Goal: Task Accomplishment & Management: Complete application form

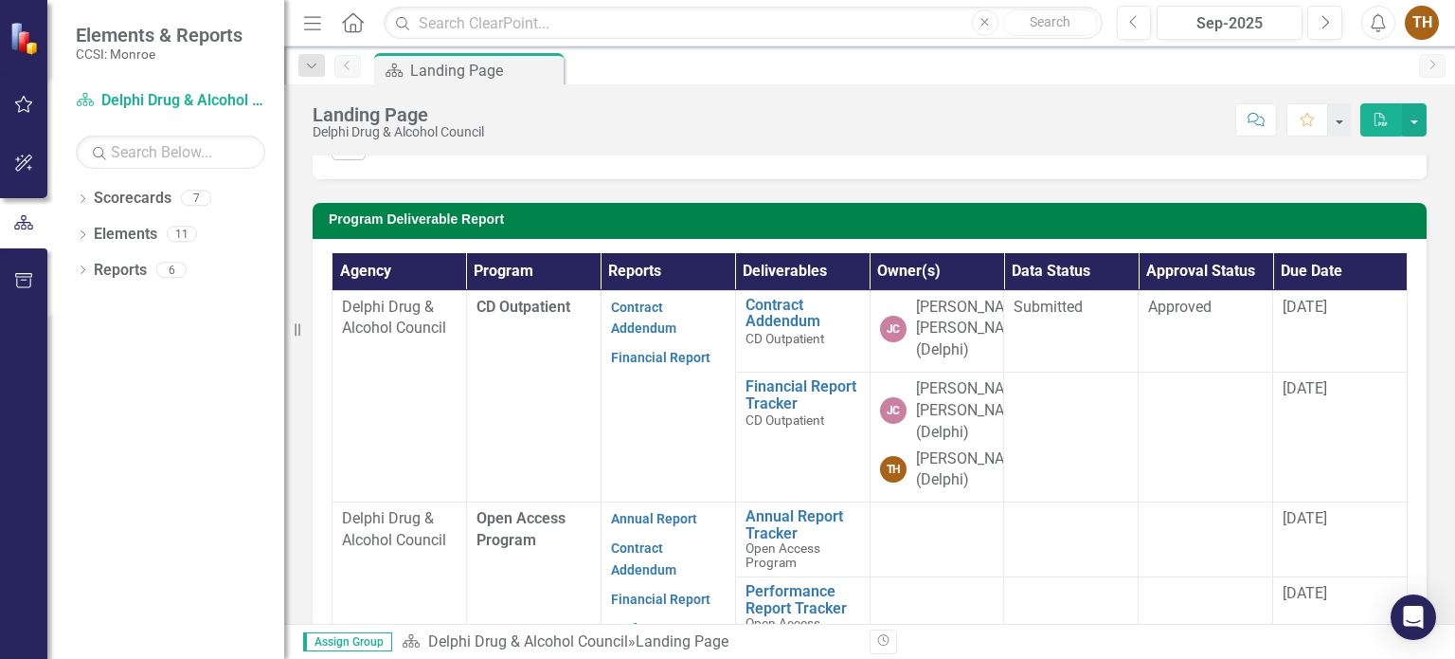
scroll to position [568, 0]
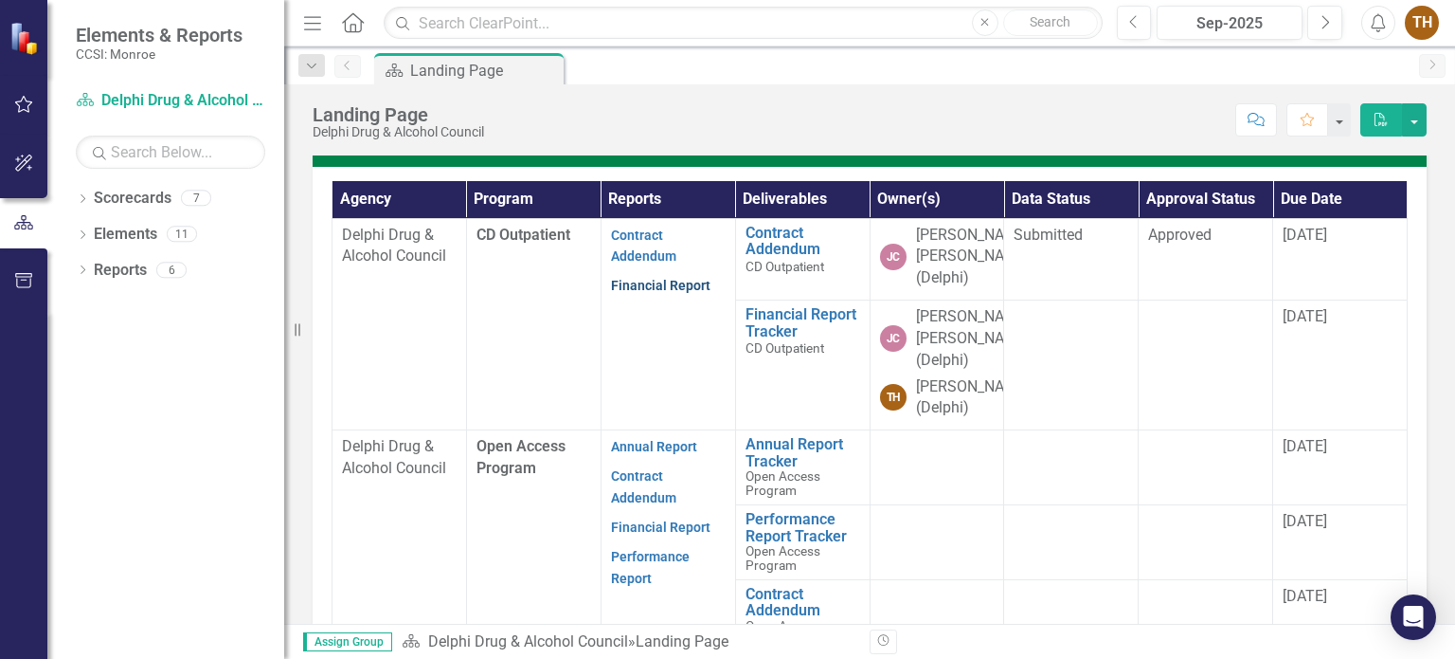
click at [657, 293] on link "Financial Report" at bounding box center [660, 285] width 99 height 15
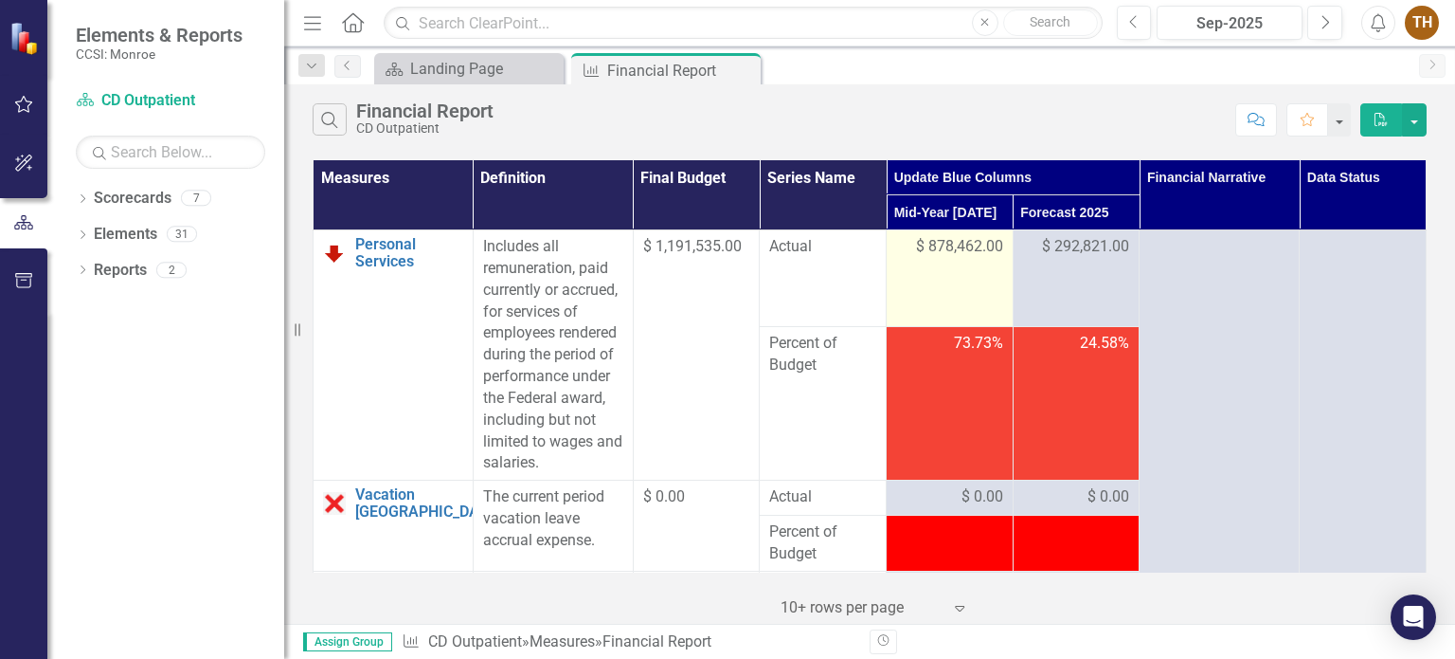
click at [916, 239] on span "$ 878,462.00" at bounding box center [959, 247] width 87 height 22
click at [917, 240] on span "$ 878,462.00" at bounding box center [959, 247] width 87 height 22
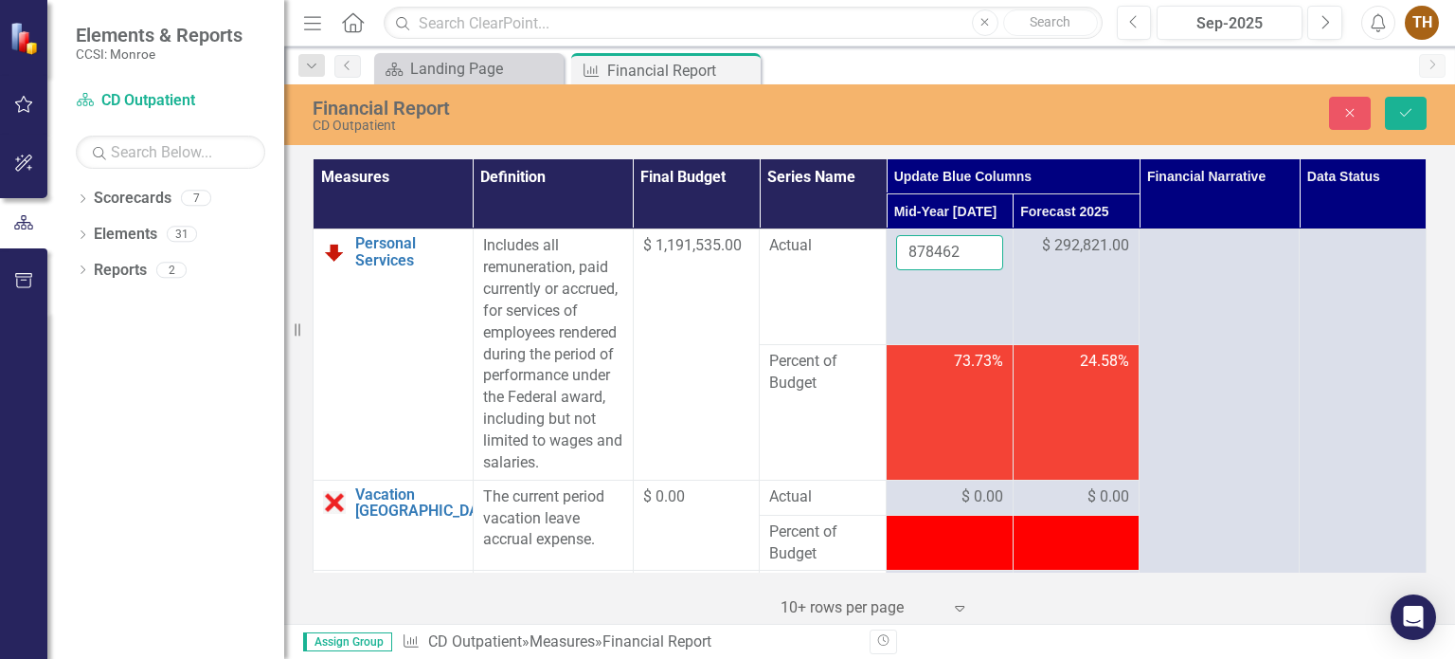
drag, startPoint x: 965, startPoint y: 245, endPoint x: 875, endPoint y: 250, distance: 90.1
click at [875, 249] on tr "Personal Services Link Open Element Includes all remuneration, paid currently o…" at bounding box center [870, 286] width 1113 height 115
type input "829530"
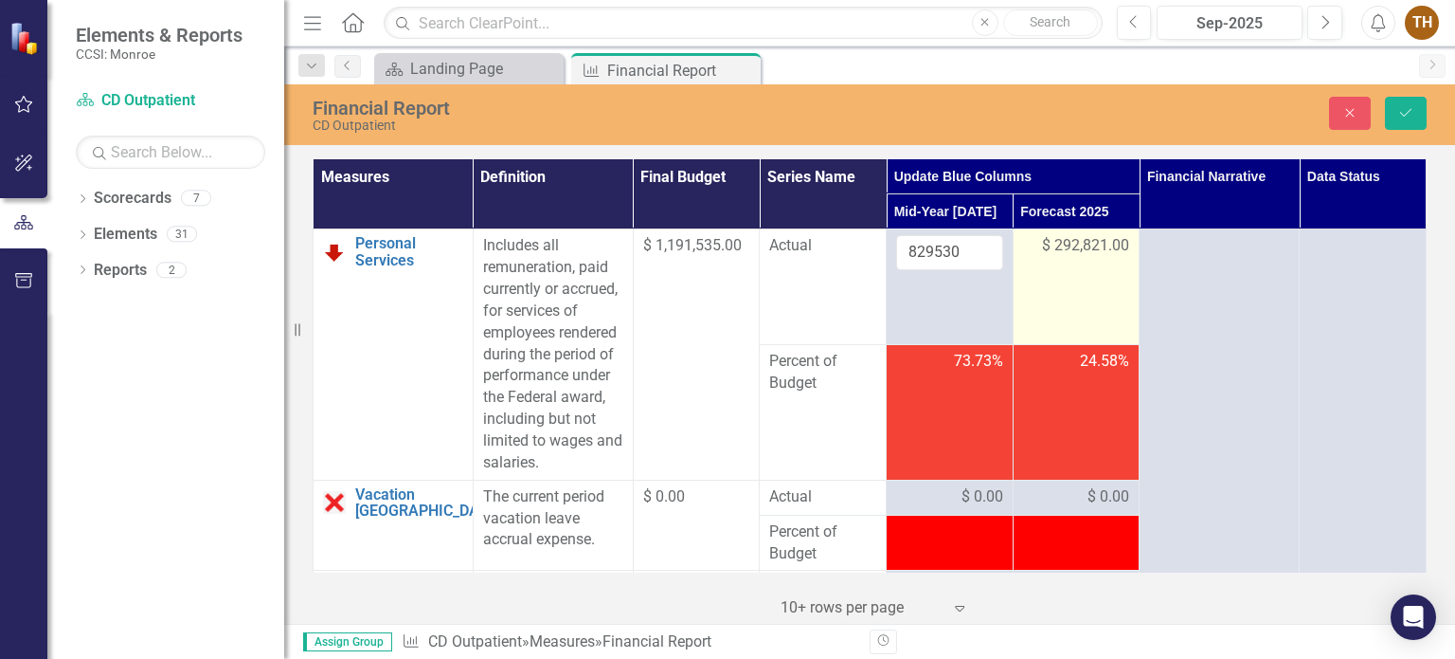
drag, startPoint x: 1079, startPoint y: 268, endPoint x: 1077, endPoint y: 256, distance: 12.5
click at [1079, 268] on td "$ 292,821.00" at bounding box center [1076, 286] width 127 height 115
click at [1076, 242] on span "$ 292,821.00" at bounding box center [1085, 246] width 87 height 22
drag, startPoint x: 1076, startPoint y: 242, endPoint x: 1006, endPoint y: 250, distance: 70.6
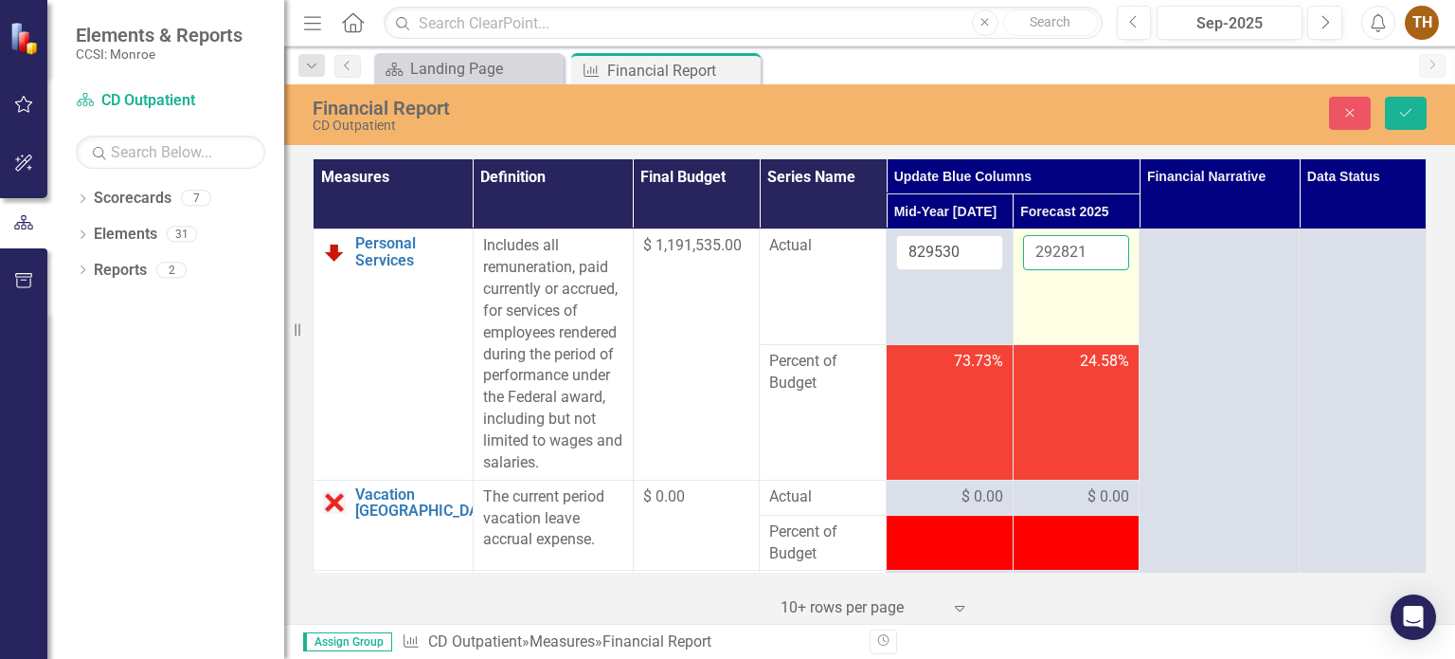
click at [1013, 250] on td "292821" at bounding box center [1076, 286] width 127 height 115
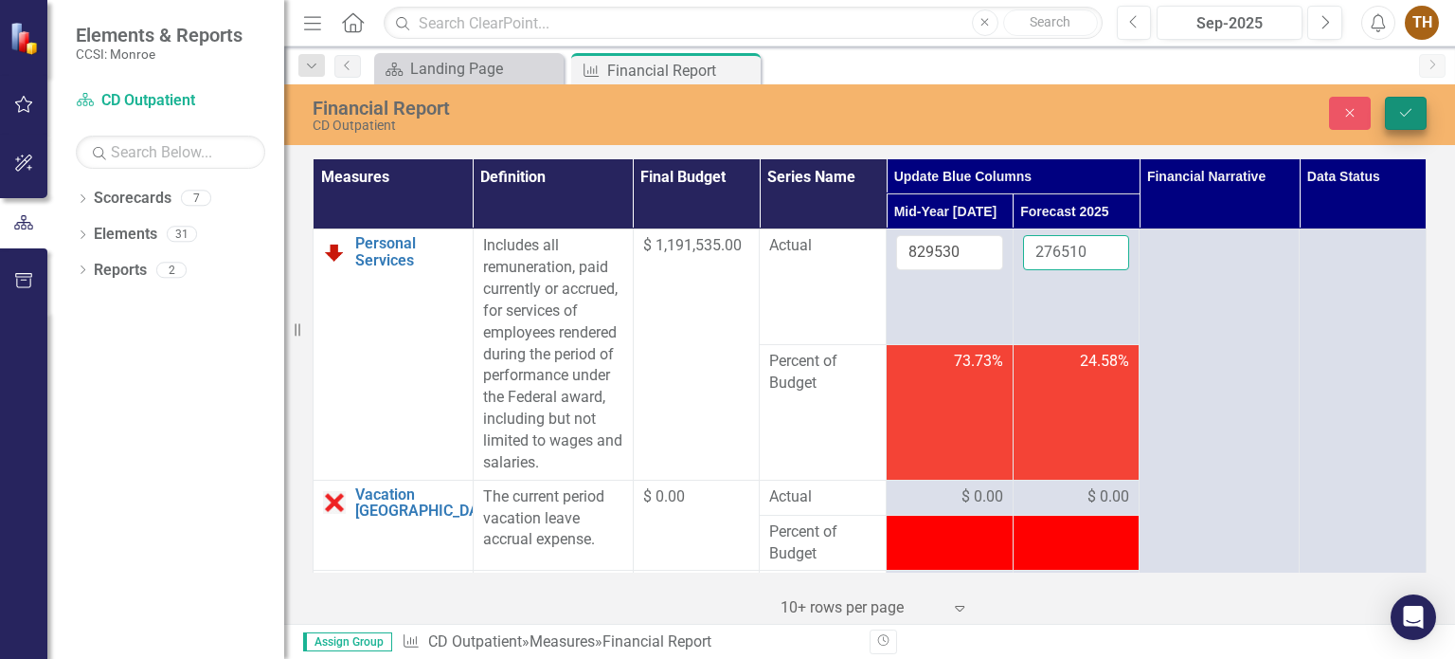
type input "276510"
click at [1403, 111] on icon "Save" at bounding box center [1406, 112] width 17 height 13
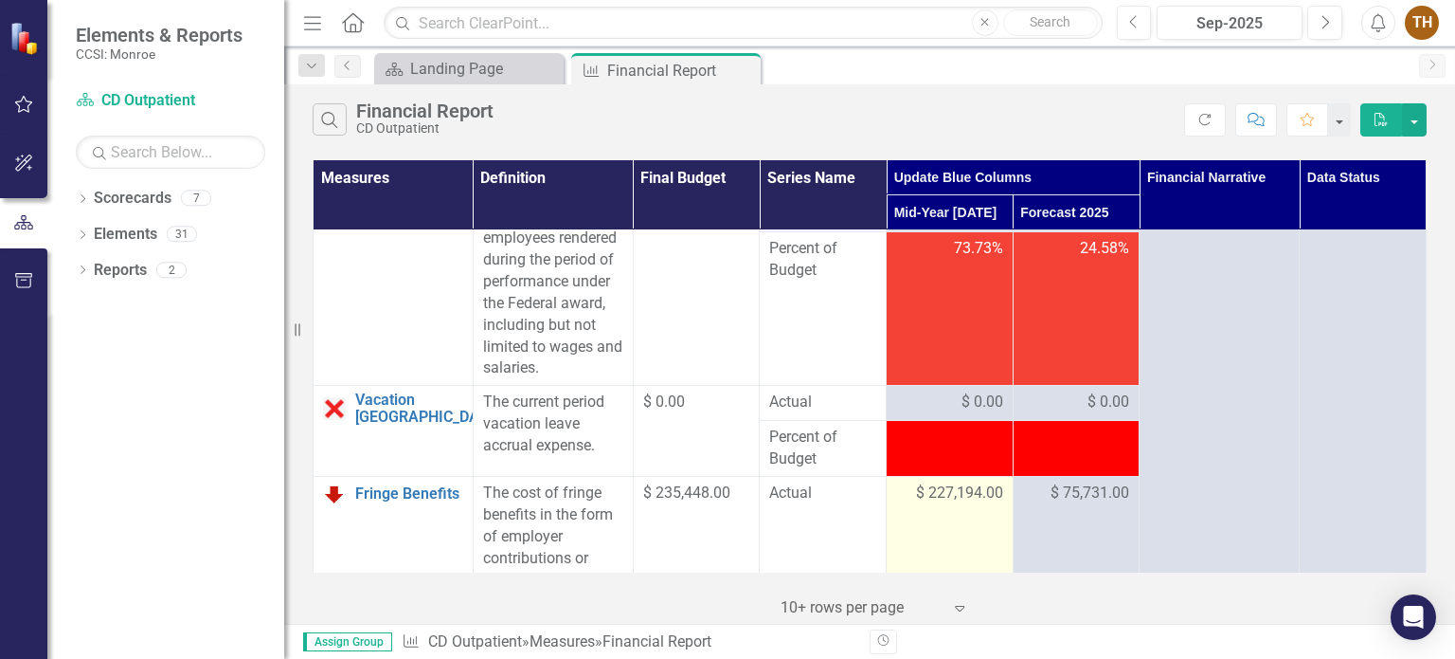
scroll to position [284, 0]
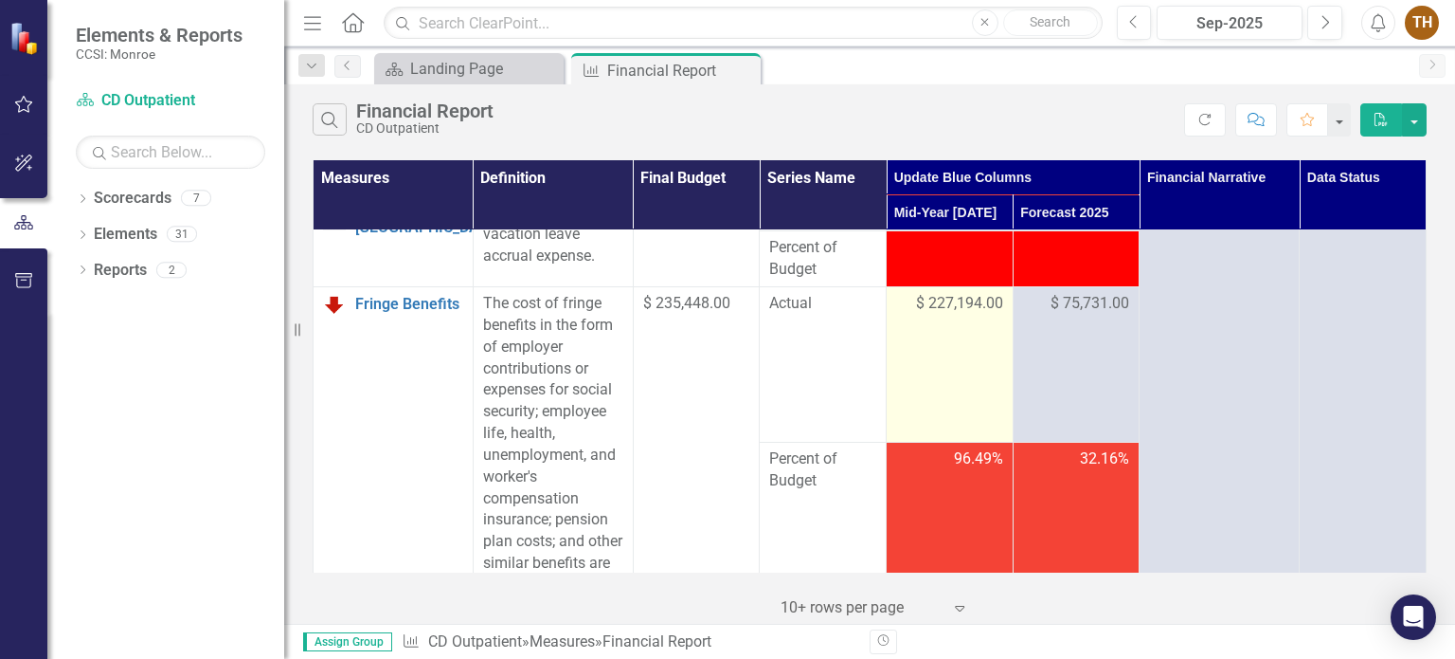
click at [959, 306] on span "$ 227,194.00" at bounding box center [959, 304] width 87 height 22
click at [974, 301] on span "$ 227,194.00" at bounding box center [959, 304] width 87 height 22
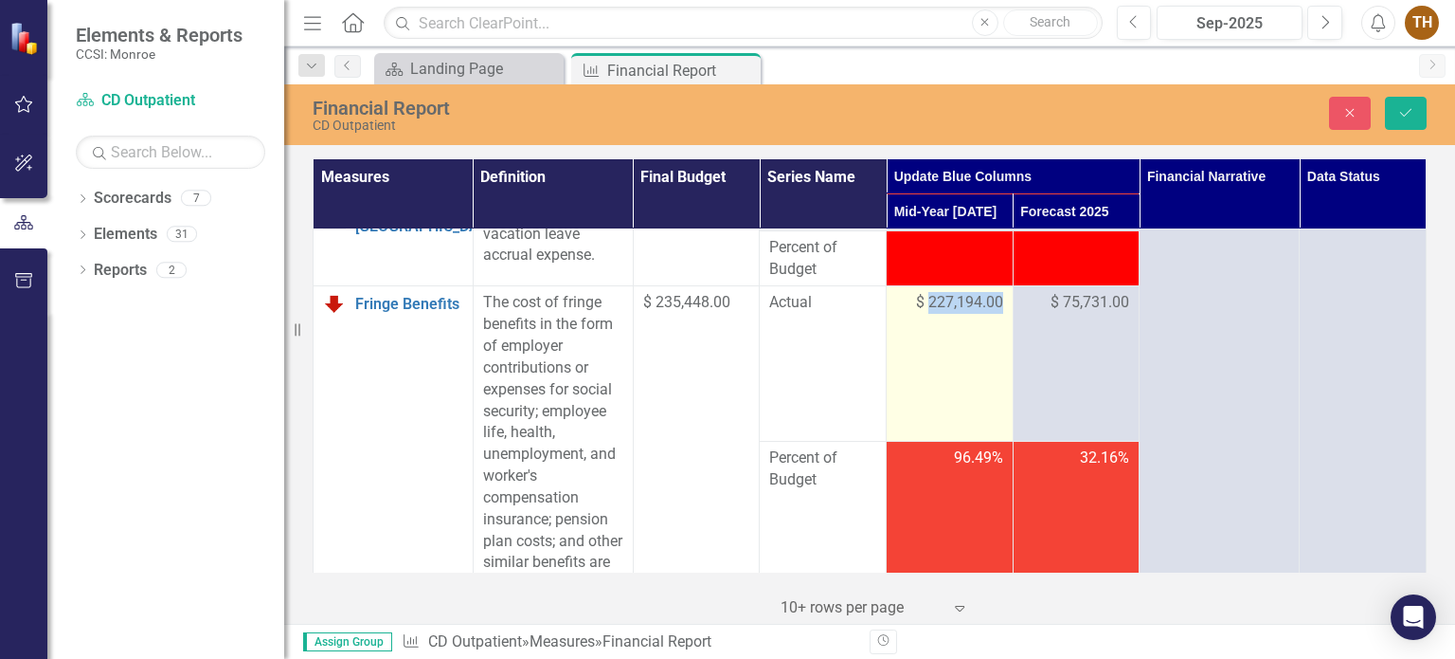
click at [974, 301] on span "$ 227,194.00" at bounding box center [959, 303] width 87 height 22
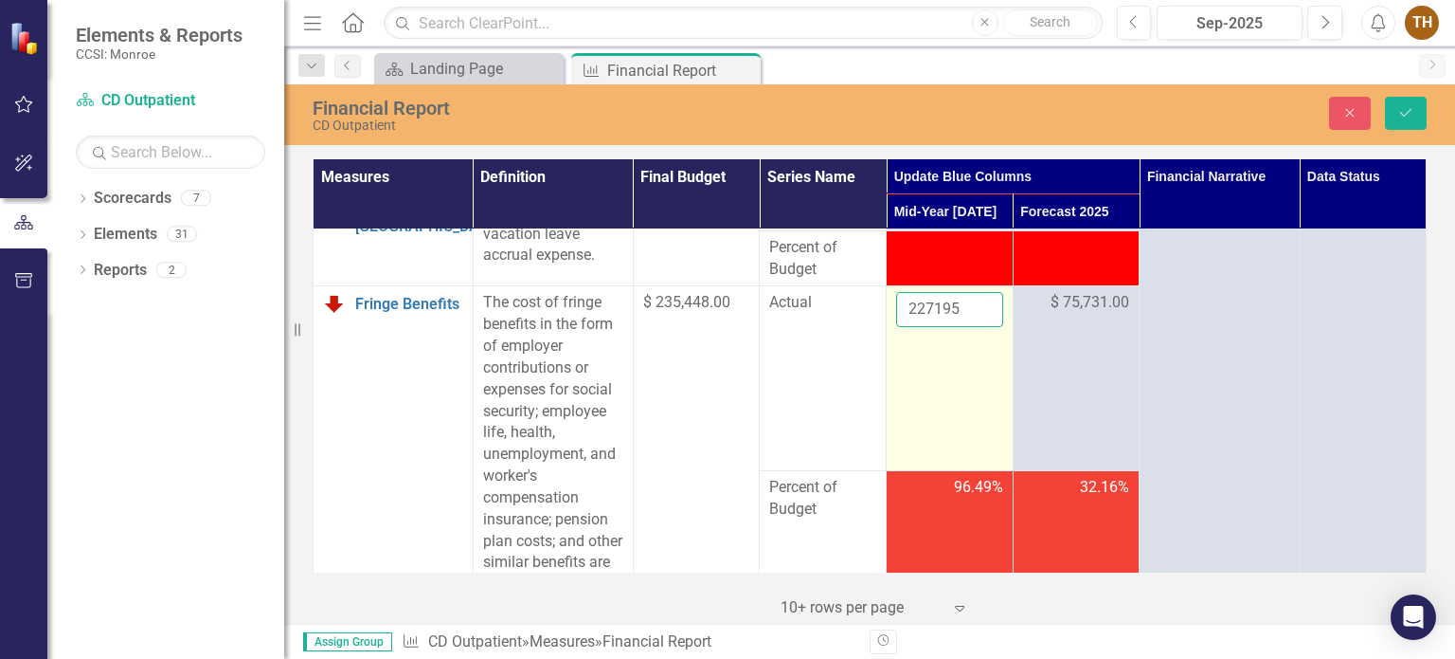
click at [974, 301] on input "227195" at bounding box center [949, 309] width 107 height 35
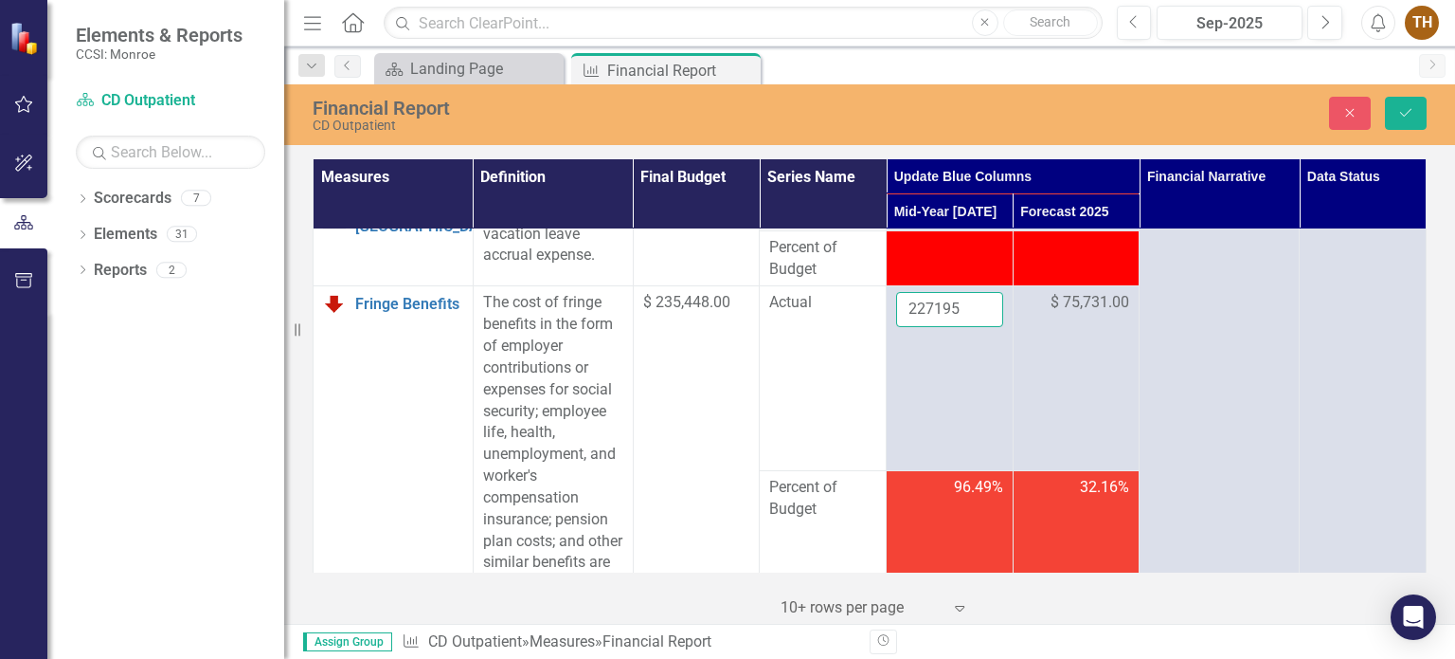
drag, startPoint x: 952, startPoint y: 302, endPoint x: 877, endPoint y: 313, distance: 75.6
click at [877, 313] on tr "Fringe Benefits Link Open Element The cost of fringe benefits in the form of em…" at bounding box center [870, 378] width 1113 height 185
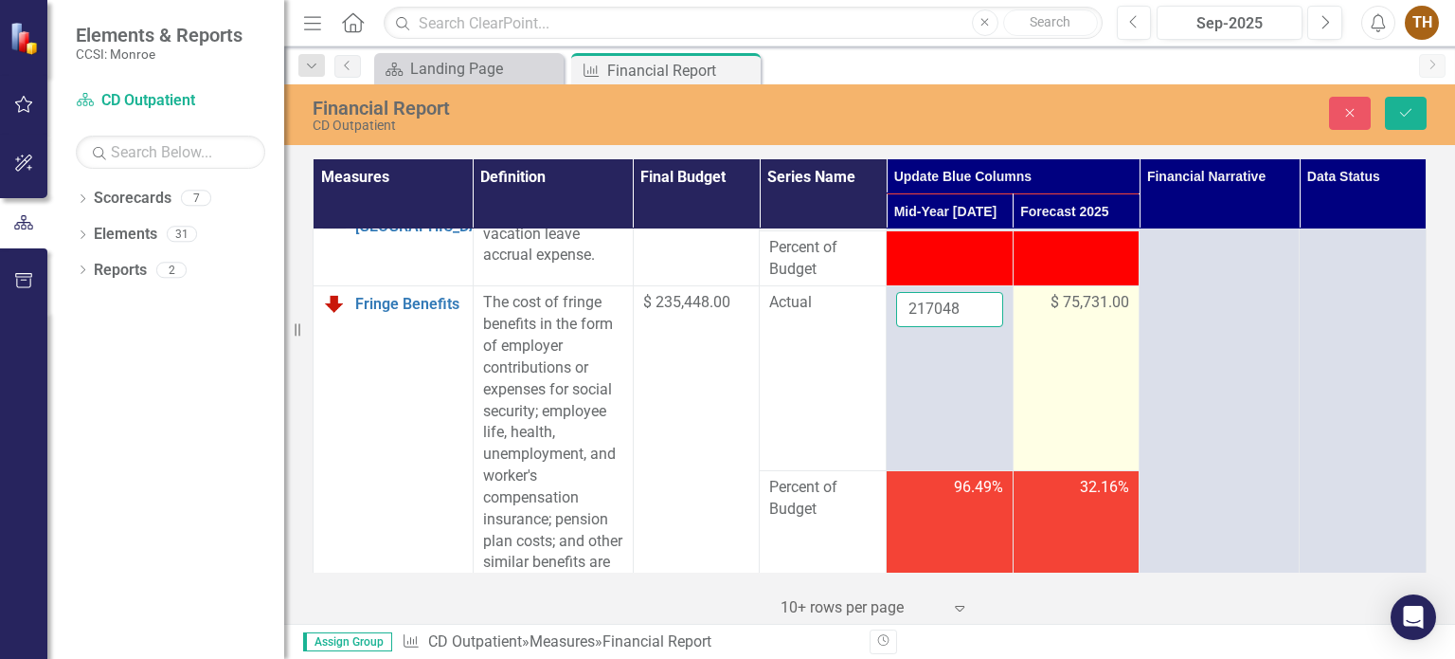
type input "217048"
click at [1081, 296] on span "$ 75,731.00" at bounding box center [1090, 303] width 79 height 22
click at [1081, 296] on input "75731" at bounding box center [1076, 309] width 107 height 35
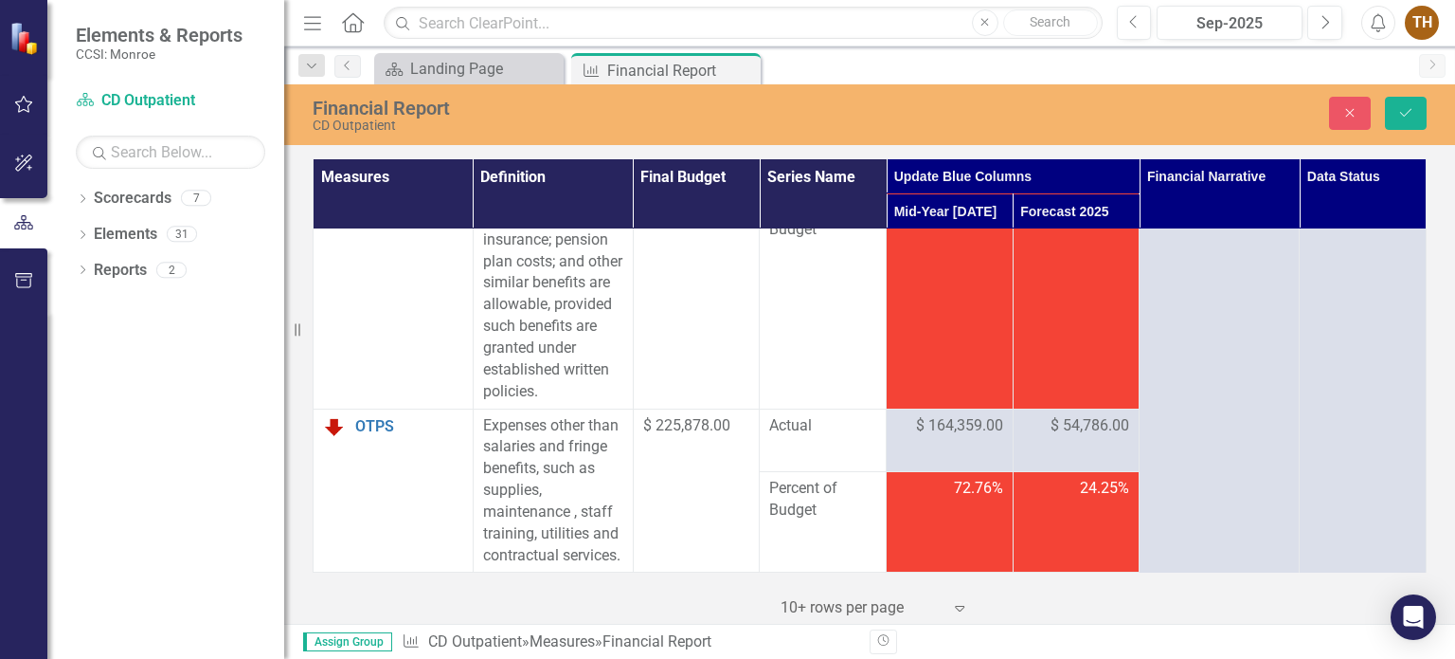
scroll to position [568, 0]
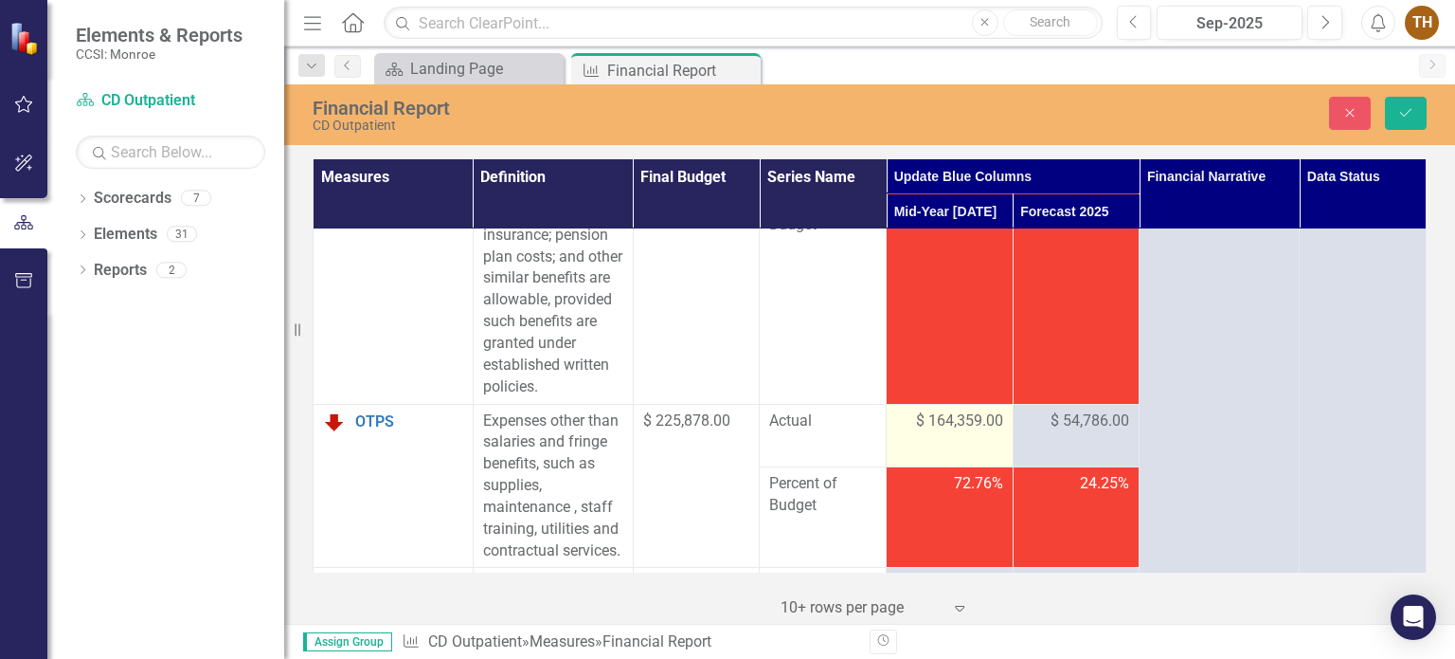
type input "72348"
click at [978, 432] on span "$ 164,359.00" at bounding box center [959, 421] width 87 height 22
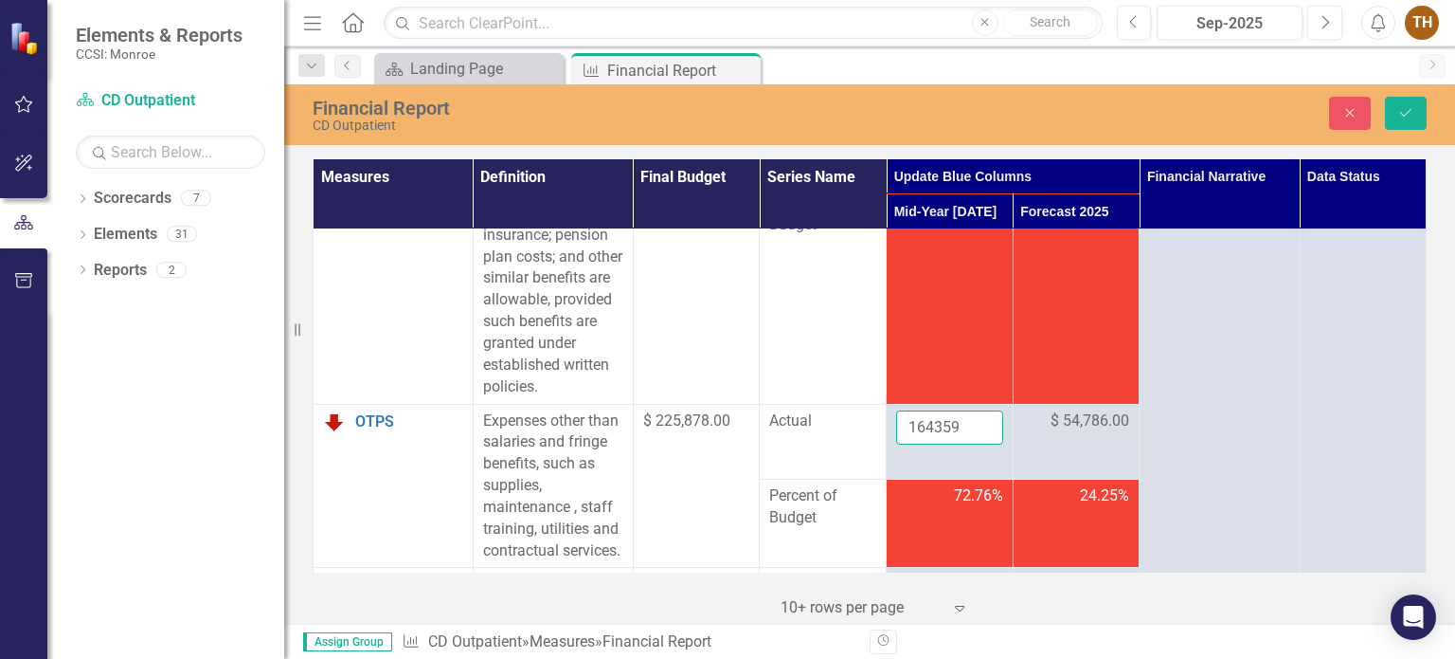
drag, startPoint x: 962, startPoint y: 446, endPoint x: 870, endPoint y: 461, distance: 93.1
click at [870, 461] on tr "OTPS Link Open Element Expenses other than salaries and fringe benefits, such a…" at bounding box center [870, 441] width 1113 height 75
type input "160121"
click at [1077, 432] on span "$ 54,786.00" at bounding box center [1090, 421] width 79 height 22
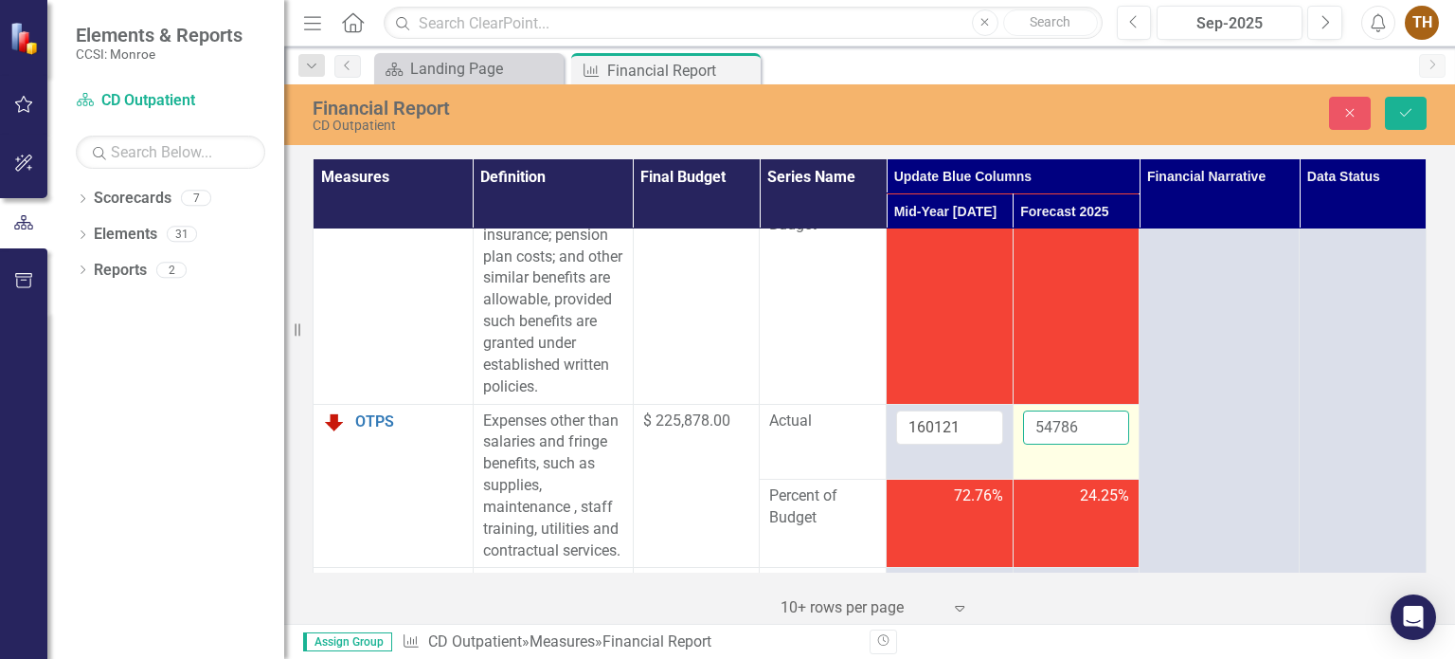
drag, startPoint x: 1077, startPoint y: 440, endPoint x: 1022, endPoint y: 445, distance: 55.2
click at [1023, 445] on input "54786" at bounding box center [1076, 427] width 107 height 35
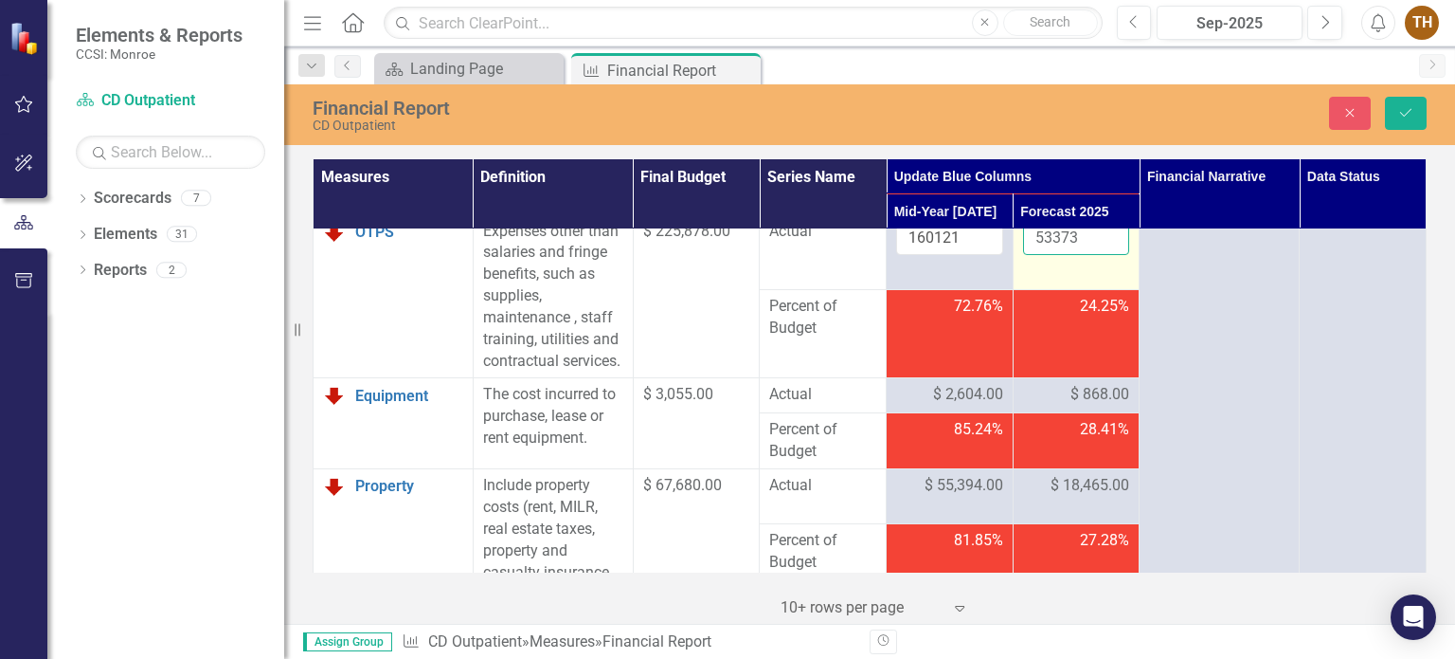
scroll to position [853, 0]
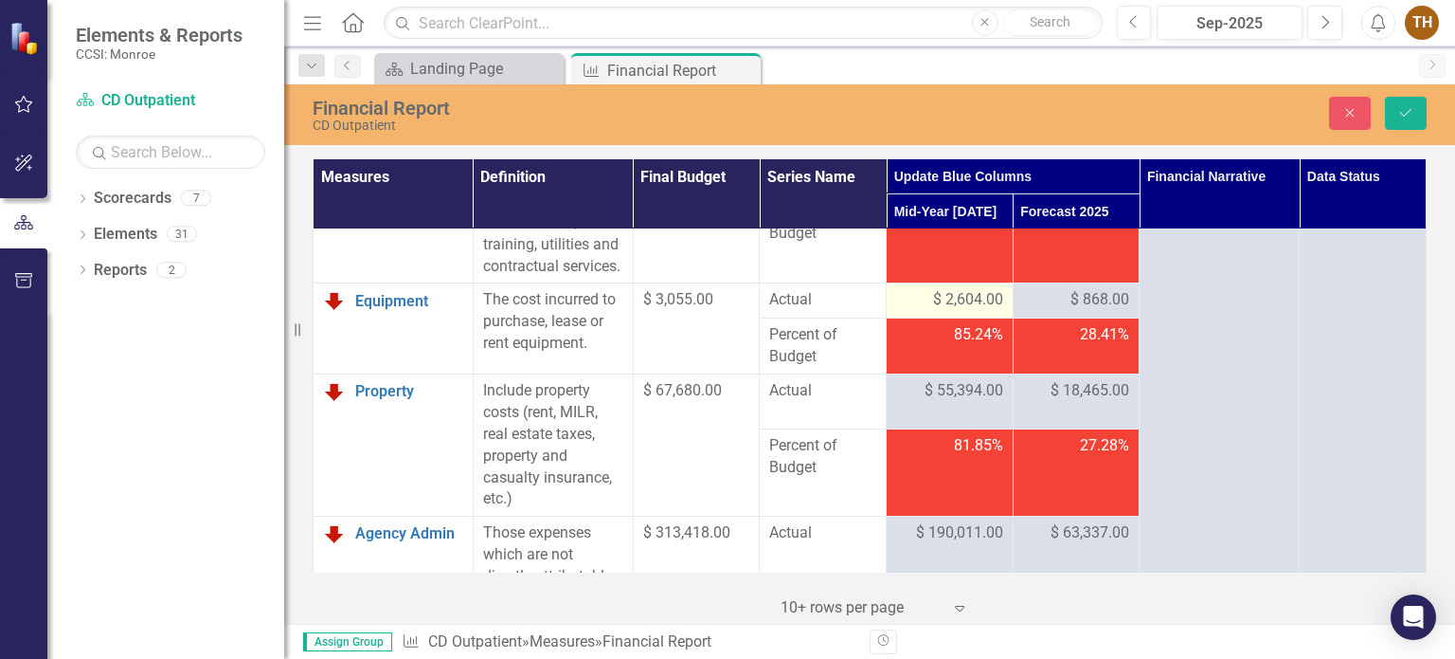
type input "53373"
click at [982, 311] on span "$ 2,604.00" at bounding box center [968, 300] width 70 height 22
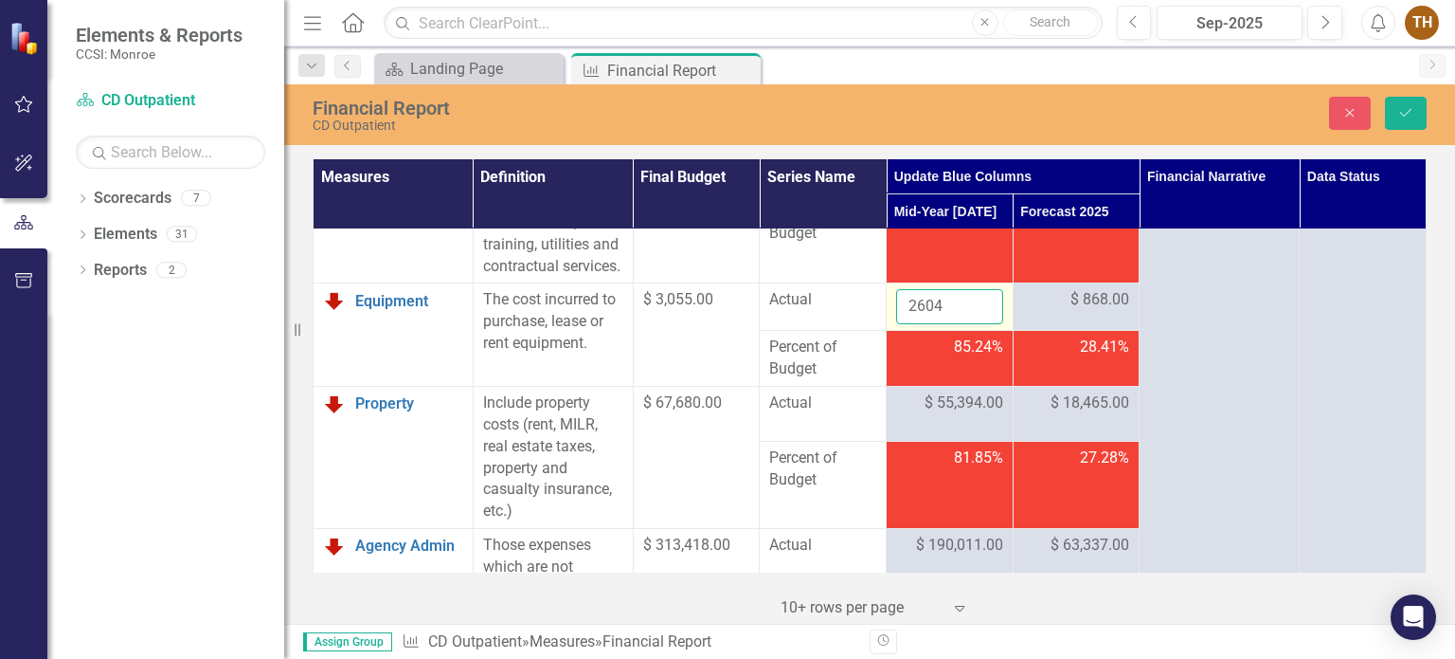
click at [932, 324] on input "2604" at bounding box center [949, 306] width 107 height 35
drag, startPoint x: 932, startPoint y: 348, endPoint x: 901, endPoint y: 344, distance: 31.5
click at [901, 324] on input "2604" at bounding box center [949, 306] width 107 height 35
type input "2494"
click at [1079, 311] on span "$ 868.00" at bounding box center [1100, 300] width 59 height 22
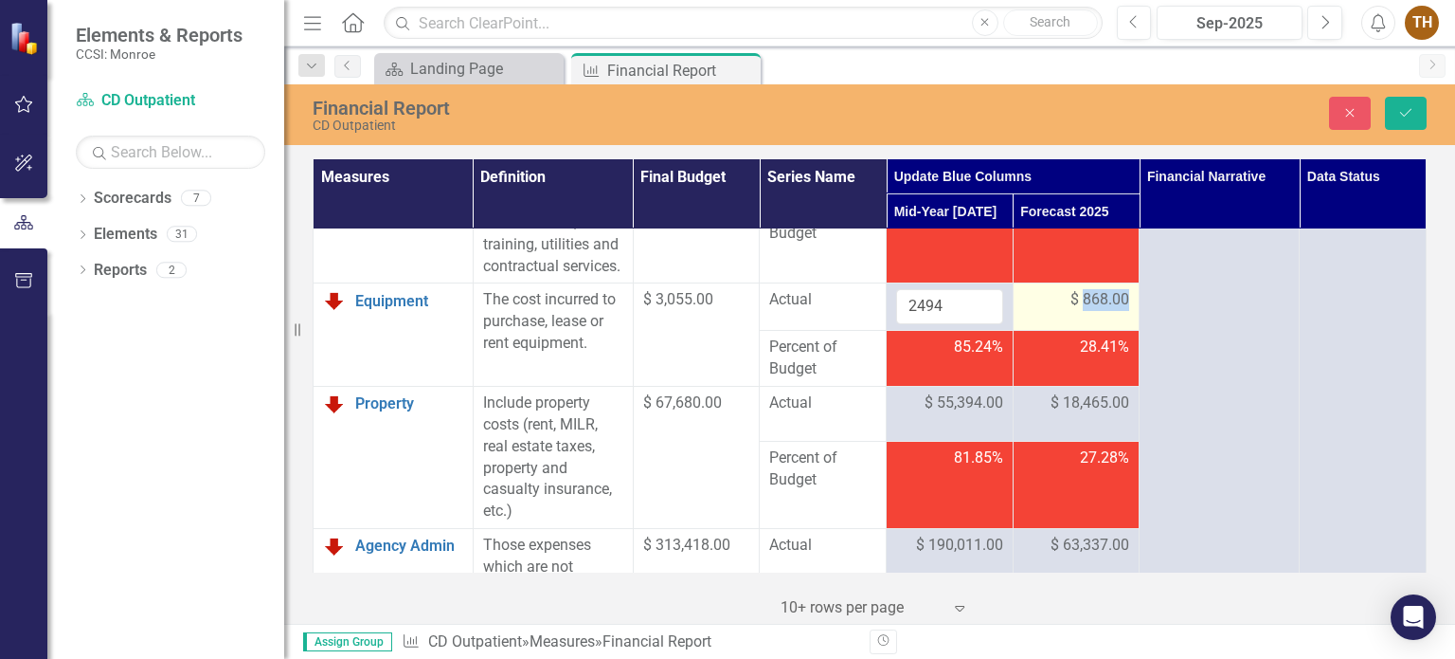
click at [1079, 311] on span "$ 868.00" at bounding box center [1100, 300] width 59 height 22
click at [1079, 324] on input "868" at bounding box center [1076, 306] width 107 height 35
drag, startPoint x: 1079, startPoint y: 348, endPoint x: 1014, endPoint y: 344, distance: 65.5
click at [1023, 324] on input "868" at bounding box center [1076, 306] width 107 height 35
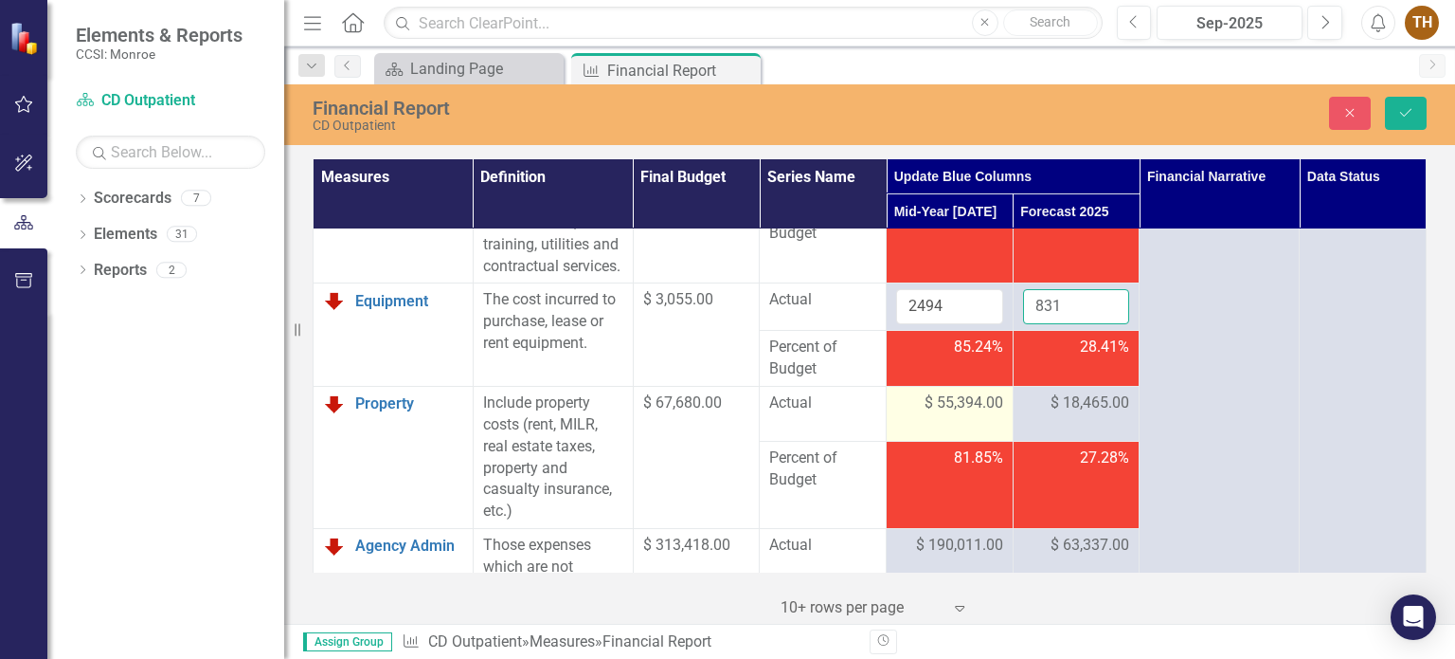
type input "831"
click at [985, 414] on span "$ 55,394.00" at bounding box center [964, 403] width 79 height 22
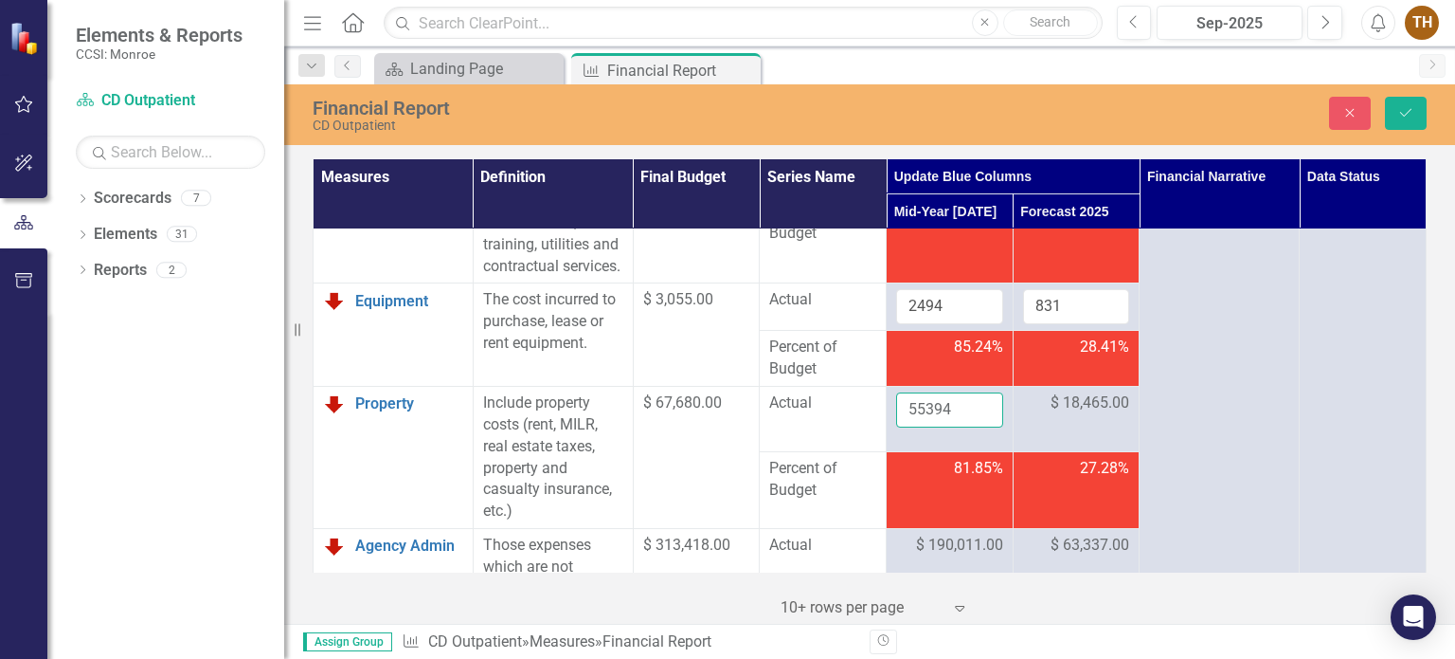
drag, startPoint x: 941, startPoint y: 445, endPoint x: 876, endPoint y: 442, distance: 64.5
click at [876, 442] on tr "Property Link Open Element Include property costs (rent, MILR, real estate taxe…" at bounding box center [870, 418] width 1113 height 65
type input "53564"
click at [1080, 414] on span "$ 18,465.00" at bounding box center [1090, 403] width 79 height 22
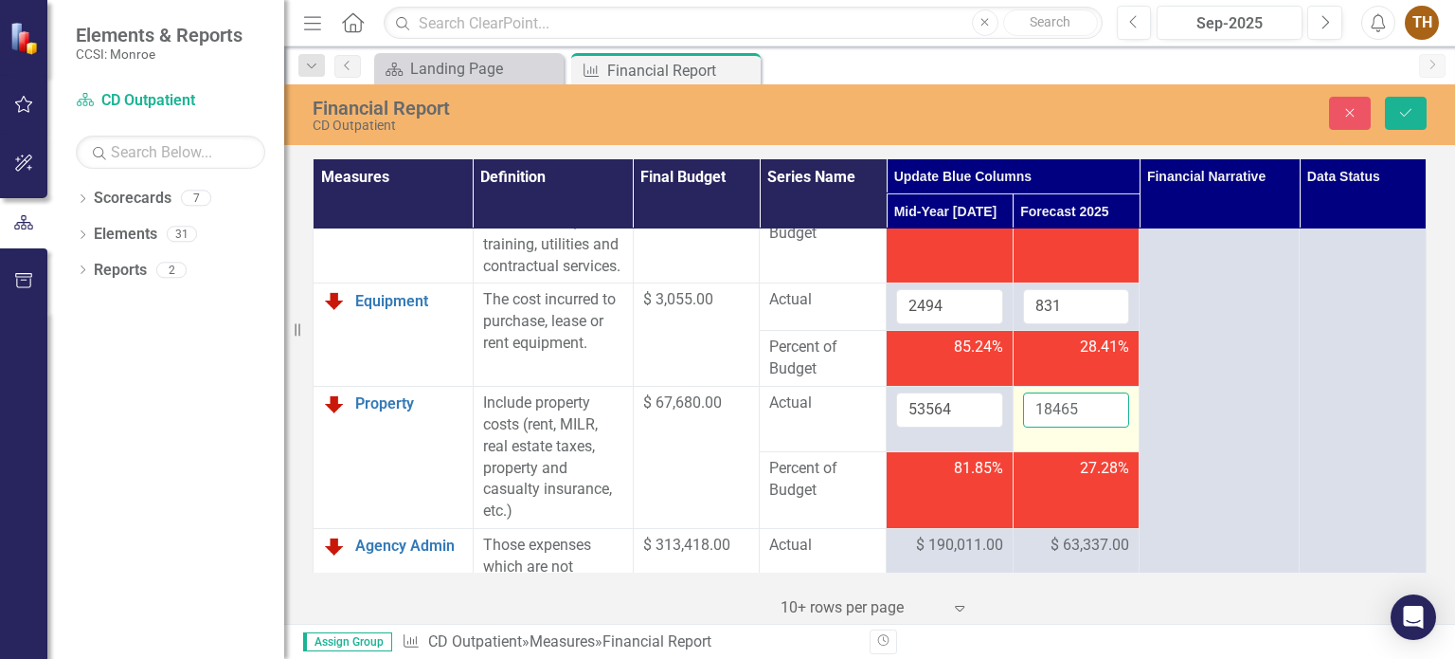
drag, startPoint x: 1080, startPoint y: 442, endPoint x: 1021, endPoint y: 448, distance: 59.0
click at [1023, 427] on input "18465" at bounding box center [1076, 409] width 107 height 35
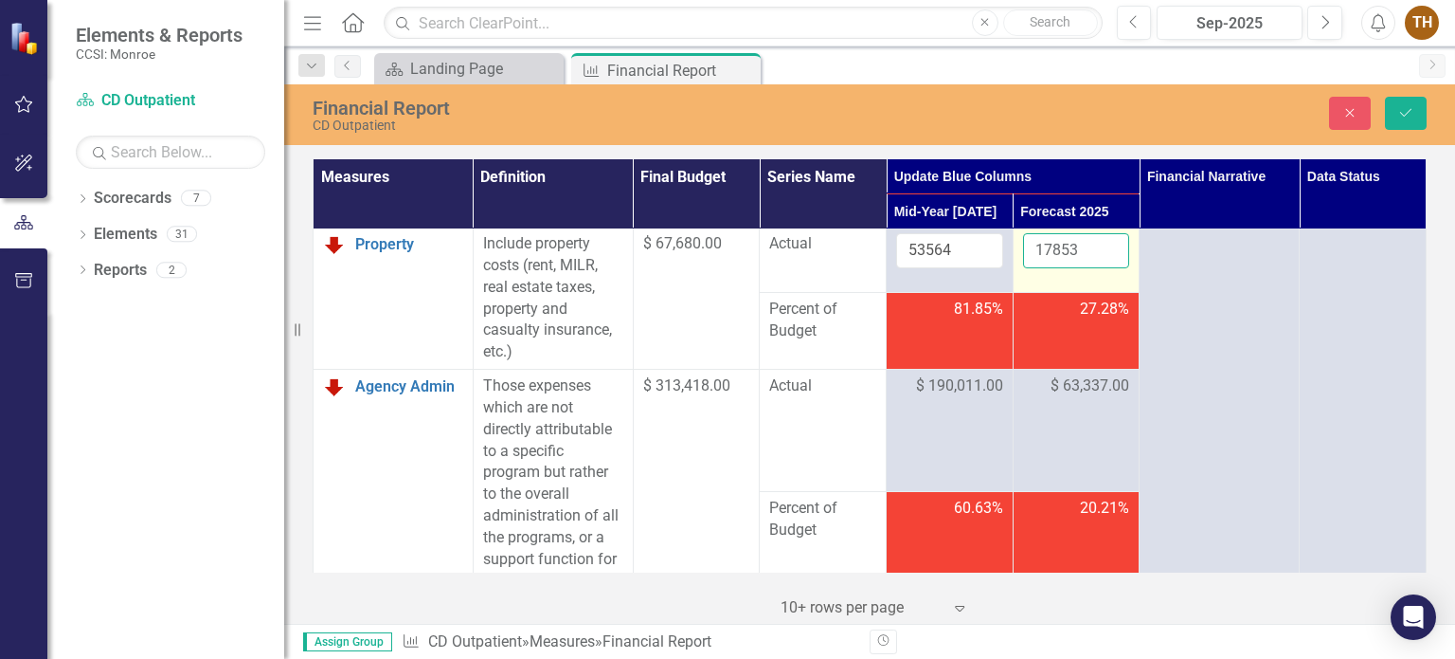
scroll to position [1042, 0]
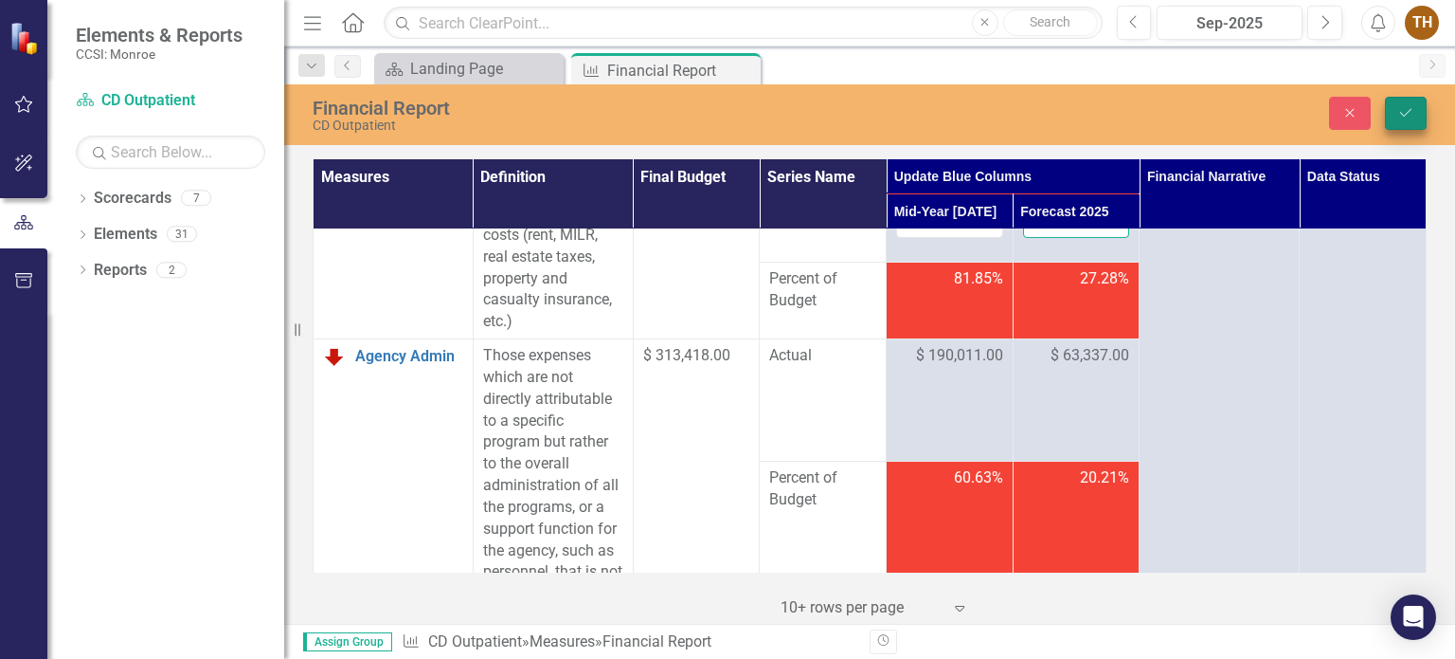
type input "17853"
click at [1402, 114] on icon "Save" at bounding box center [1406, 112] width 17 height 13
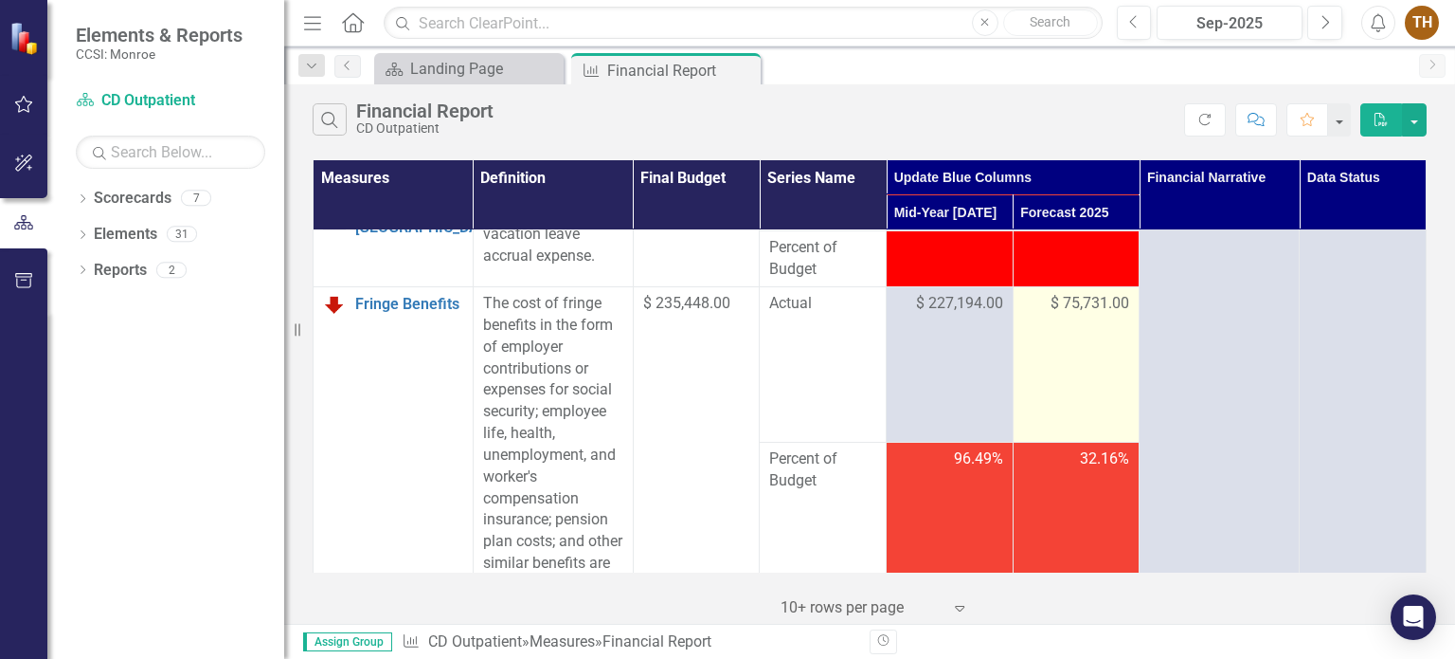
scroll to position [0, 0]
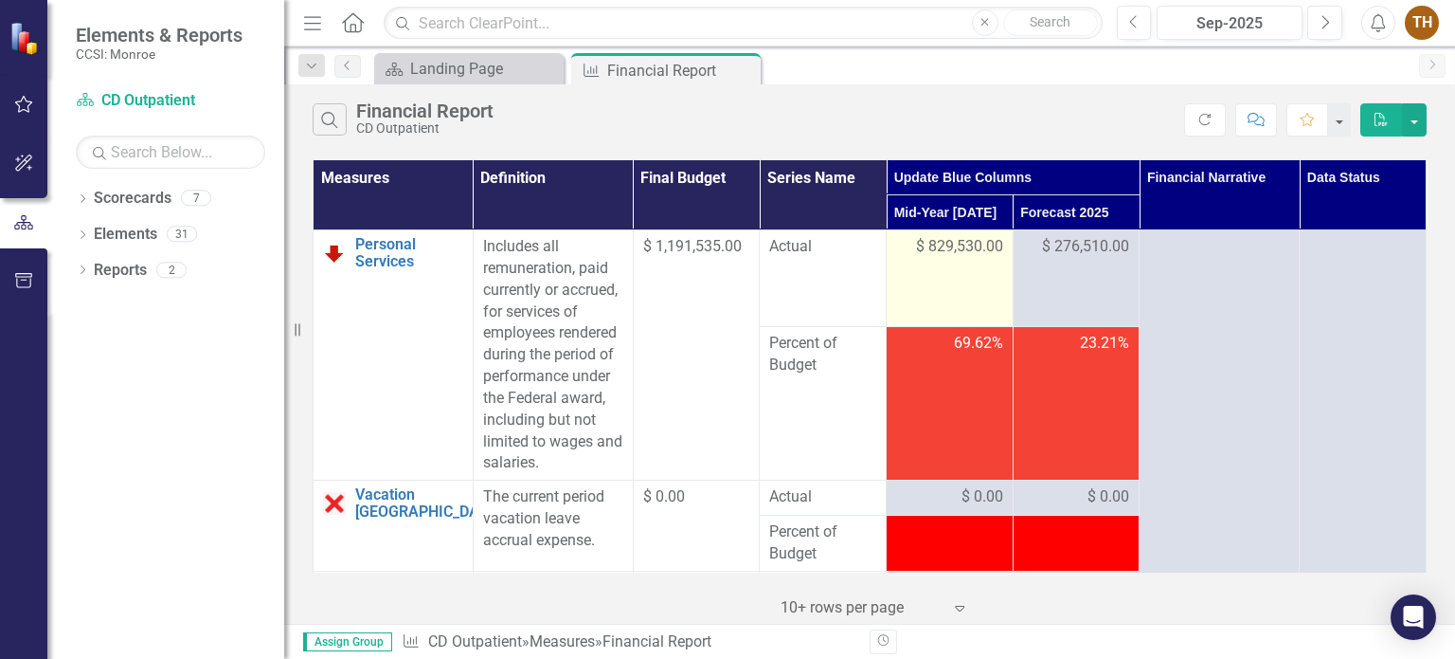
click at [974, 254] on span "$ 829,530.00" at bounding box center [959, 247] width 87 height 22
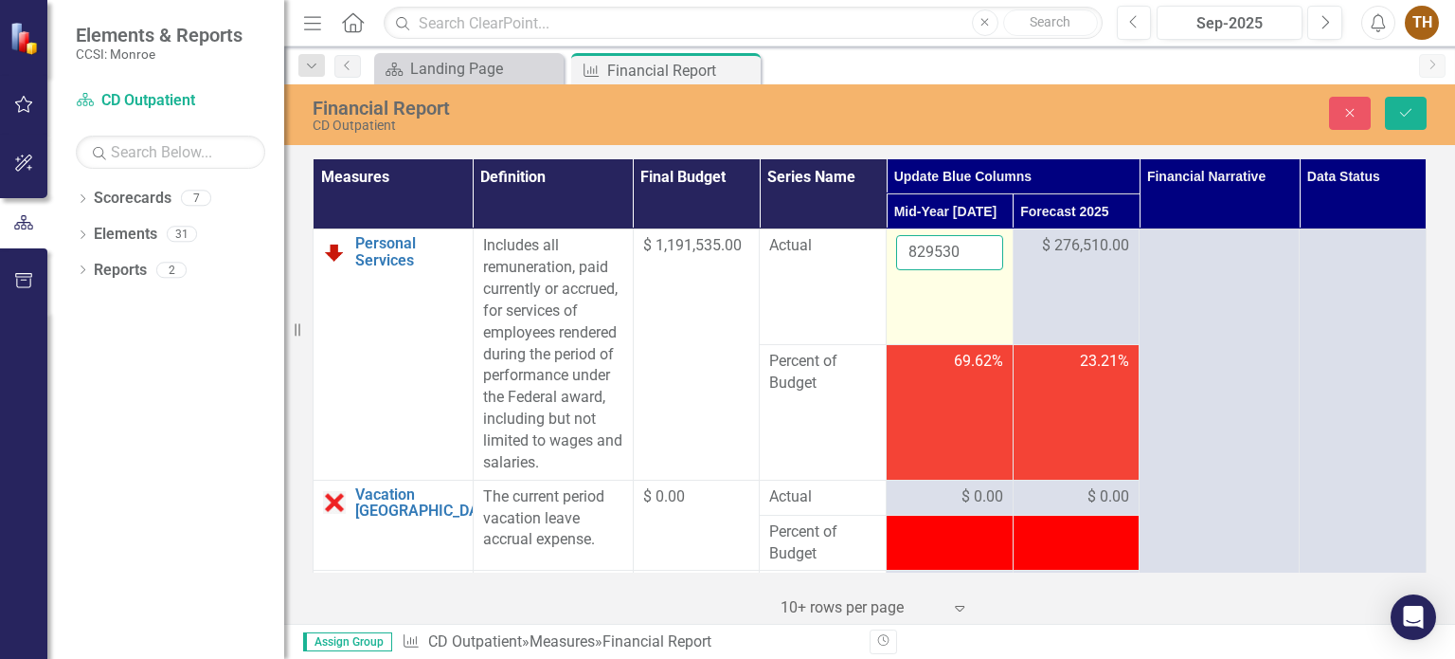
drag, startPoint x: 959, startPoint y: 254, endPoint x: 895, endPoint y: 262, distance: 63.9
click at [896, 262] on input "829530" at bounding box center [949, 252] width 107 height 35
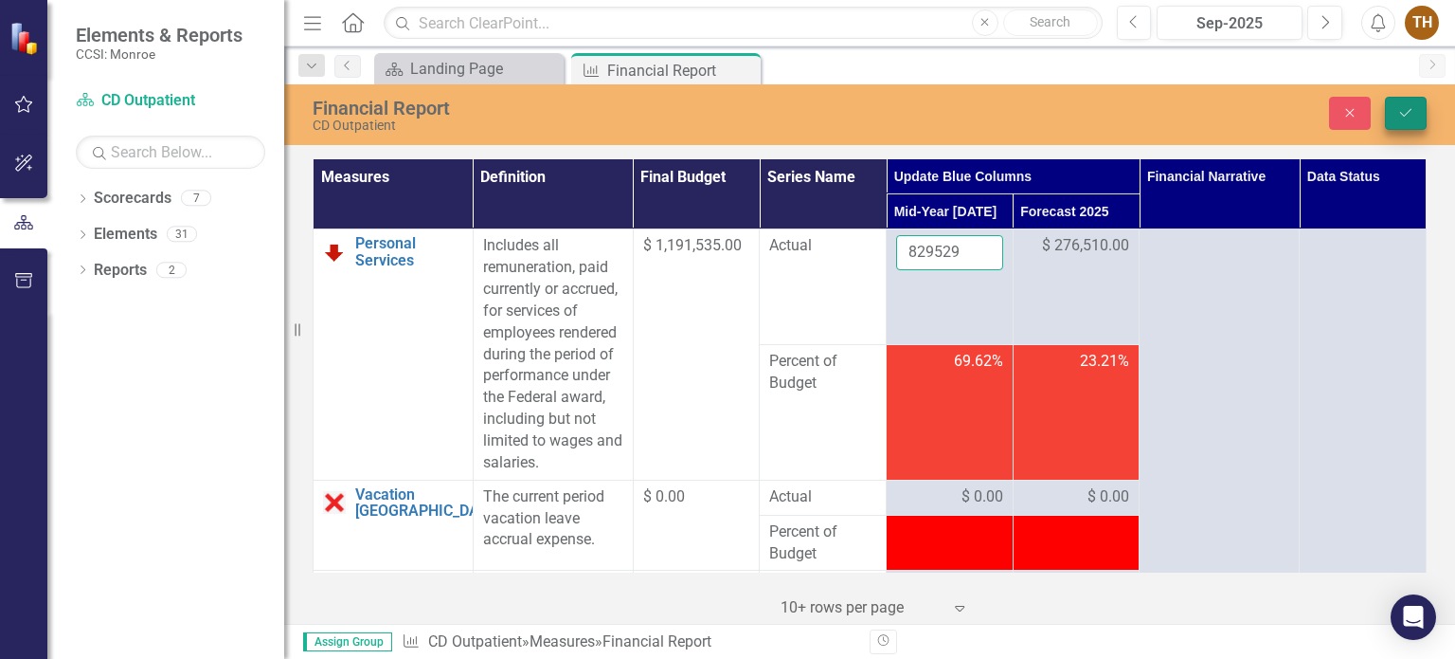
type input "829529"
click at [1411, 114] on icon "Save" at bounding box center [1406, 112] width 17 height 13
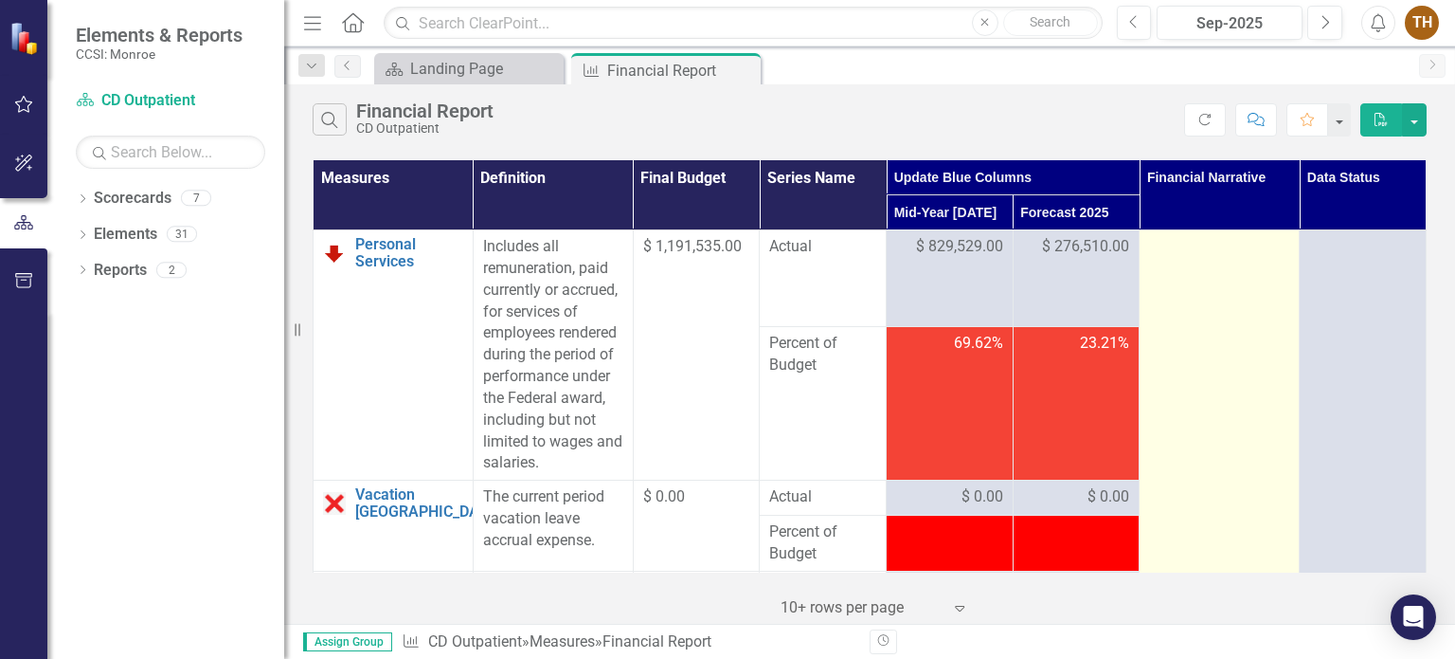
scroll to position [189, 0]
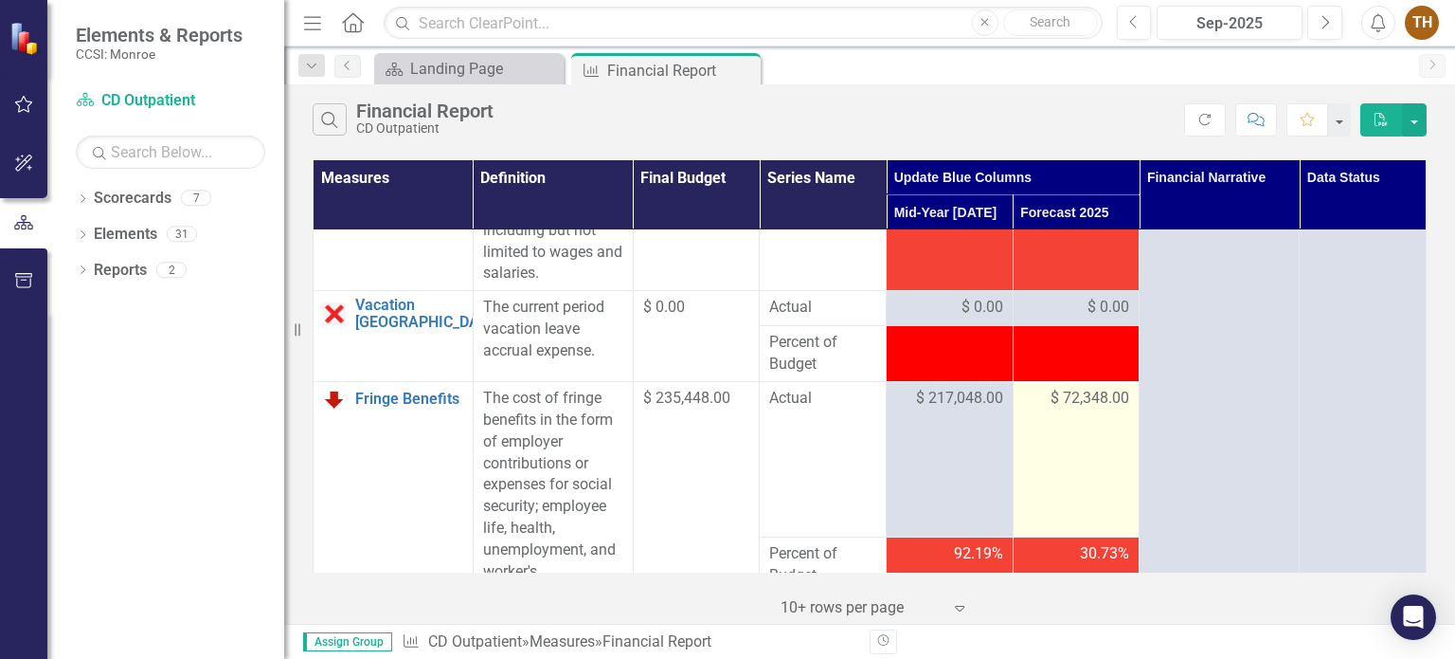
click at [1061, 412] on td "$ 72,348.00" at bounding box center [1076, 458] width 127 height 155
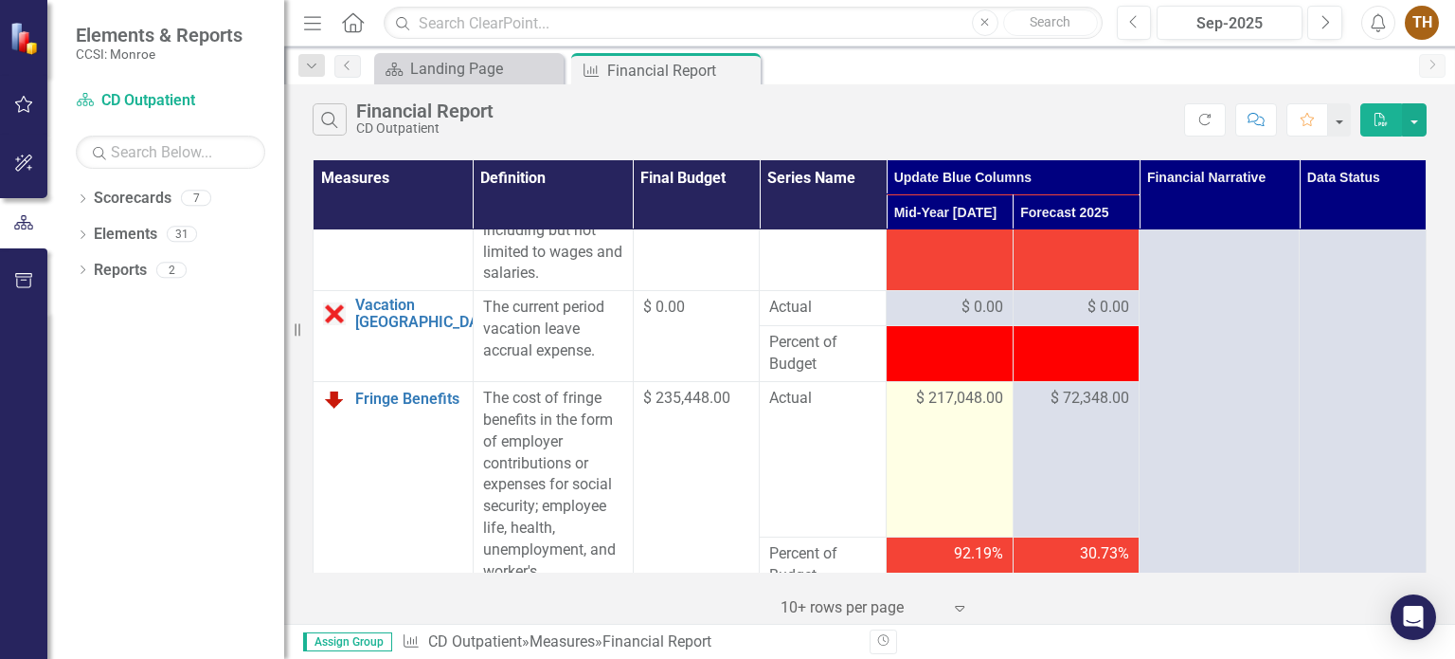
click at [966, 401] on span "$ 217,048.00" at bounding box center [959, 399] width 87 height 22
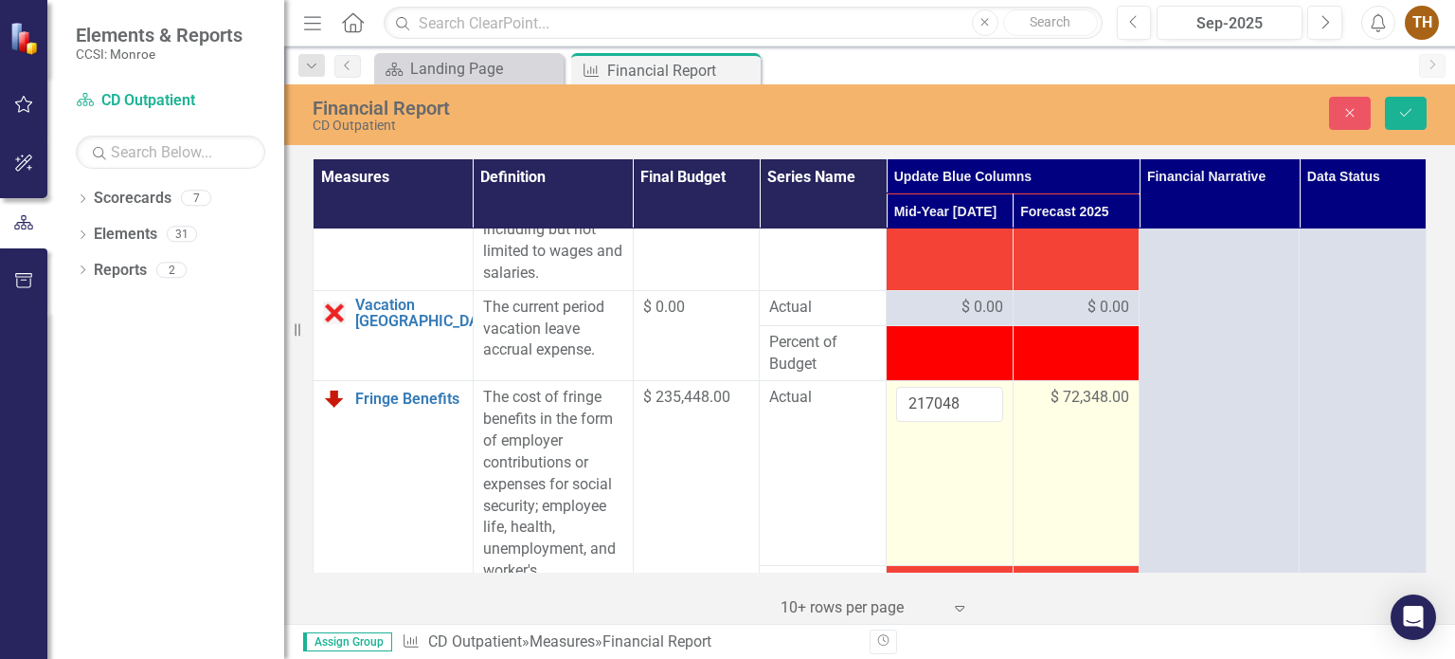
click at [1126, 414] on td "$ 72,348.00" at bounding box center [1076, 473] width 127 height 185
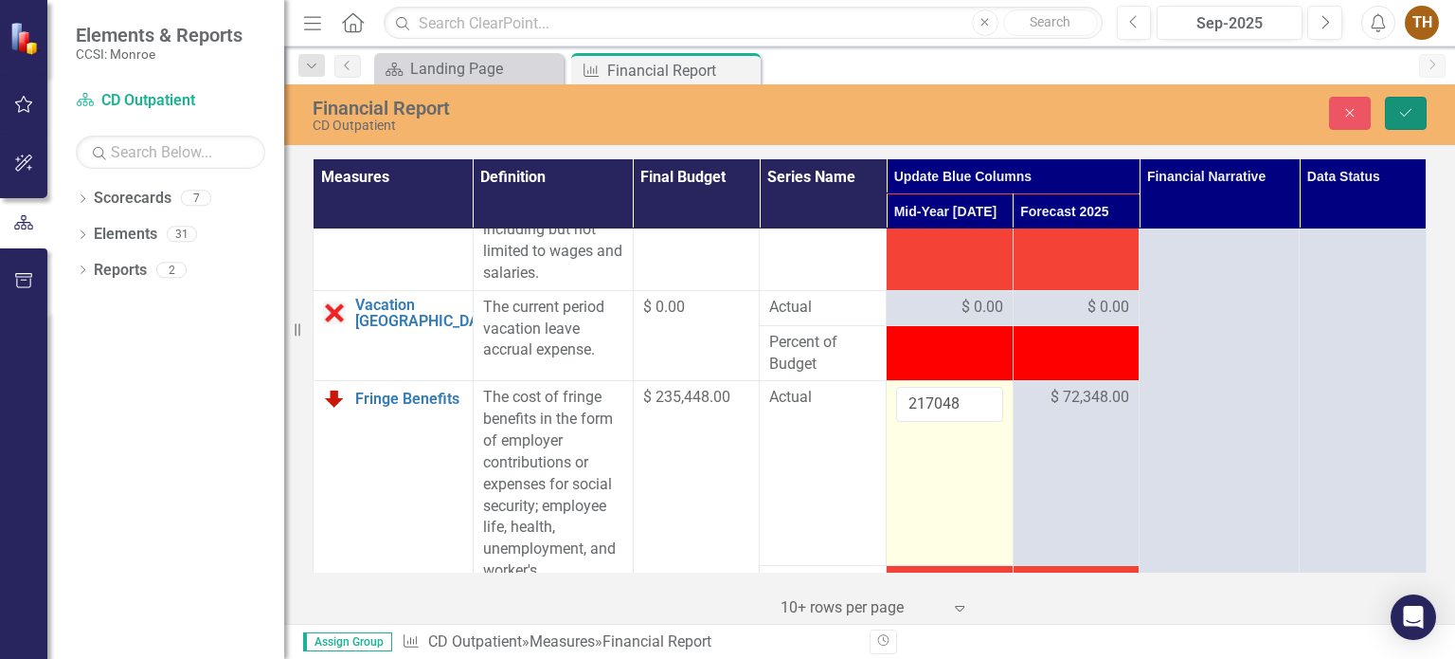
click at [1416, 112] on button "Save" at bounding box center [1406, 113] width 42 height 33
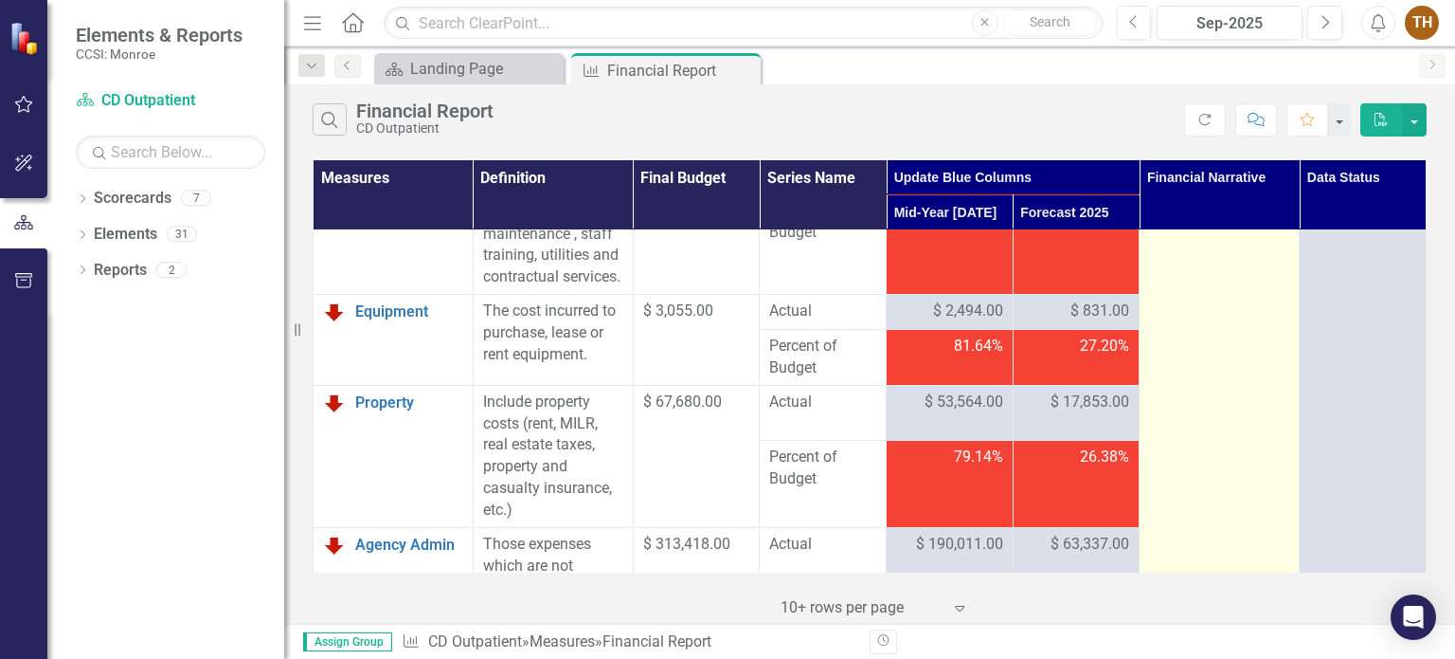
scroll to position [853, 0]
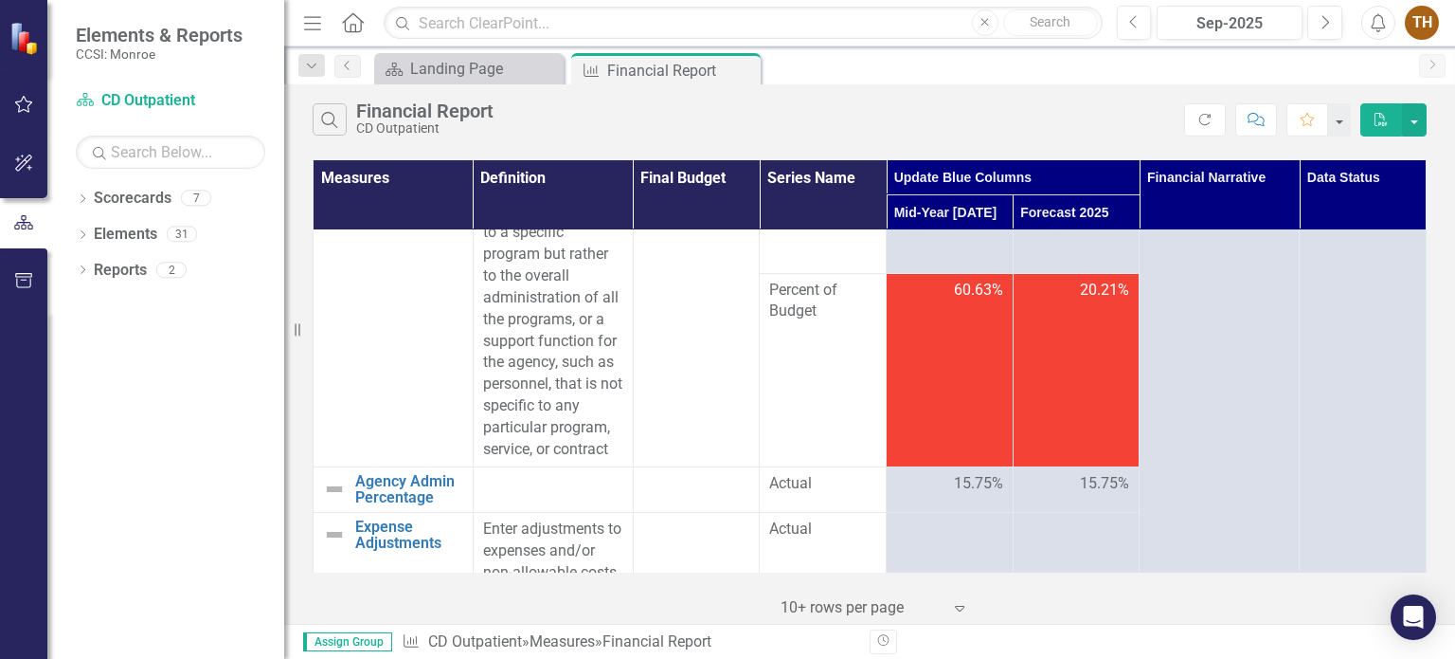
scroll to position [1137, 0]
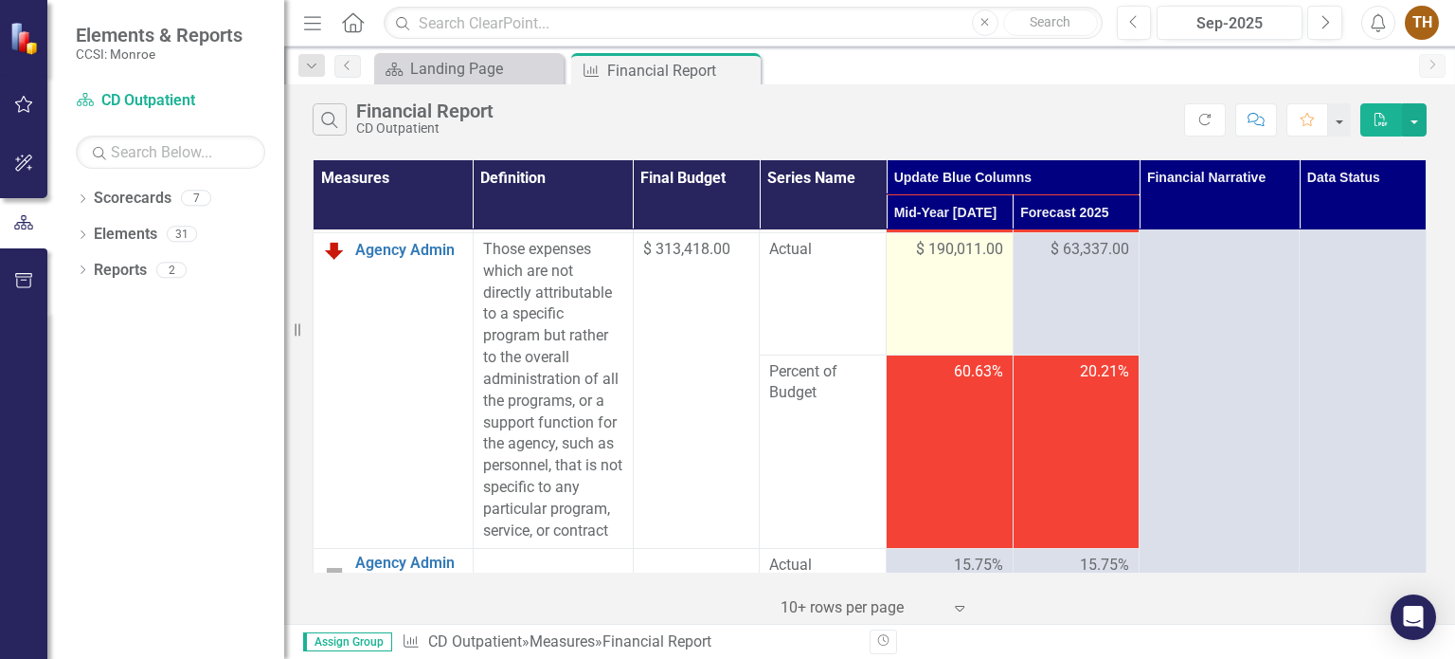
click at [937, 321] on td "$ 190,011.00" at bounding box center [950, 293] width 127 height 122
click at [970, 261] on span "$ 190,011.00" at bounding box center [959, 250] width 87 height 22
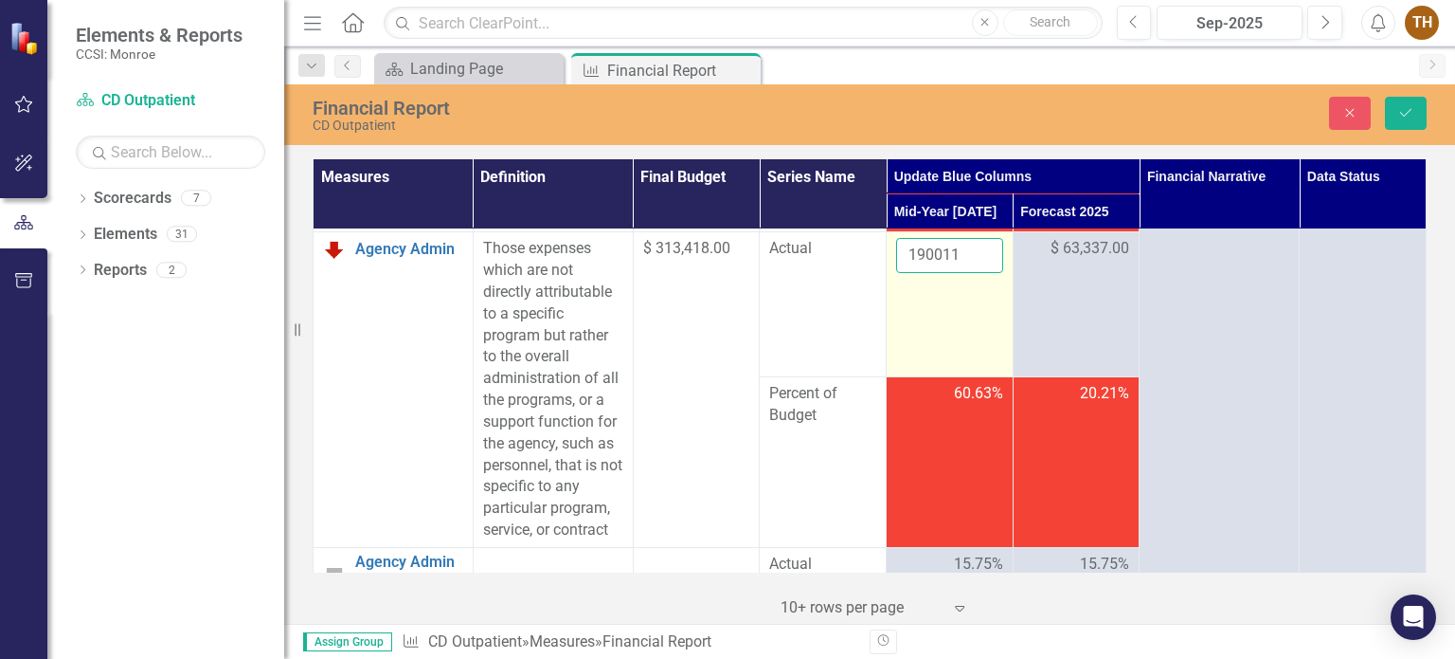
drag, startPoint x: 955, startPoint y: 298, endPoint x: 891, endPoint y: 298, distance: 64.4
click at [896, 273] on input "190011" at bounding box center [949, 255] width 107 height 35
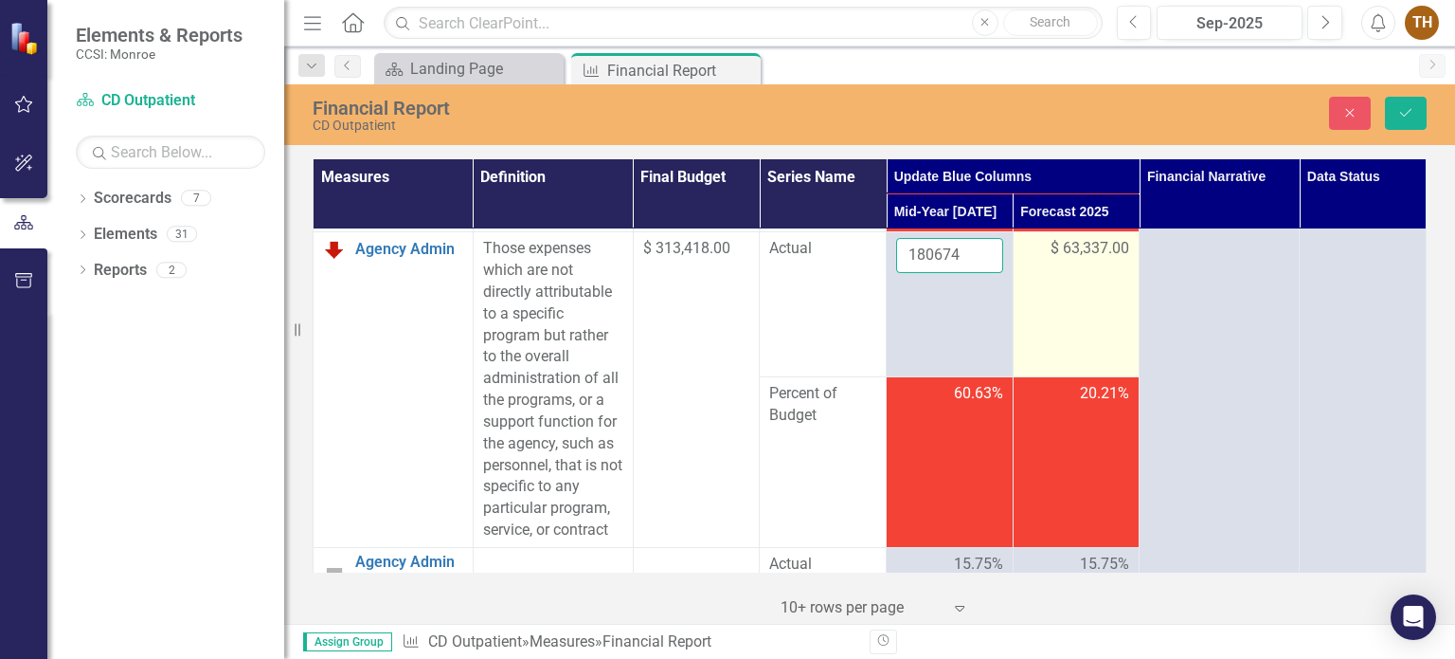
type input "180674"
click at [1082, 260] on span "$ 63,337.00" at bounding box center [1090, 249] width 79 height 22
drag, startPoint x: 1080, startPoint y: 287, endPoint x: 1007, endPoint y: 302, distance: 74.5
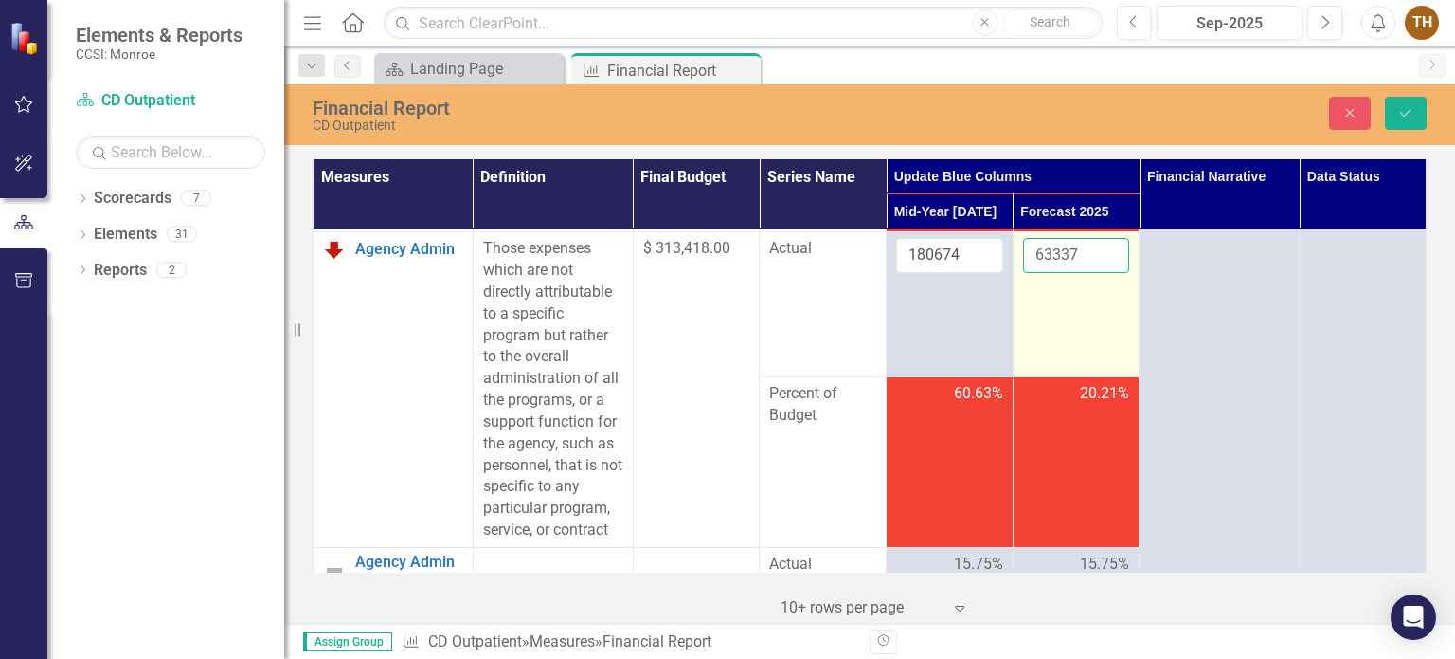
click at [1013, 302] on td "63337" at bounding box center [1076, 304] width 127 height 145
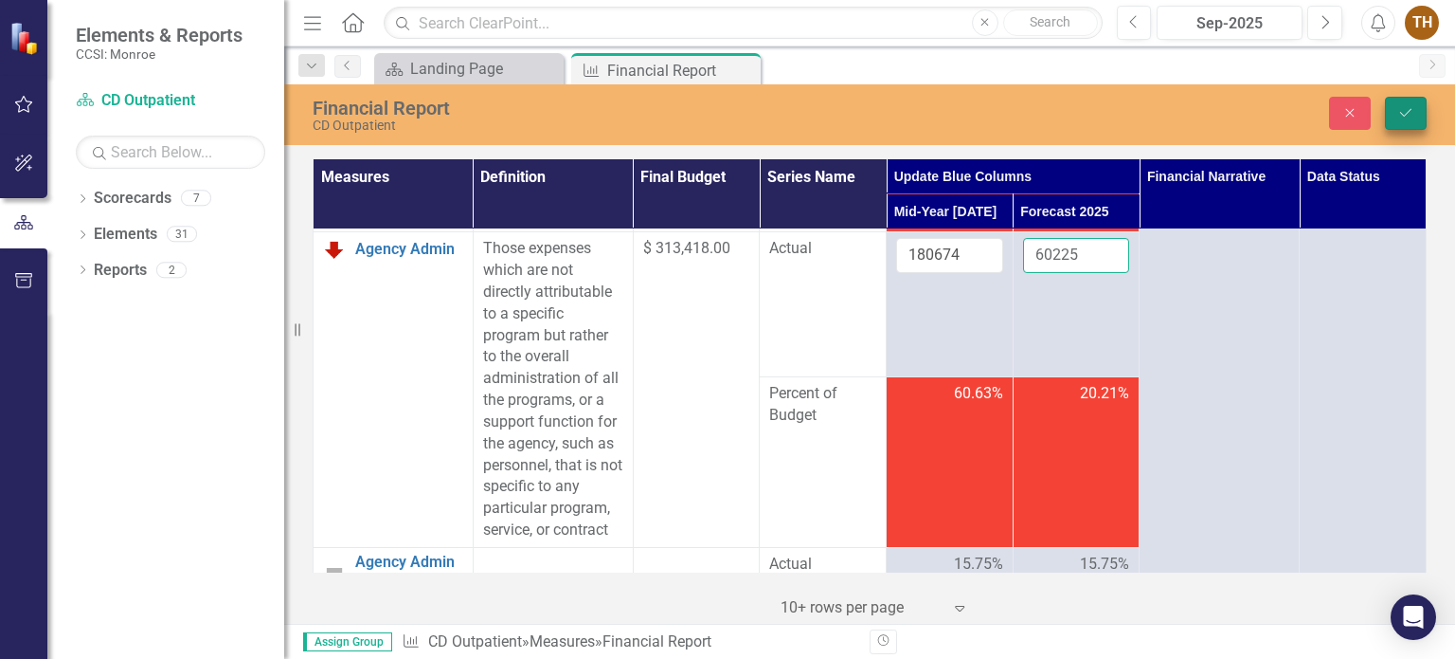
type input "60225"
click at [1417, 110] on button "Save" at bounding box center [1406, 113] width 42 height 33
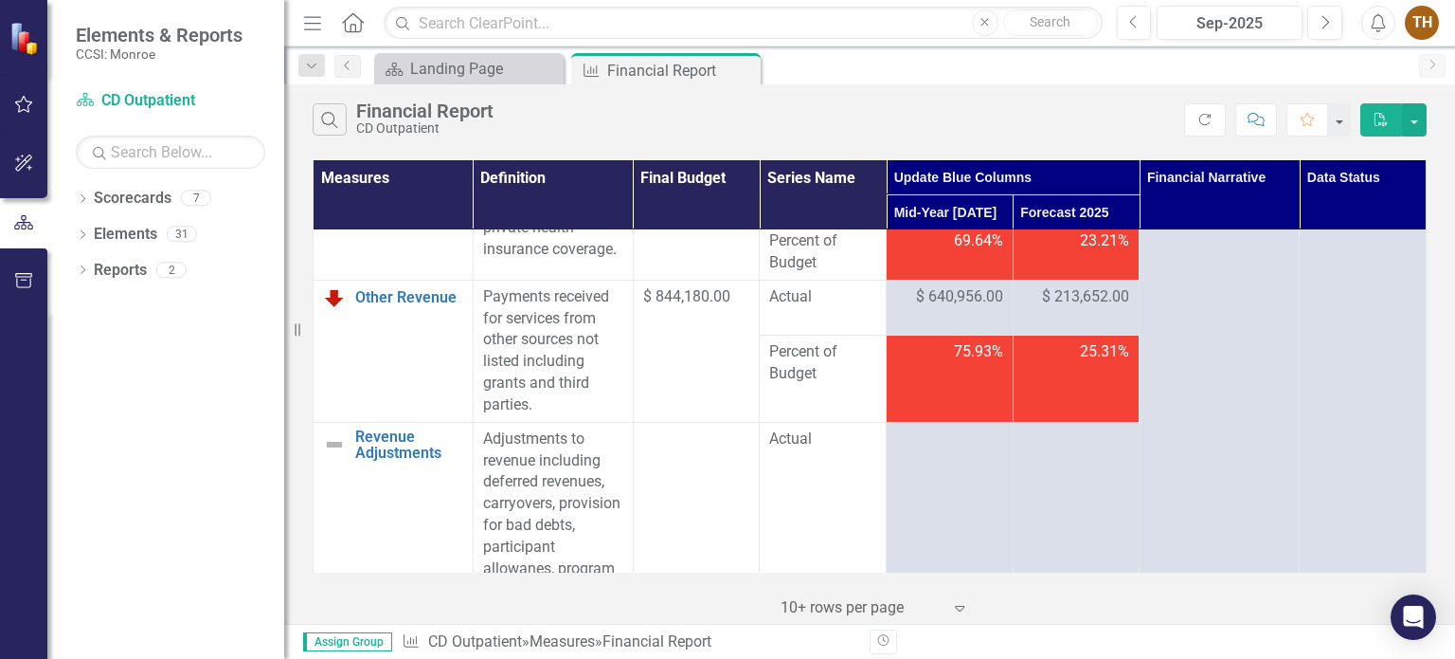
scroll to position [2638, 0]
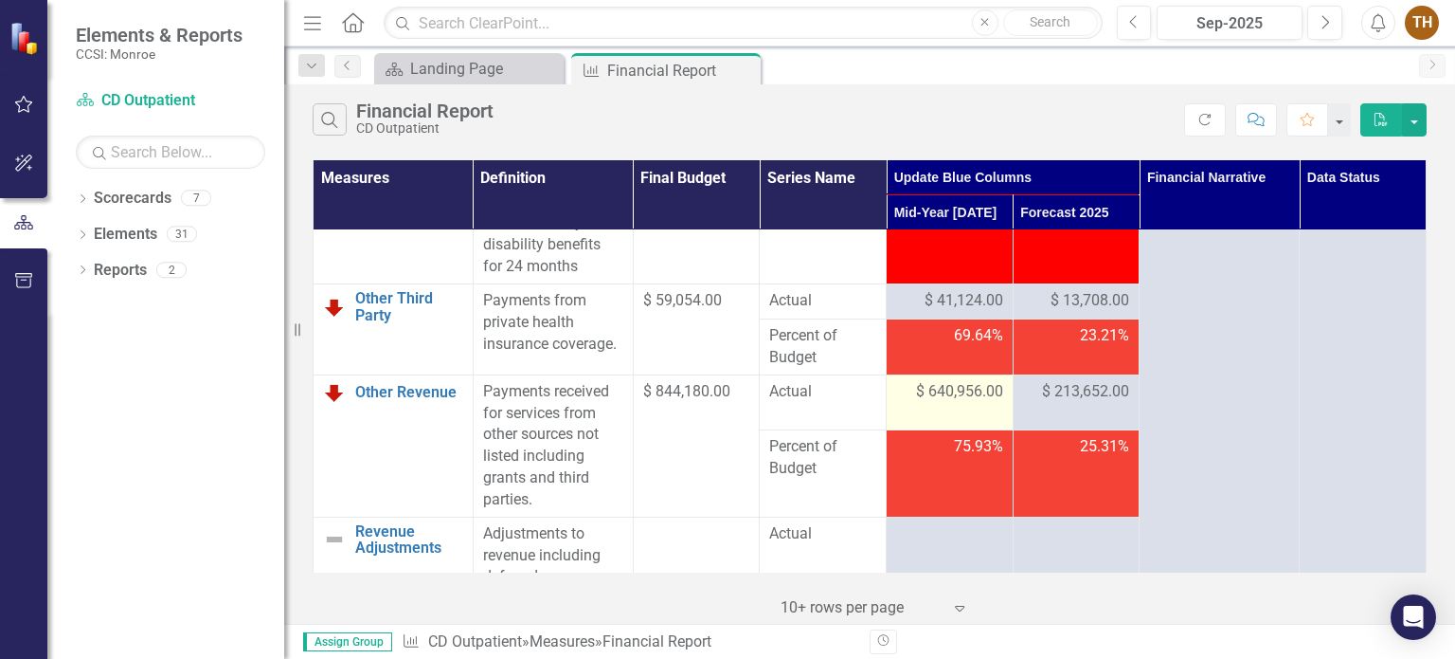
click at [936, 403] on span "$ 640,956.00" at bounding box center [959, 392] width 87 height 22
click at [925, 403] on span "$ 640,956.00" at bounding box center [959, 392] width 87 height 22
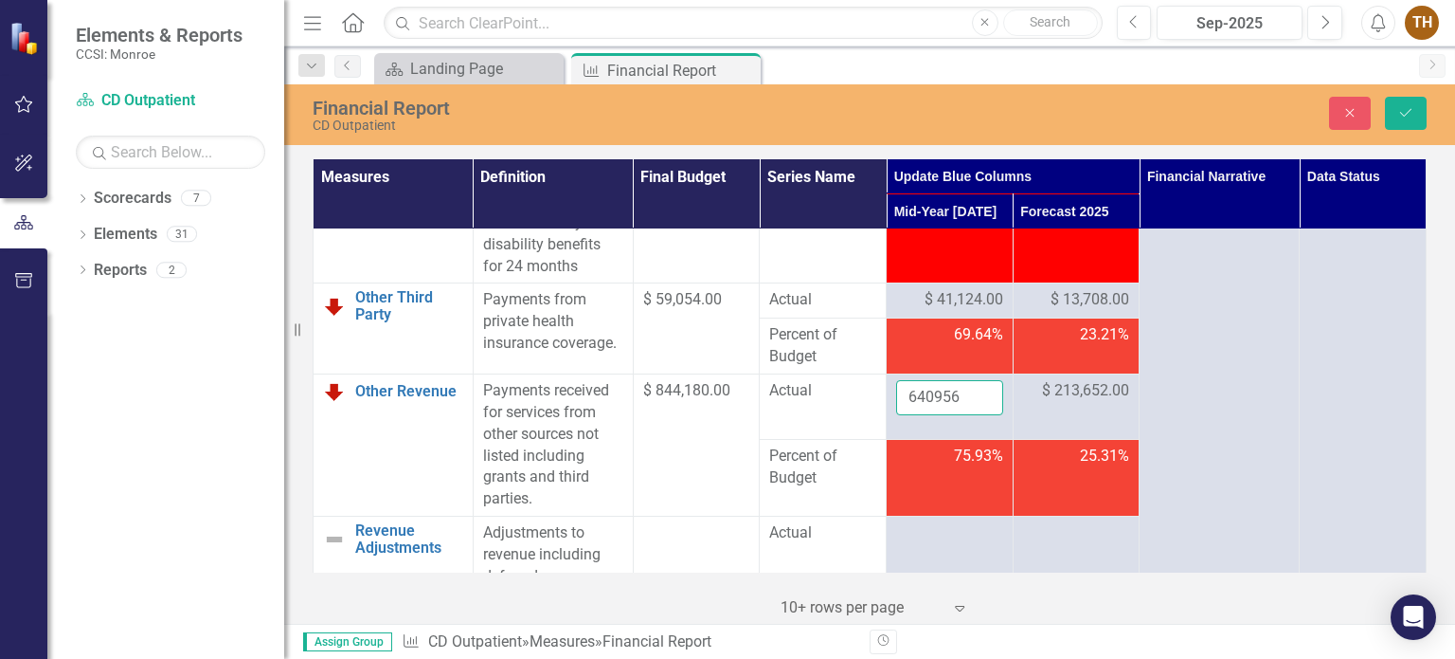
drag, startPoint x: 954, startPoint y: 412, endPoint x: 830, endPoint y: 420, distance: 124.4
click at [844, 420] on tr "Other Revenue Link Open Element Payments received for services from other sourc…" at bounding box center [870, 406] width 1113 height 65
type input "565567"
click at [1419, 106] on button "Save" at bounding box center [1406, 113] width 42 height 33
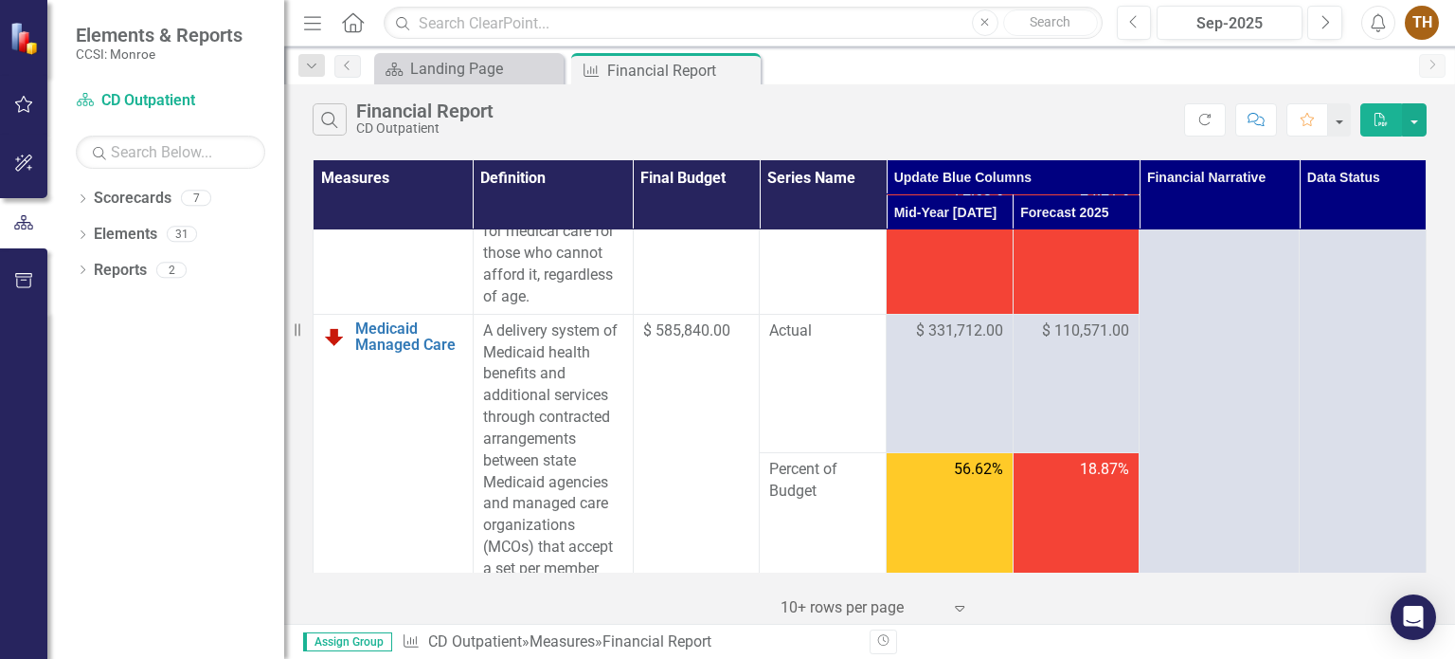
scroll to position [1690, 0]
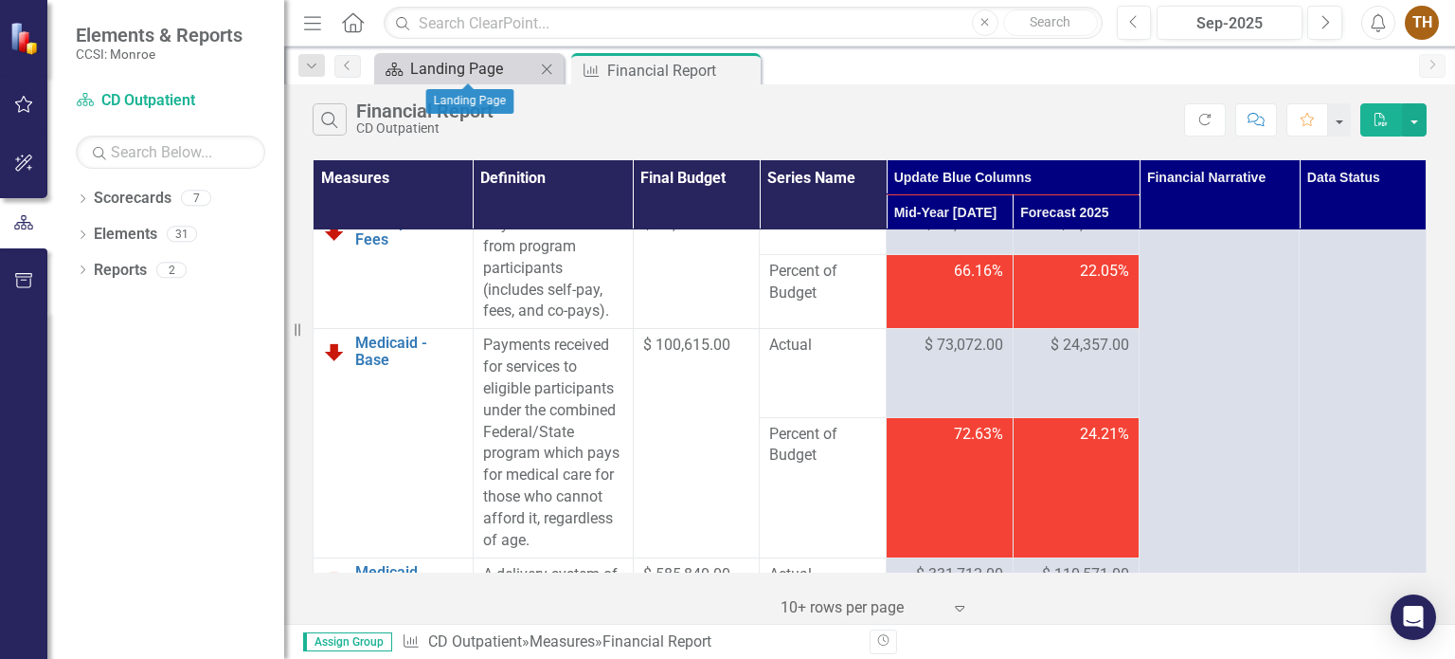
click at [446, 67] on div "Landing Page" at bounding box center [472, 69] width 125 height 24
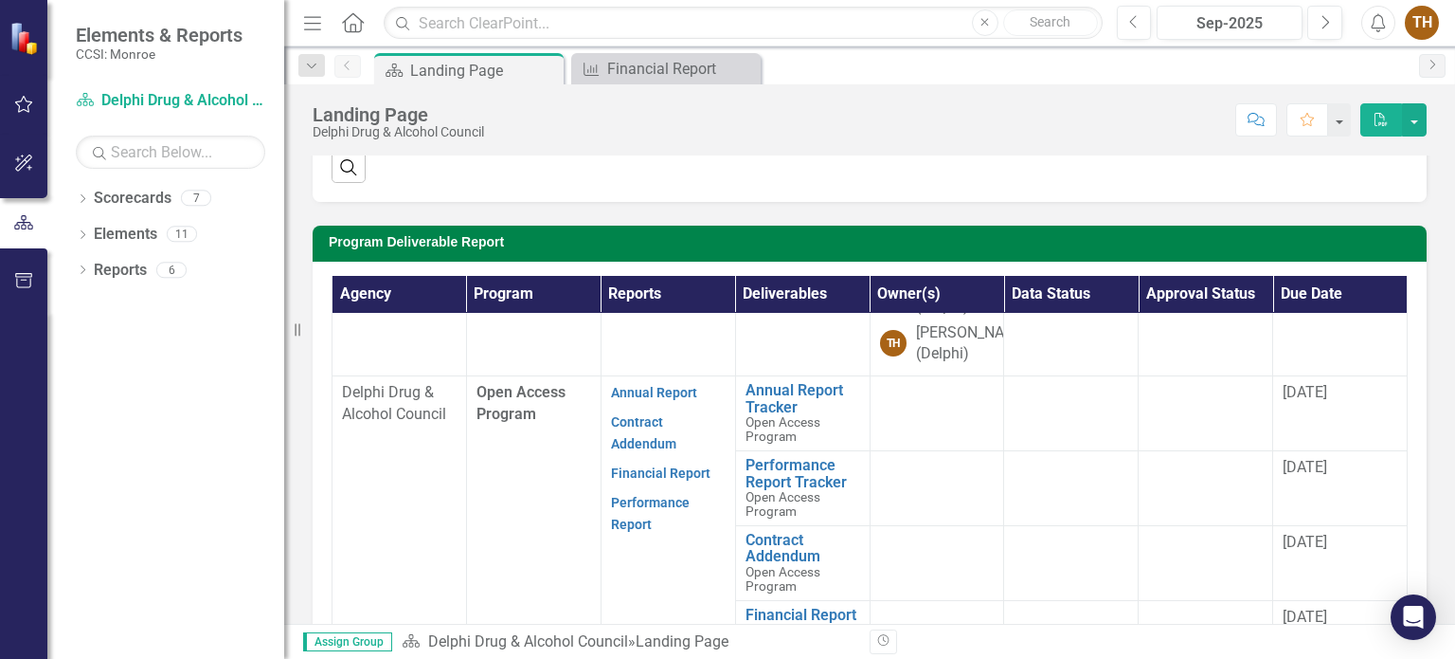
scroll to position [189, 0]
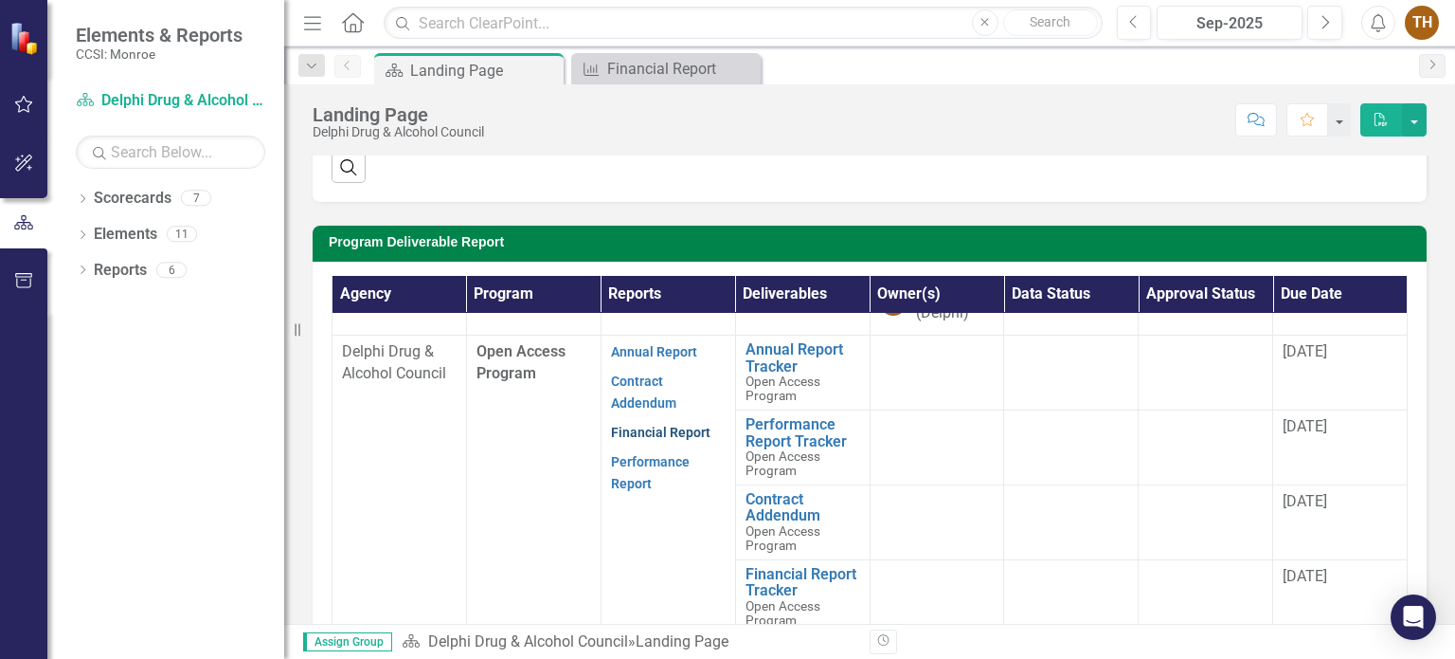
click at [670, 440] on link "Financial Report" at bounding box center [660, 431] width 99 height 15
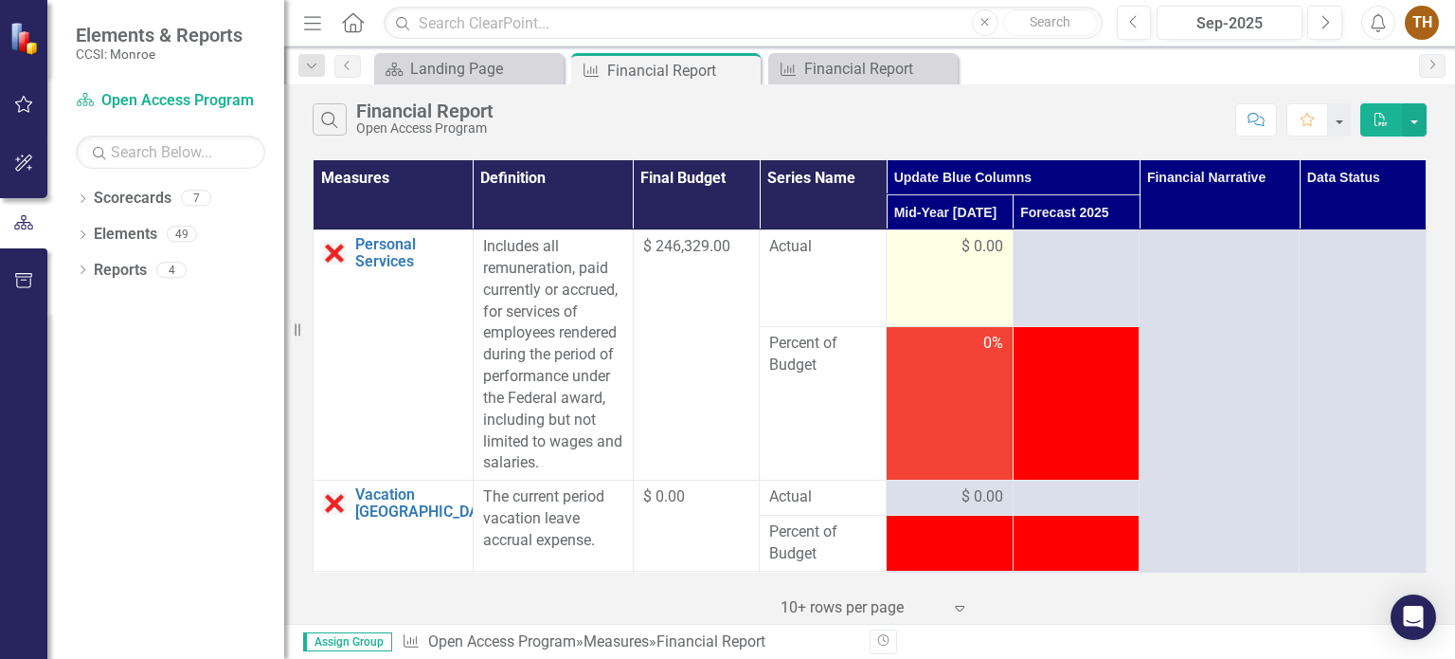
click at [925, 236] on div "$ 0.00" at bounding box center [949, 247] width 107 height 22
click at [930, 240] on div "$ 0.00" at bounding box center [949, 247] width 107 height 22
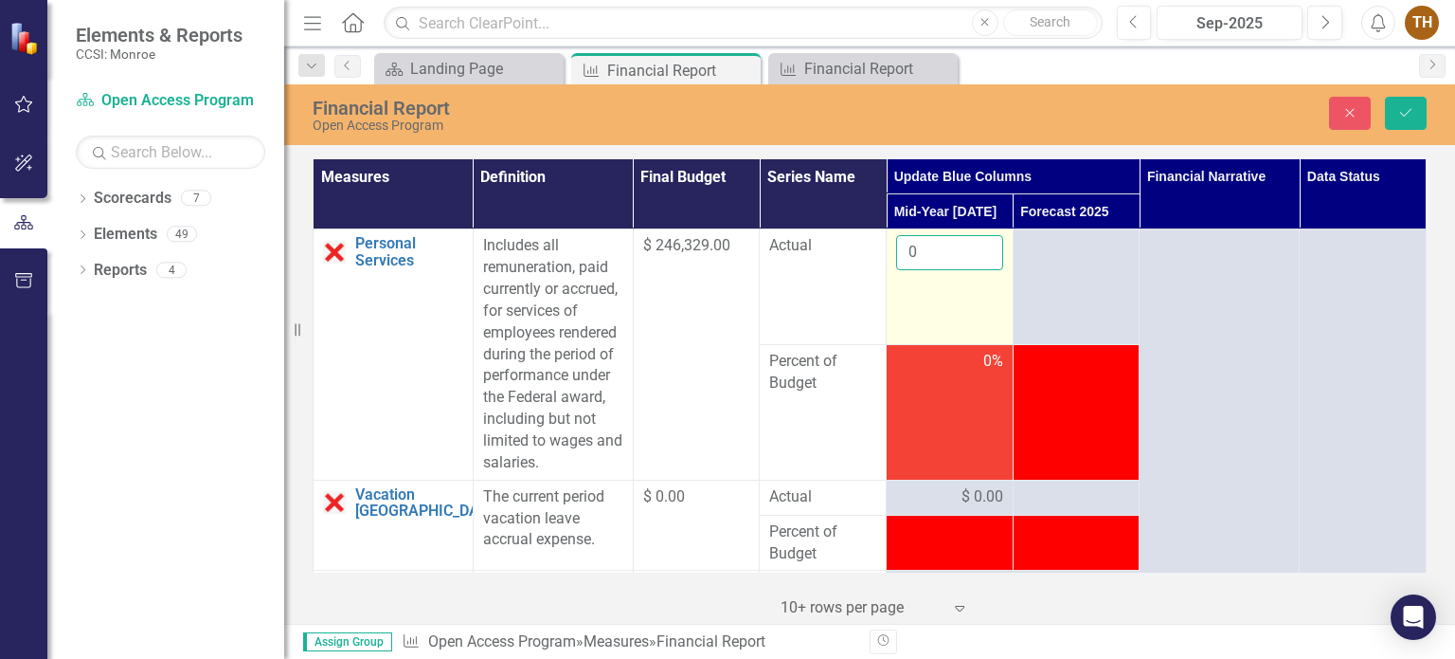
click at [932, 242] on input "0" at bounding box center [949, 252] width 107 height 35
drag, startPoint x: 904, startPoint y: 247, endPoint x: 873, endPoint y: 252, distance: 31.6
click at [873, 252] on tr "Personal Services Link Open Element Includes all remuneration, paid currently o…" at bounding box center [870, 286] width 1113 height 115
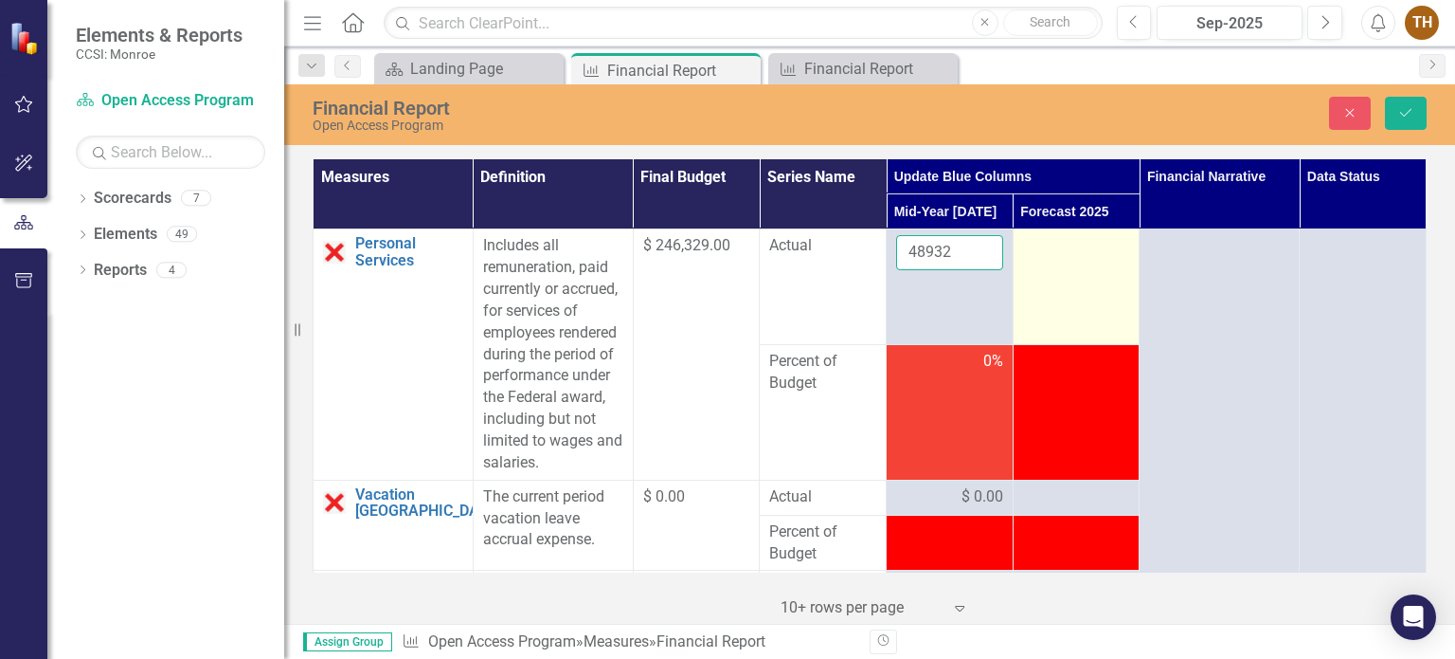
type input "48932"
click at [1014, 258] on td at bounding box center [1076, 286] width 127 height 115
click at [1035, 253] on div at bounding box center [1076, 246] width 107 height 23
click at [1046, 249] on input "number" at bounding box center [1076, 252] width 107 height 35
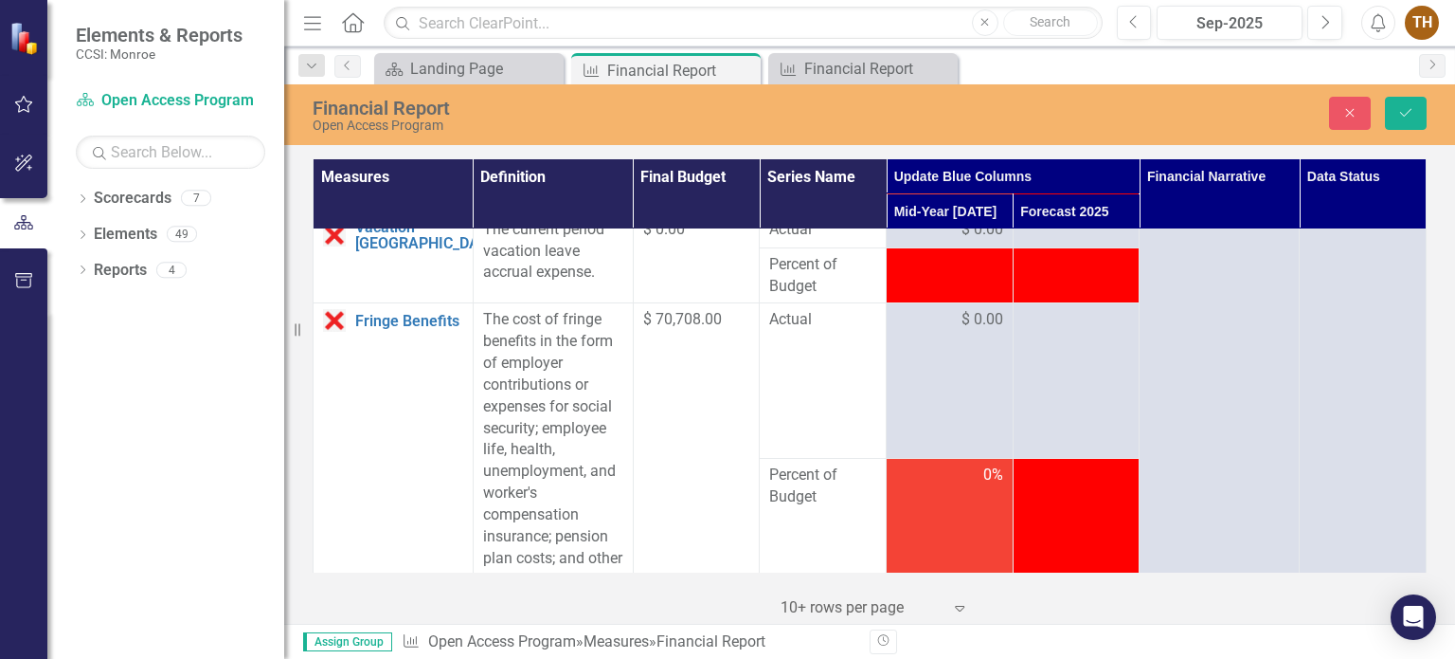
scroll to position [284, 0]
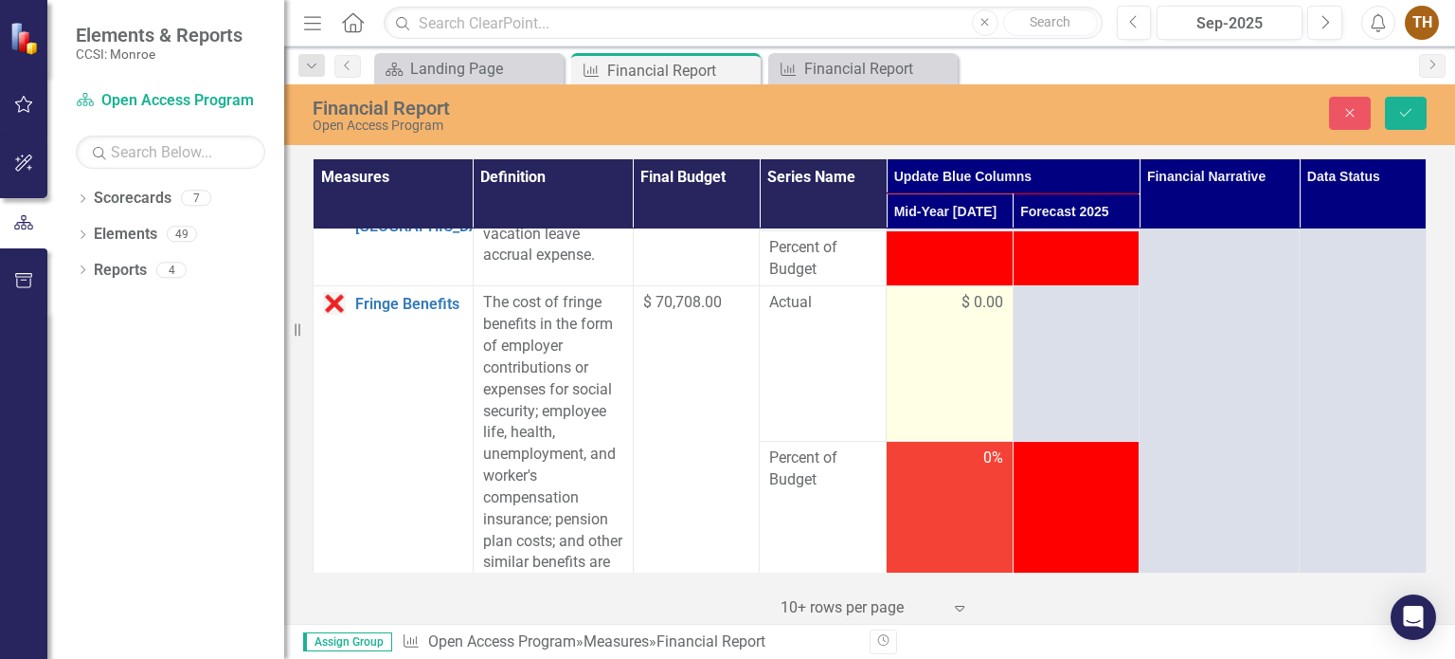
type input "48932"
click at [933, 292] on div "$ 0.00" at bounding box center [949, 303] width 107 height 22
click at [966, 298] on span "$ 0.00" at bounding box center [983, 303] width 42 height 22
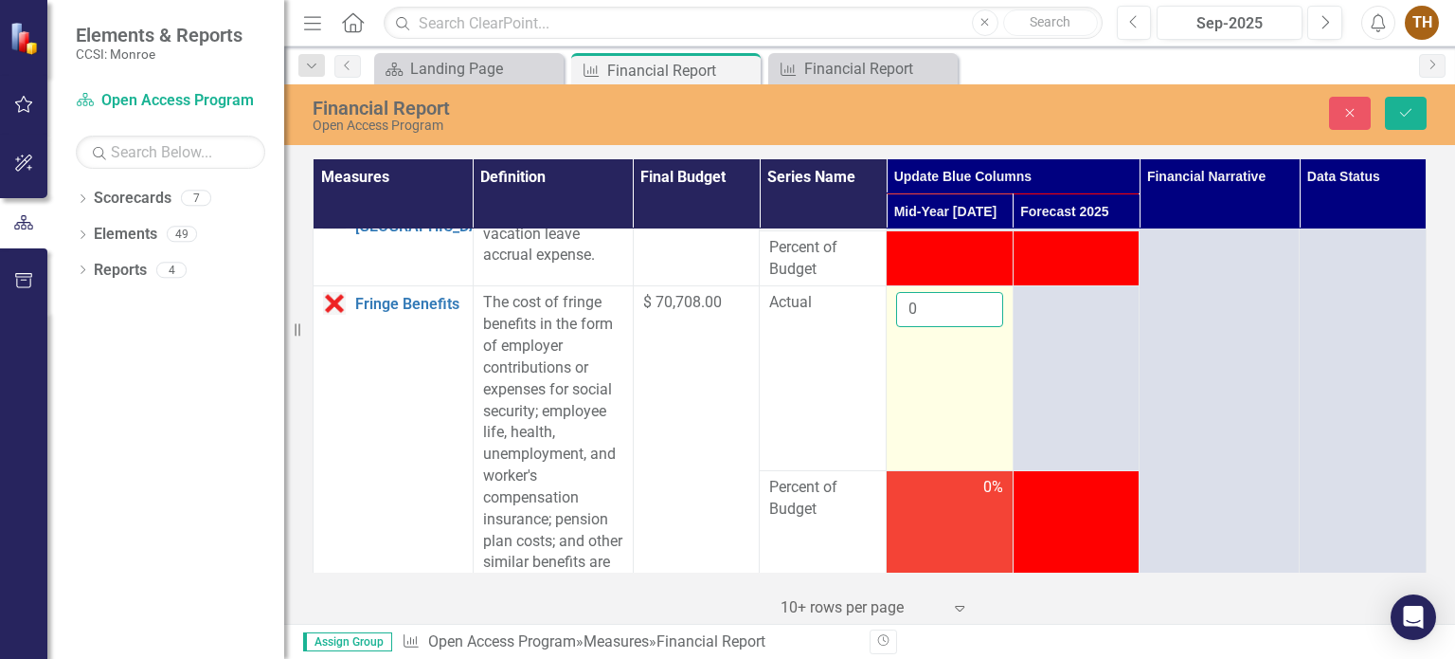
click at [966, 299] on input "0" at bounding box center [949, 309] width 107 height 35
drag, startPoint x: 944, startPoint y: 308, endPoint x: 882, endPoint y: 304, distance: 61.7
click at [887, 304] on td "0" at bounding box center [950, 378] width 127 height 185
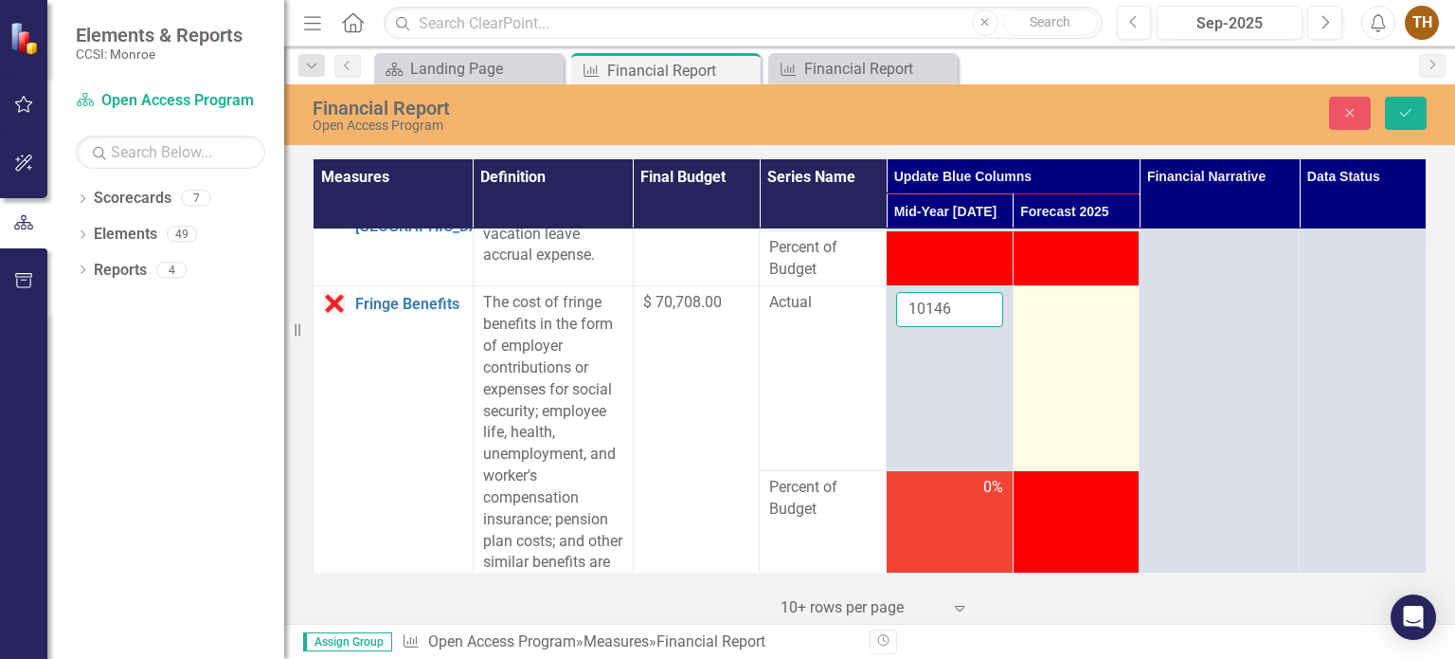
type input "10146"
click at [1085, 313] on div at bounding box center [1076, 303] width 107 height 23
click at [1050, 308] on input "number" at bounding box center [1076, 309] width 107 height 35
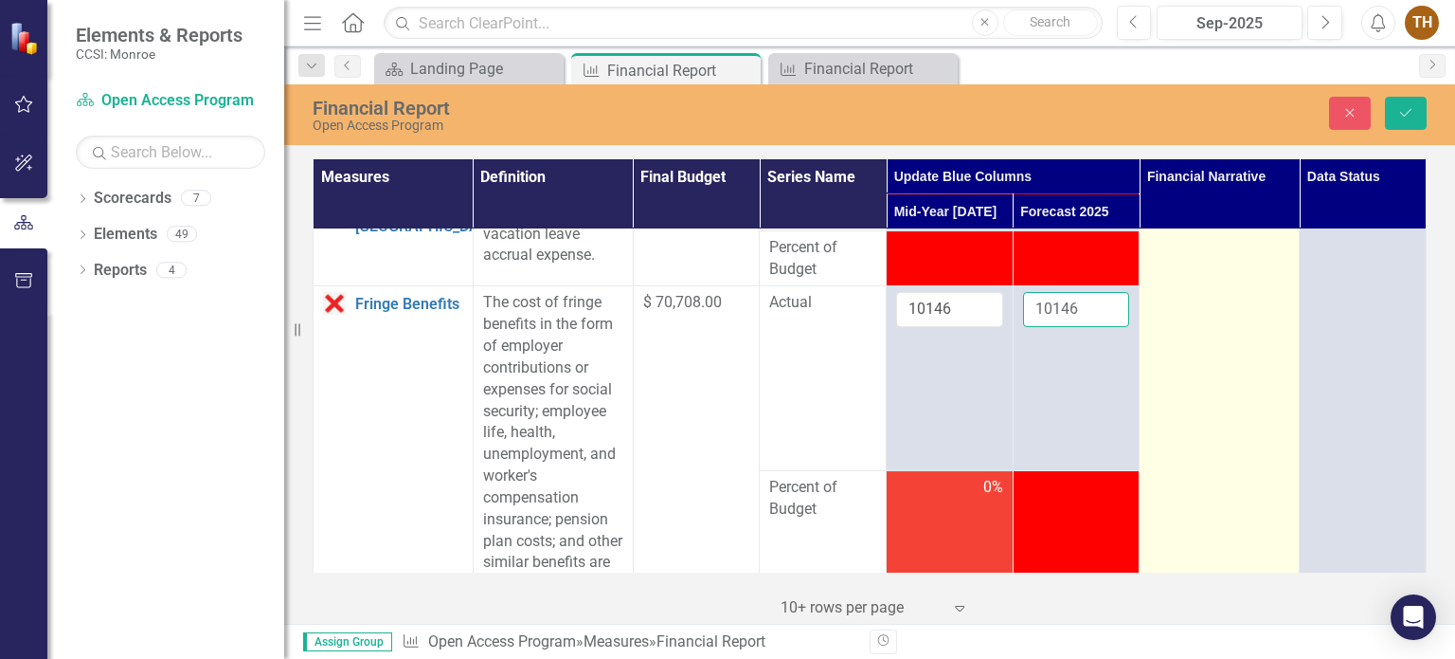
type input "10146"
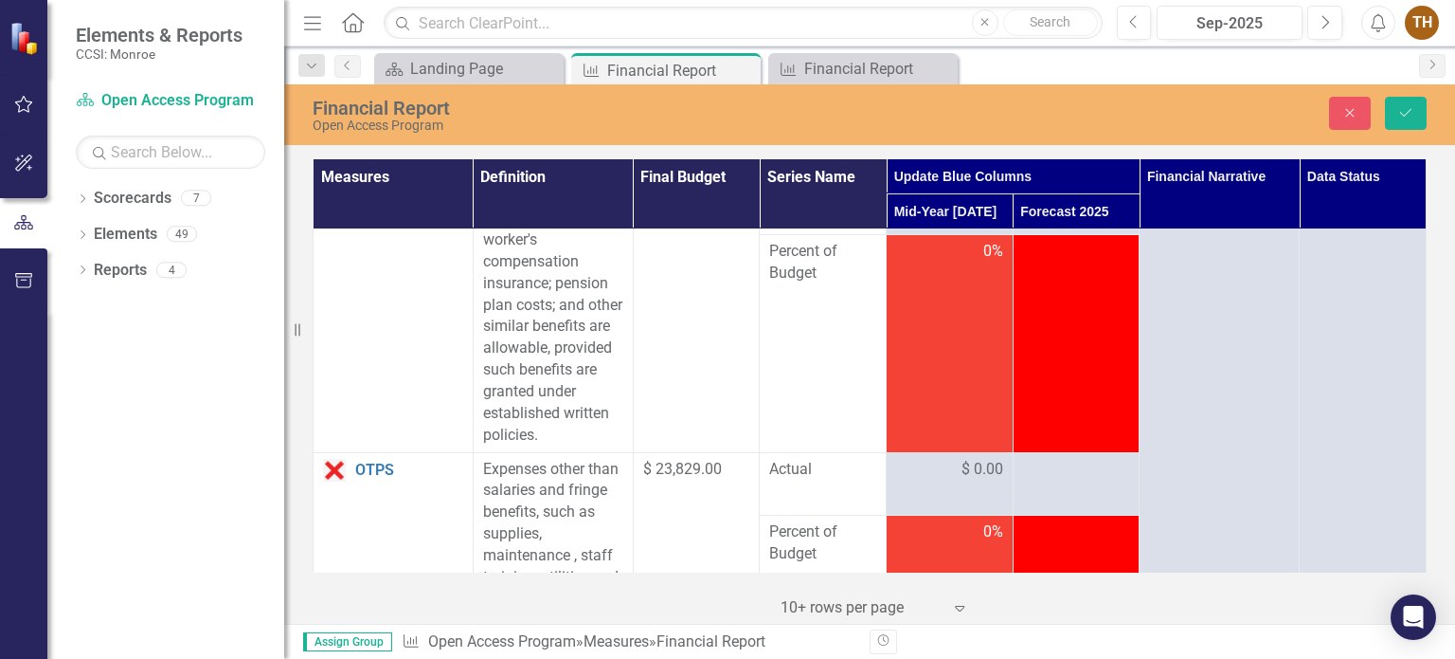
scroll to position [568, 0]
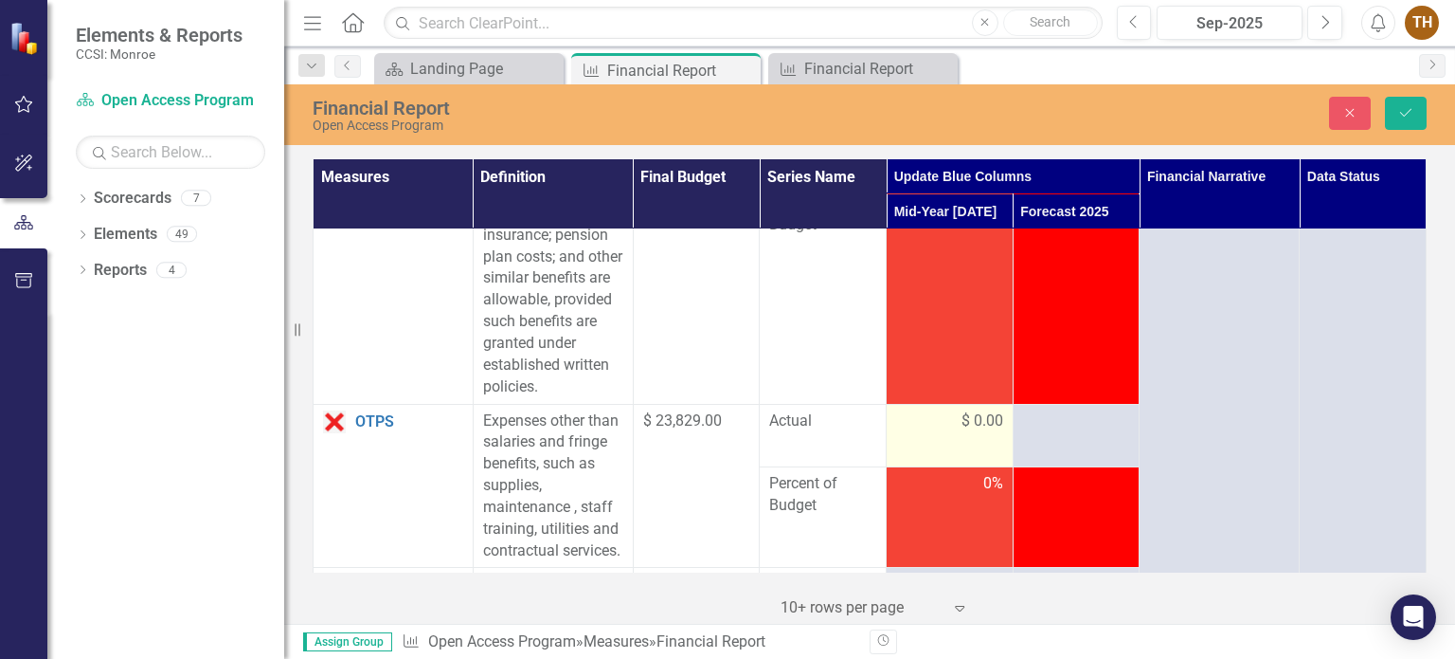
click at [962, 432] on span "$ 0.00" at bounding box center [983, 421] width 42 height 22
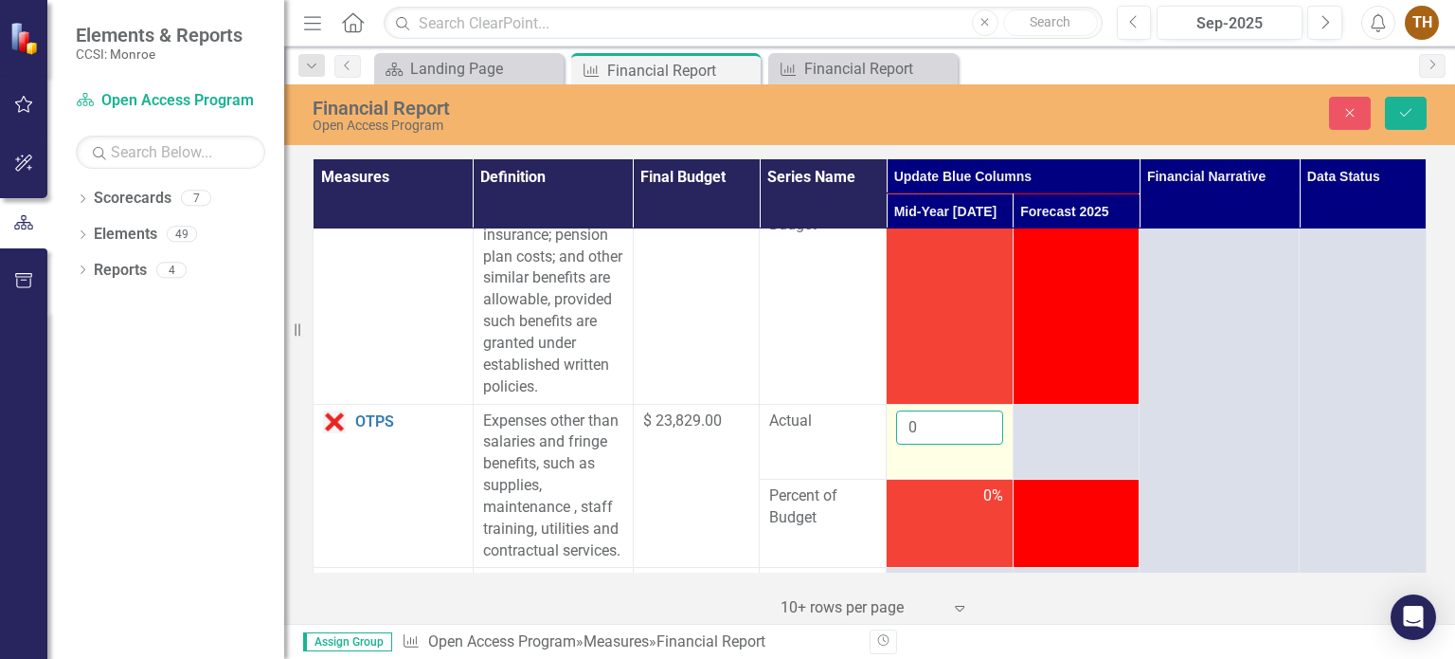
click at [954, 440] on input "0" at bounding box center [949, 427] width 107 height 35
drag, startPoint x: 929, startPoint y: 440, endPoint x: 881, endPoint y: 440, distance: 47.4
click at [887, 440] on td "0" at bounding box center [950, 441] width 127 height 75
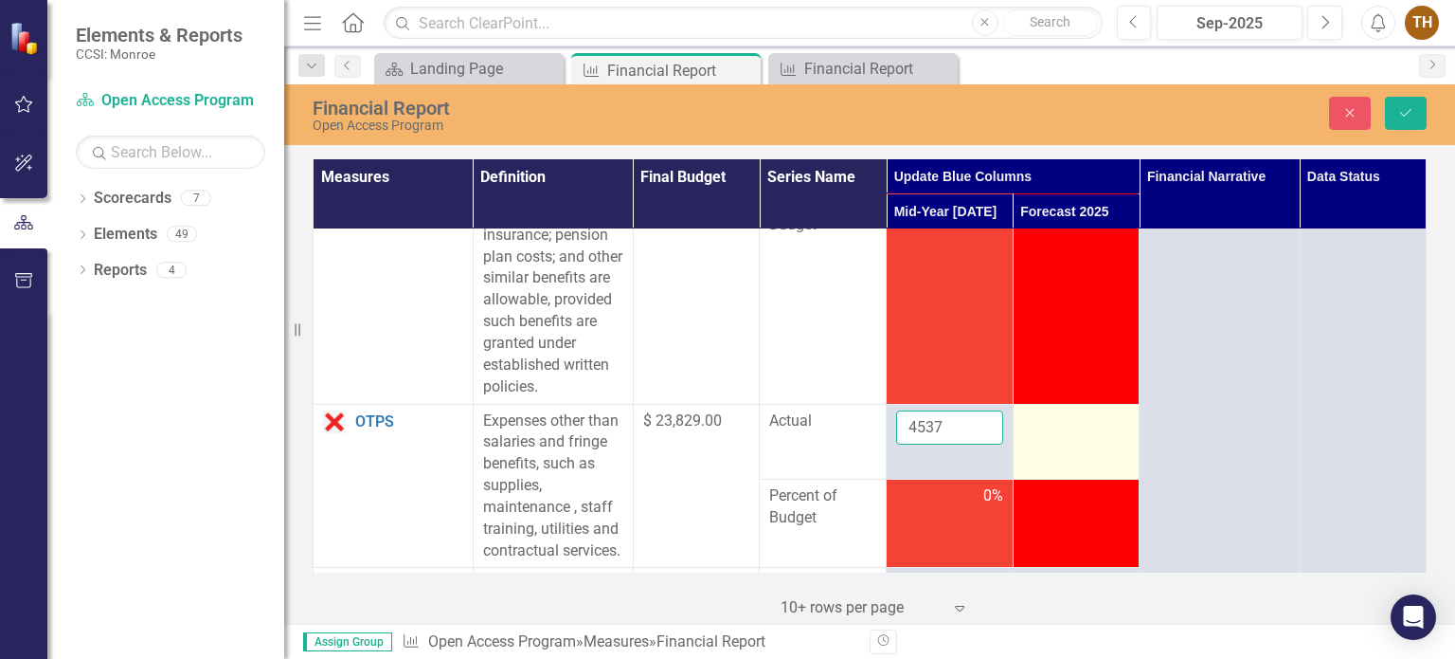
type input "4537"
click at [1058, 454] on td at bounding box center [1076, 441] width 127 height 75
click at [1058, 445] on input "number" at bounding box center [1076, 427] width 107 height 35
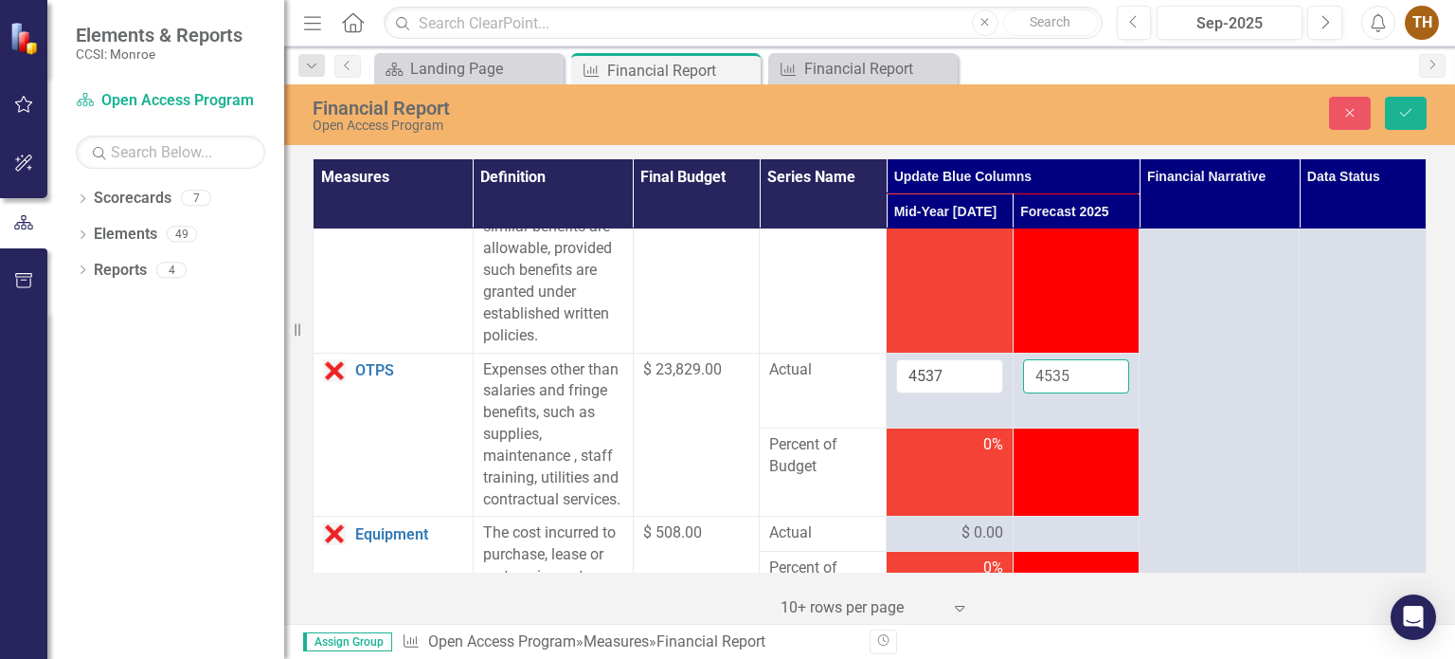
scroll to position [758, 0]
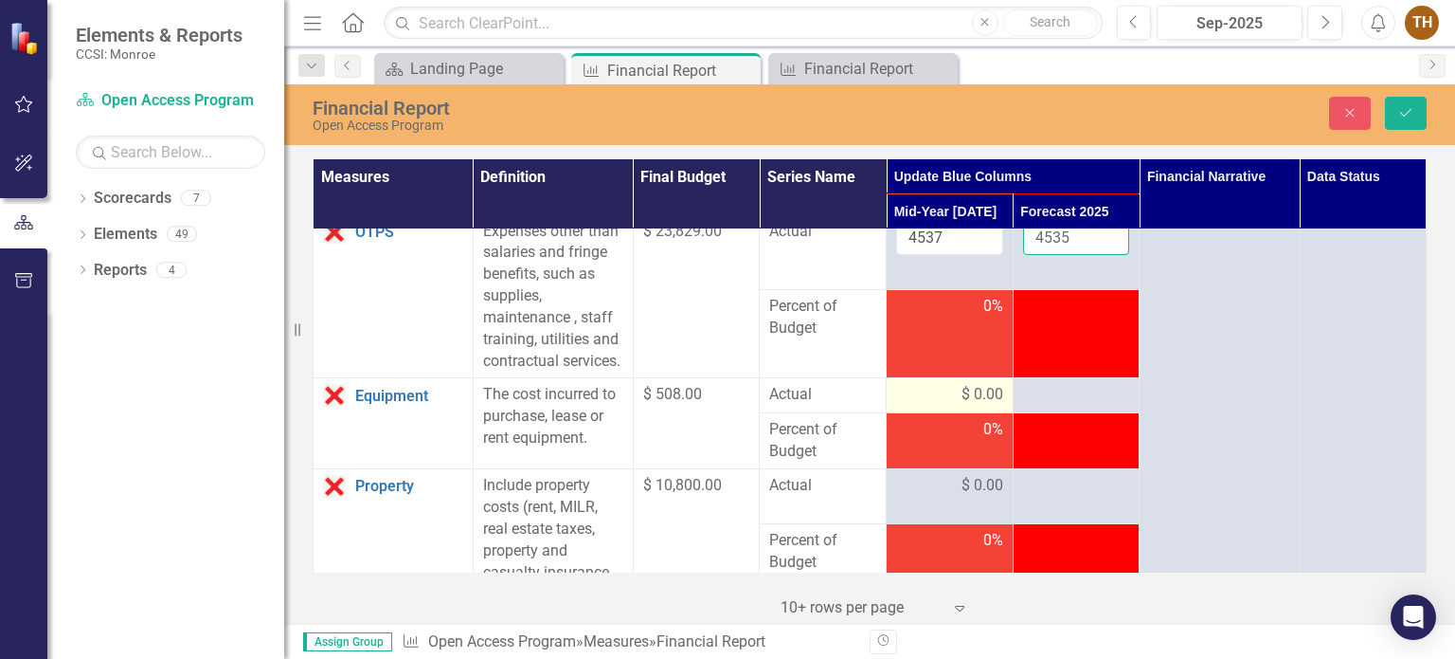
type input "4535"
click at [921, 406] on div "$ 0.00" at bounding box center [949, 395] width 107 height 22
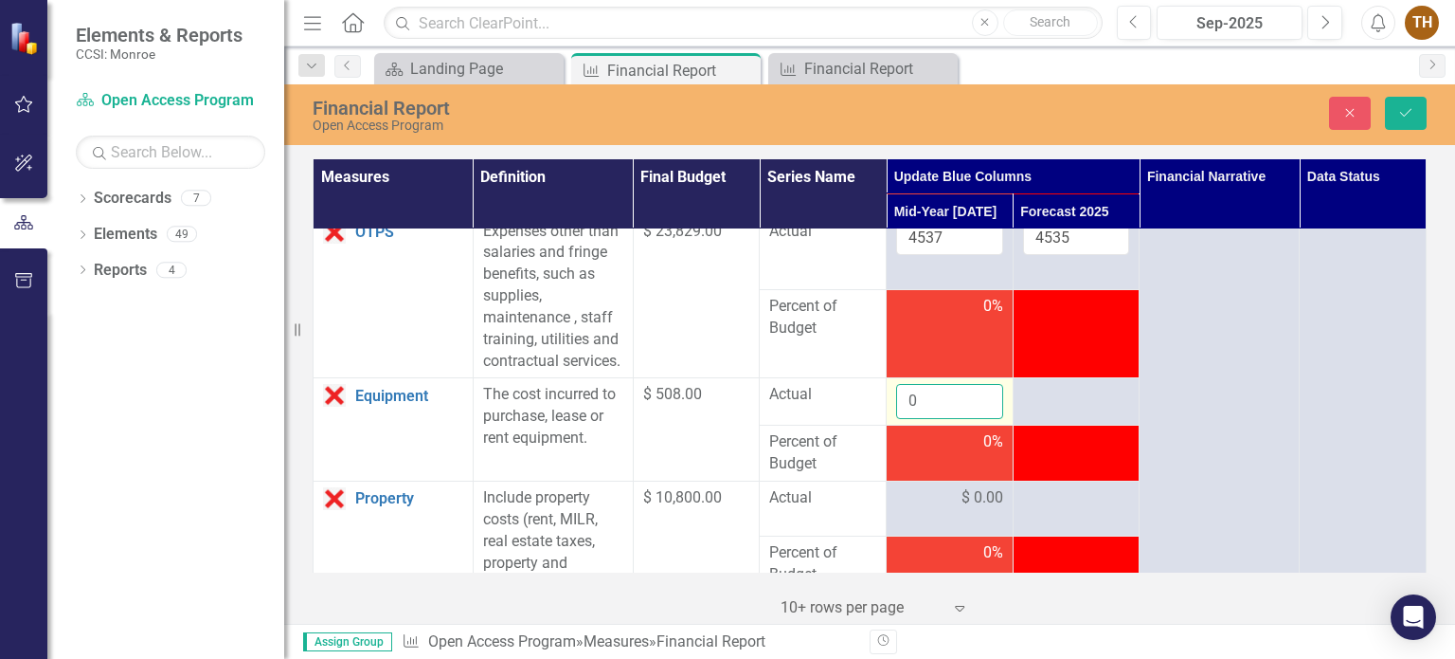
drag, startPoint x: 924, startPoint y: 433, endPoint x: 891, endPoint y: 436, distance: 33.3
click at [896, 419] on input "0" at bounding box center [949, 401] width 107 height 35
type input "110"
click at [1038, 406] on div at bounding box center [1076, 395] width 107 height 23
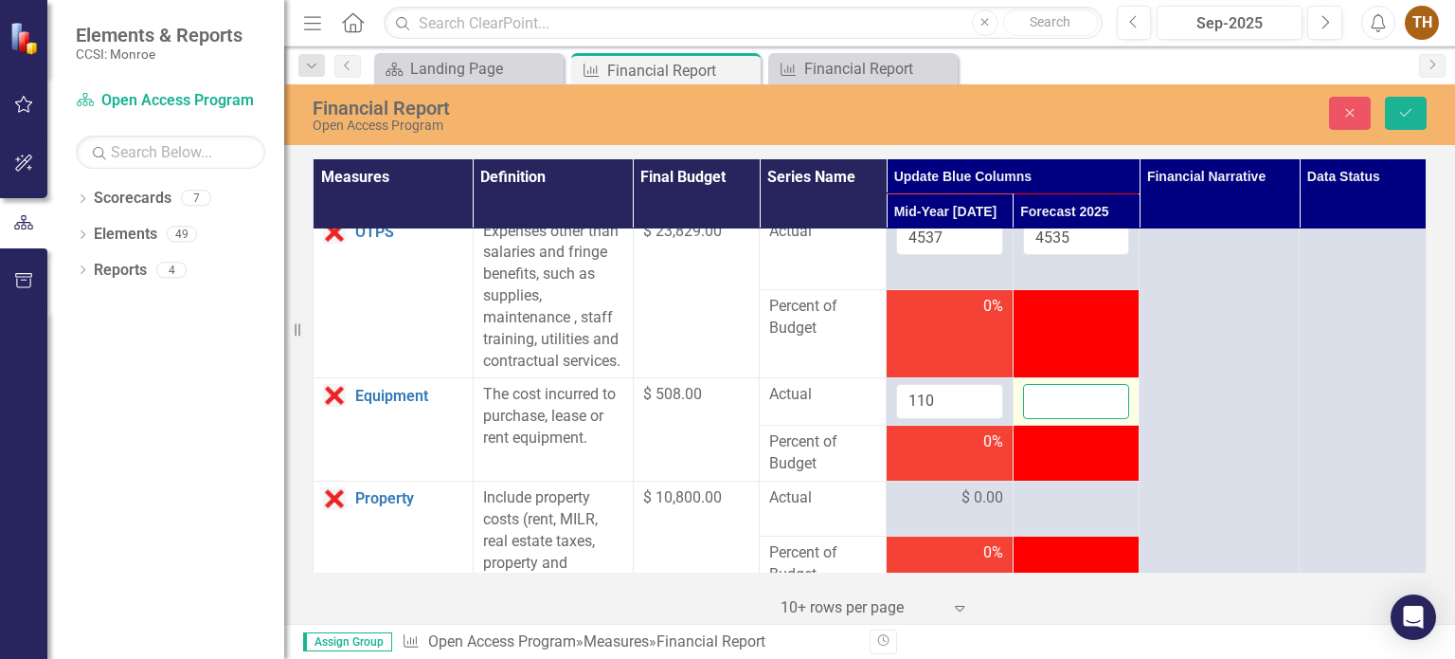
click at [1038, 419] on input "number" at bounding box center [1076, 401] width 107 height 35
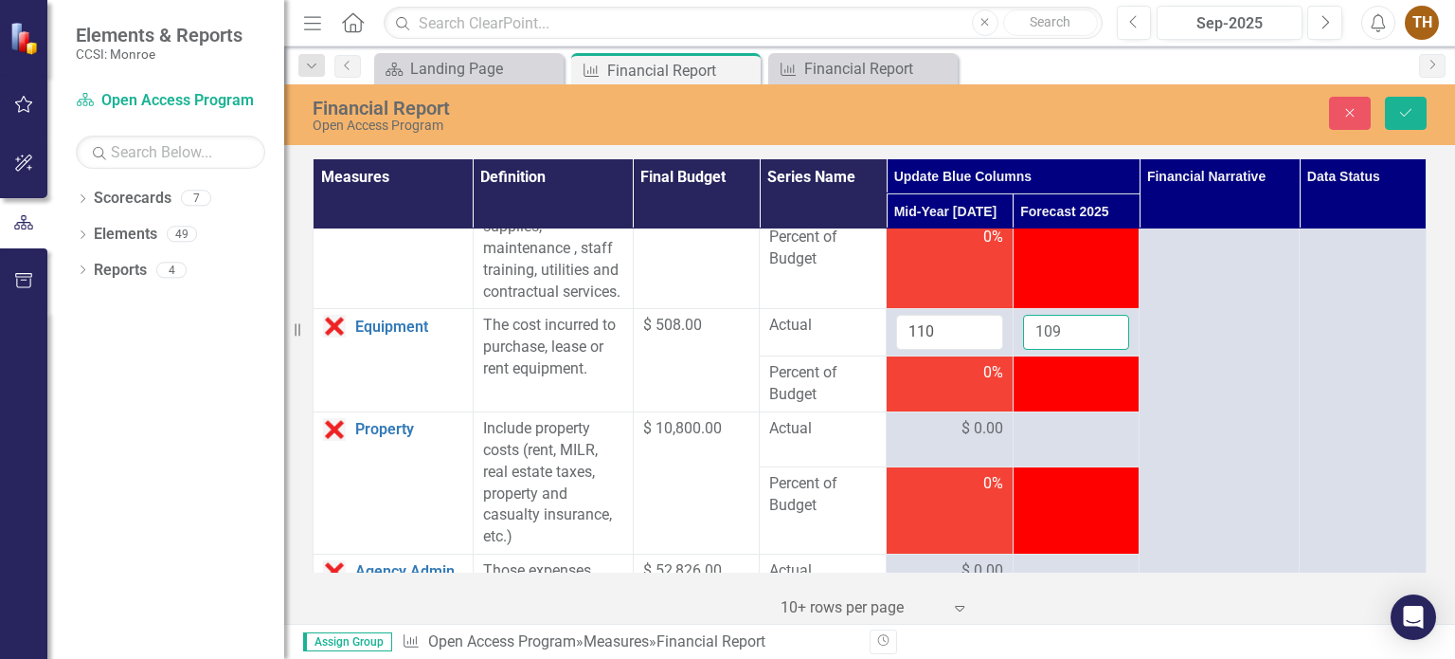
scroll to position [947, 0]
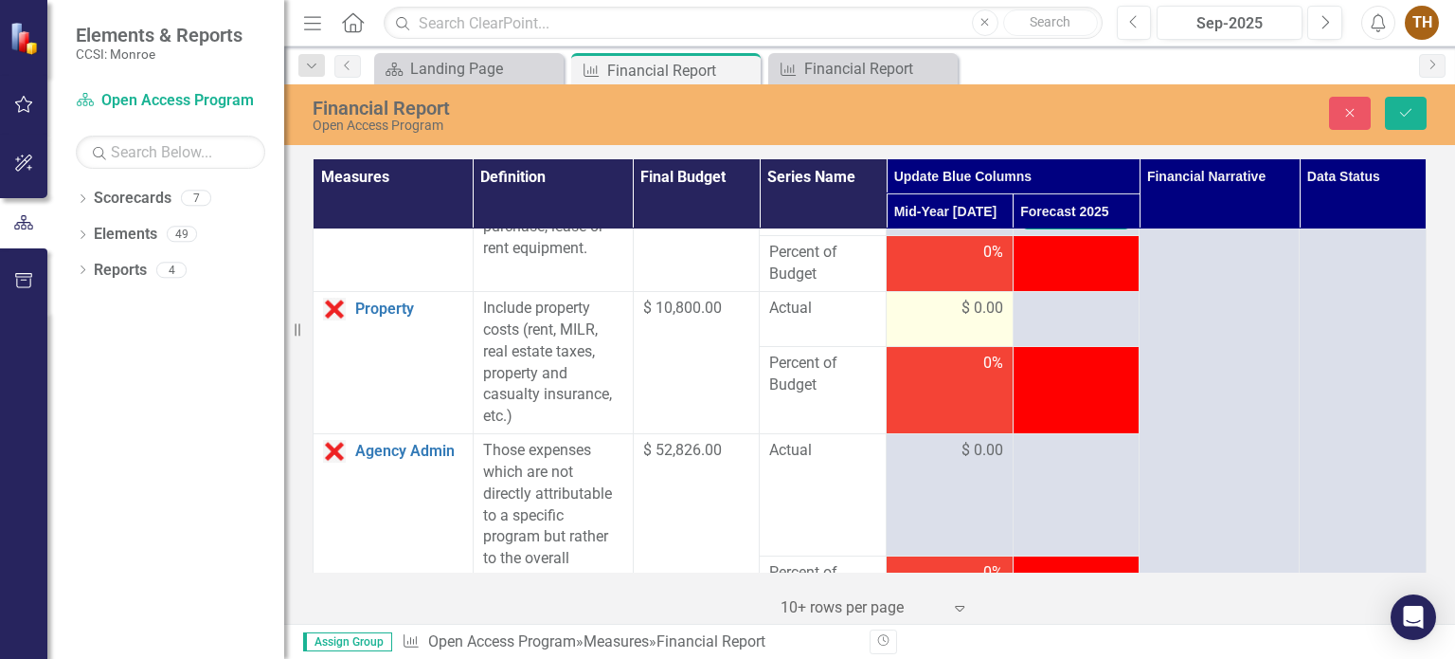
type input "109"
click at [940, 319] on div "$ 0.00" at bounding box center [949, 309] width 107 height 22
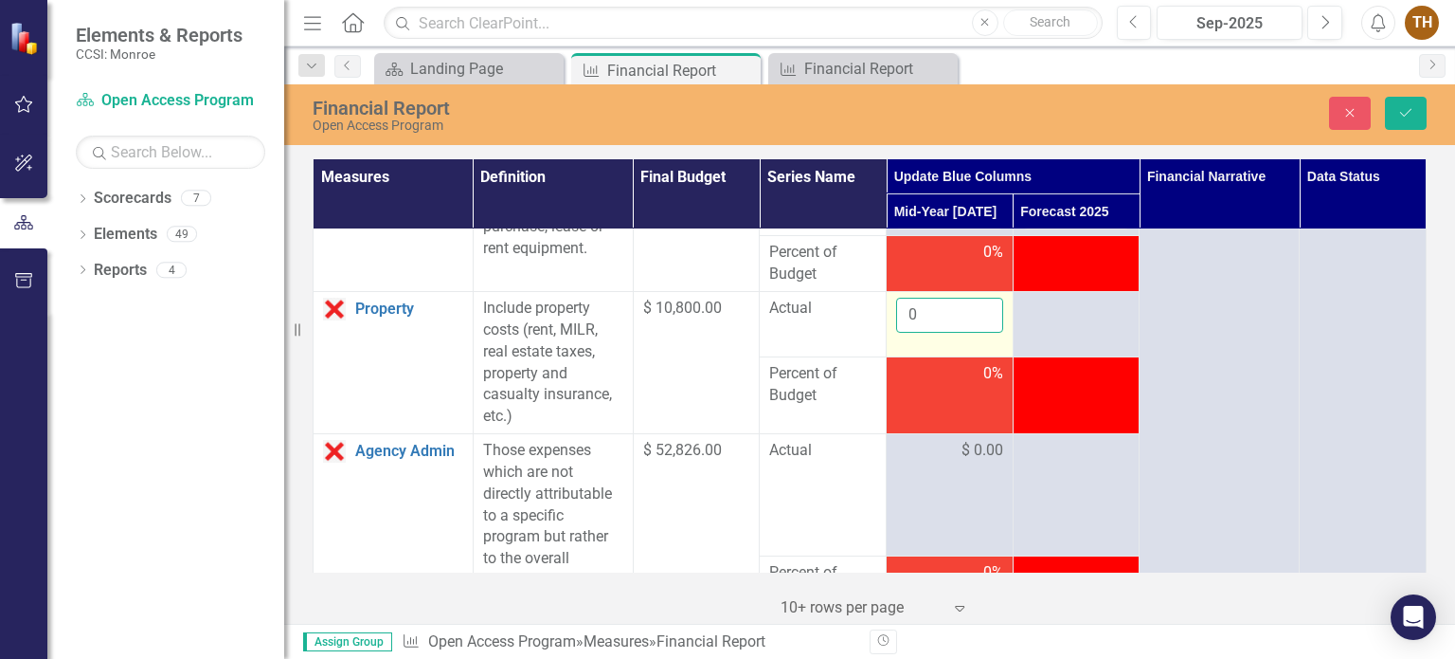
click at [941, 333] on input "0" at bounding box center [949, 315] width 107 height 35
drag, startPoint x: 941, startPoint y: 358, endPoint x: 898, endPoint y: 360, distance: 42.7
click at [896, 333] on input "0" at bounding box center [949, 315] width 107 height 35
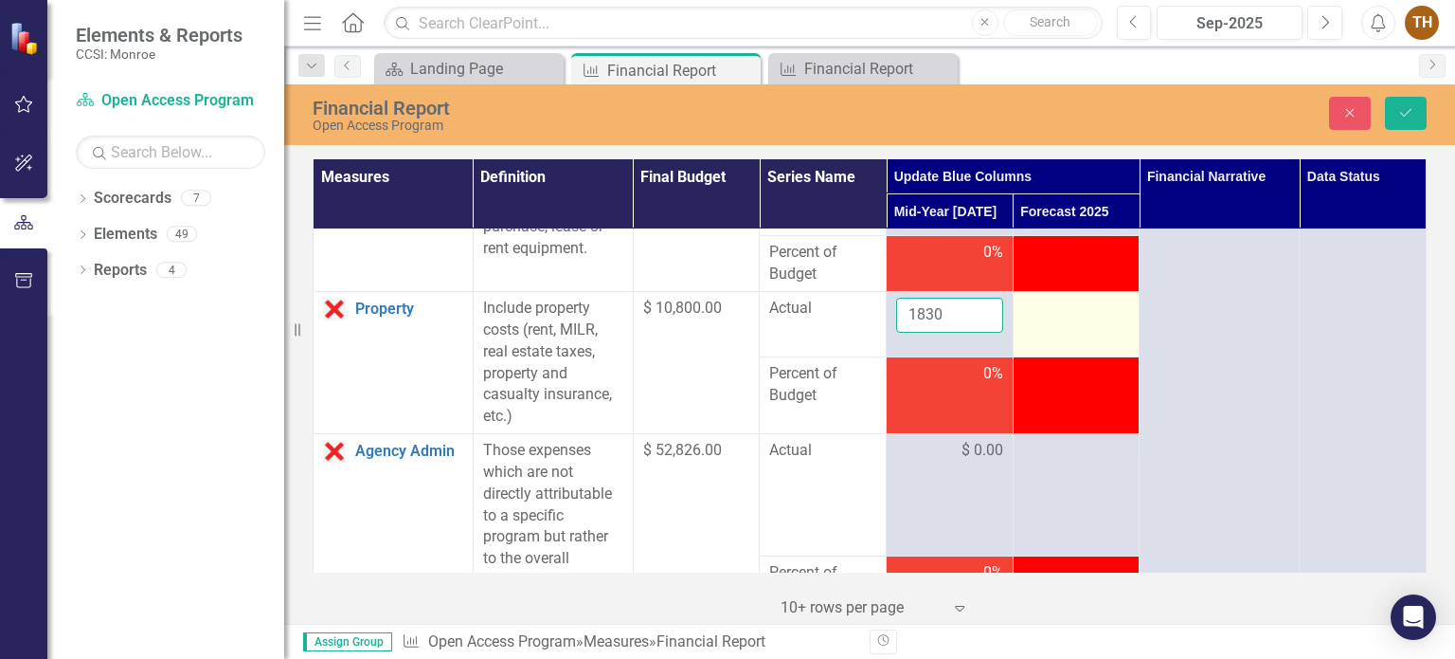
type input "1830"
click at [1051, 356] on td at bounding box center [1076, 323] width 127 height 65
click at [1050, 333] on input "number" at bounding box center [1076, 315] width 107 height 35
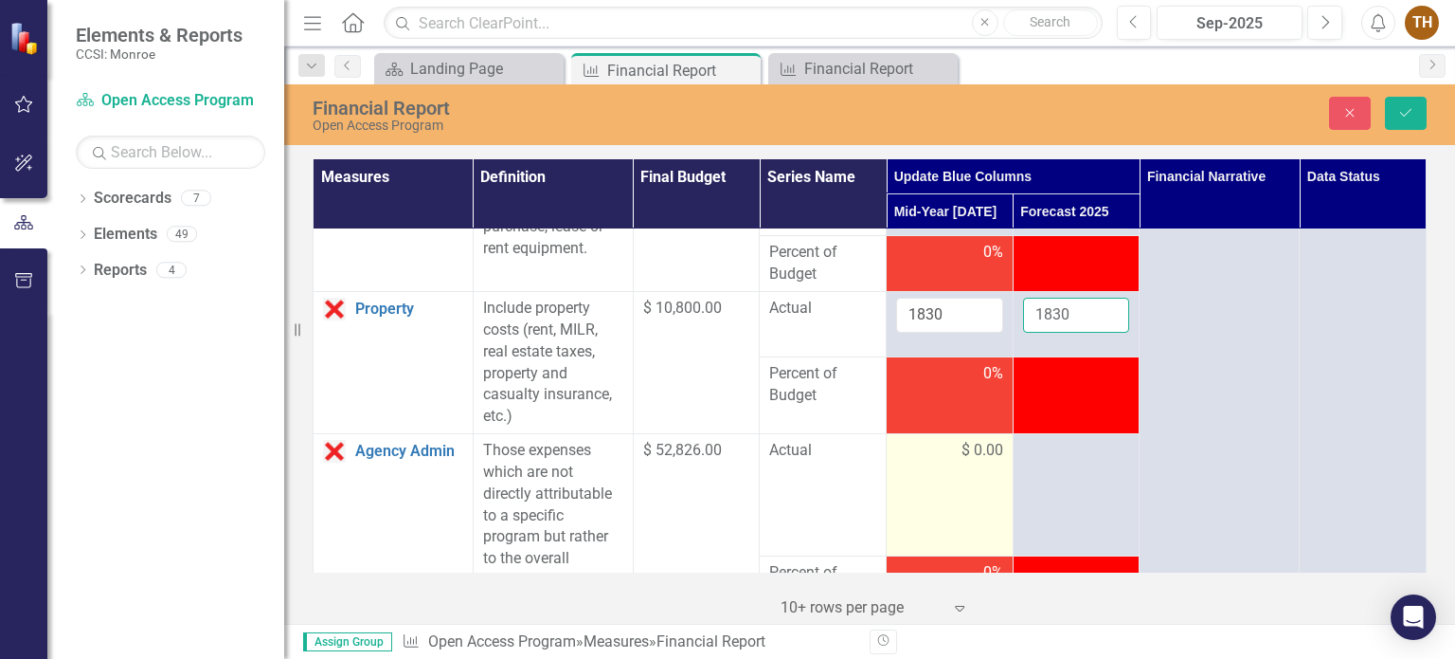
type input "1830"
click at [944, 461] on div "$ 0.00" at bounding box center [949, 451] width 107 height 22
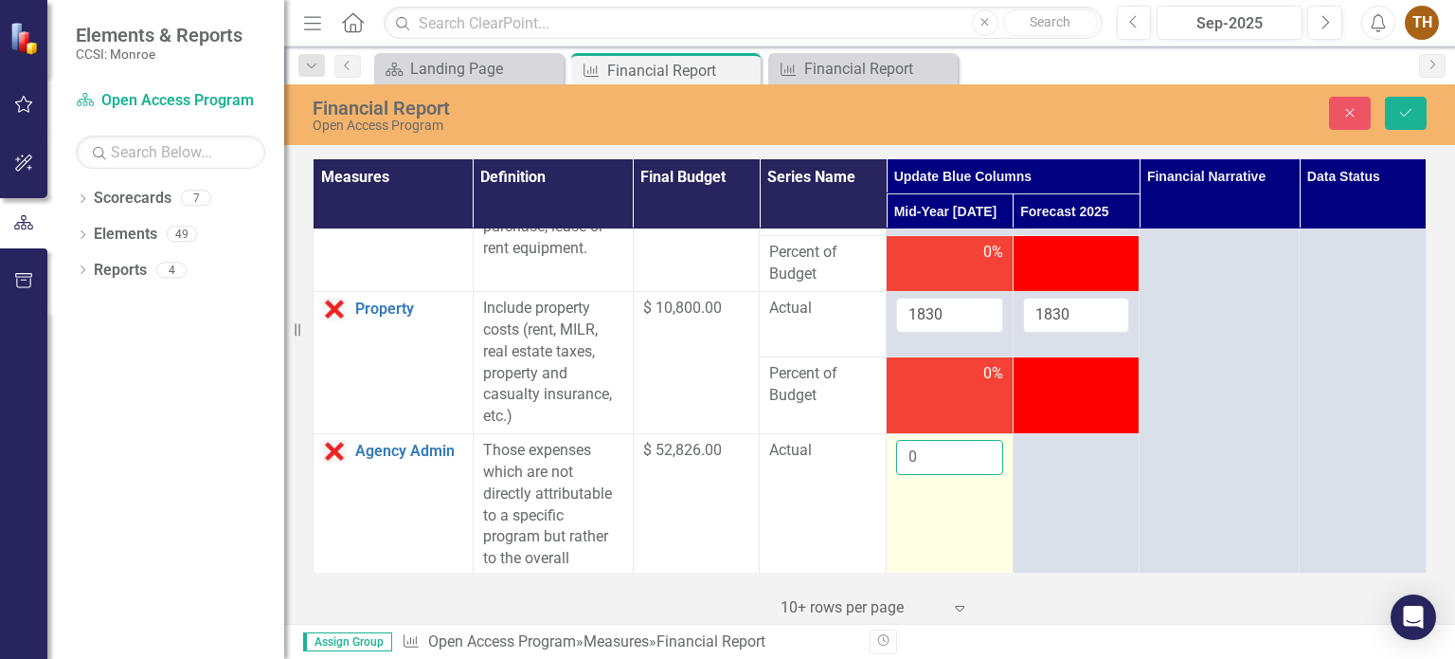
click at [962, 475] on input "0" at bounding box center [949, 457] width 107 height 35
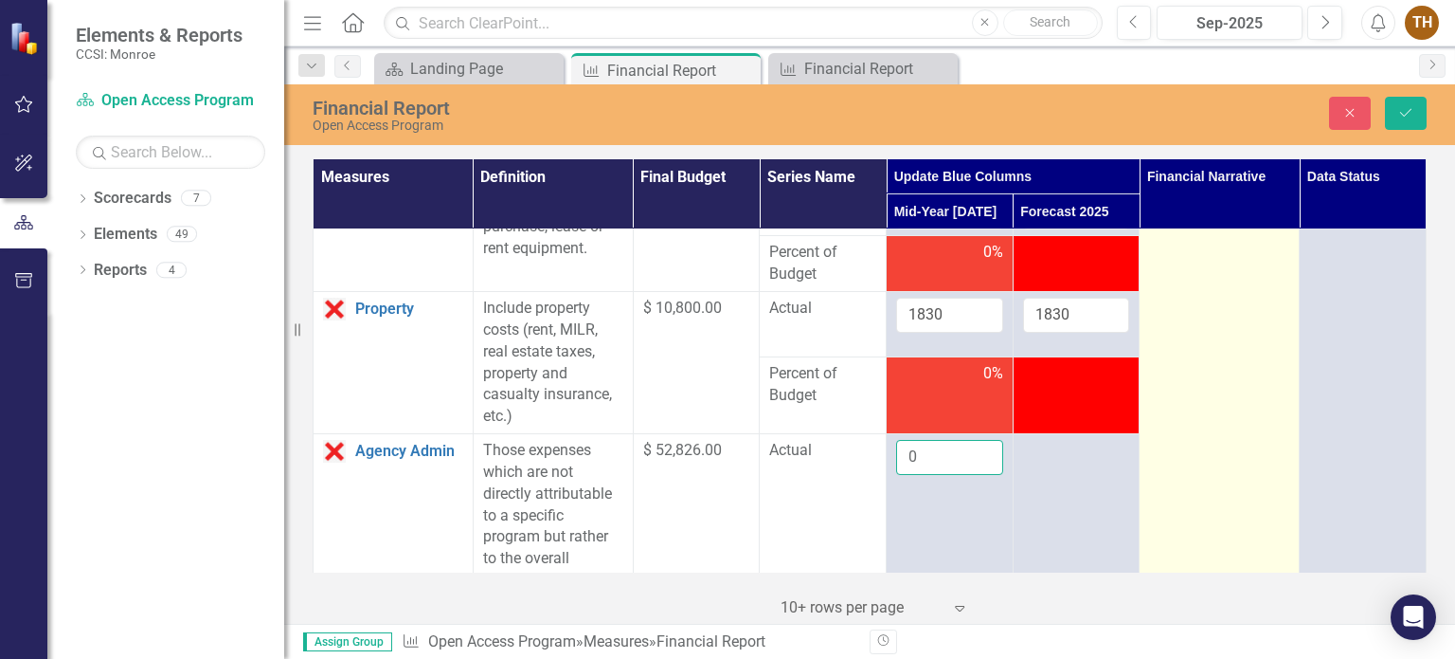
drag, startPoint x: 947, startPoint y: 489, endPoint x: 1182, endPoint y: 514, distance: 237.2
click at [887, 492] on td "0" at bounding box center [950, 506] width 127 height 145
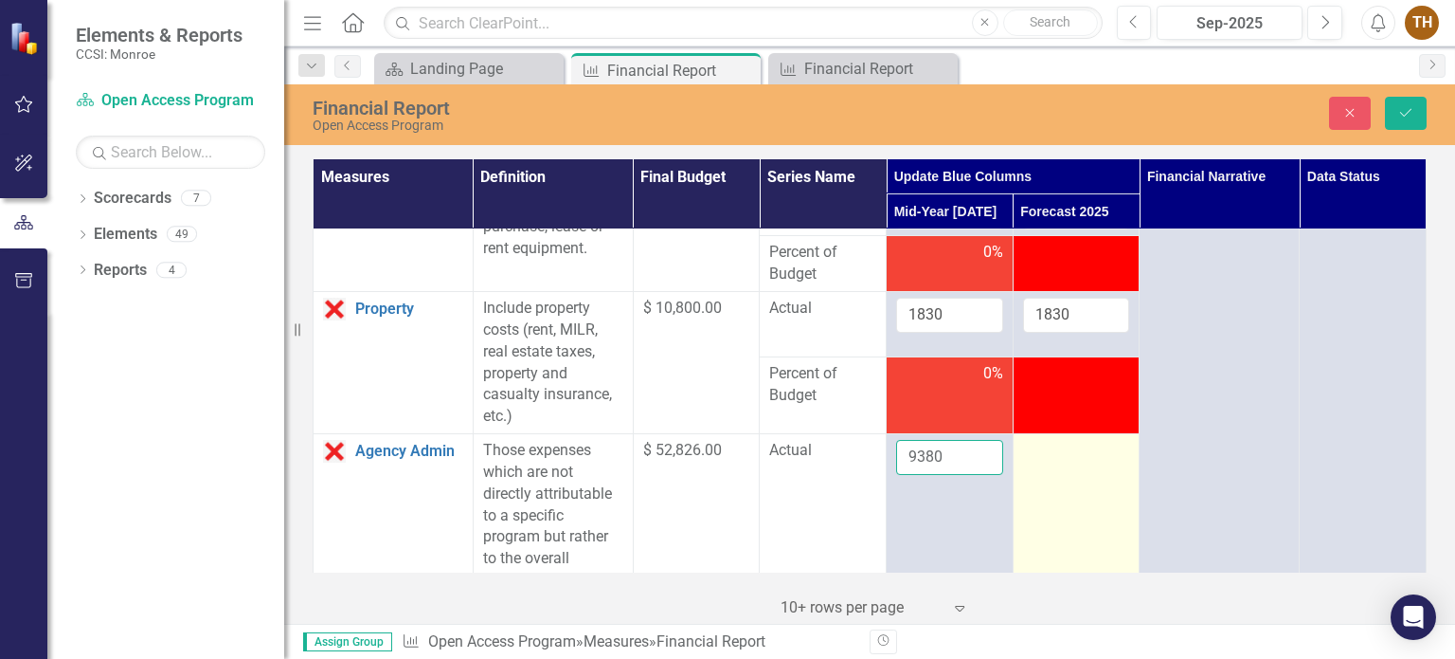
type input "9380"
click at [1054, 462] on div at bounding box center [1076, 451] width 107 height 23
click at [1051, 462] on div at bounding box center [1076, 451] width 107 height 23
click at [1050, 462] on div at bounding box center [1076, 451] width 107 height 23
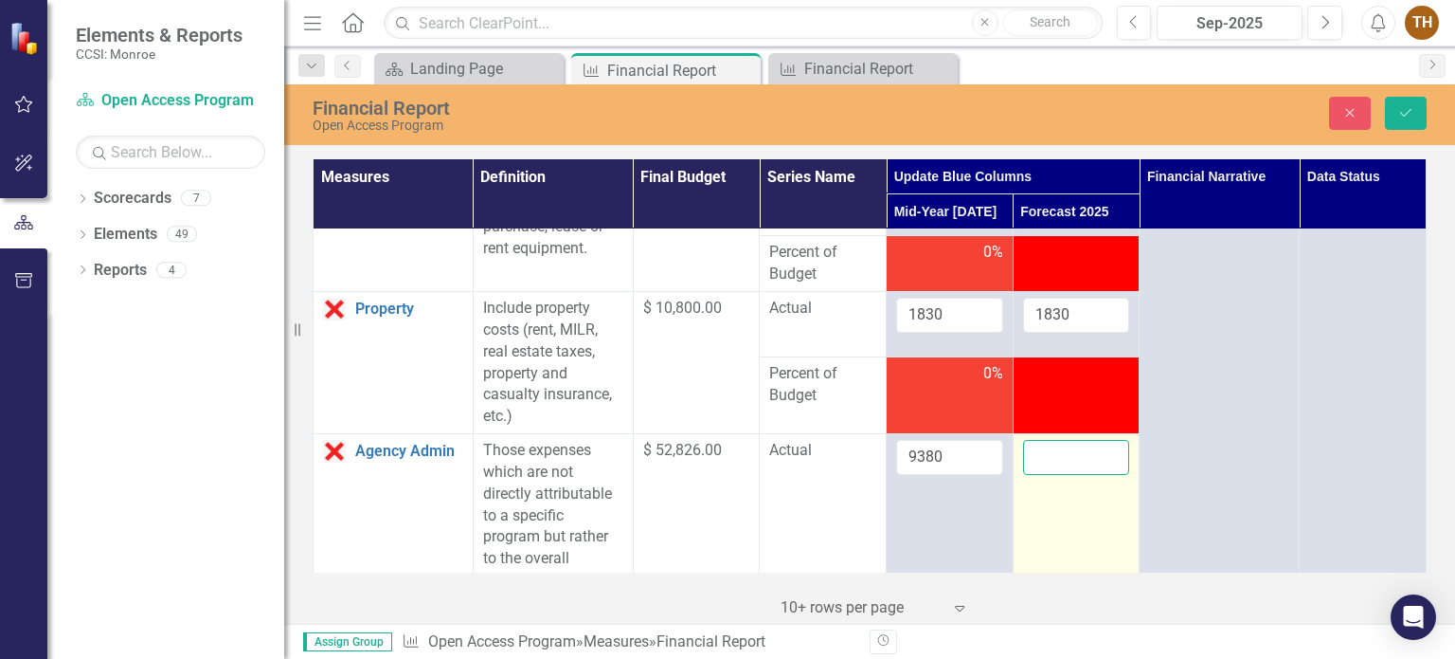
click at [1050, 475] on input "number" at bounding box center [1076, 457] width 107 height 35
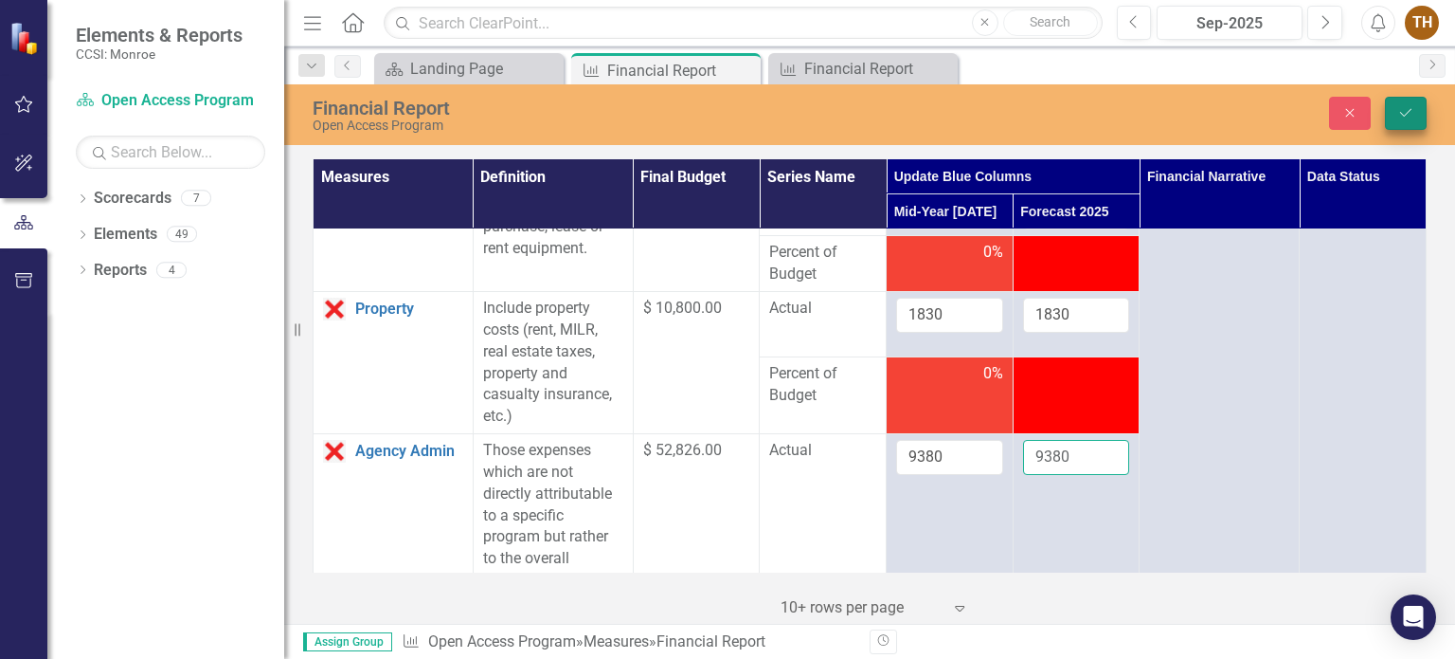
type input "9380"
click at [1390, 115] on button "Save" at bounding box center [1406, 113] width 42 height 33
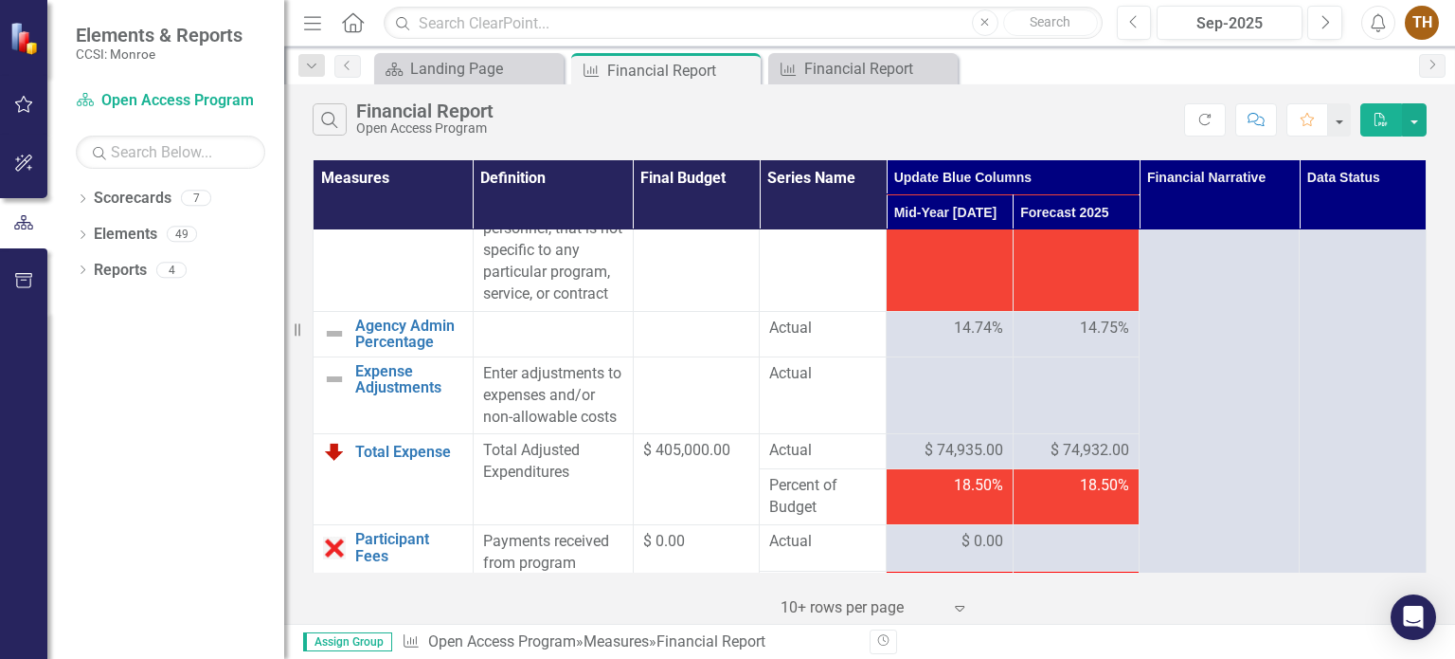
scroll to position [1421, 0]
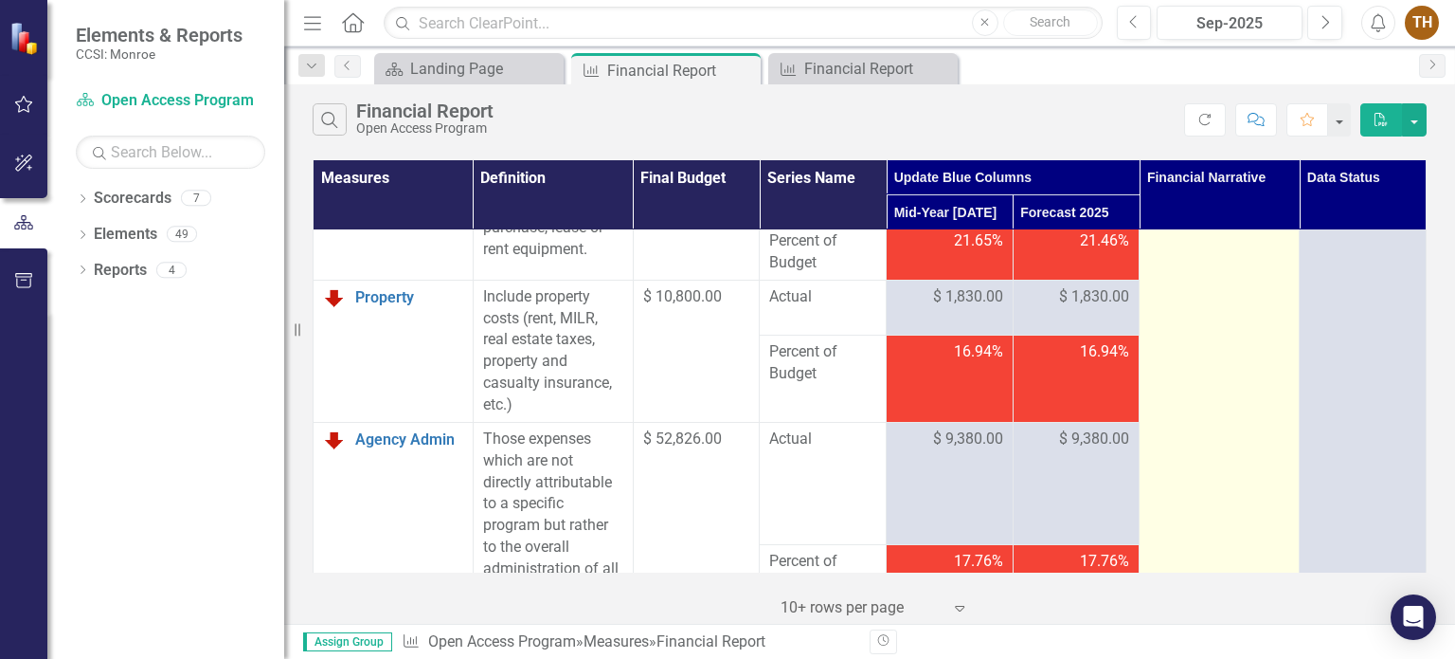
scroll to position [853, 0]
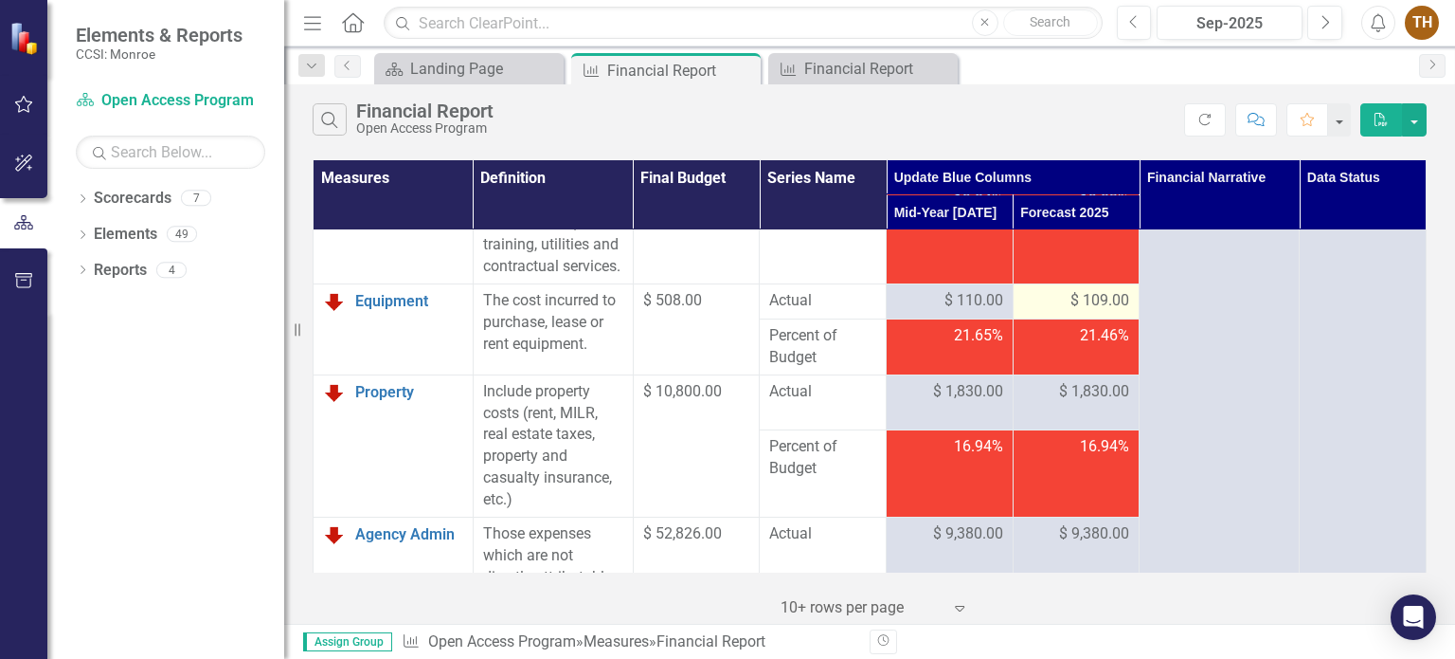
click at [1081, 312] on span "$ 109.00" at bounding box center [1100, 301] width 59 height 22
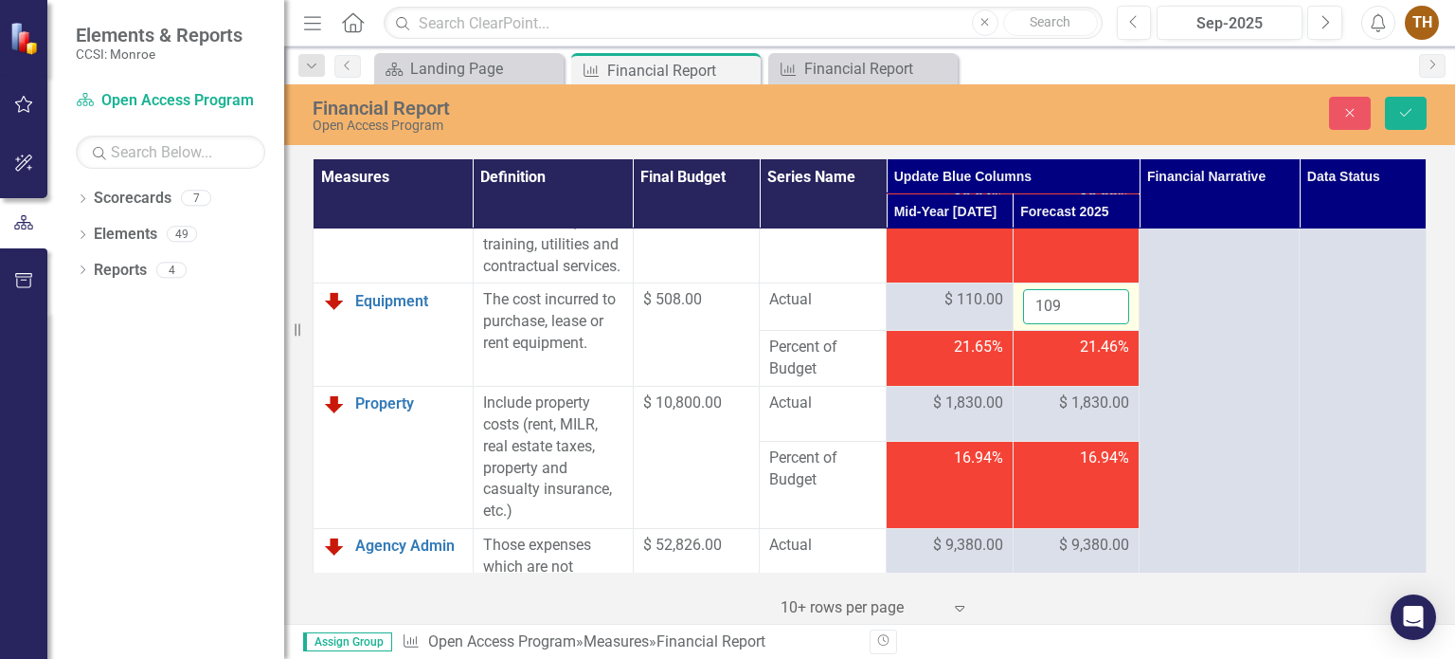
drag, startPoint x: 1072, startPoint y: 352, endPoint x: 1020, endPoint y: 352, distance: 52.1
click at [1023, 324] on input "109" at bounding box center [1076, 306] width 107 height 35
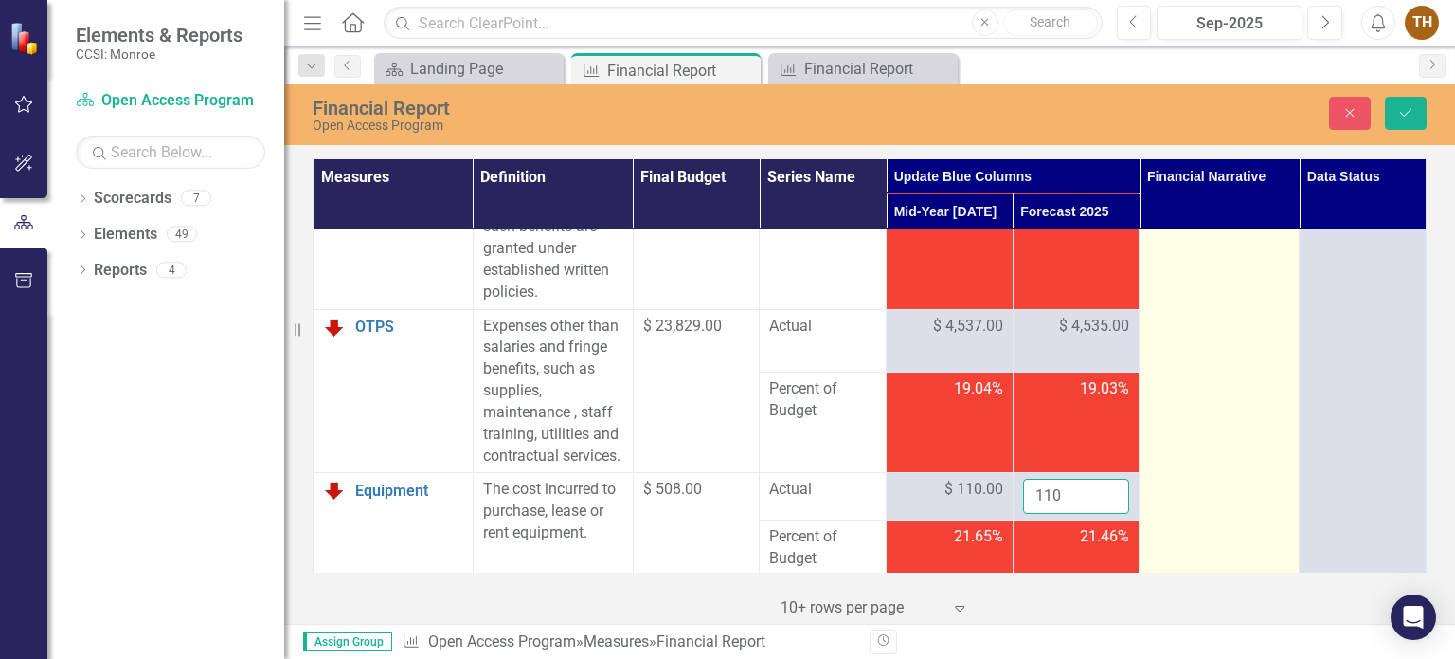
scroll to position [568, 0]
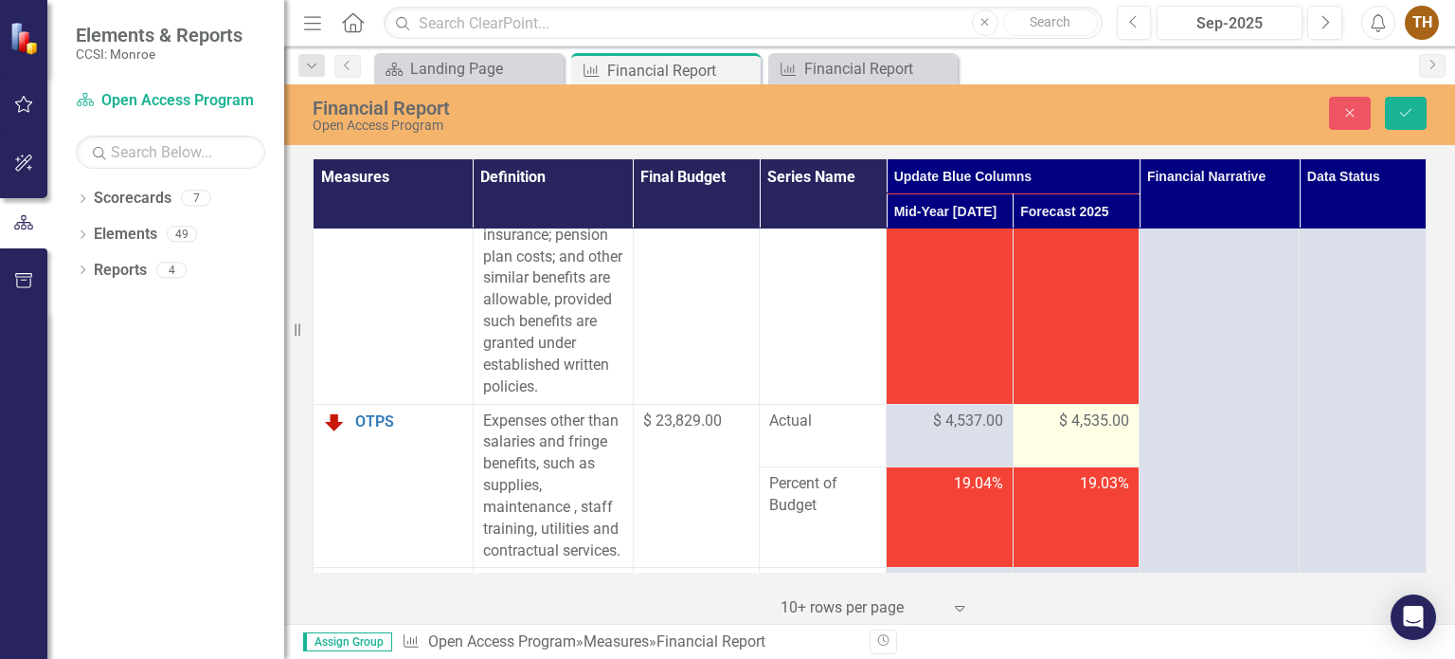
type input "110"
click at [1090, 432] on span "$ 4,535.00" at bounding box center [1094, 421] width 70 height 22
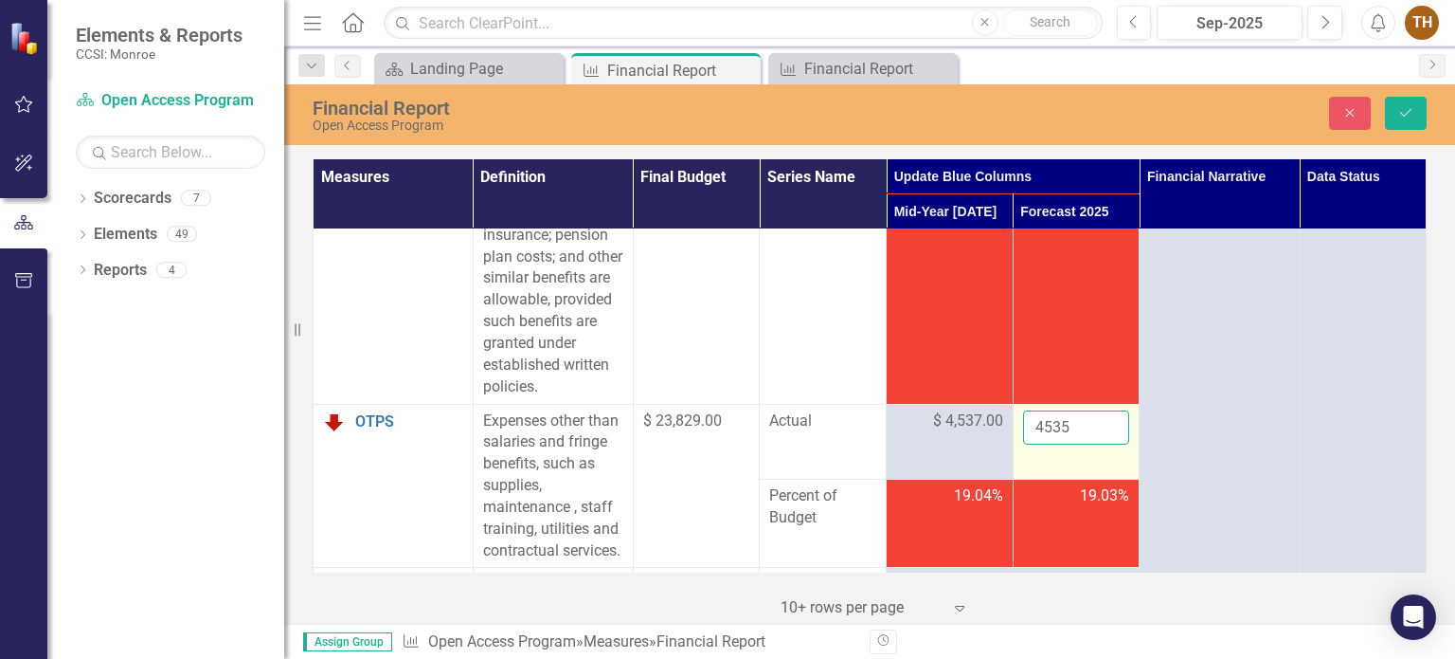
click at [1053, 445] on input "4535" at bounding box center [1076, 427] width 107 height 35
type input "4537"
click at [1414, 101] on button "Save" at bounding box center [1406, 113] width 42 height 33
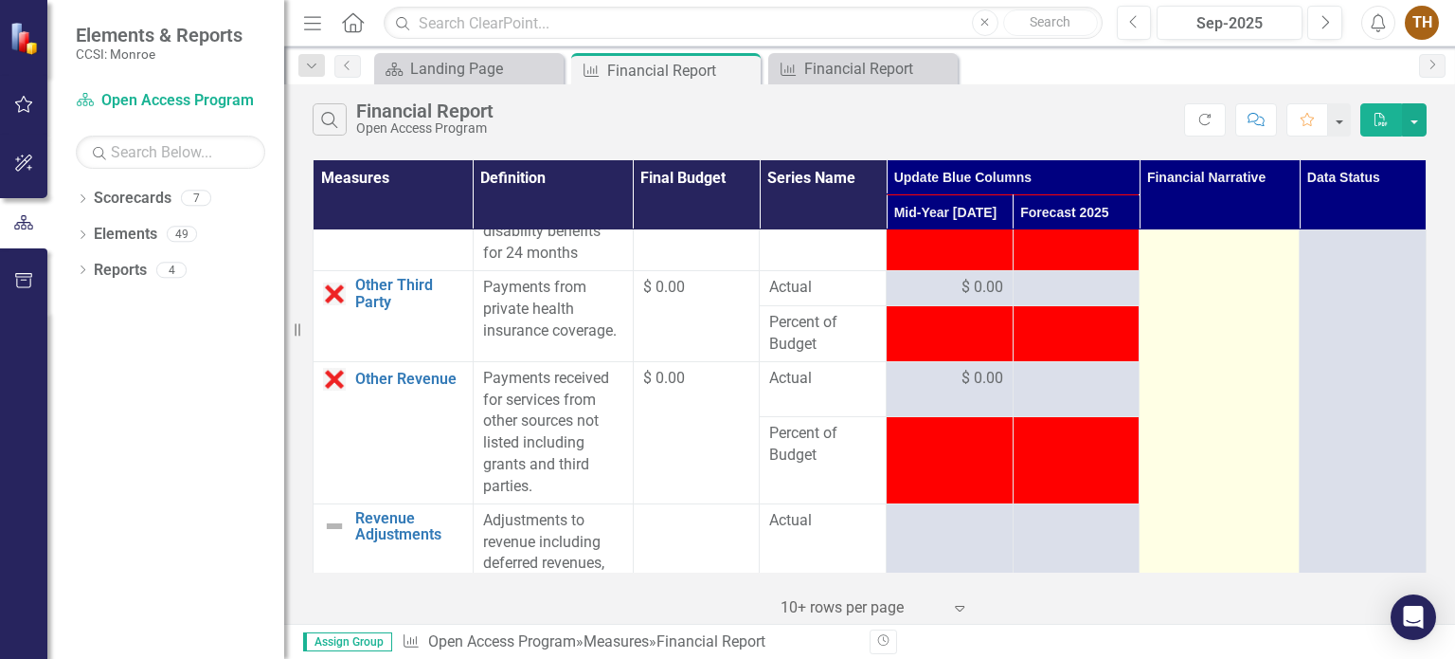
scroll to position [2653, 0]
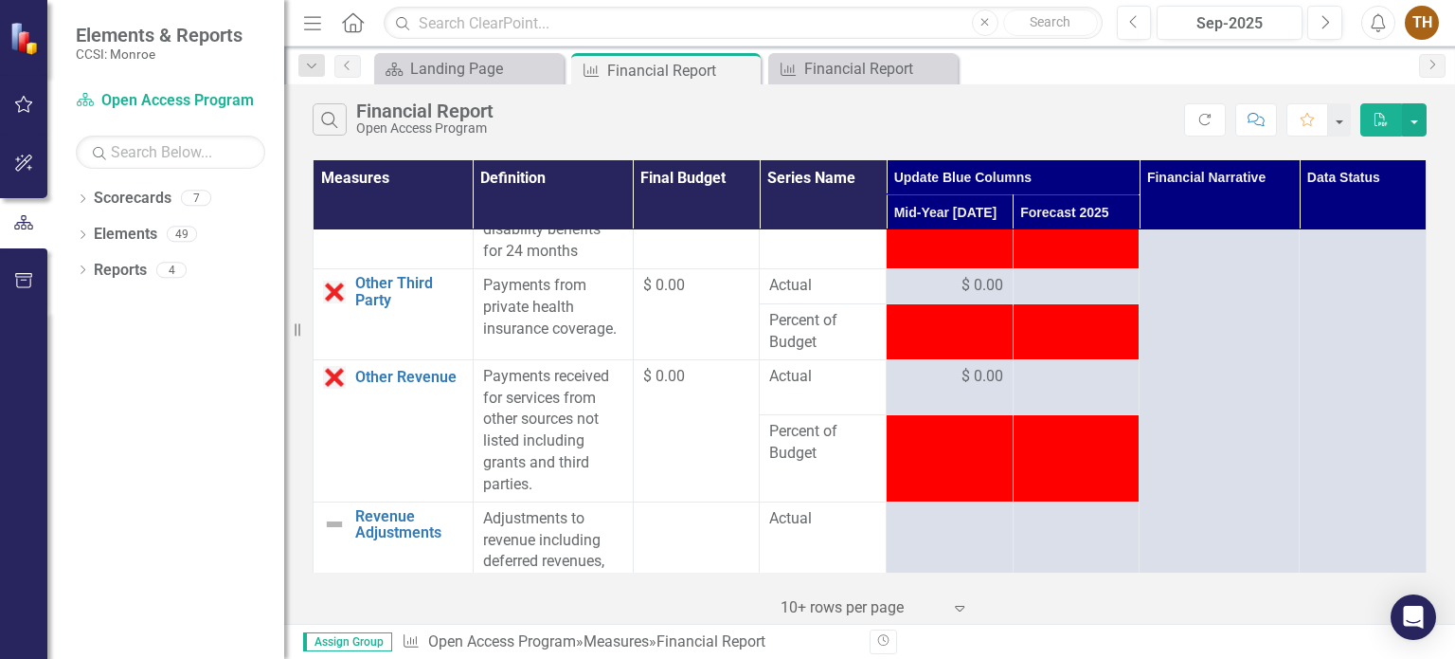
click at [989, 443] on div at bounding box center [949, 432] width 107 height 23
click at [969, 388] on span "$ 0.00" at bounding box center [983, 377] width 42 height 22
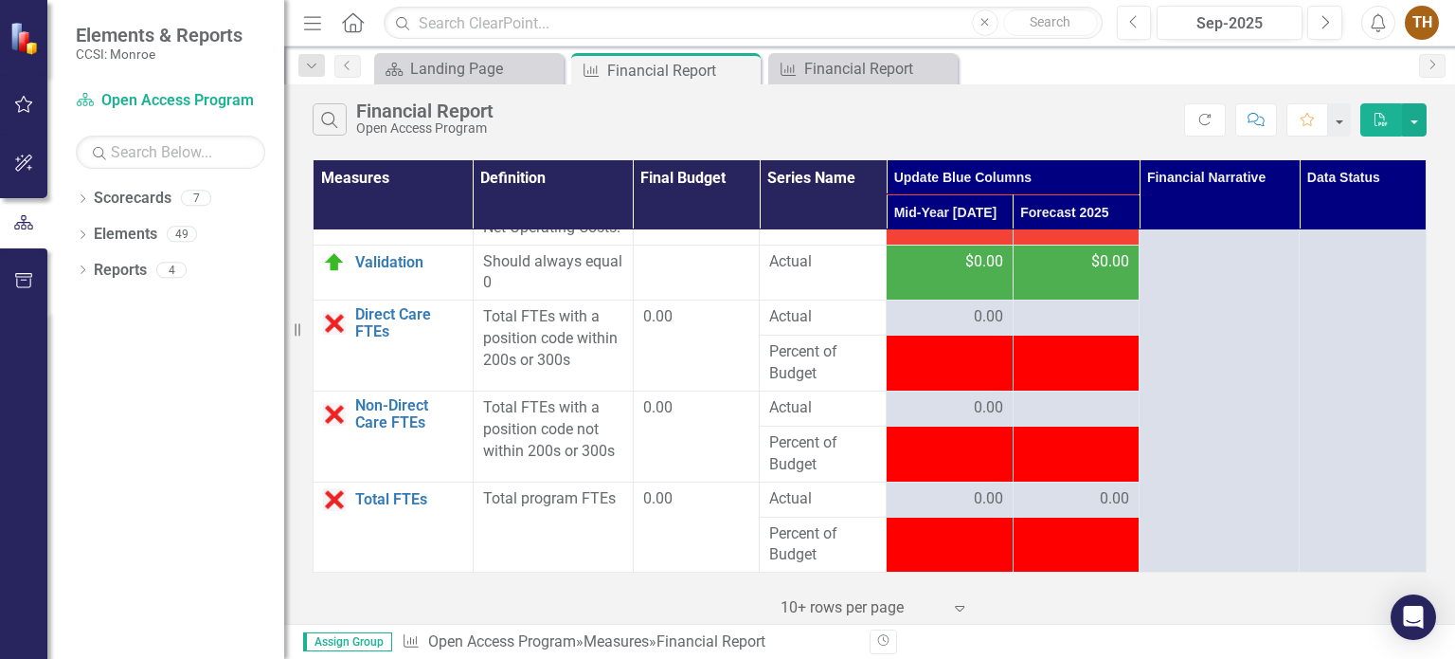
scroll to position [4154, 0]
click at [478, 63] on div "Landing Page" at bounding box center [472, 69] width 125 height 24
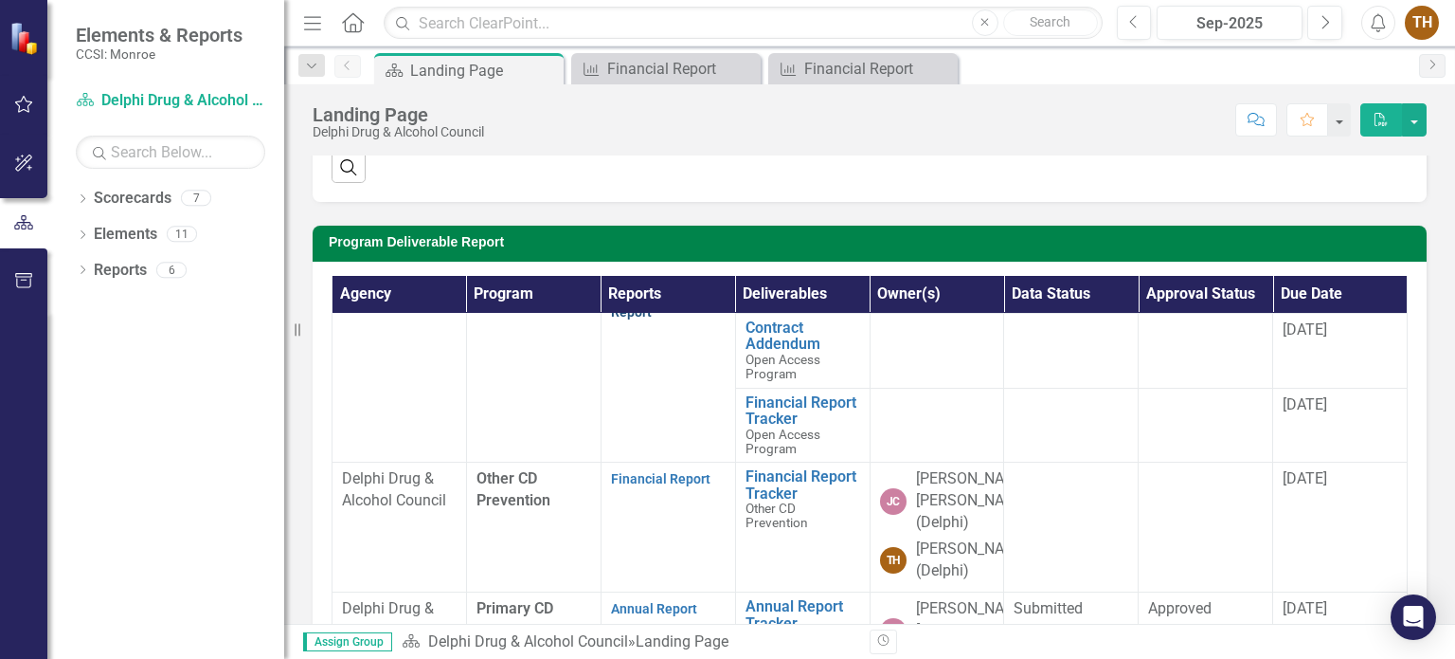
scroll to position [474, 0]
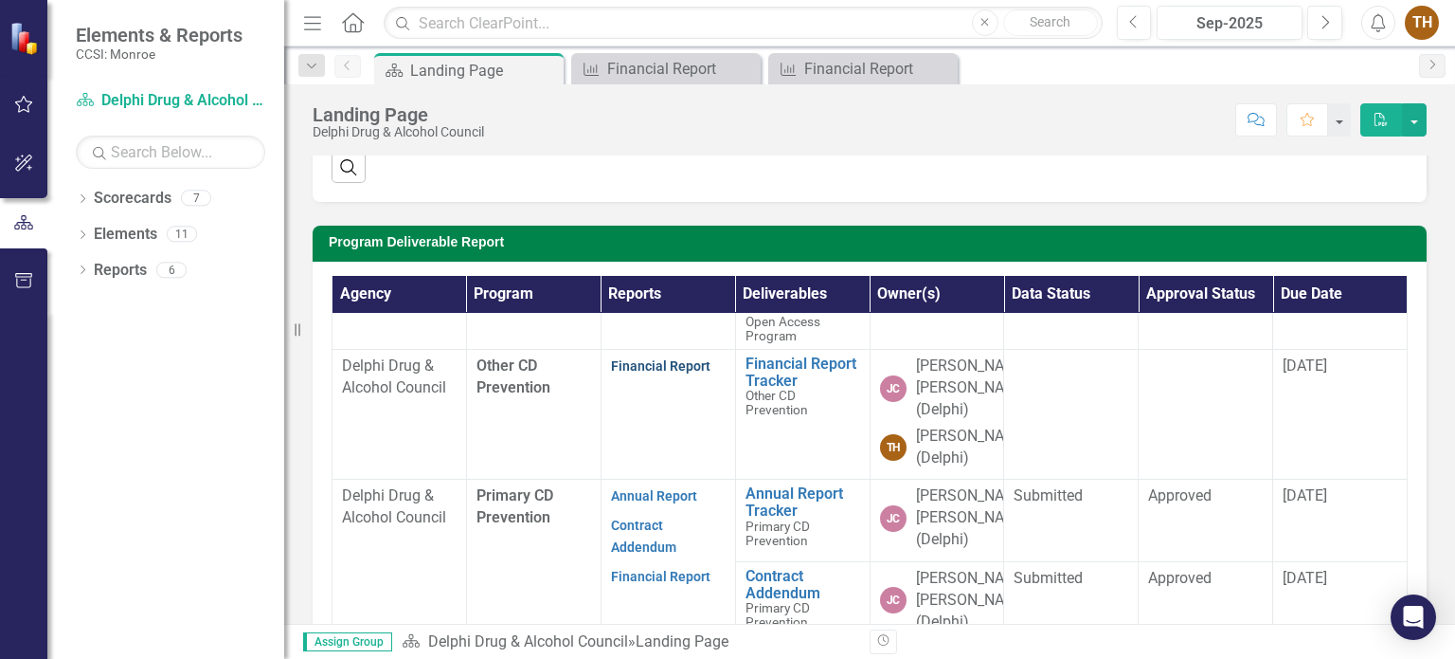
click at [682, 373] on link "Financial Report" at bounding box center [660, 365] width 99 height 15
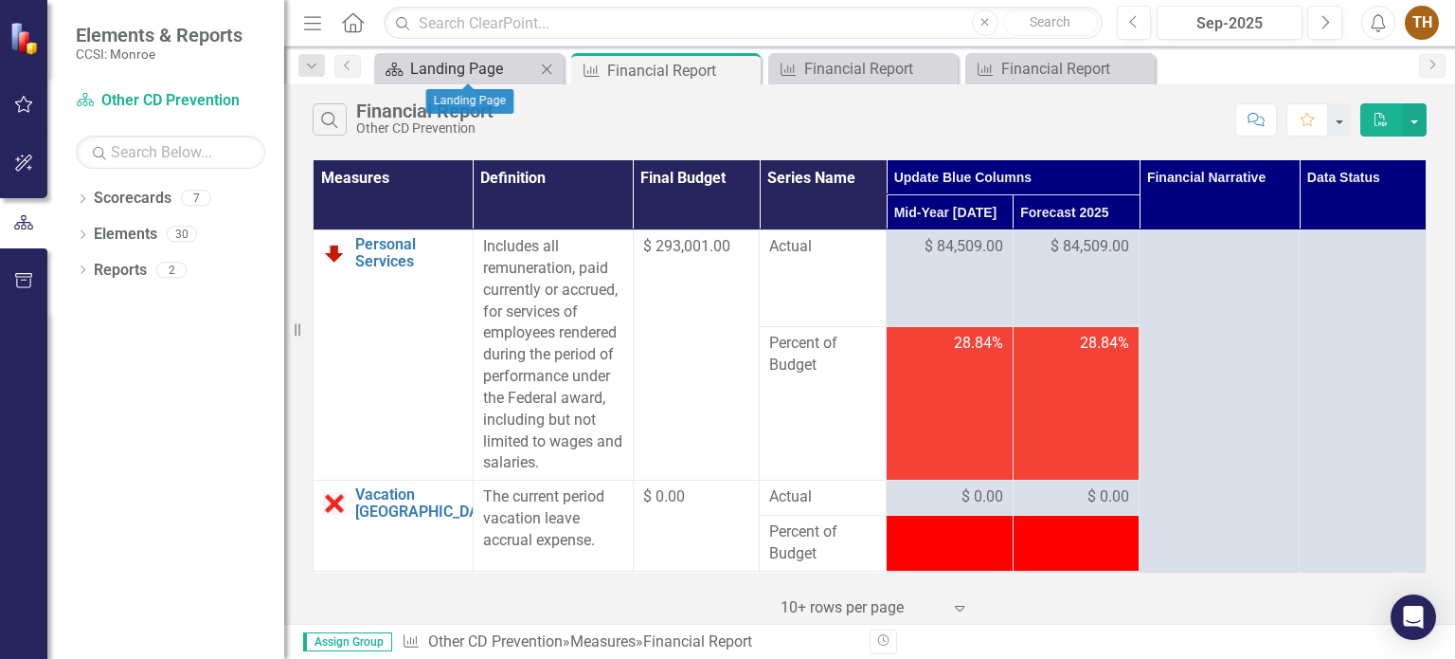
click at [419, 64] on div "Landing Page" at bounding box center [472, 69] width 125 height 24
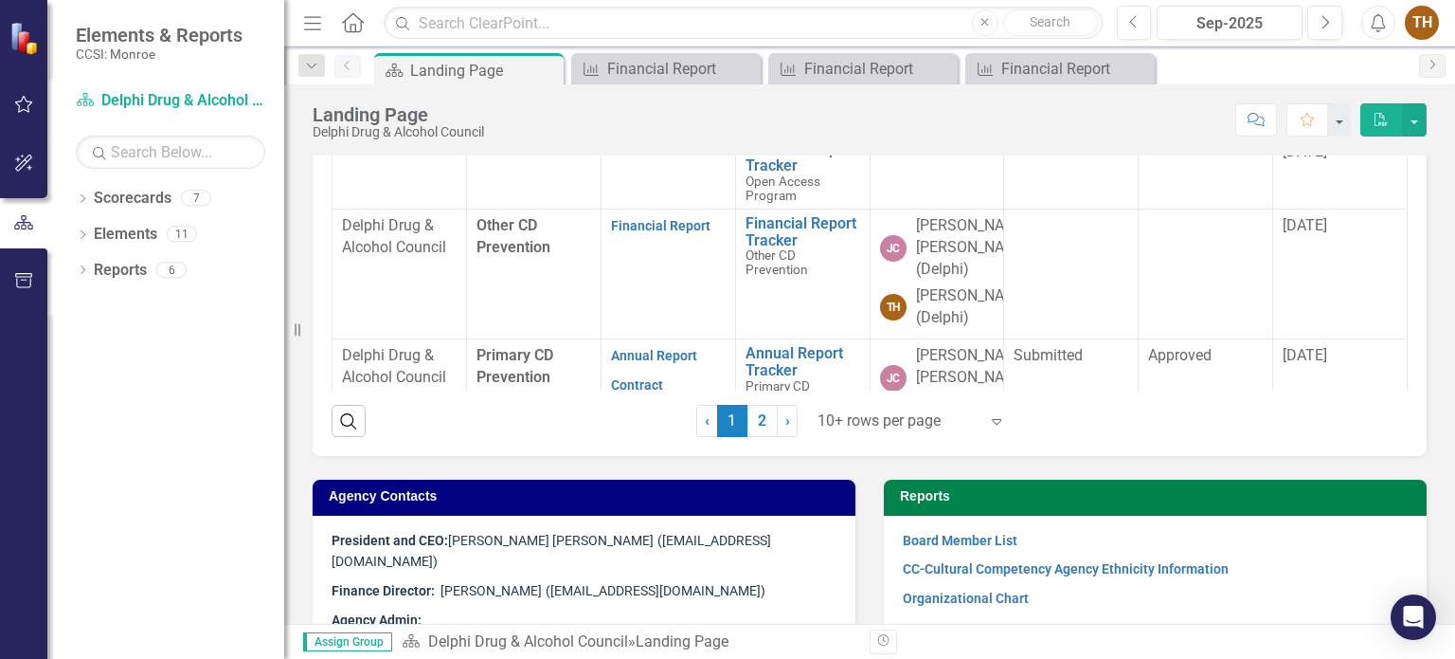
scroll to position [204, 0]
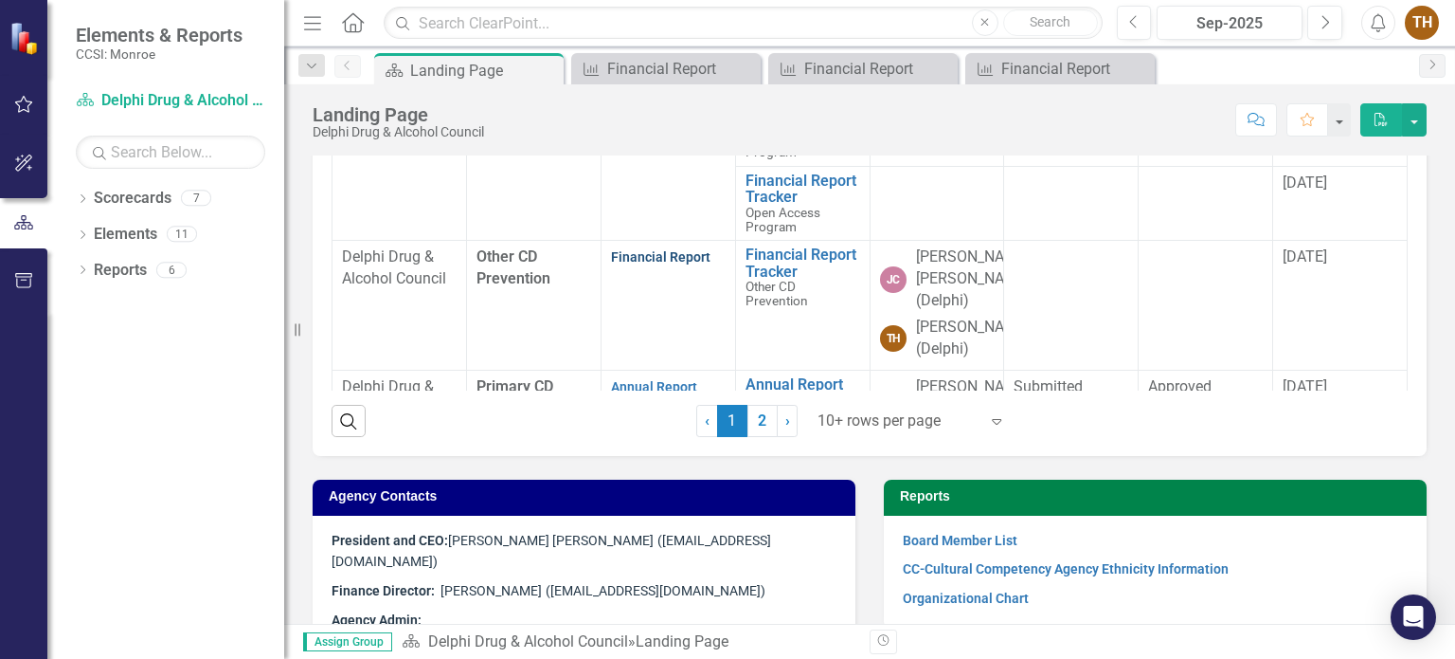
click at [641, 264] on link "Financial Report" at bounding box center [660, 256] width 99 height 15
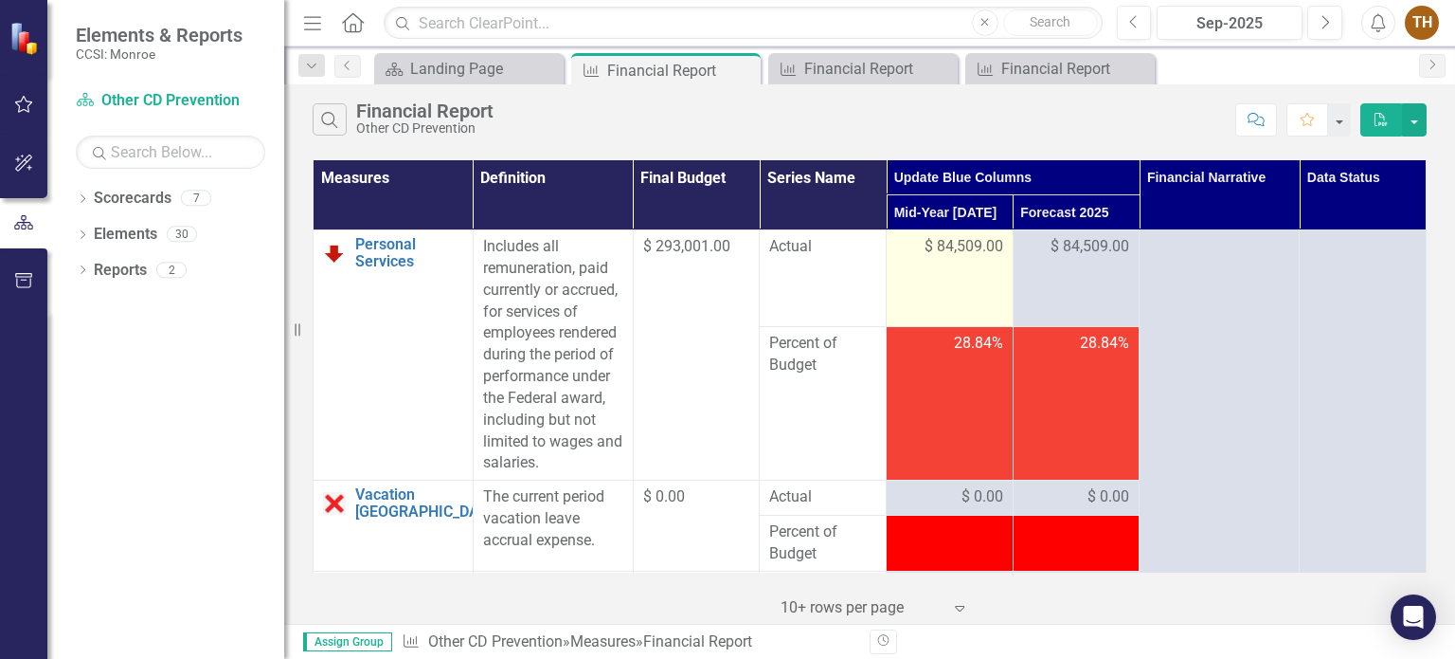
click at [925, 238] on span "$ 84,509.00" at bounding box center [964, 247] width 79 height 22
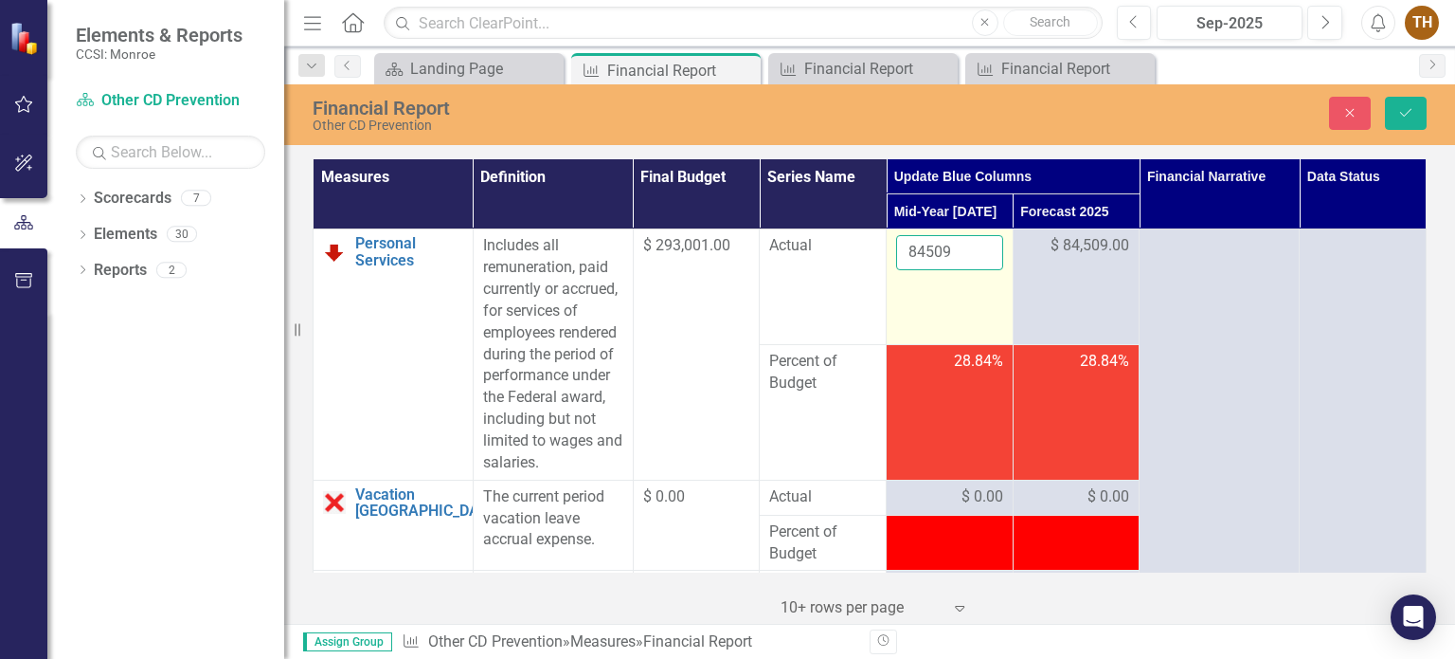
drag, startPoint x: 921, startPoint y: 238, endPoint x: 929, endPoint y: 244, distance: 10.1
click at [981, 239] on input "84509" at bounding box center [949, 252] width 107 height 35
drag, startPoint x: 960, startPoint y: 249, endPoint x: 900, endPoint y: 254, distance: 59.9
click at [900, 254] on input "50984" at bounding box center [949, 252] width 107 height 35
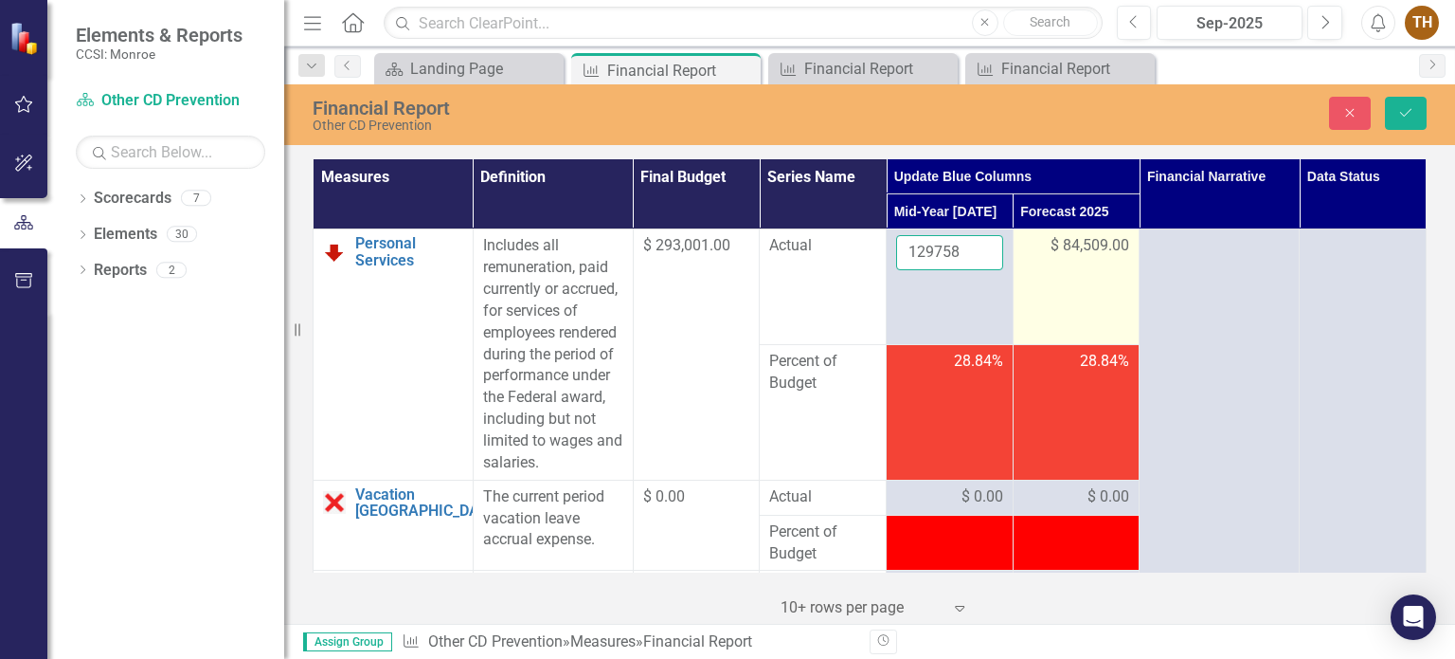
type input "129758"
click at [1084, 244] on span "$ 84,509.00" at bounding box center [1090, 246] width 79 height 22
drag, startPoint x: 1084, startPoint y: 244, endPoint x: 1026, endPoint y: 249, distance: 58.1
click at [1026, 249] on input "84509" at bounding box center [1076, 252] width 107 height 35
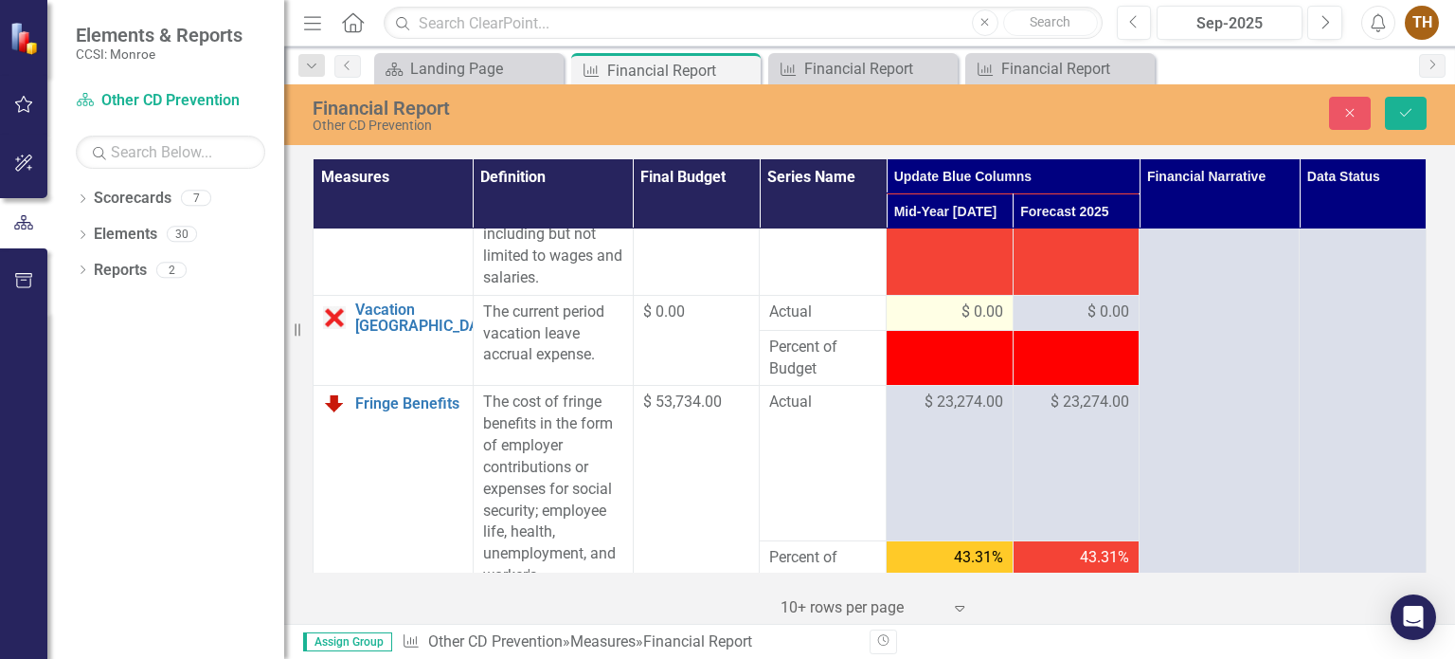
scroll to position [189, 0]
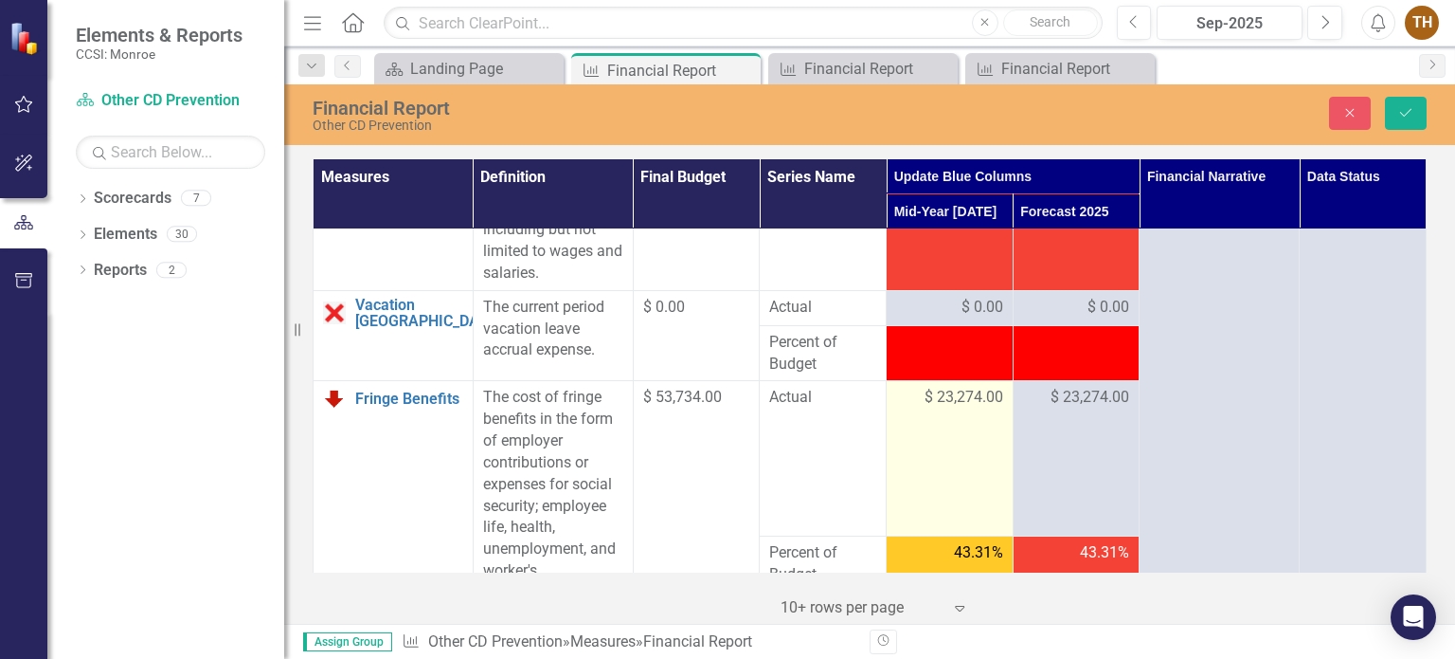
type input "43253"
click at [963, 393] on span "$ 23,274.00" at bounding box center [964, 398] width 79 height 22
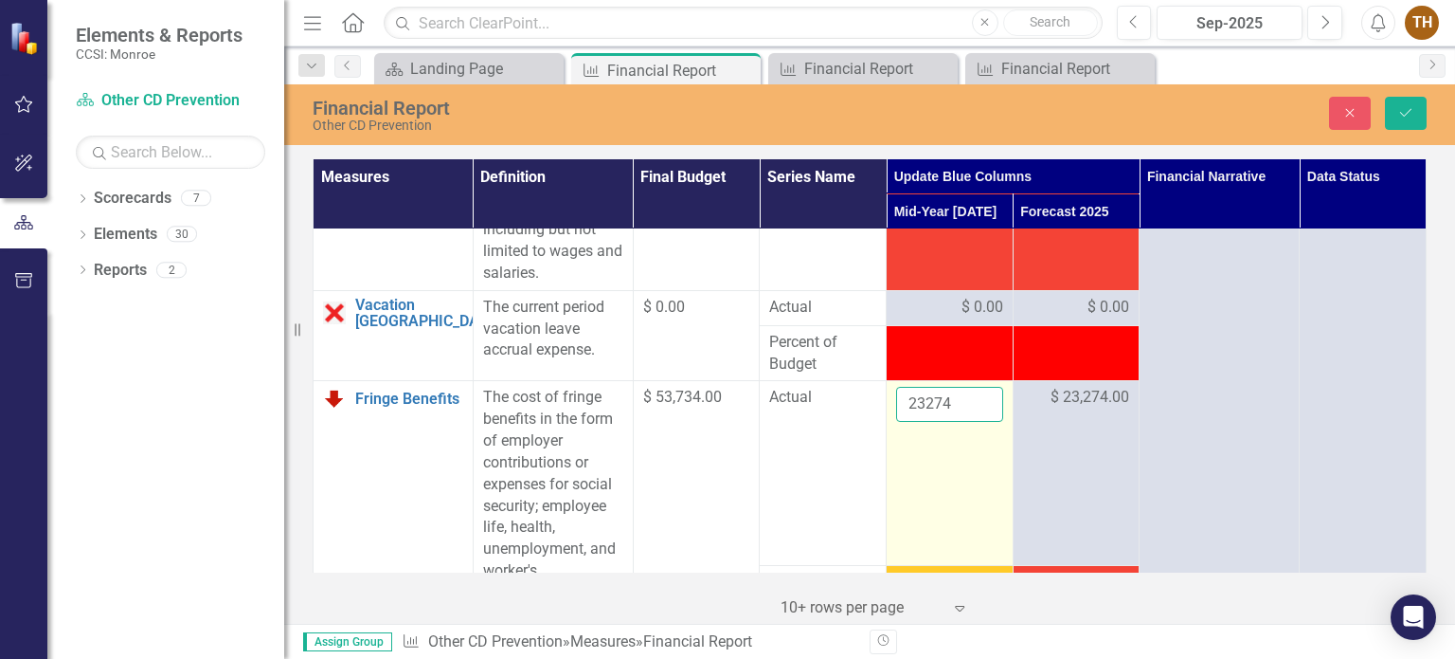
drag, startPoint x: 959, startPoint y: 395, endPoint x: 894, endPoint y: 397, distance: 64.5
click at [896, 397] on input "23274" at bounding box center [949, 404] width 107 height 35
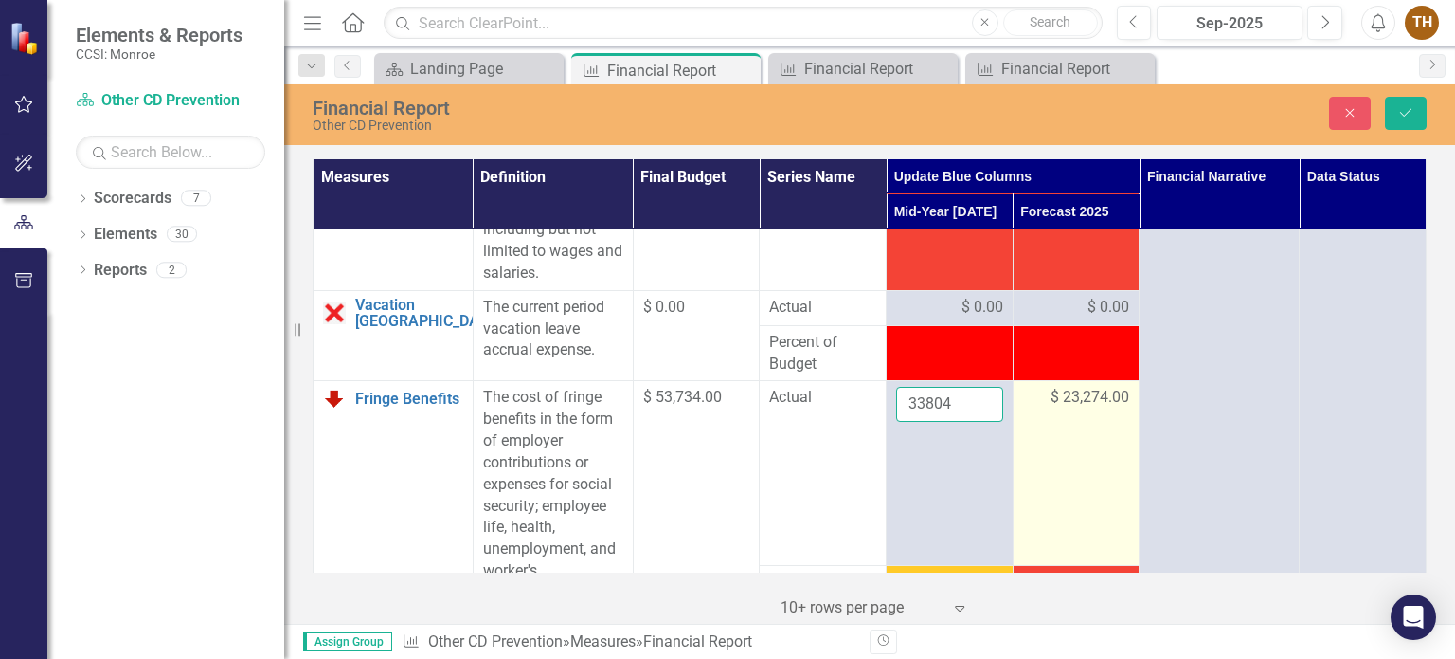
type input "33804"
click at [1091, 392] on span "$ 23,274.00" at bounding box center [1090, 398] width 79 height 22
drag, startPoint x: 1091, startPoint y: 392, endPoint x: 1018, endPoint y: 402, distance: 73.6
click at [1023, 402] on input "23274" at bounding box center [1076, 404] width 107 height 35
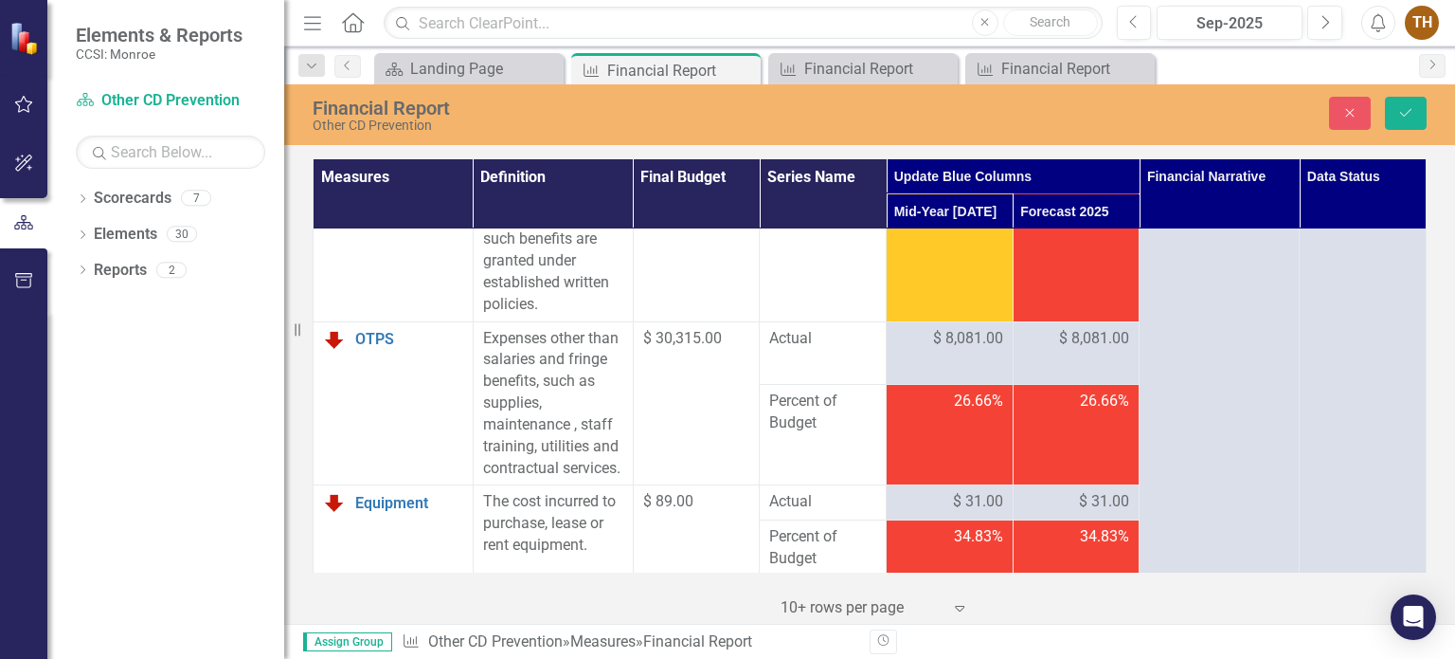
scroll to position [663, 0]
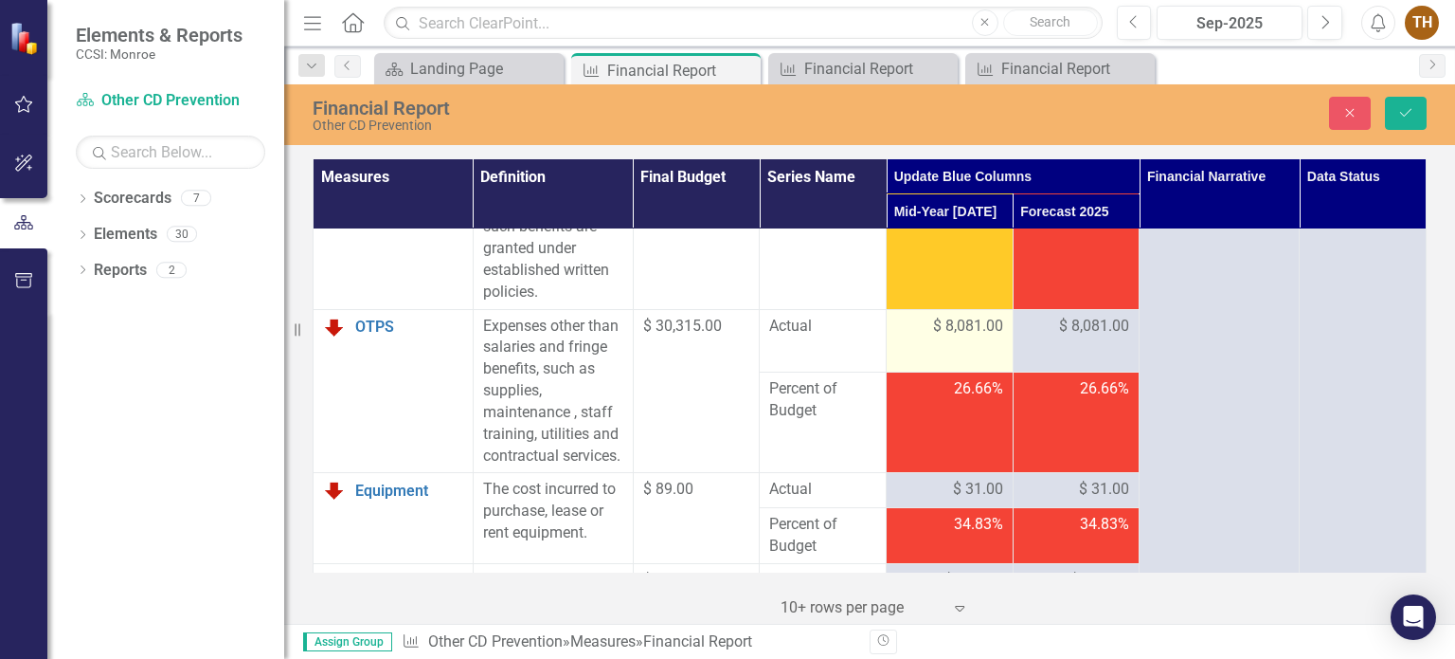
type input "11266"
click at [981, 337] on span "$ 8,081.00" at bounding box center [968, 327] width 70 height 22
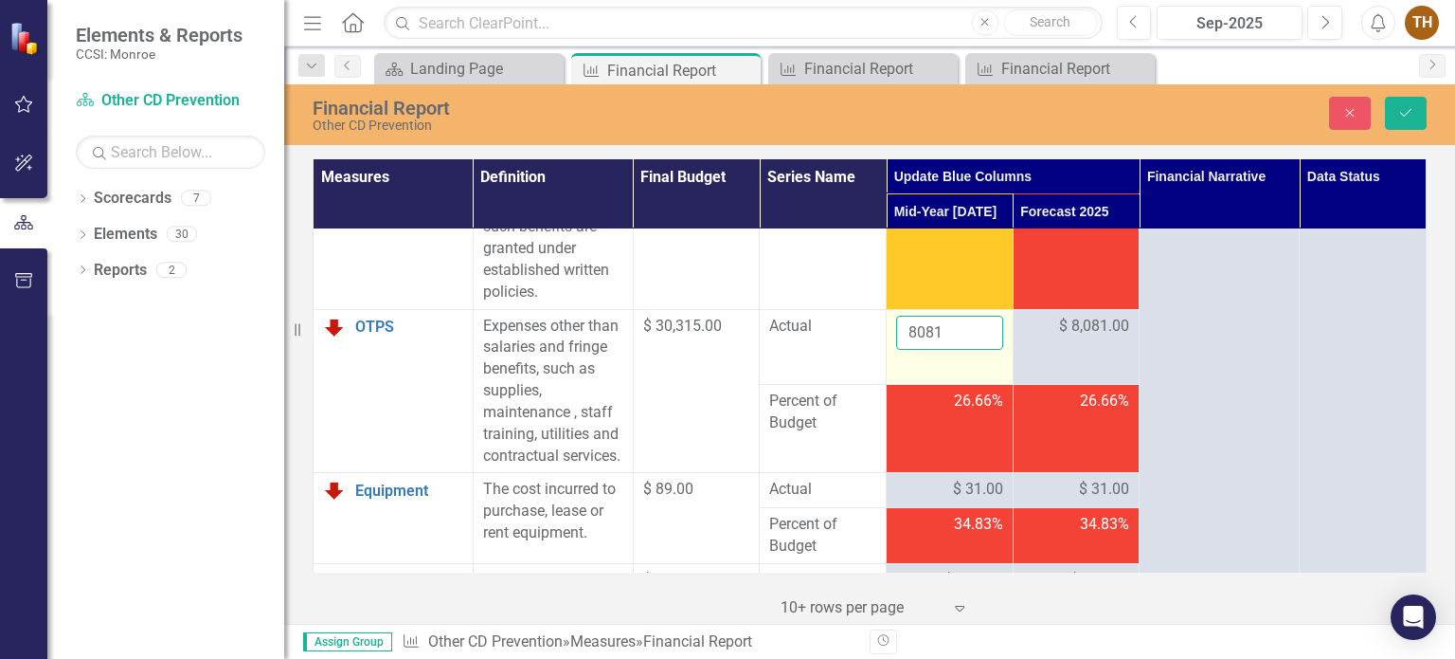
drag, startPoint x: 947, startPoint y: 351, endPoint x: 906, endPoint y: 356, distance: 42.1
click at [906, 351] on input "8081" at bounding box center [949, 333] width 107 height 35
drag, startPoint x: 900, startPoint y: 355, endPoint x: 884, endPoint y: 355, distance: 16.1
click at [887, 355] on td "8081" at bounding box center [950, 346] width 127 height 75
type input "1"
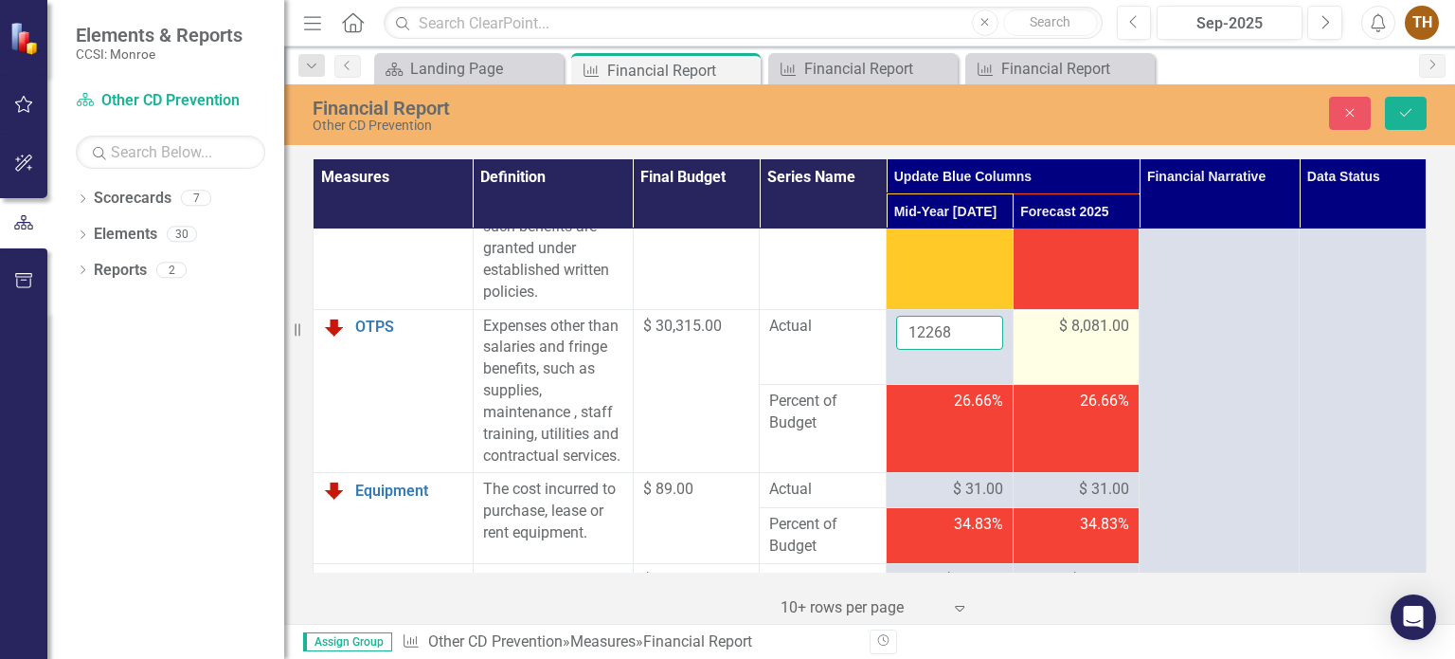
type input "12268"
click at [1059, 337] on span "$ 8,081.00" at bounding box center [1094, 327] width 70 height 22
drag, startPoint x: 1061, startPoint y: 349, endPoint x: 1020, endPoint y: 348, distance: 41.7
click at [1023, 348] on input "8081" at bounding box center [1076, 333] width 107 height 35
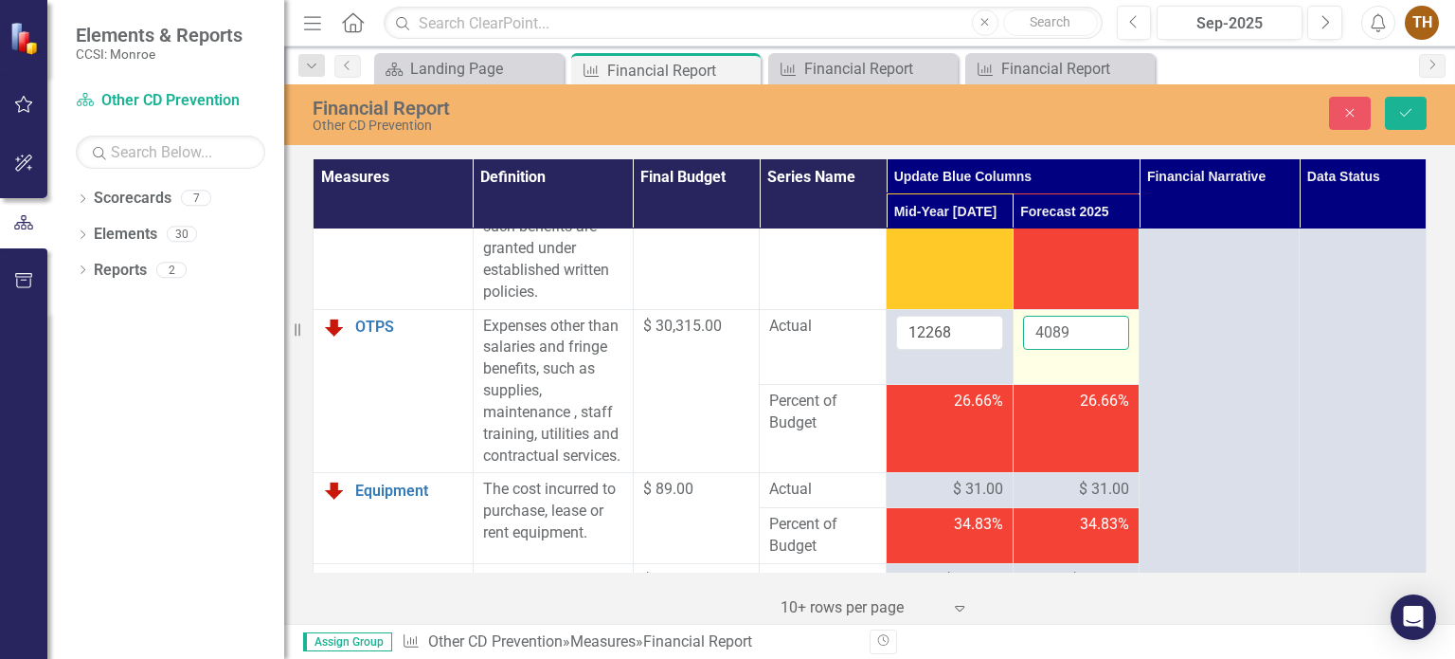
type input "4089"
click at [1076, 384] on td "4089" at bounding box center [1076, 346] width 127 height 75
click at [972, 500] on span "$ 31.00" at bounding box center [978, 489] width 50 height 22
click at [974, 500] on span "$ 31.00" at bounding box center [978, 489] width 50 height 22
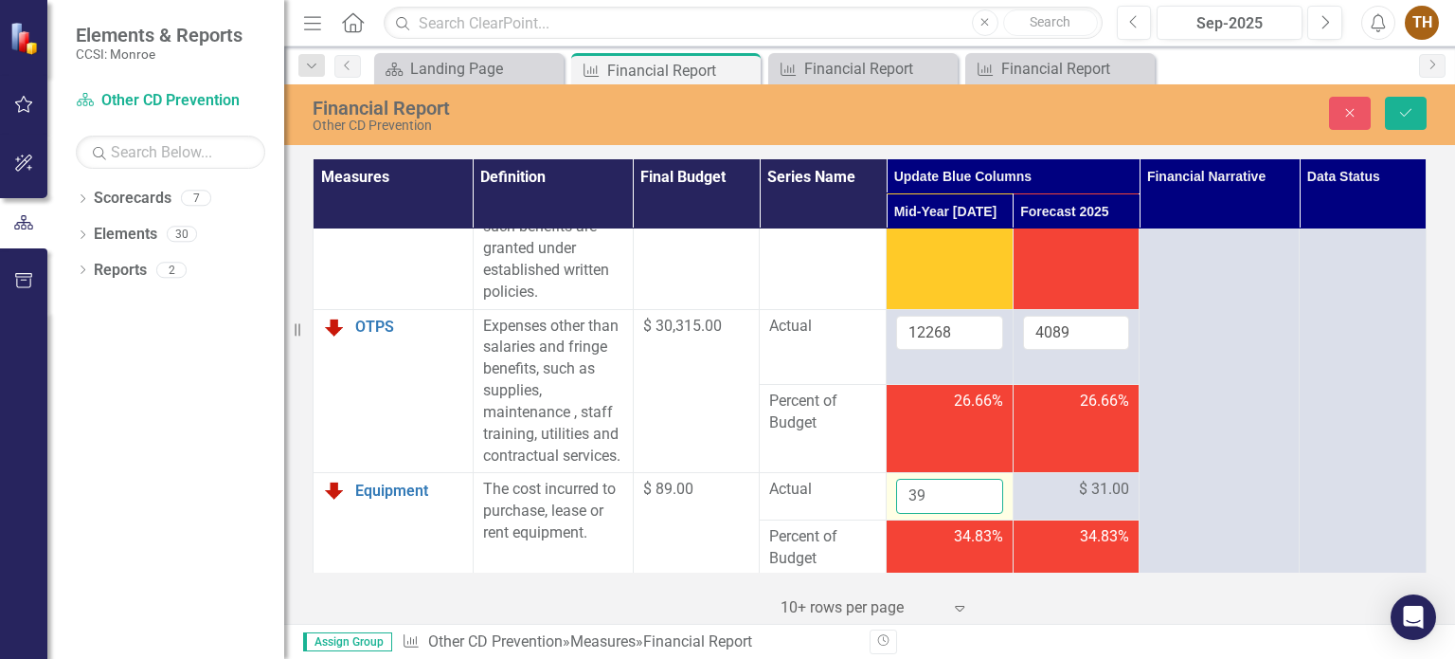
drag, startPoint x: 964, startPoint y: 528, endPoint x: 894, endPoint y: 529, distance: 69.2
click at [896, 514] on input "39" at bounding box center [949, 495] width 107 height 35
drag, startPoint x: 921, startPoint y: 533, endPoint x: 859, endPoint y: 533, distance: 61.6
click at [859, 520] on tr "Equipment Link Open Element The cost incurred to purchase, lease or rent equipm…" at bounding box center [870, 496] width 1113 height 47
type input "49"
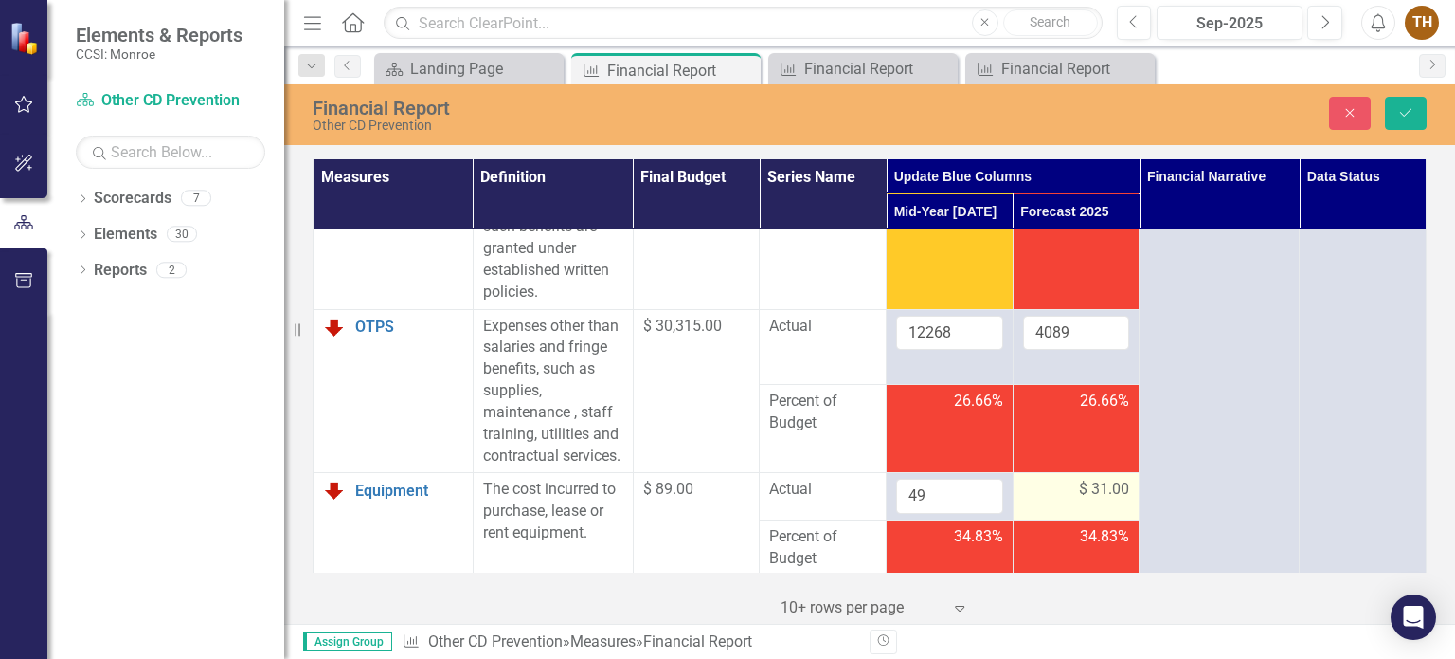
click at [1103, 500] on span "$ 31.00" at bounding box center [1104, 489] width 50 height 22
drag, startPoint x: 1084, startPoint y: 535, endPoint x: 1002, endPoint y: 533, distance: 81.5
click at [1002, 520] on tr "Equipment Link Open Element The cost incurred to purchase, lease or rent equipm…" at bounding box center [870, 496] width 1113 height 47
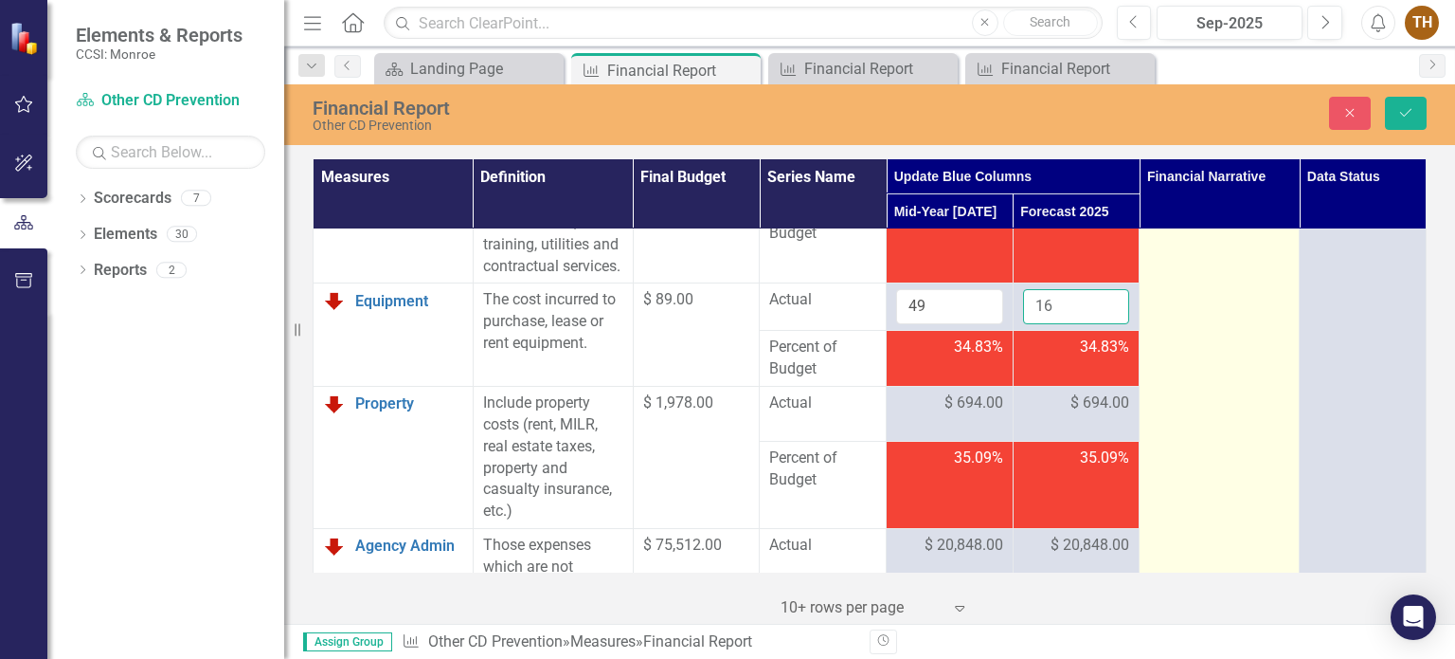
scroll to position [947, 0]
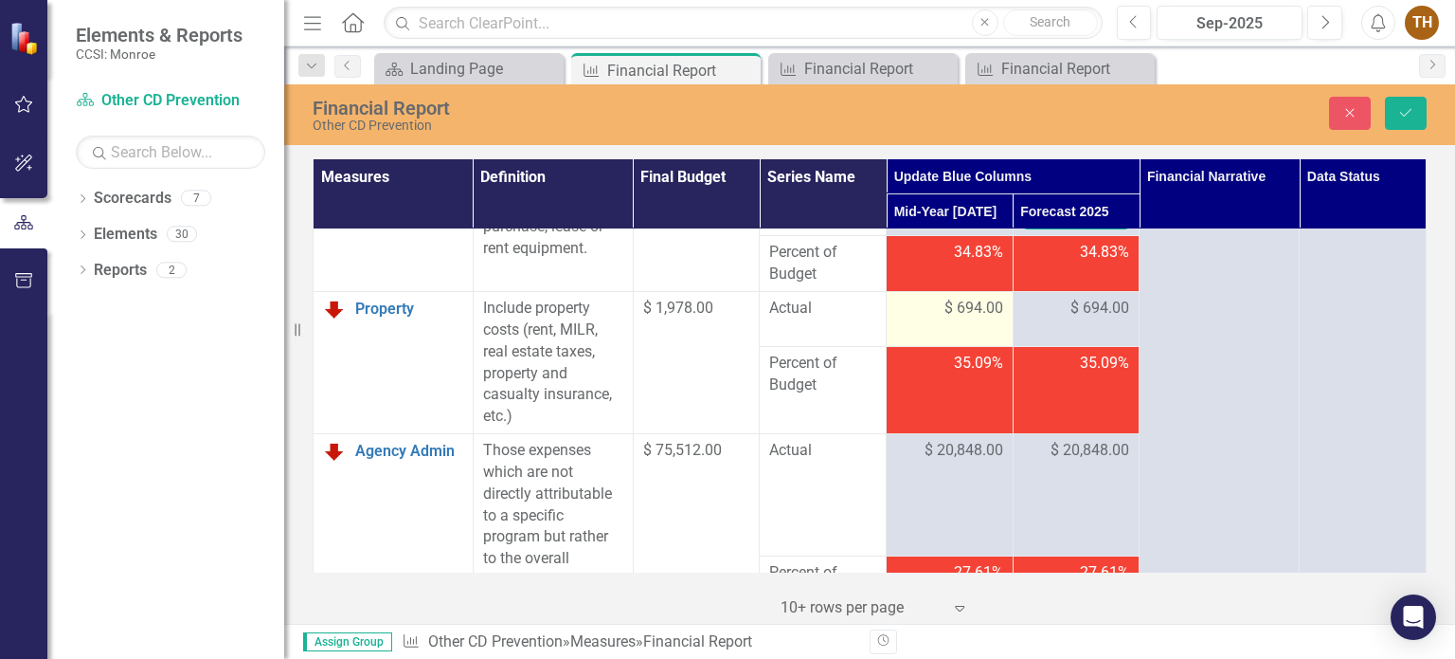
type input "16"
click at [987, 319] on span "$ 694.00" at bounding box center [974, 309] width 59 height 22
click at [972, 319] on span "$ 694.00" at bounding box center [974, 309] width 59 height 22
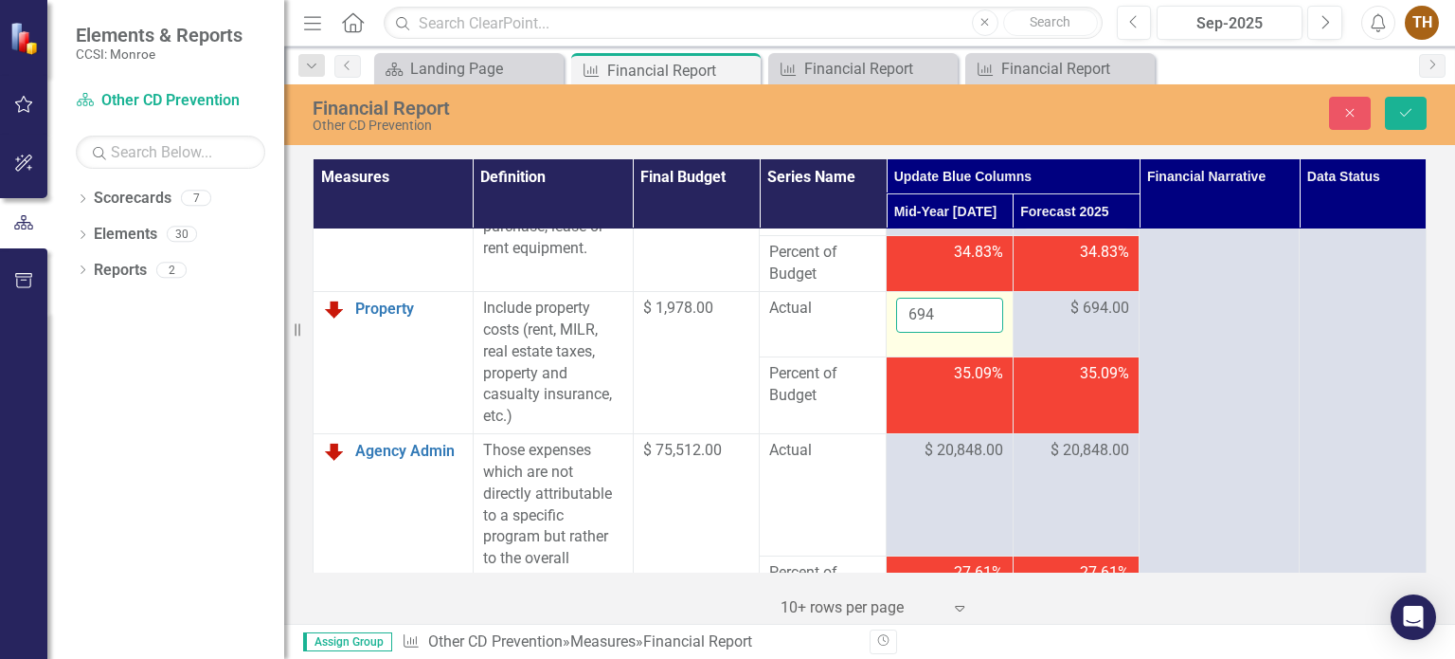
drag, startPoint x: 948, startPoint y: 352, endPoint x: 891, endPoint y: 355, distance: 57.9
click at [896, 333] on input "694" at bounding box center [949, 315] width 107 height 35
type input "6"
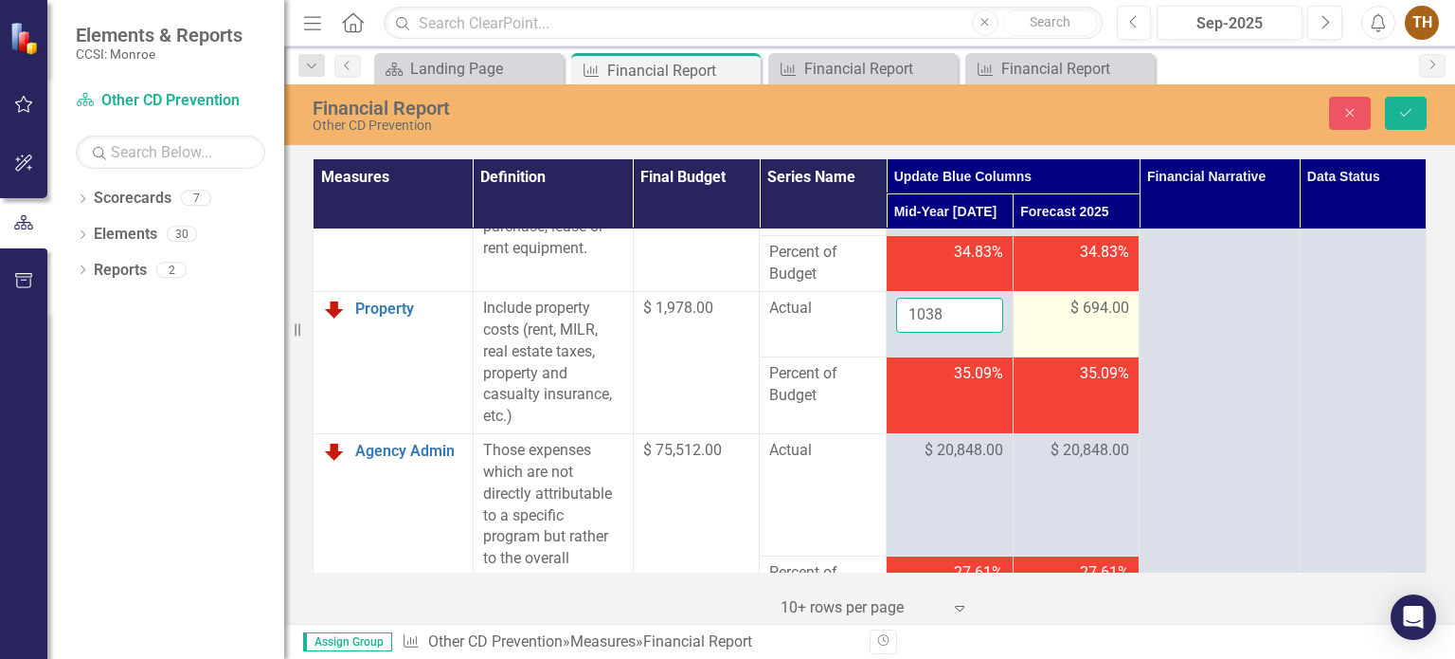
type input "1038"
click at [1088, 319] on span "$ 694.00" at bounding box center [1100, 309] width 59 height 22
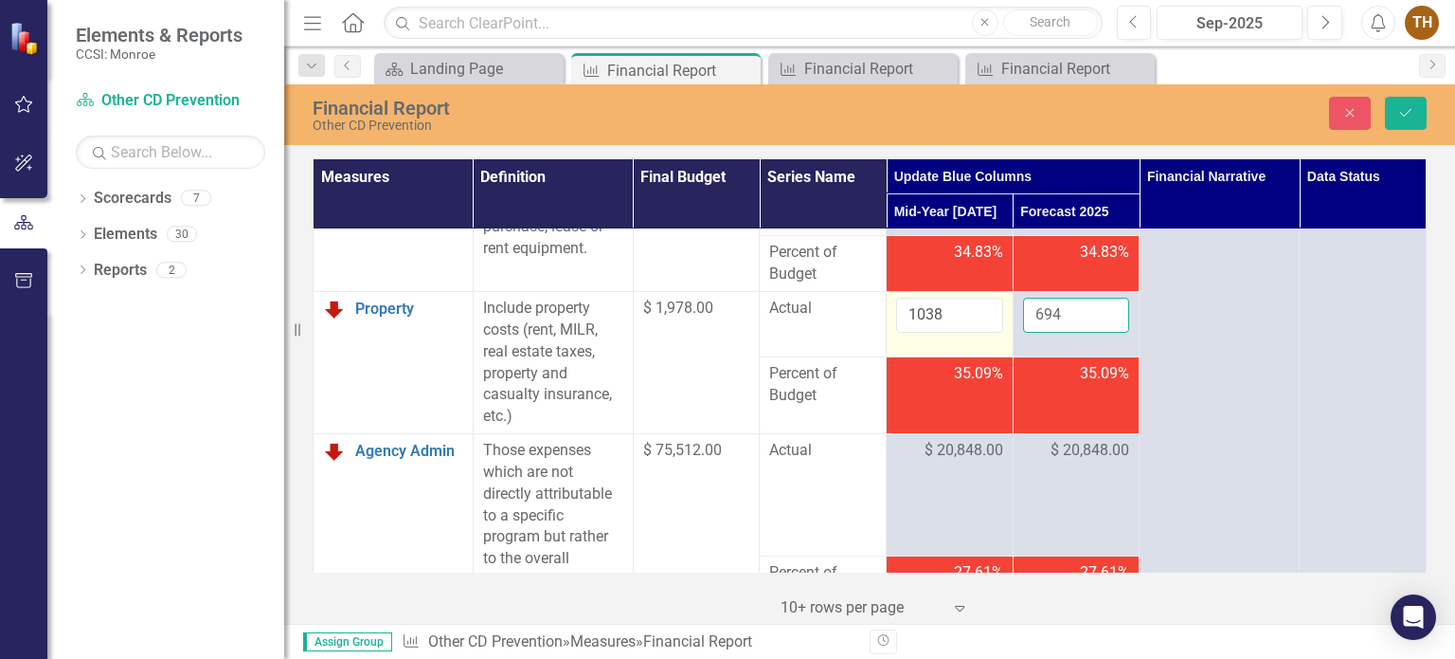
drag, startPoint x: 1057, startPoint y: 353, endPoint x: 1002, endPoint y: 352, distance: 55.0
click at [1002, 352] on tr "Property Link Open Element Include property costs (rent, MILR, real estate taxe…" at bounding box center [870, 323] width 1113 height 65
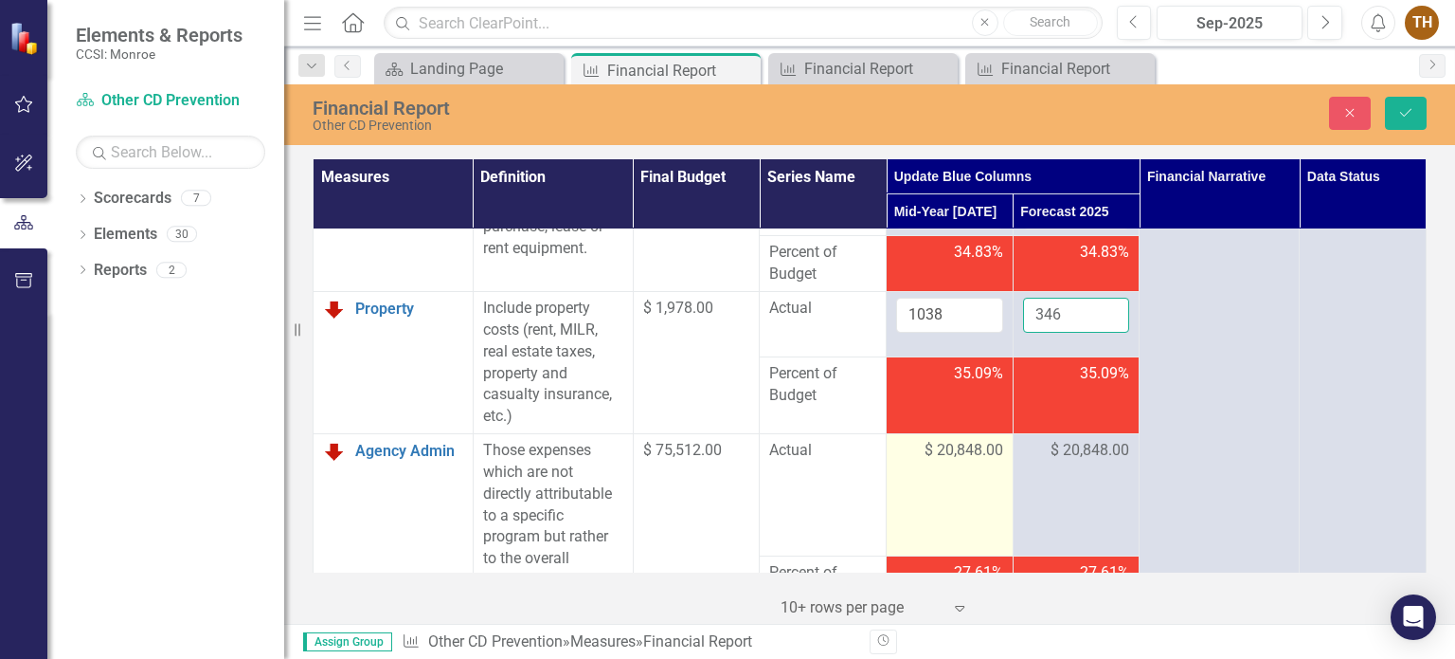
type input "346"
click at [965, 461] on span "$ 20,848.00" at bounding box center [964, 451] width 79 height 22
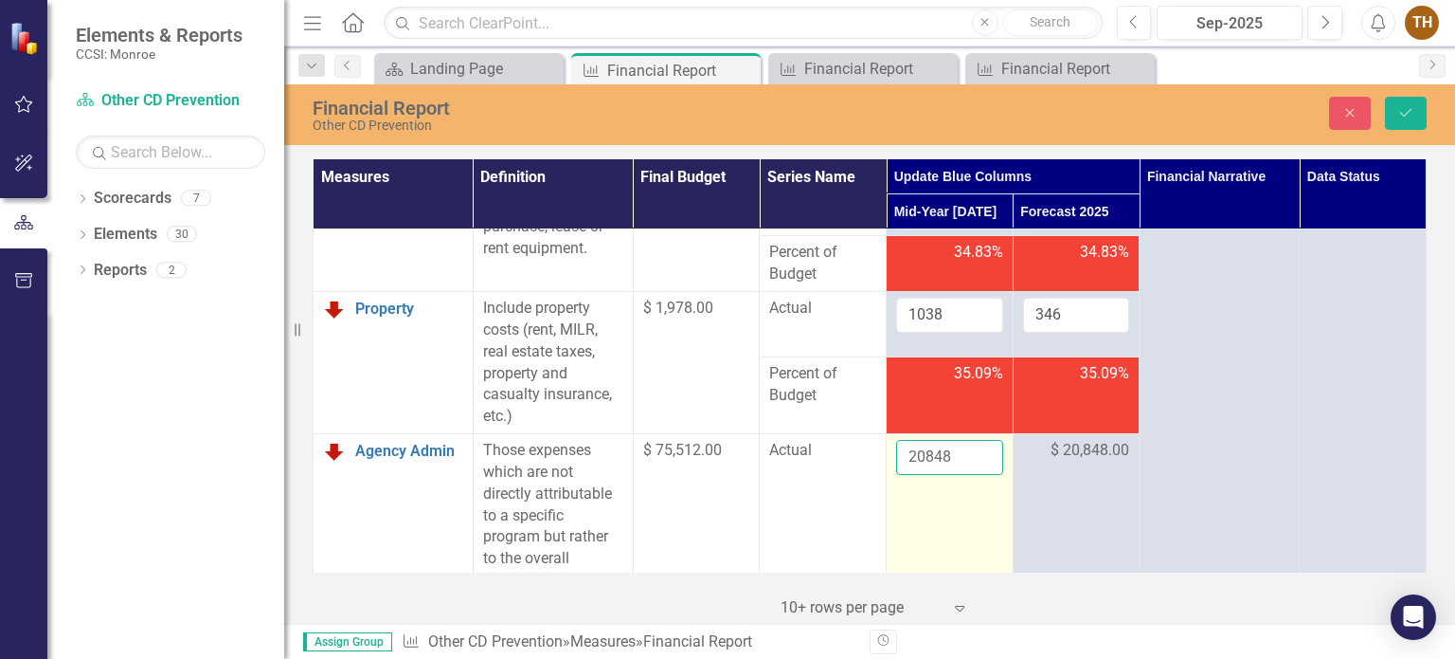
drag, startPoint x: 951, startPoint y: 496, endPoint x: 889, endPoint y: 492, distance: 62.6
click at [896, 475] on input "20848" at bounding box center [949, 457] width 107 height 35
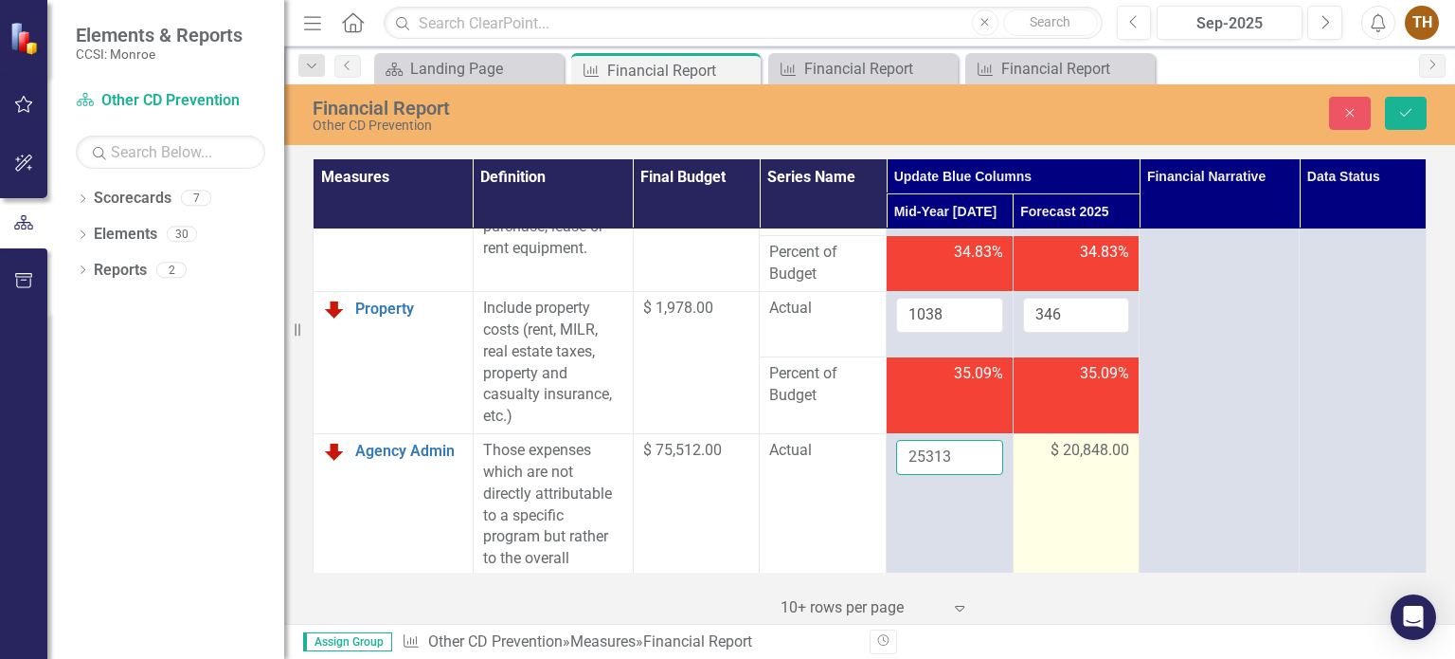
type input "25313"
click at [1074, 461] on span "$ 20,848.00" at bounding box center [1090, 451] width 79 height 22
drag, startPoint x: 1074, startPoint y: 487, endPoint x: 1020, endPoint y: 492, distance: 53.3
click at [1023, 475] on input "20848" at bounding box center [1076, 457] width 107 height 35
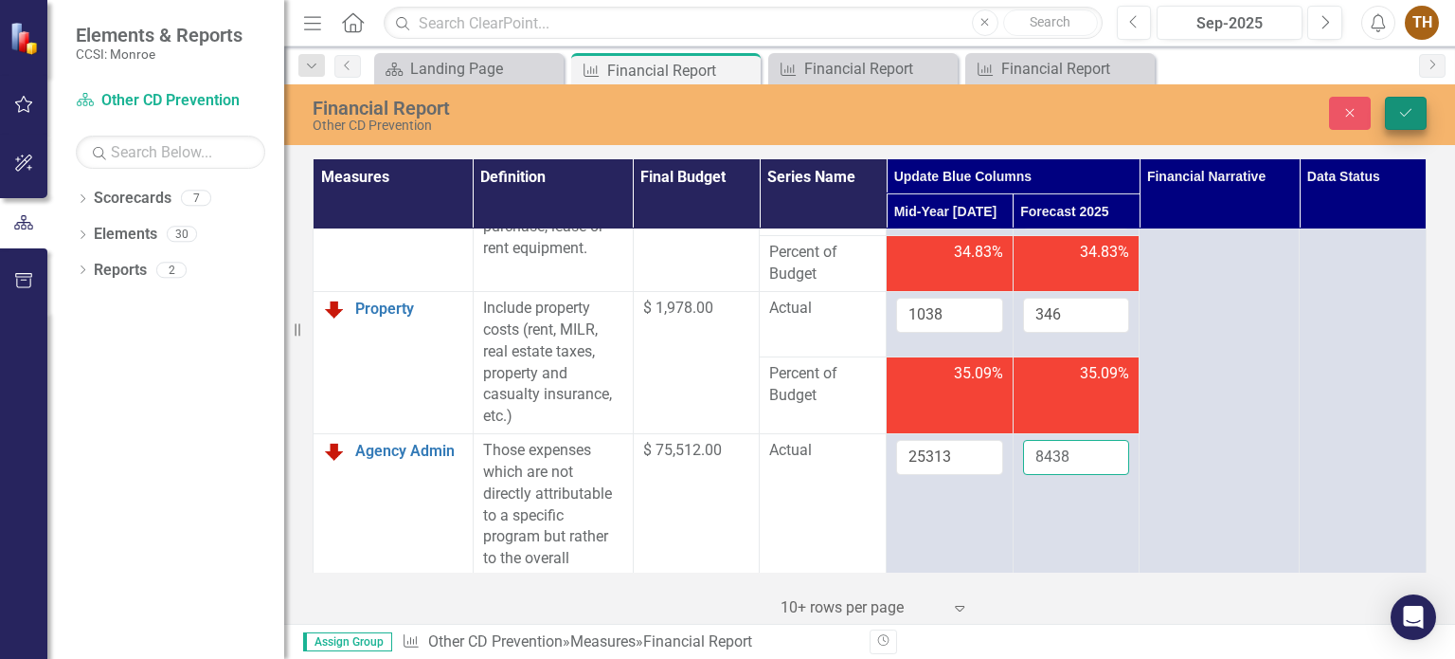
type input "8438"
click at [1413, 99] on button "Save" at bounding box center [1406, 113] width 42 height 33
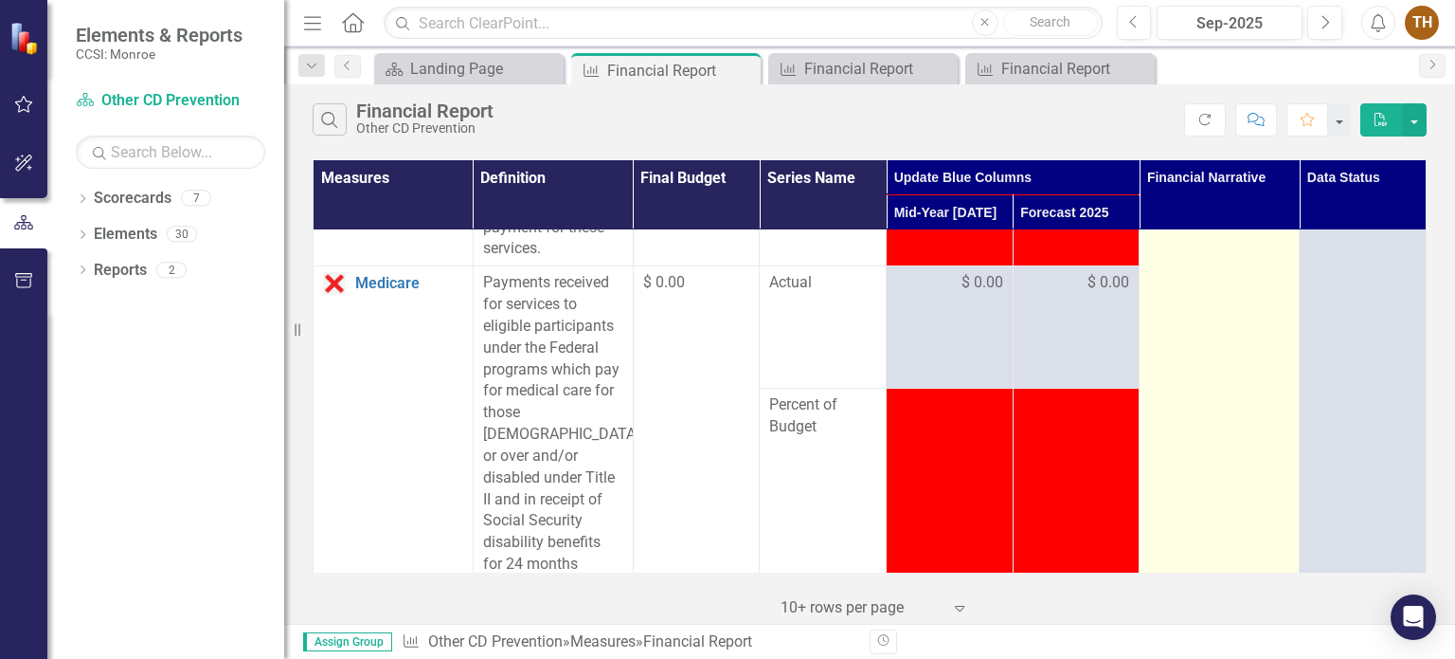
scroll to position [2369, 0]
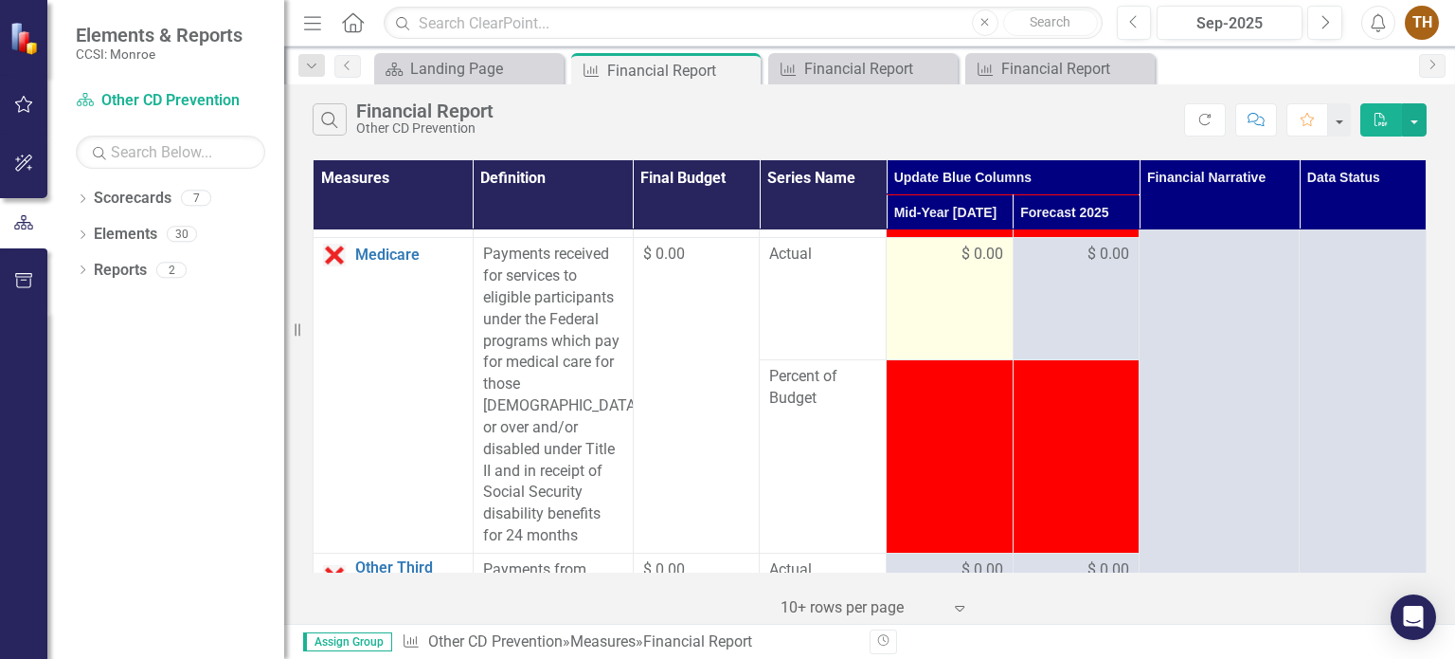
click at [962, 282] on td "$ 0.00" at bounding box center [950, 299] width 127 height 122
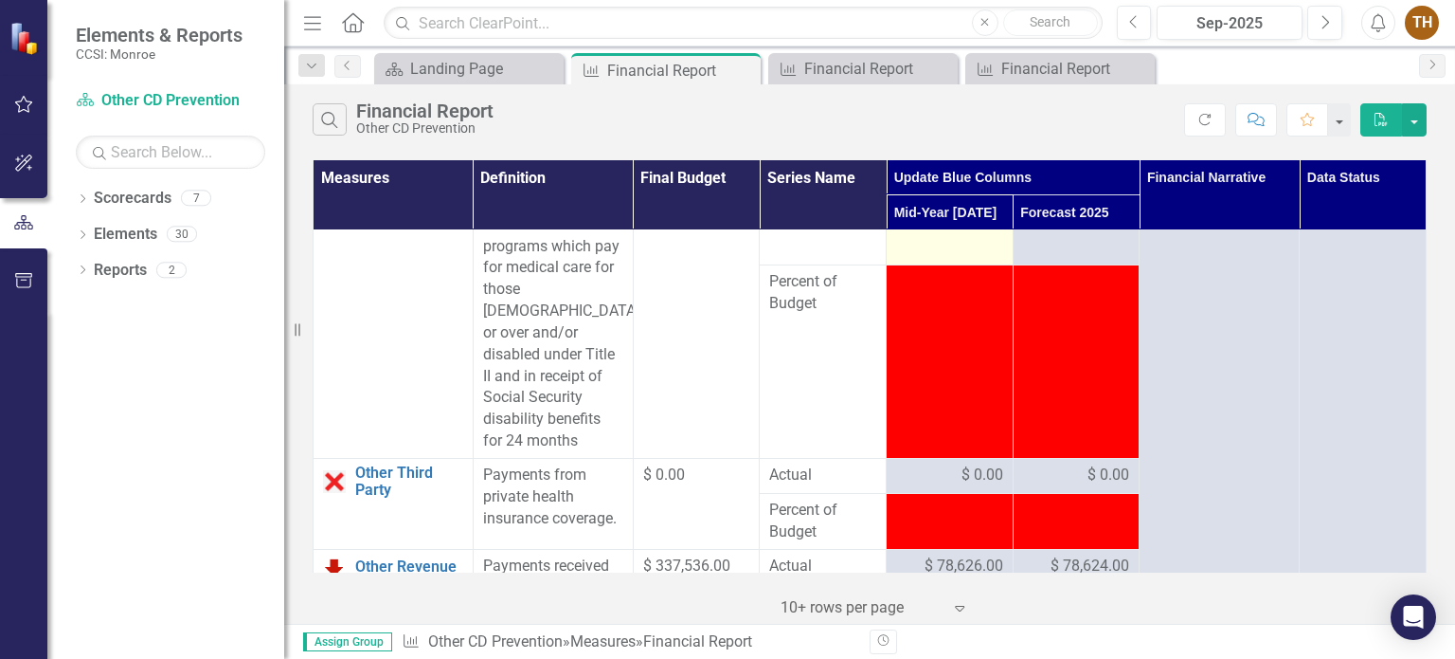
scroll to position [2653, 0]
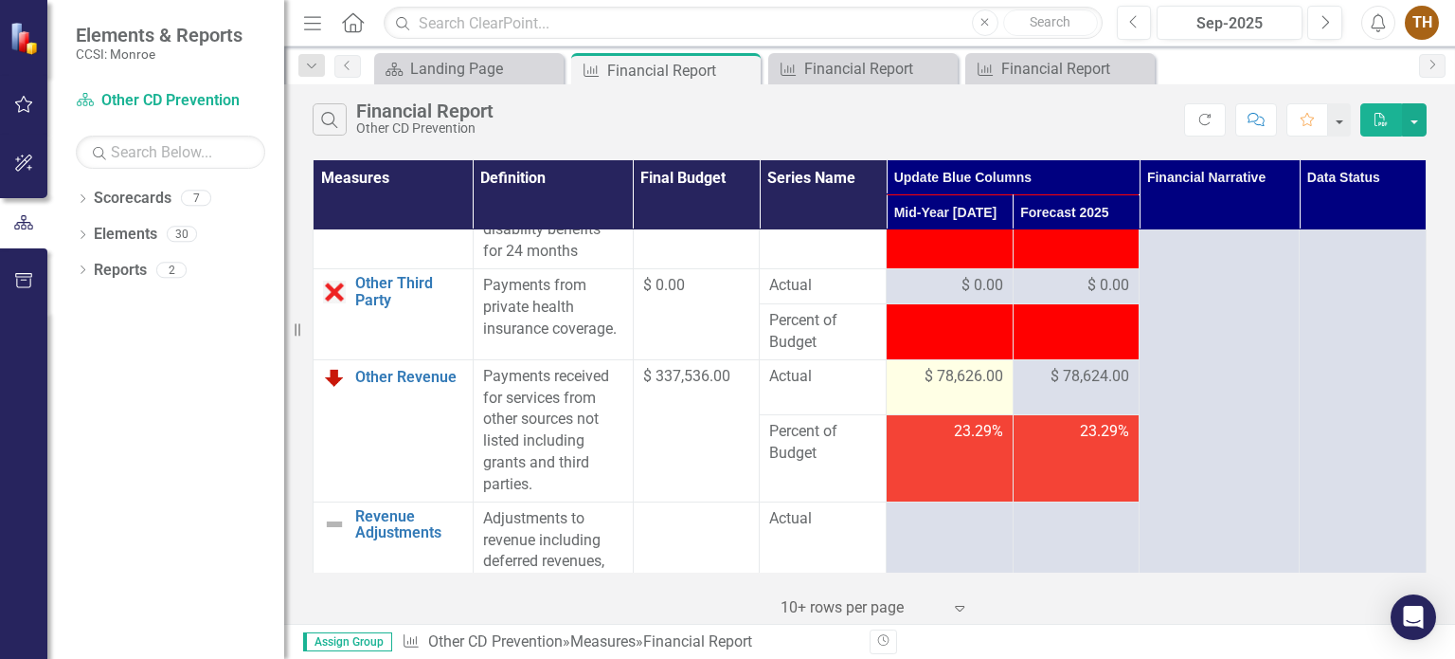
click at [970, 388] on span "$ 78,626.00" at bounding box center [964, 377] width 79 height 22
click at [920, 408] on td "$ 78,626.00" at bounding box center [950, 386] width 127 height 55
click at [925, 388] on span "$ 78,626.00" at bounding box center [964, 377] width 79 height 22
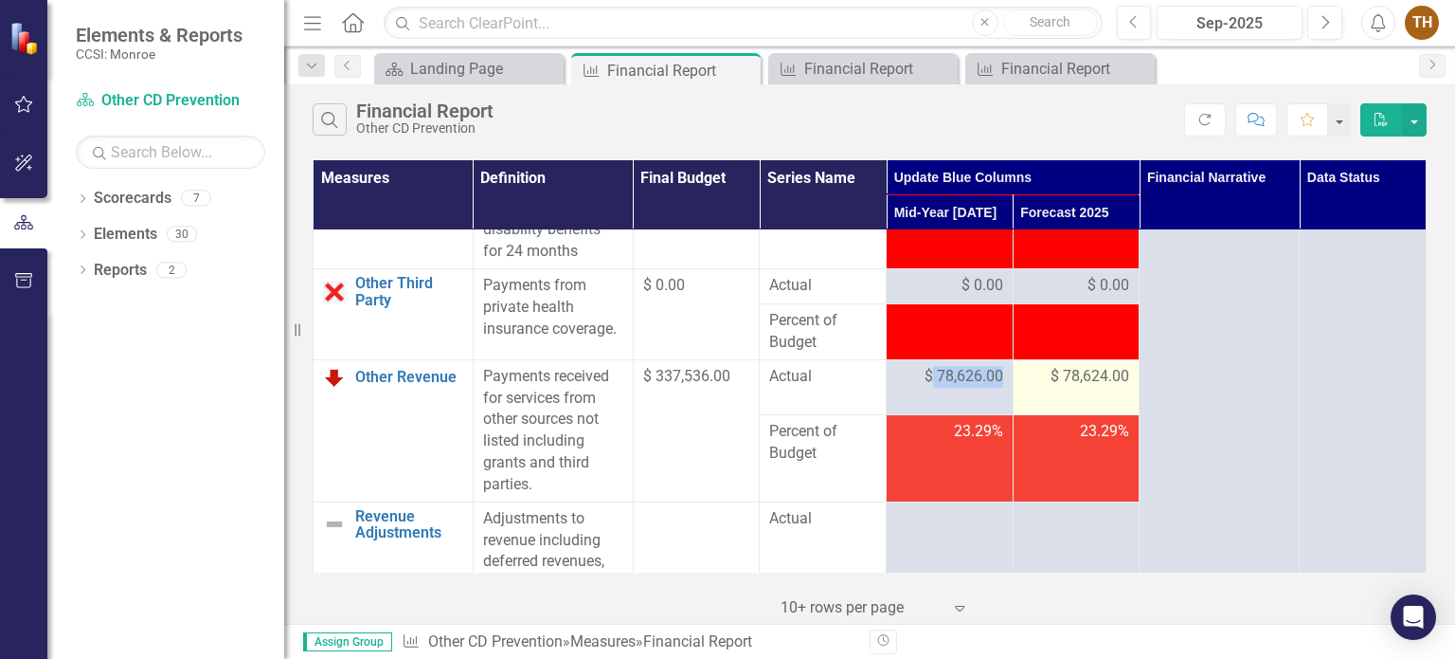
drag, startPoint x: 921, startPoint y: 393, endPoint x: 1008, endPoint y: 409, distance: 88.6
click at [1008, 409] on tr "Other Revenue Link Open Element Payments received for services from other sourc…" at bounding box center [870, 386] width 1113 height 55
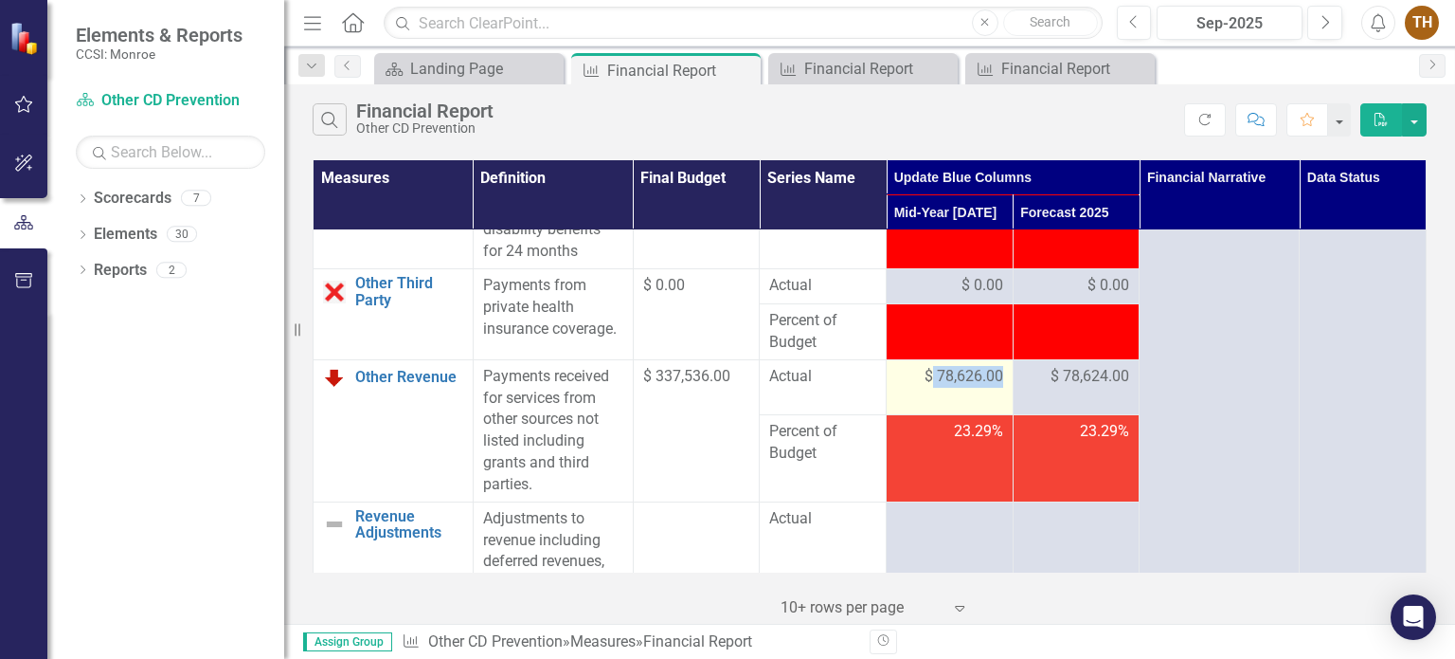
click at [942, 388] on span "$ 78,626.00" at bounding box center [964, 377] width 79 height 22
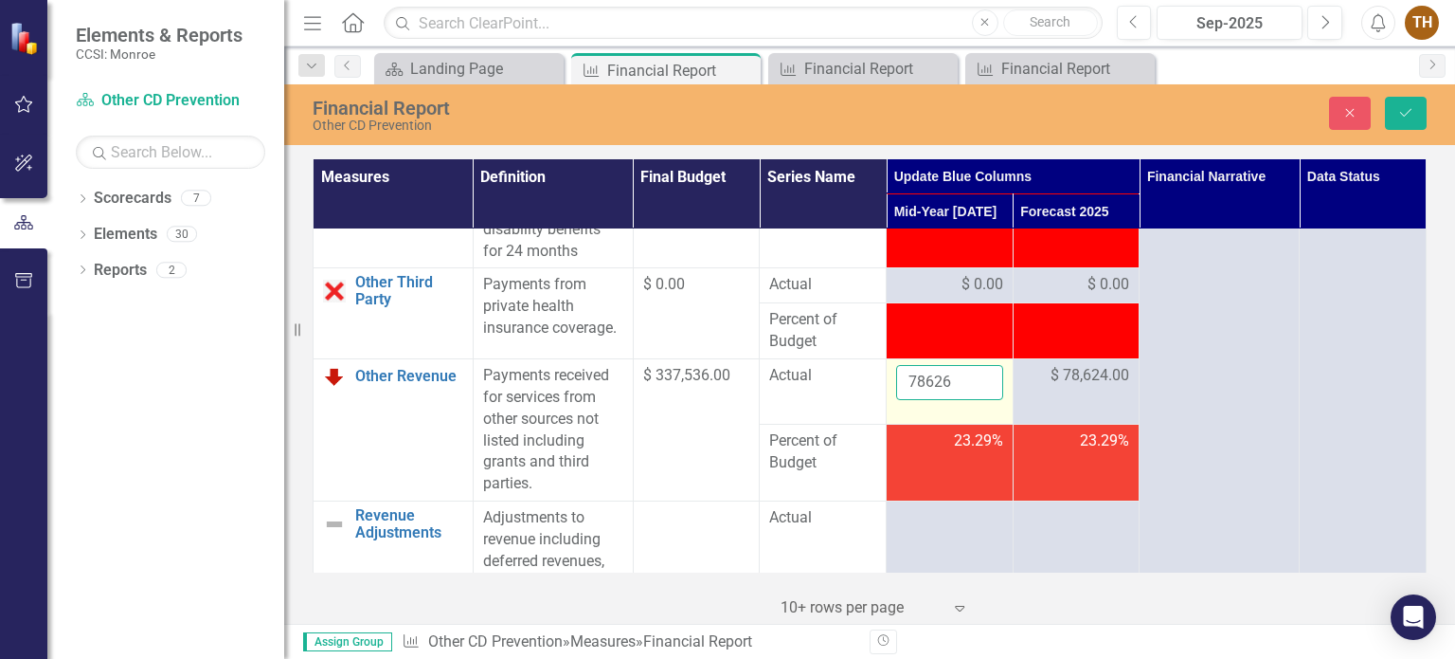
drag, startPoint x: 953, startPoint y: 399, endPoint x: 903, endPoint y: 404, distance: 50.4
click at [903, 400] on input "78626" at bounding box center [949, 382] width 107 height 35
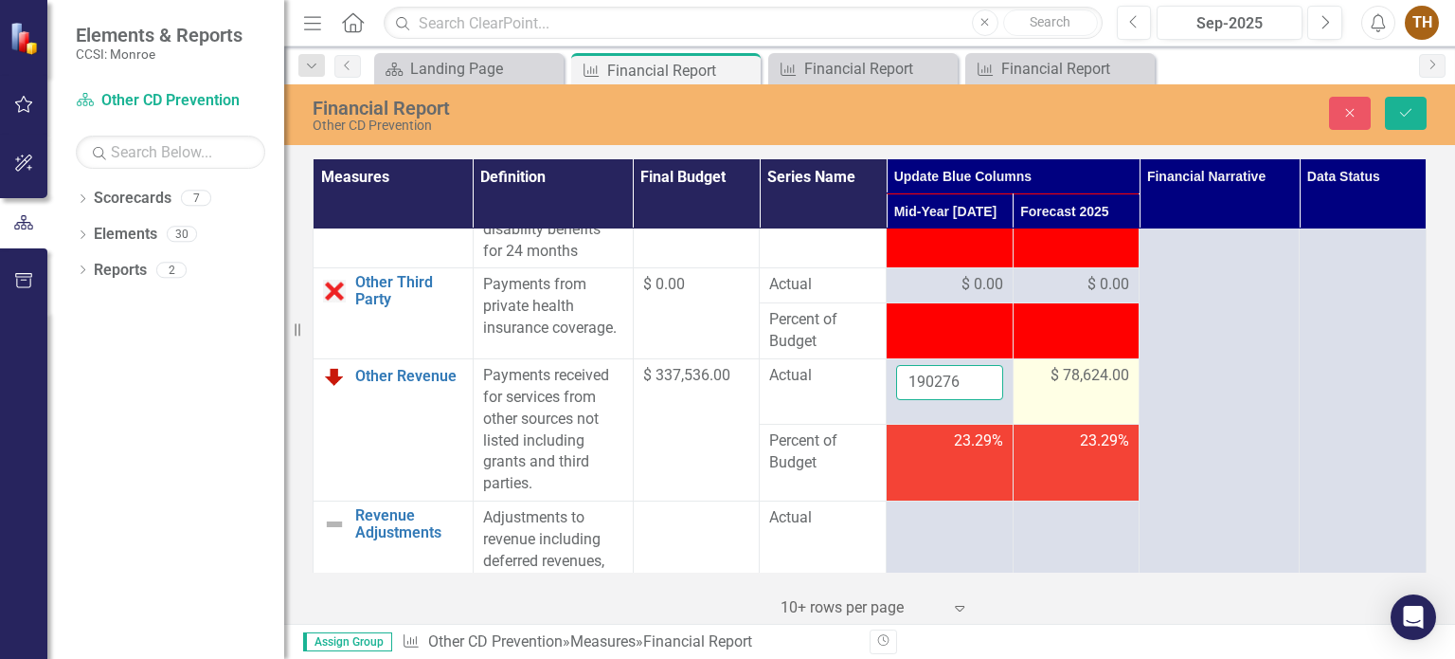
type input "190276"
click at [1084, 387] on span "$ 78,624.00" at bounding box center [1090, 376] width 79 height 22
drag, startPoint x: 1079, startPoint y: 397, endPoint x: 1026, endPoint y: 399, distance: 53.1
click at [1026, 399] on input "78624" at bounding box center [1076, 382] width 107 height 35
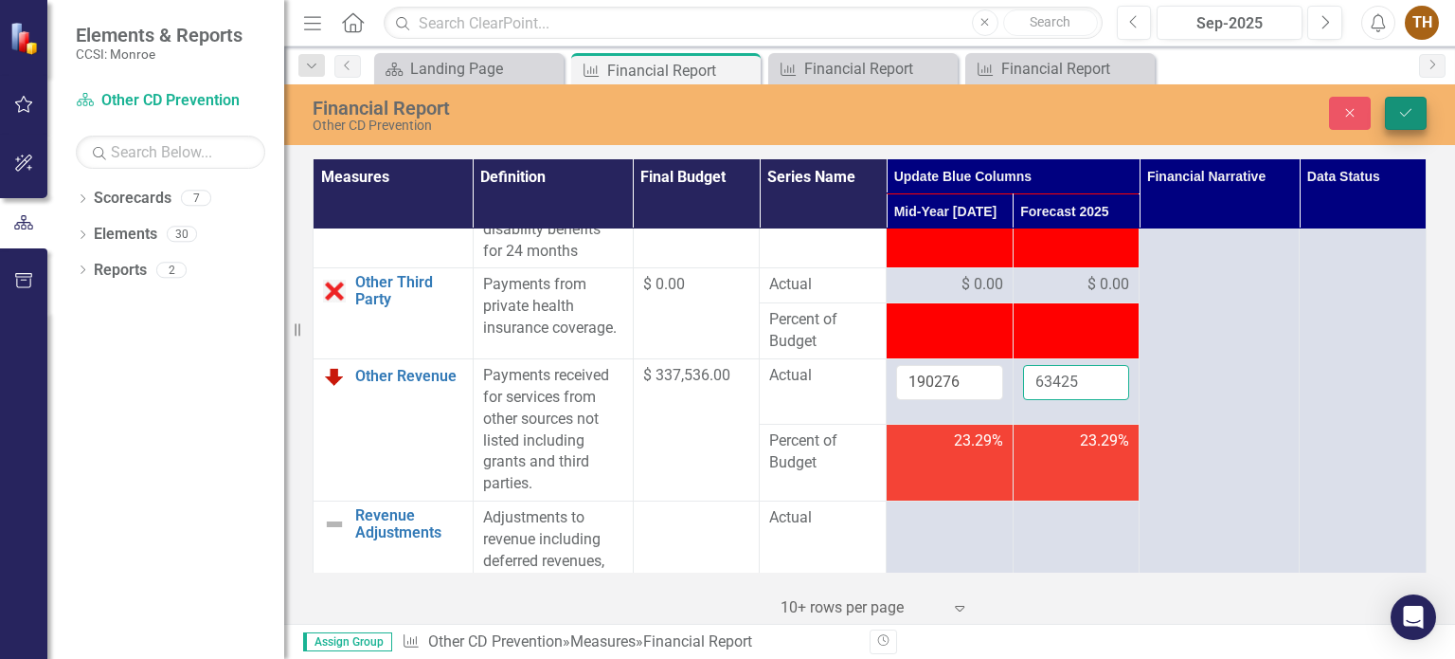
type input "63425"
click at [1411, 113] on icon "Save" at bounding box center [1406, 112] width 17 height 13
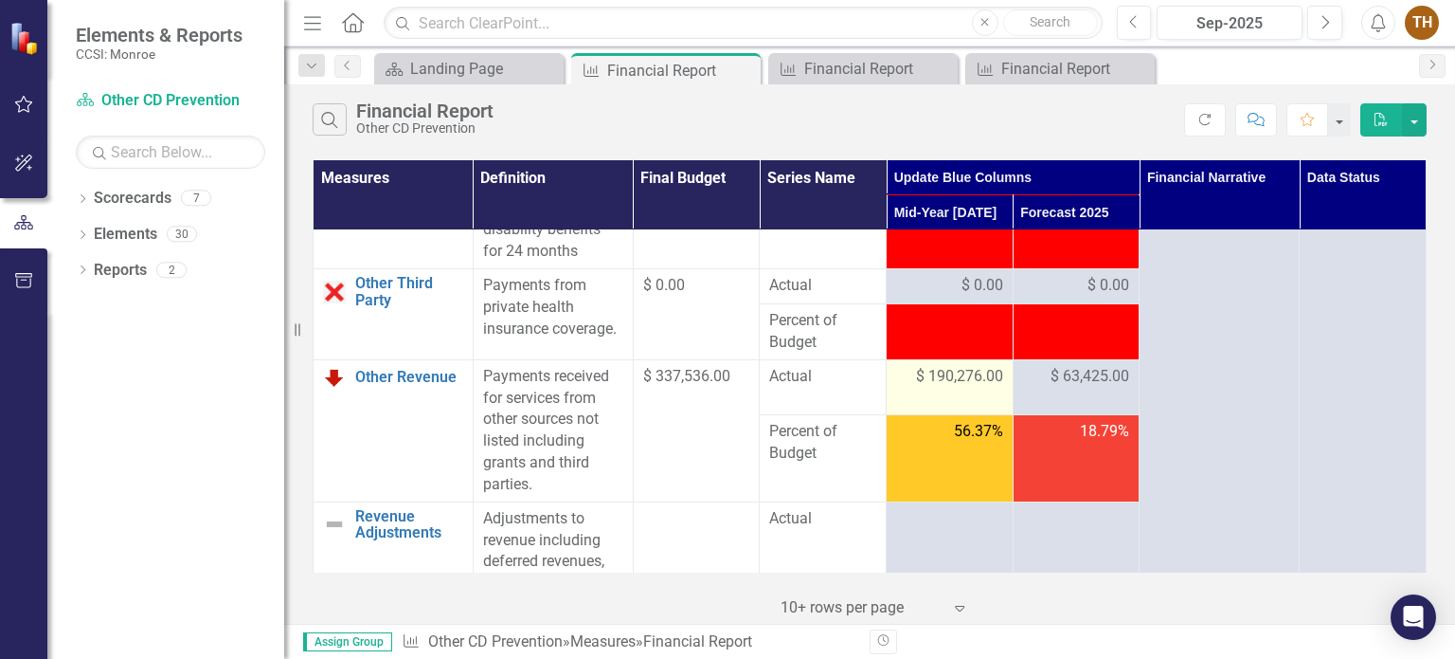
click at [948, 388] on span "$ 190,276.00" at bounding box center [959, 377] width 87 height 22
click at [968, 388] on span "$ 190,276.00" at bounding box center [959, 377] width 87 height 22
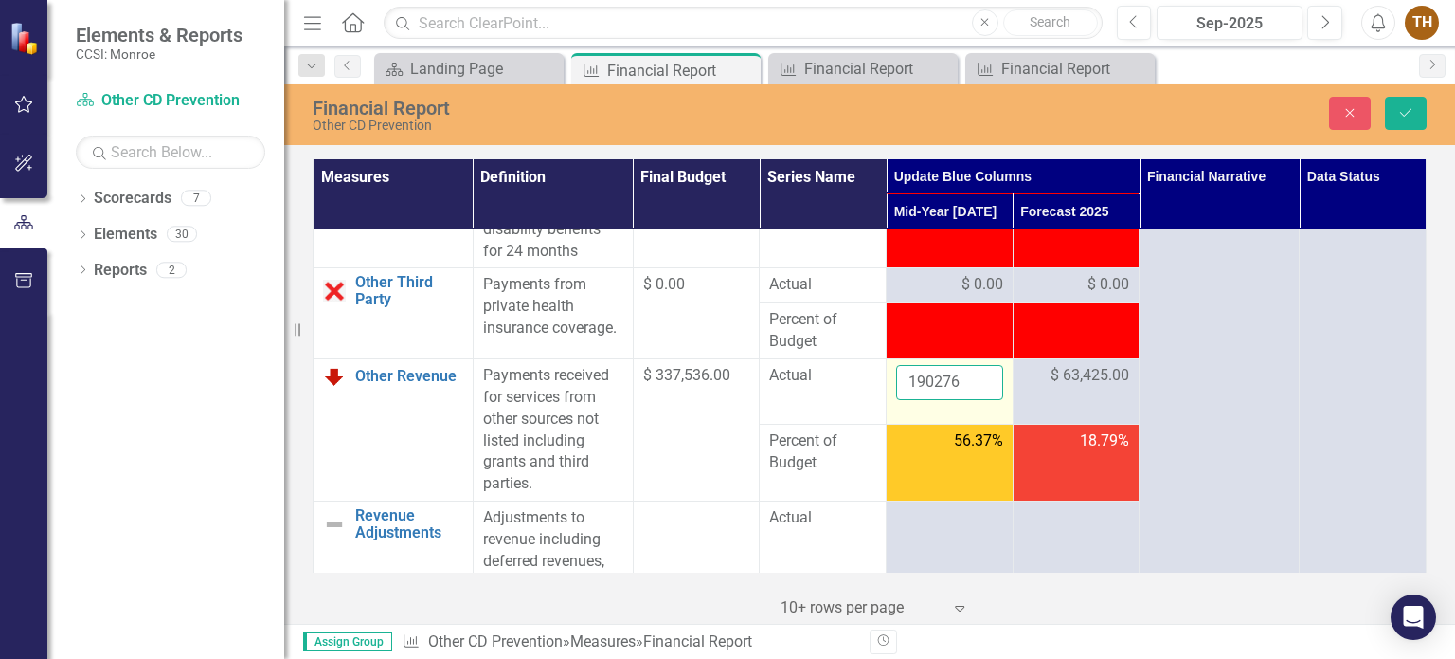
drag, startPoint x: 958, startPoint y: 400, endPoint x: 894, endPoint y: 401, distance: 63.5
click at [896, 400] on input "190276" at bounding box center [949, 382] width 107 height 35
click at [984, 400] on input "190276" at bounding box center [949, 382] width 107 height 35
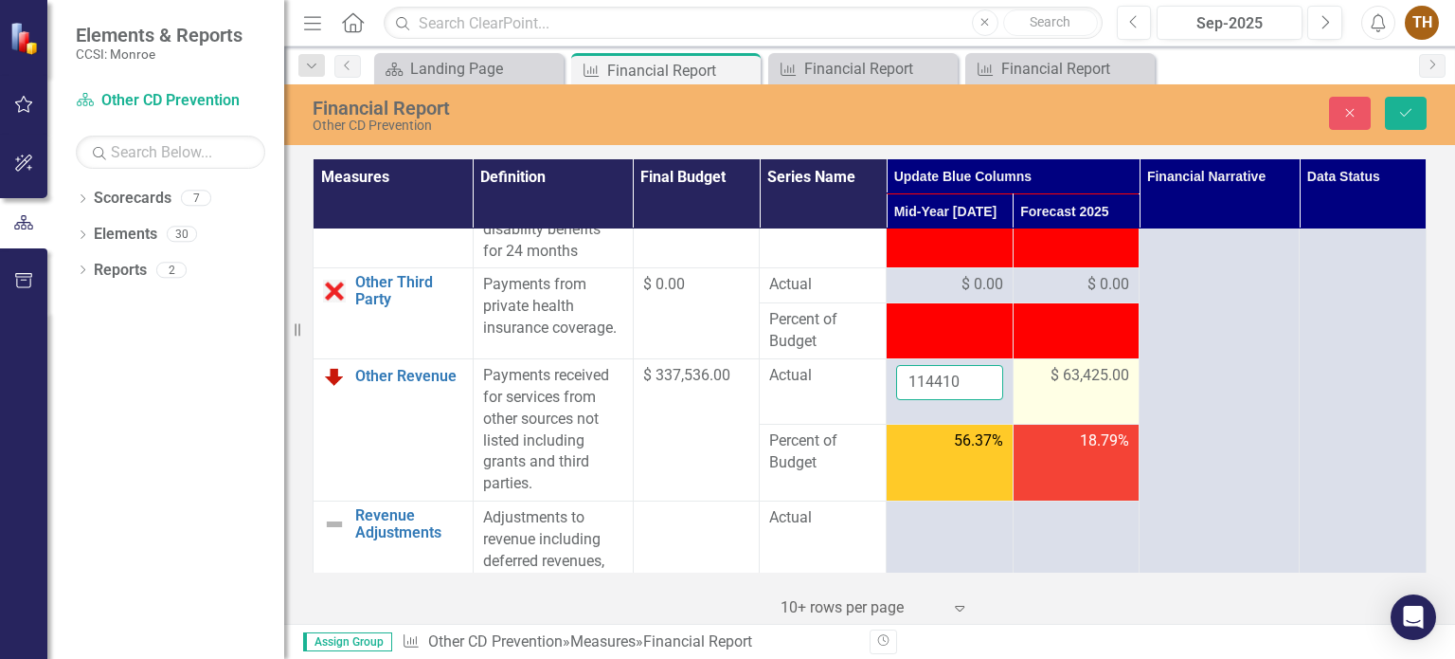
type input "114410"
click at [1074, 387] on span "$ 63,425.00" at bounding box center [1090, 376] width 79 height 22
drag, startPoint x: 1074, startPoint y: 391, endPoint x: 1013, endPoint y: 399, distance: 61.1
click at [1013, 399] on td "63425" at bounding box center [1076, 391] width 127 height 65
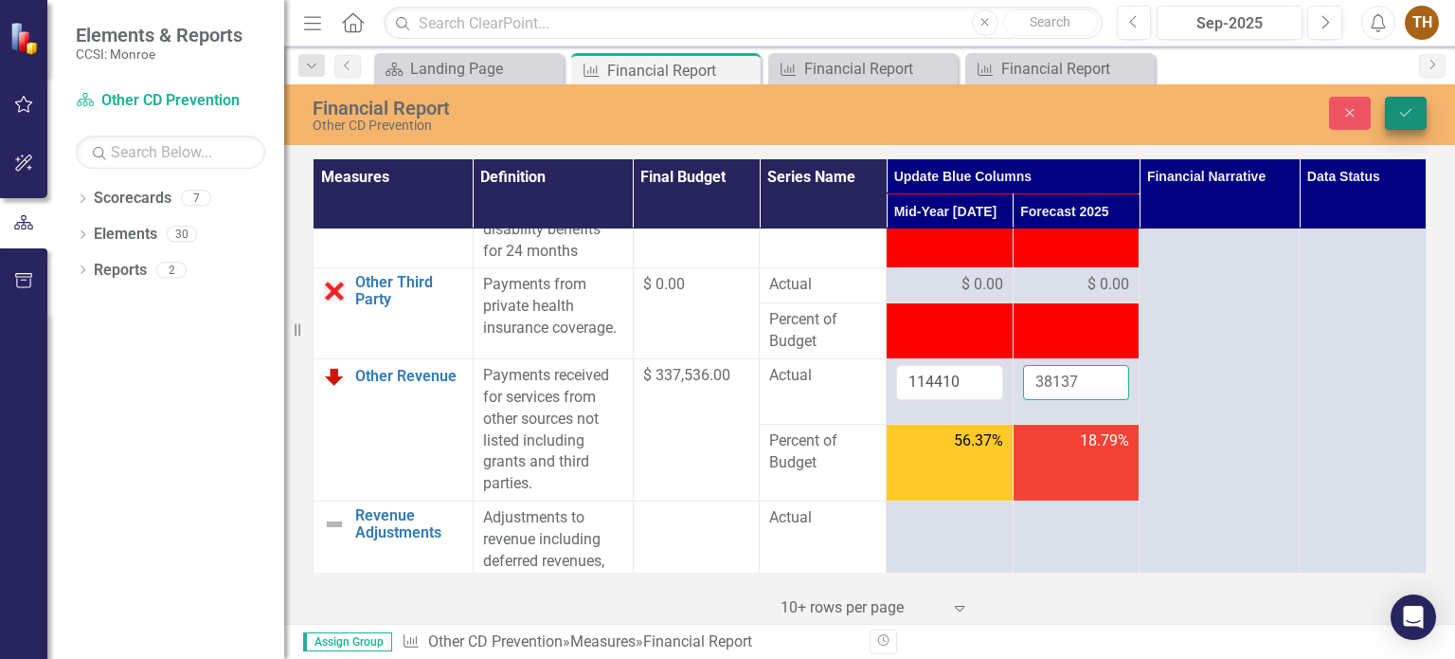
type input "38137"
click at [1416, 113] on button "Save" at bounding box center [1406, 113] width 42 height 33
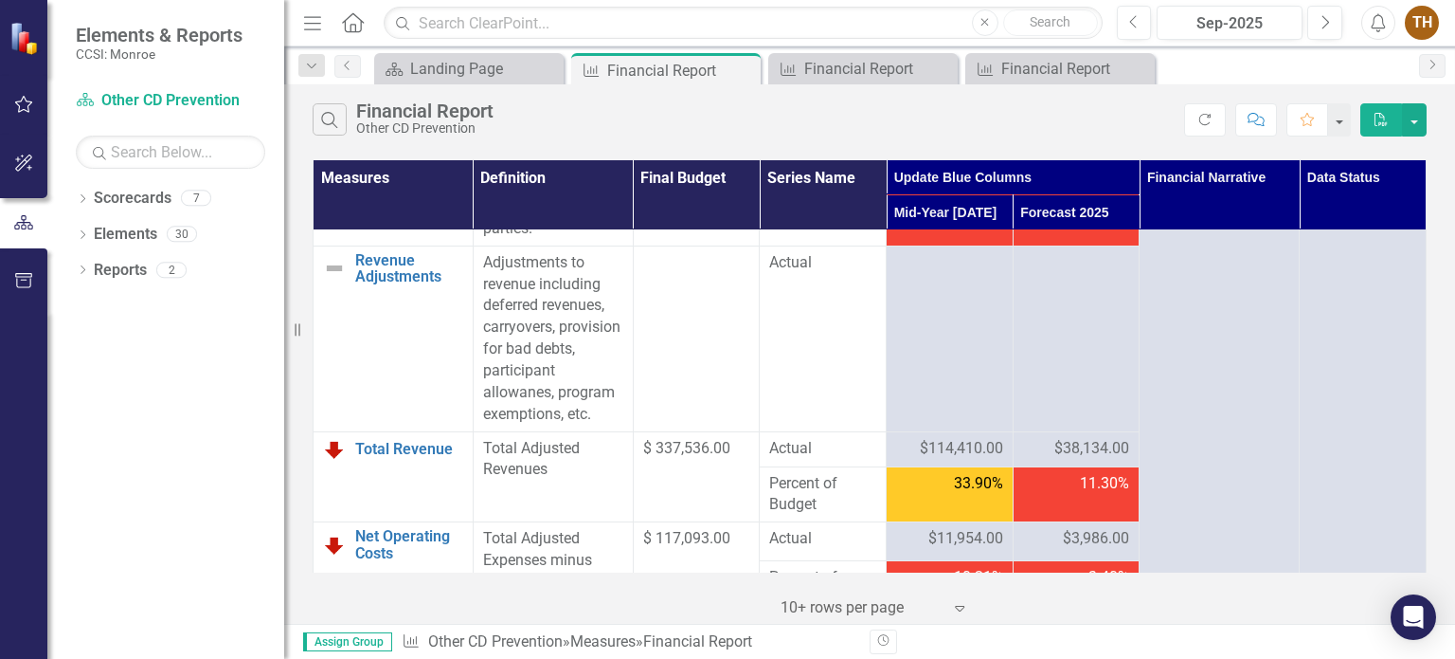
scroll to position [2827, 0]
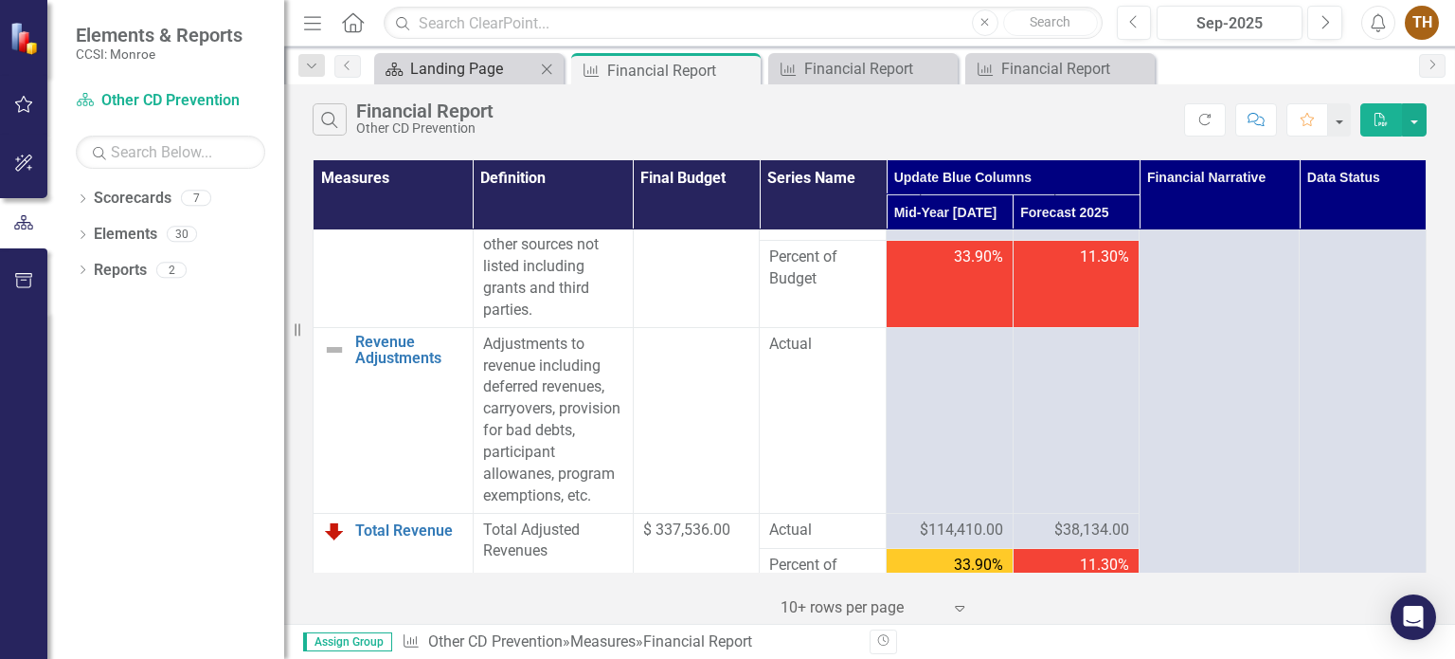
click at [502, 68] on div "Landing Page" at bounding box center [472, 69] width 125 height 24
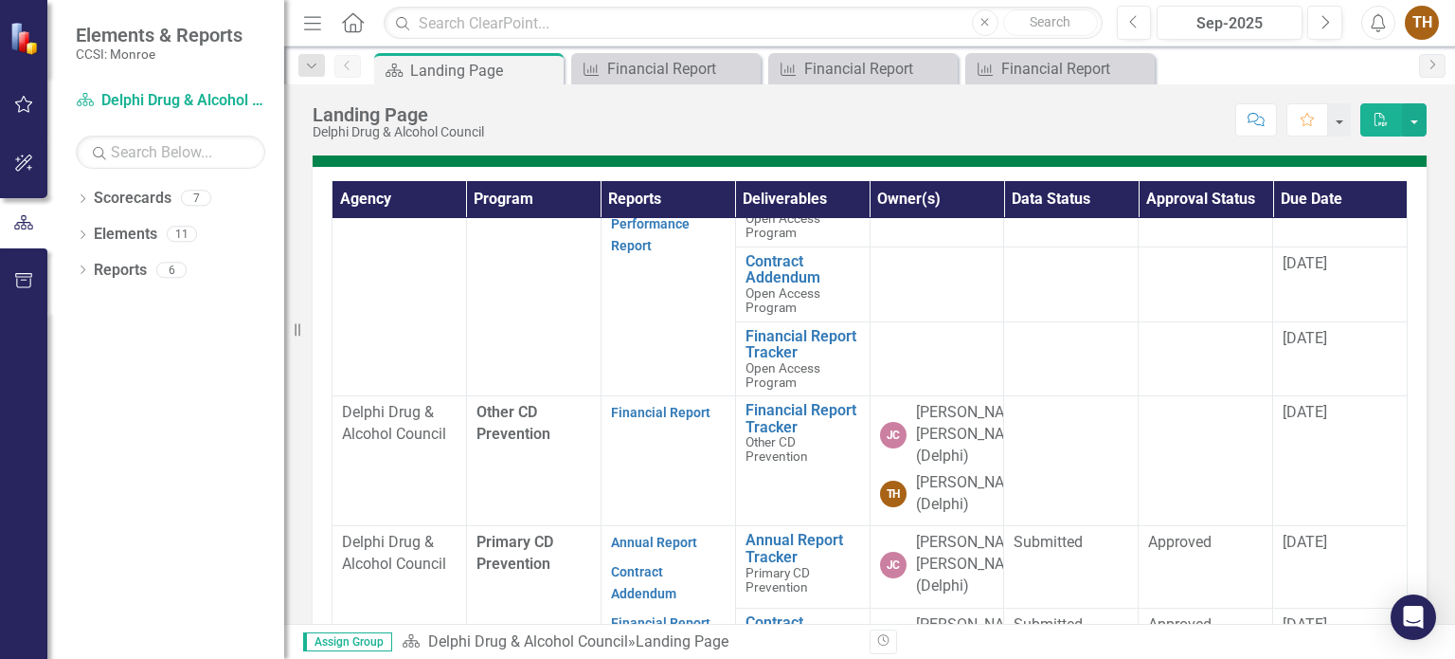
scroll to position [379, 0]
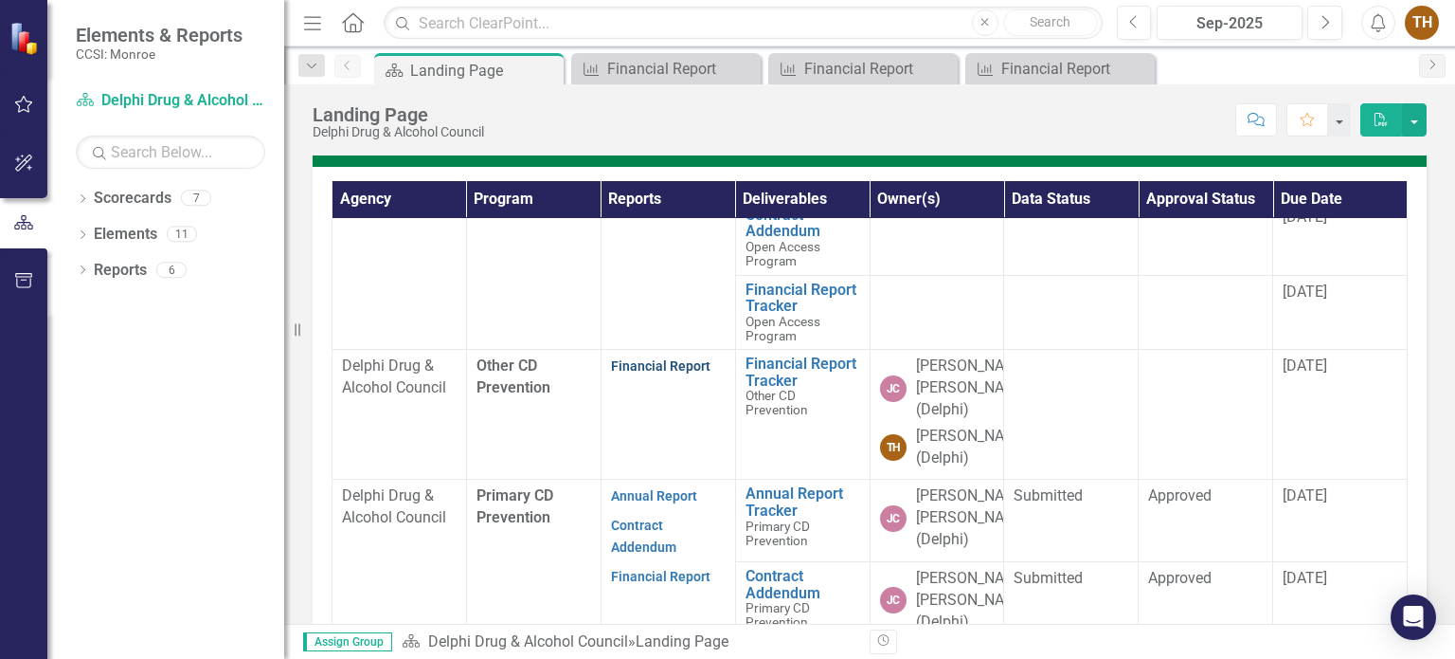
click at [648, 370] on link "Financial Report" at bounding box center [660, 365] width 99 height 15
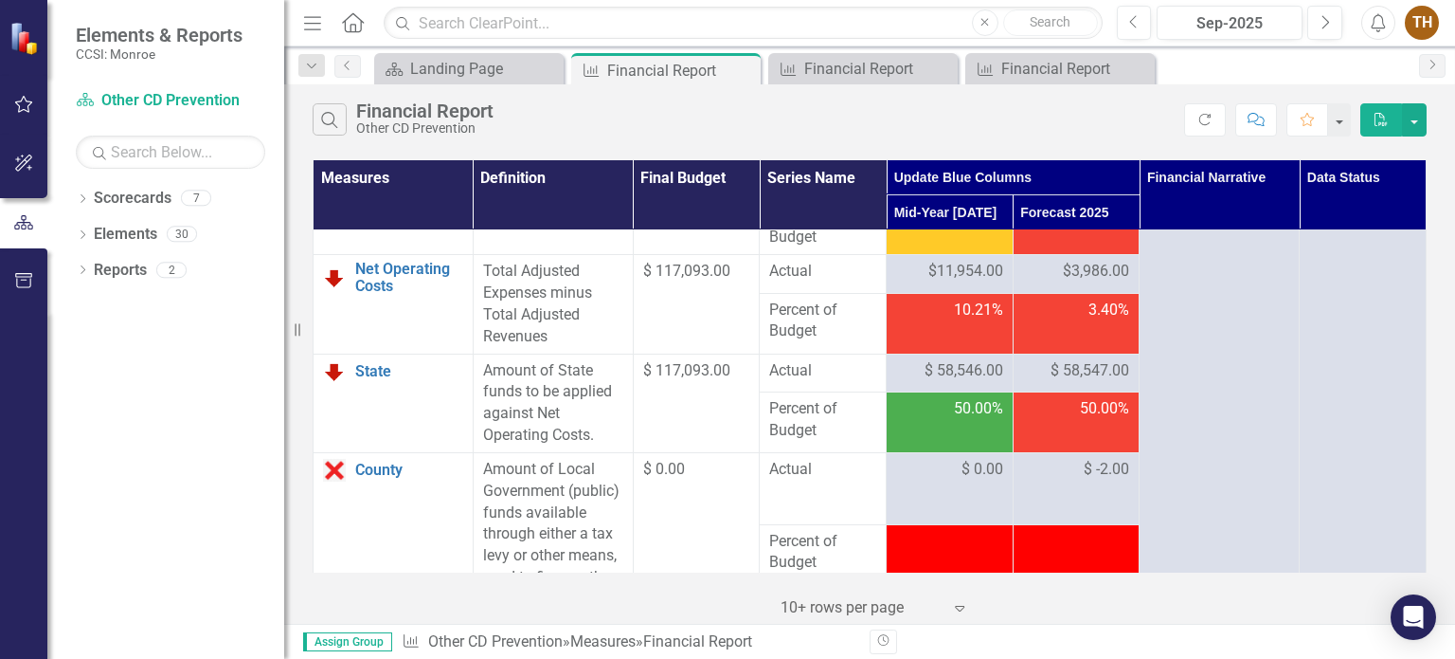
scroll to position [3221, 0]
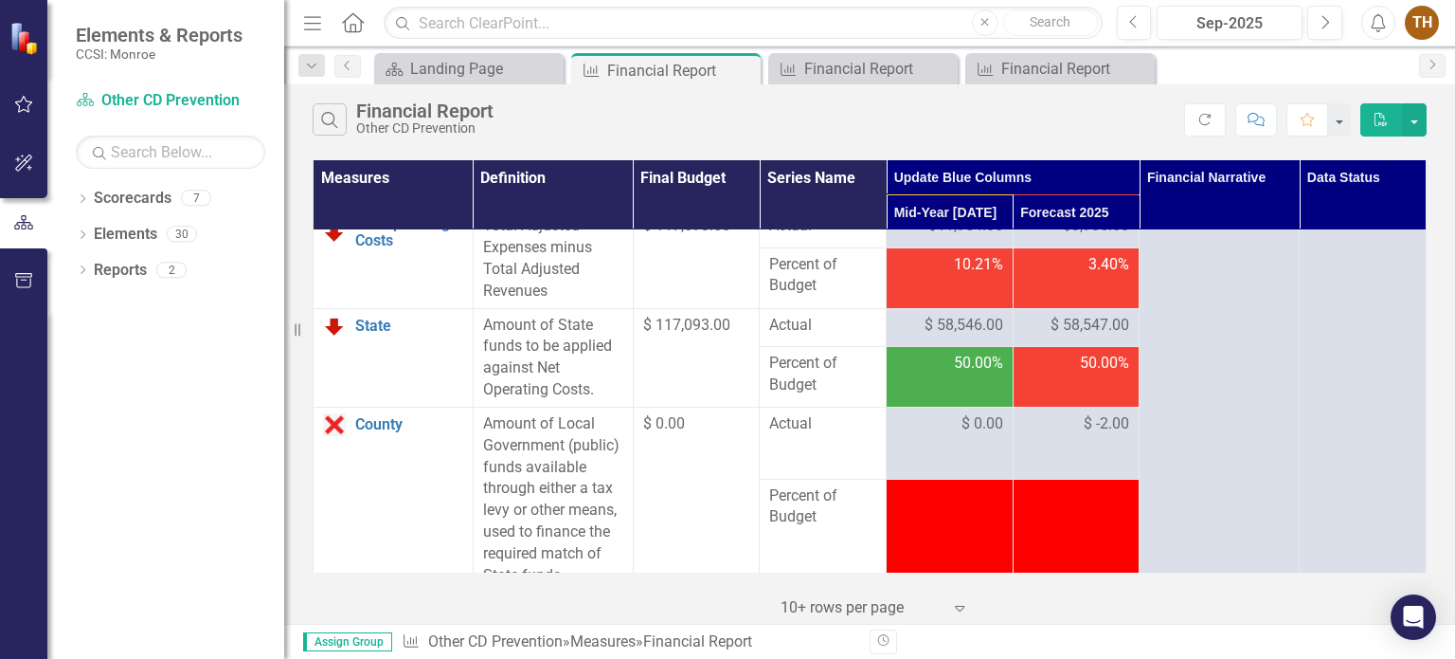
click at [1038, 404] on td "50.00%" at bounding box center [1076, 376] width 127 height 61
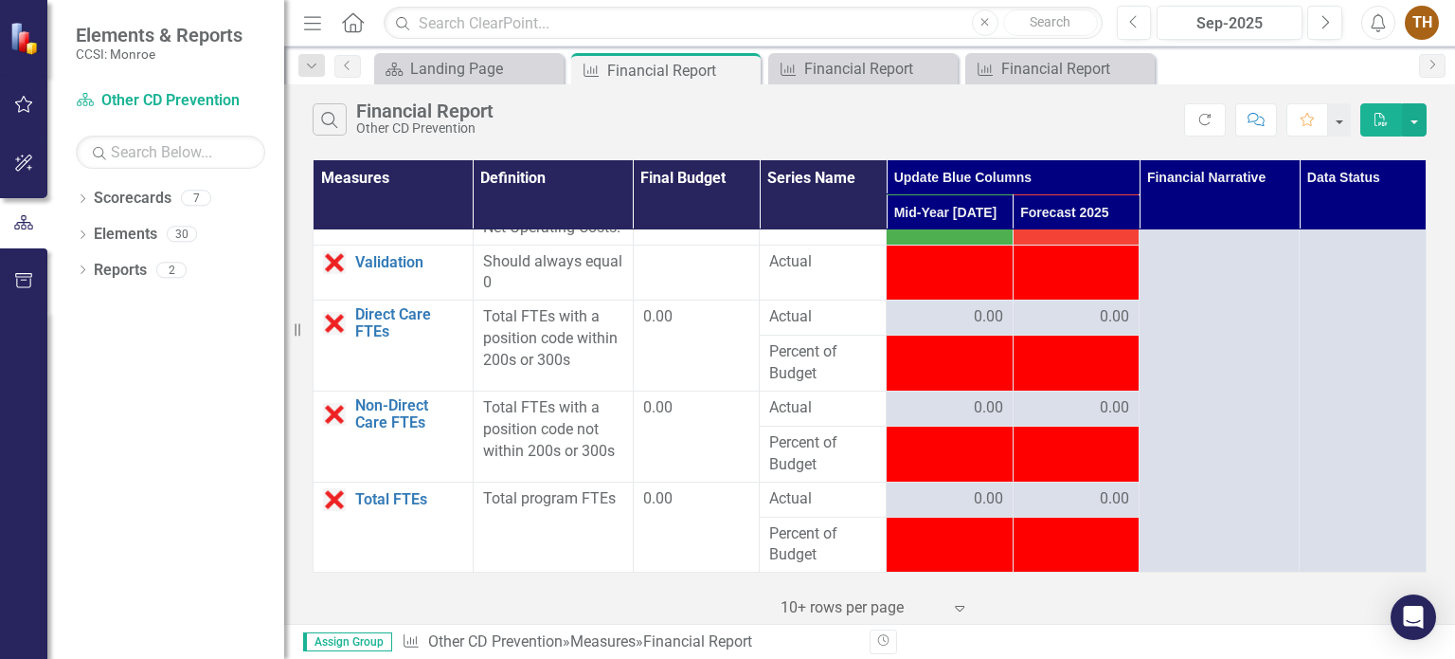
scroll to position [4074, 0]
click at [985, 273] on span "-$46,857.00" at bounding box center [964, 262] width 79 height 22
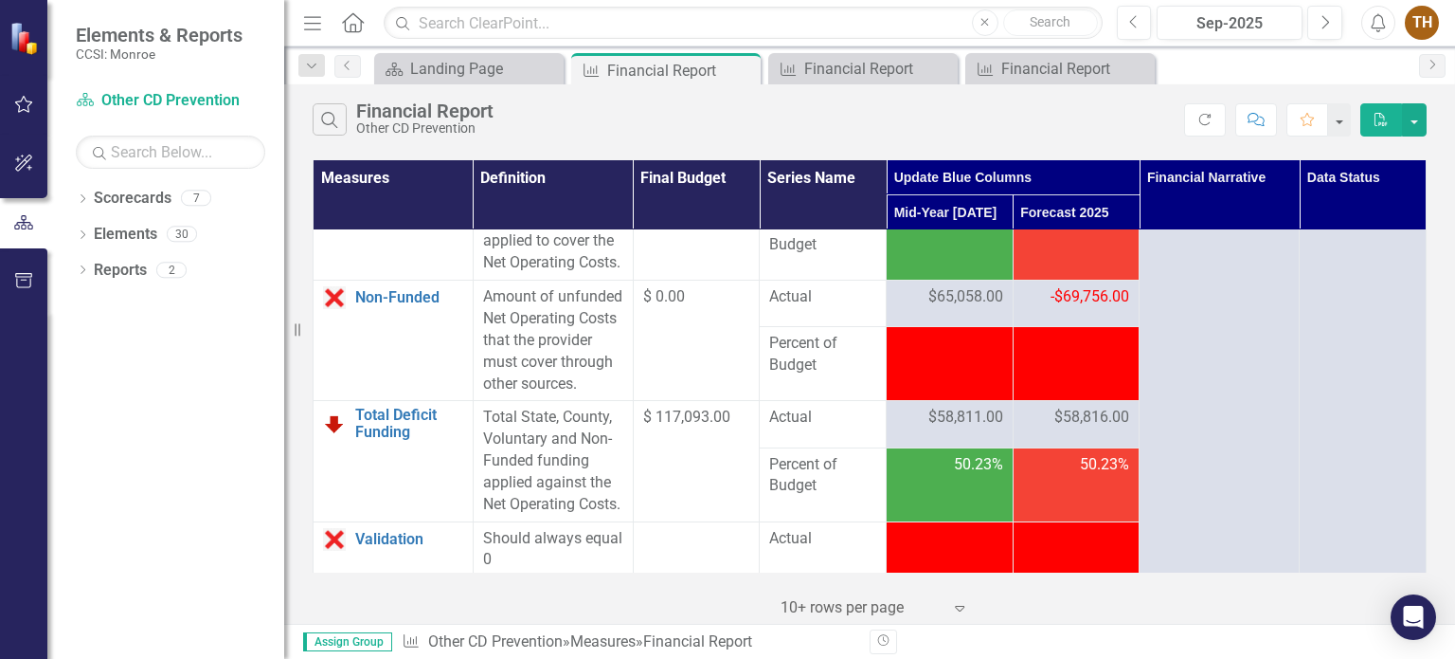
scroll to position [3775, 0]
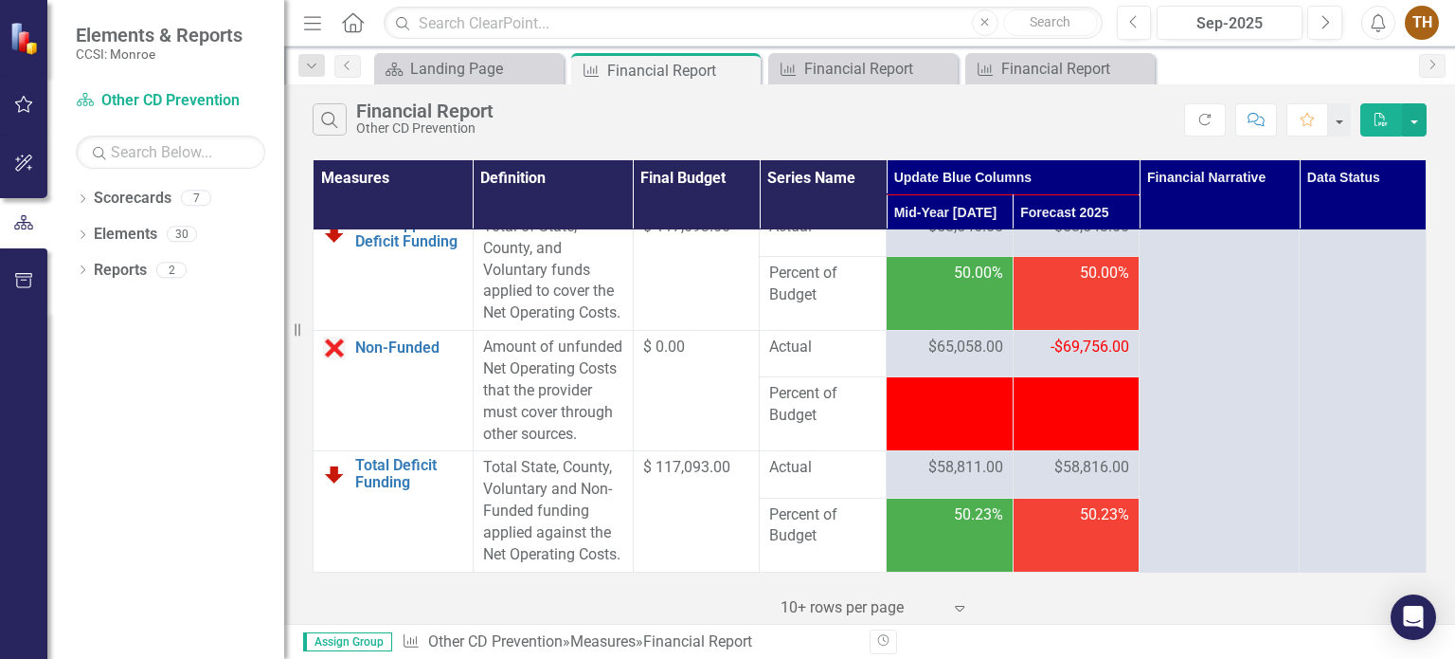
click at [978, 451] on td at bounding box center [950, 414] width 127 height 74
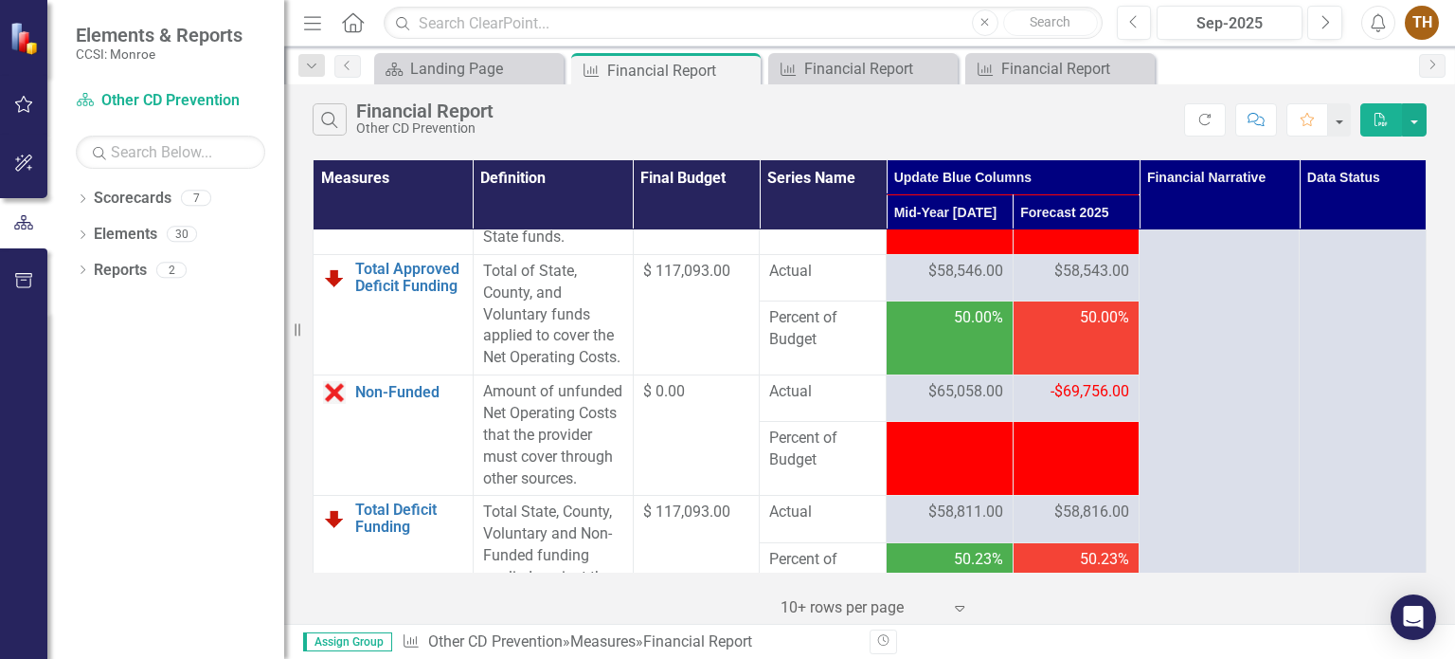
scroll to position [3870, 0]
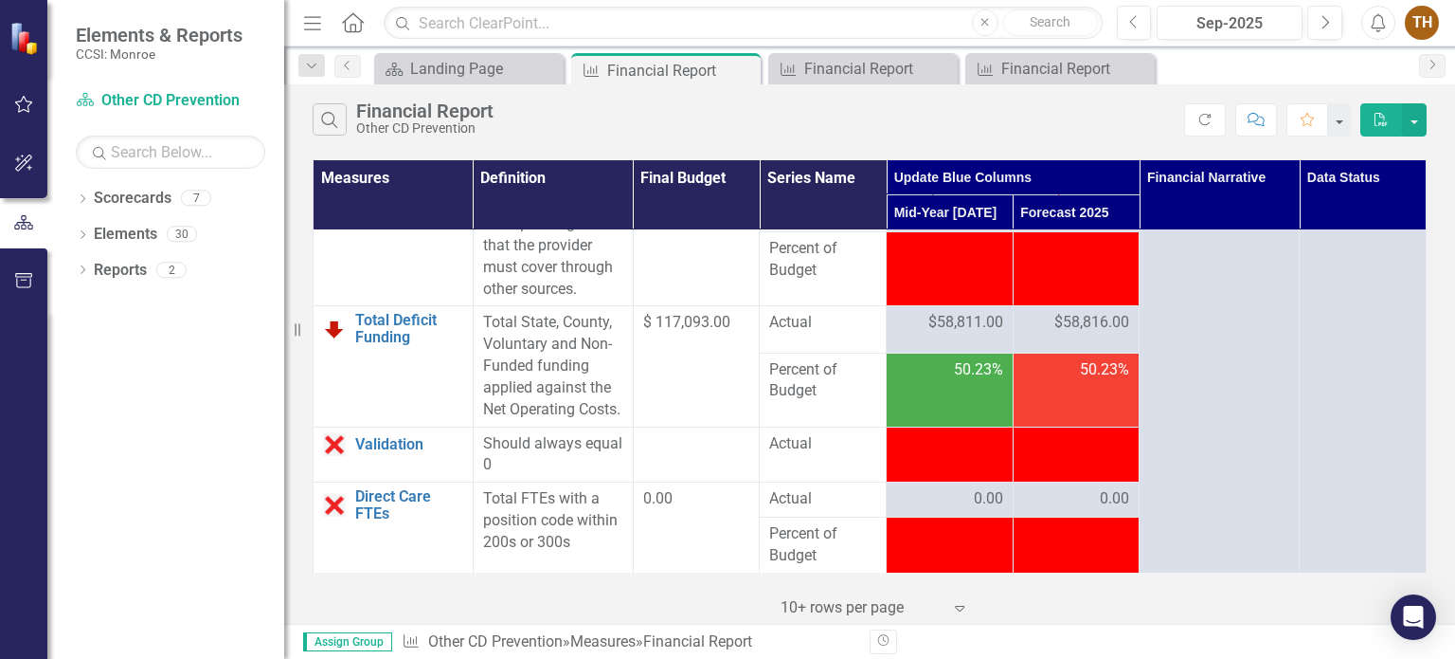
click at [967, 334] on span "$58,811.00" at bounding box center [966, 323] width 75 height 22
click at [969, 334] on span "$58,811.00" at bounding box center [966, 323] width 75 height 22
click at [988, 334] on span "$58,811.00" at bounding box center [966, 323] width 75 height 22
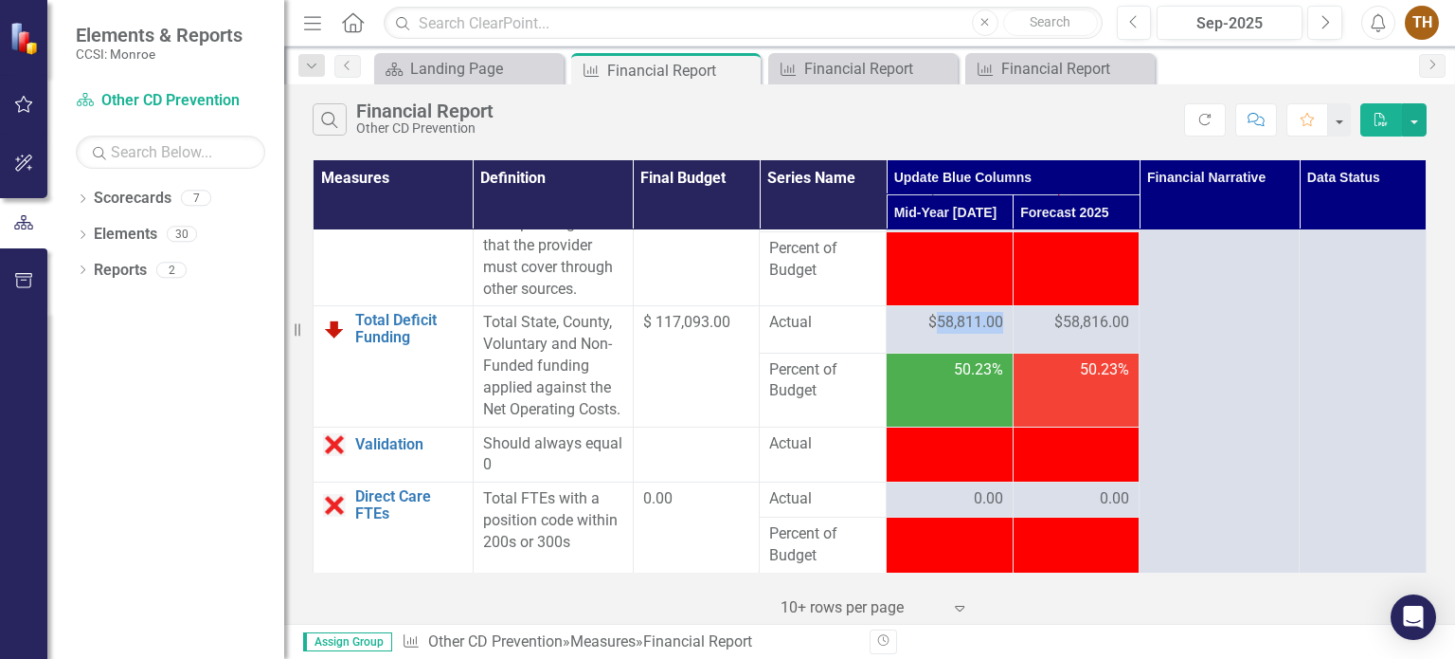
drag, startPoint x: 988, startPoint y: 400, endPoint x: 970, endPoint y: 405, distance: 18.6
click at [970, 334] on span "$58,811.00" at bounding box center [966, 323] width 75 height 22
click at [980, 306] on td at bounding box center [950, 269] width 127 height 74
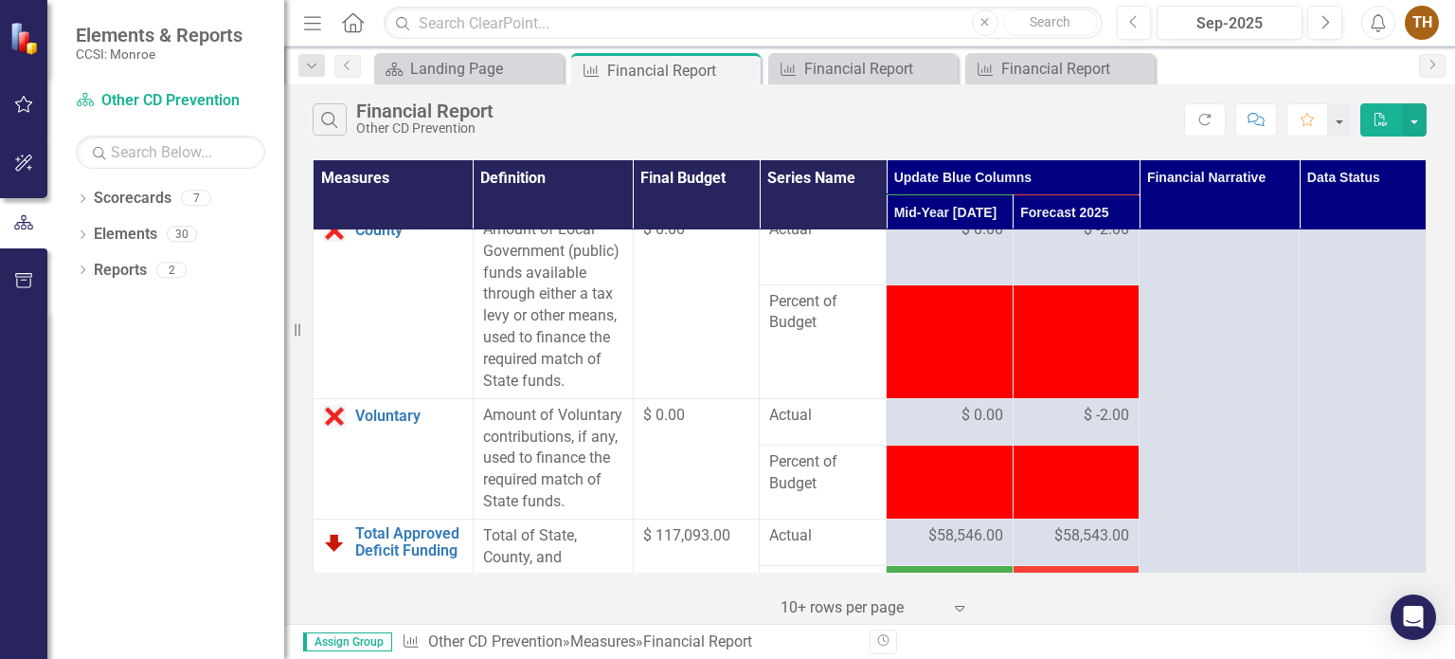
scroll to position [3301, 0]
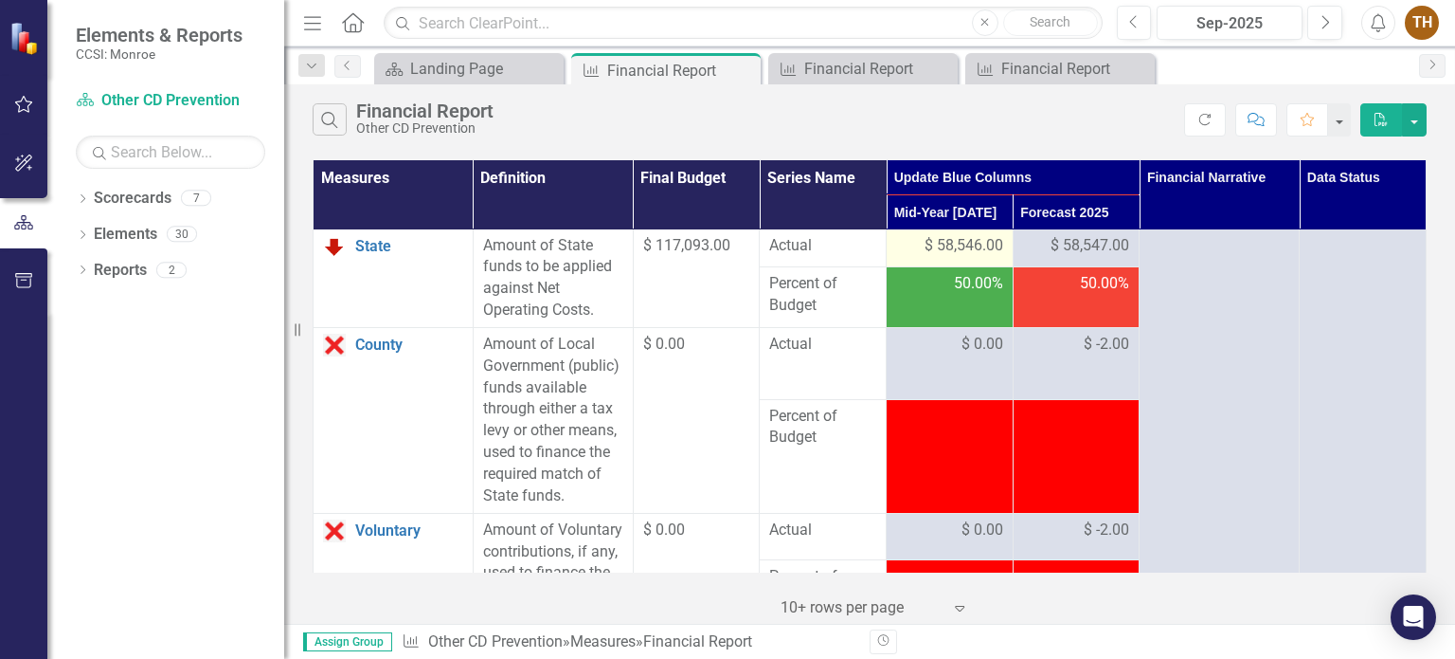
click at [982, 257] on span "$ 58,546.00" at bounding box center [964, 246] width 79 height 22
click at [972, 257] on span "$ 58,546.00" at bounding box center [964, 246] width 79 height 22
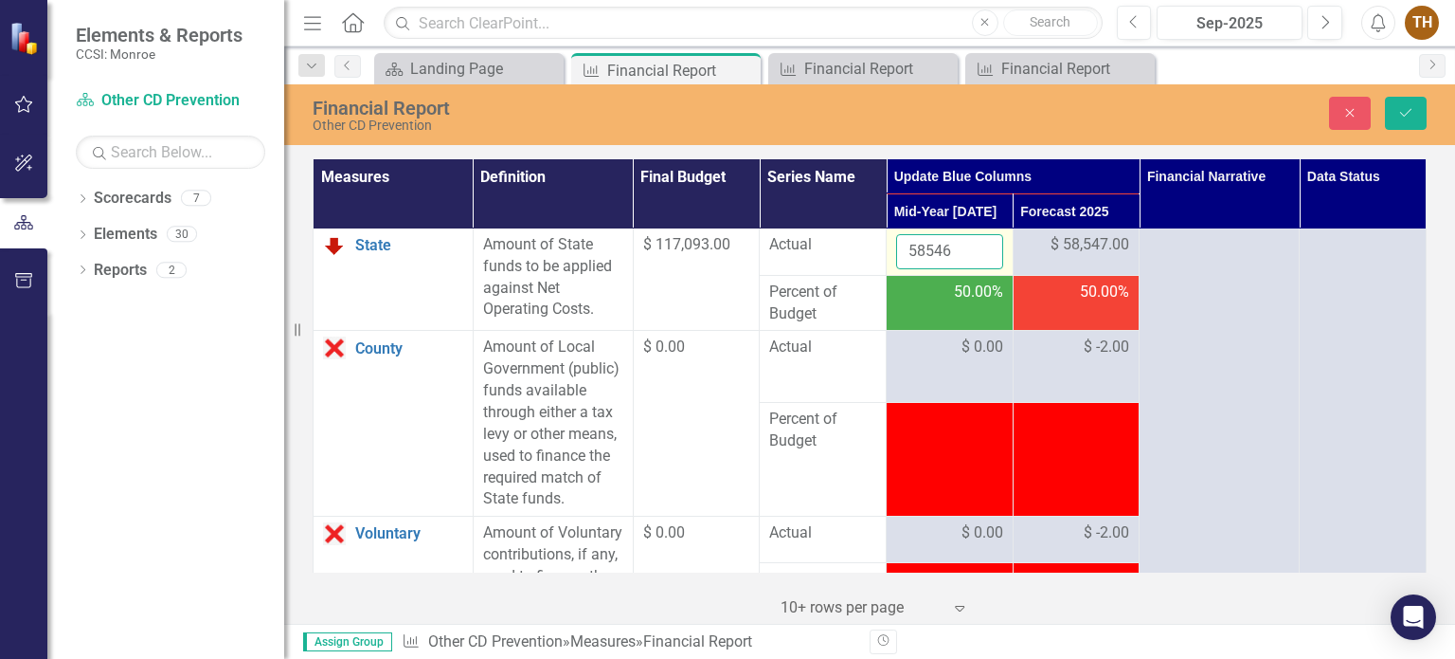
drag, startPoint x: 956, startPoint y: 266, endPoint x: 895, endPoint y: 266, distance: 60.6
click at [896, 266] on input "58546" at bounding box center [949, 251] width 107 height 35
type input "87820"
click at [1065, 256] on span "$ 58,547.00" at bounding box center [1090, 245] width 79 height 22
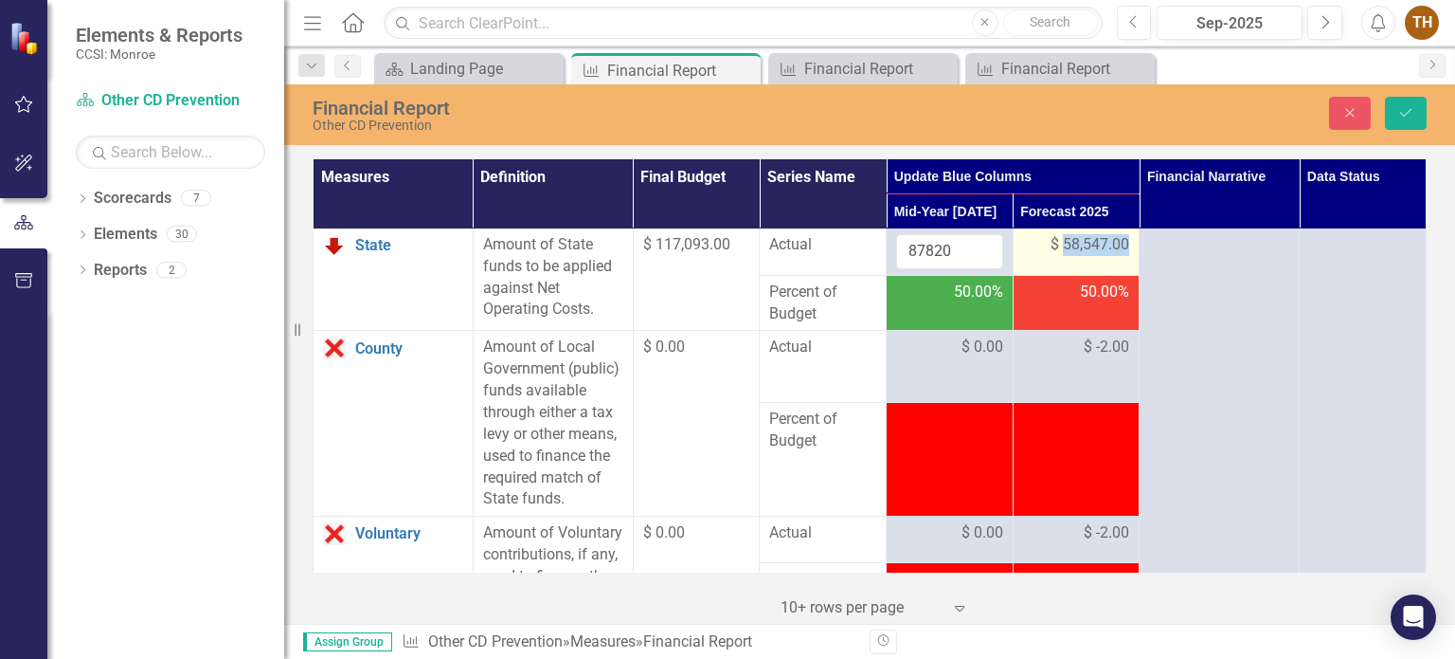
click at [1065, 256] on span "$ 58,547.00" at bounding box center [1090, 245] width 79 height 22
drag, startPoint x: 1069, startPoint y: 277, endPoint x: 1027, endPoint y: 276, distance: 41.7
click at [1027, 269] on input "58547" at bounding box center [1076, 251] width 107 height 35
type input "29273"
click at [1400, 115] on icon "Save" at bounding box center [1406, 112] width 17 height 13
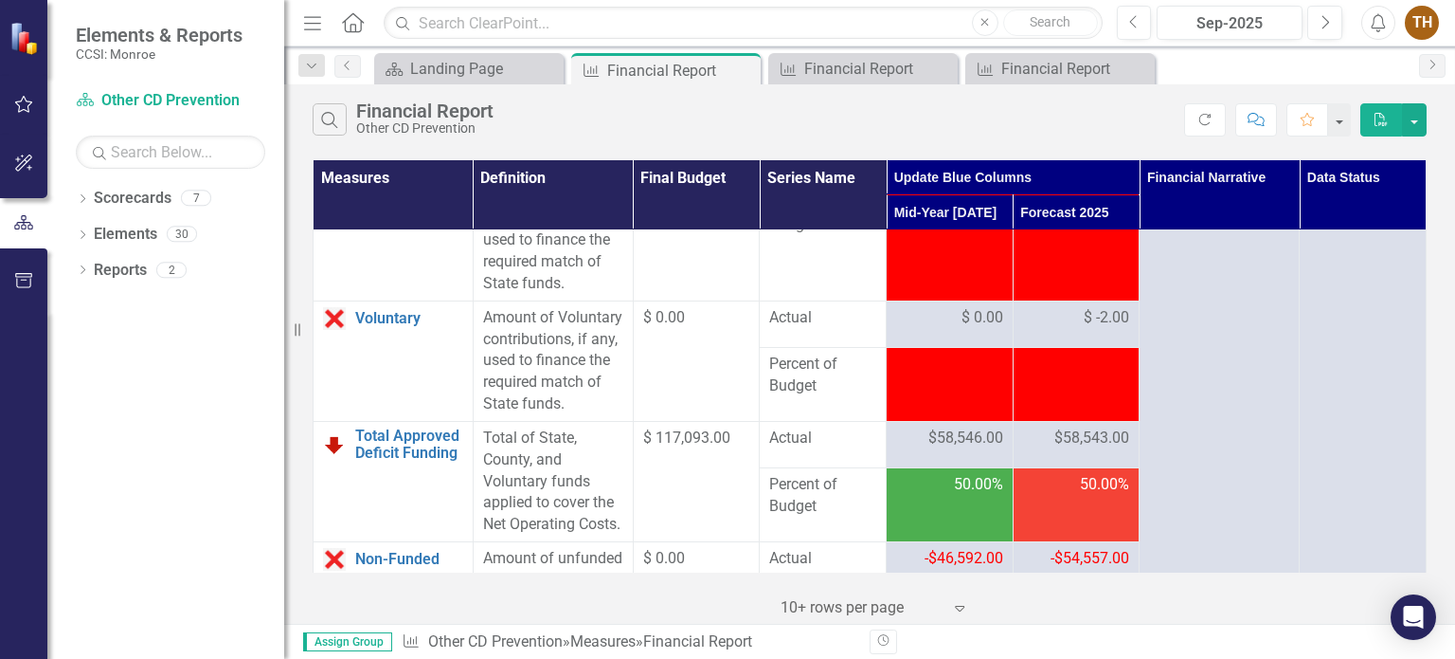
scroll to position [3695, 0]
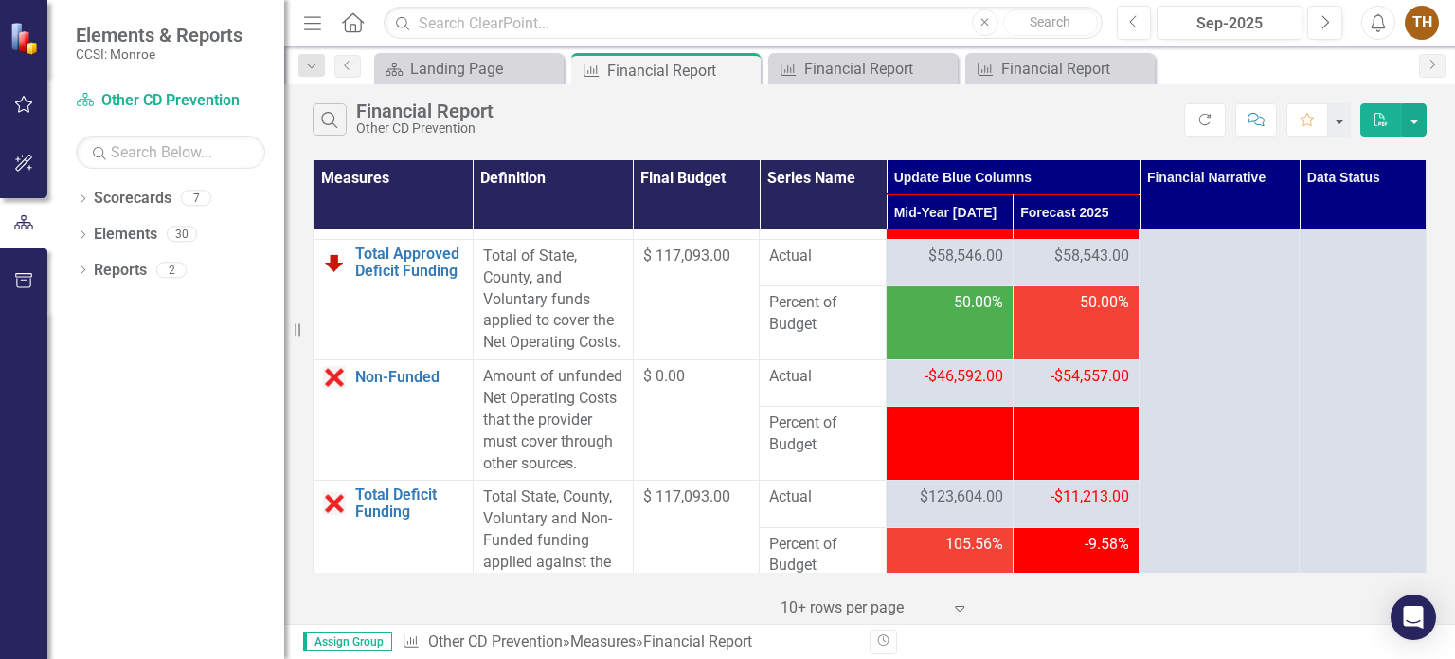
click at [935, 267] on span "$58,546.00" at bounding box center [966, 256] width 75 height 22
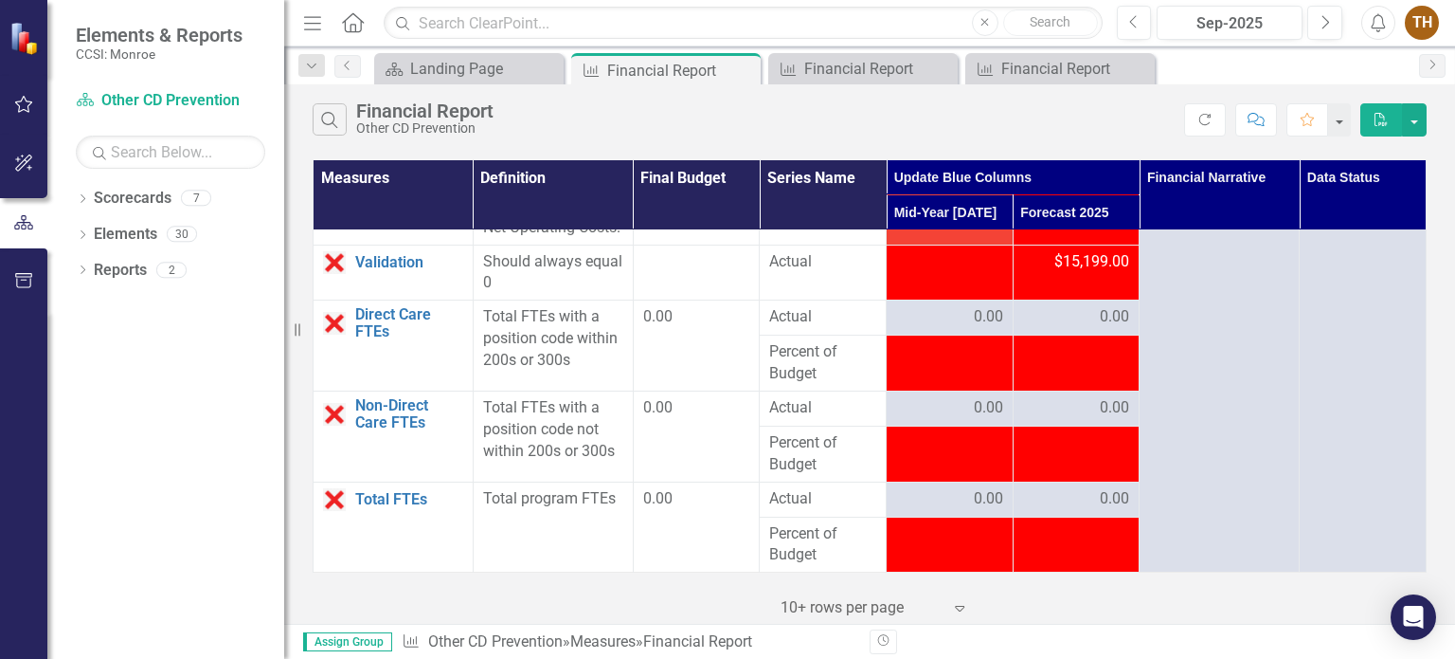
scroll to position [4074, 0]
click at [489, 57] on div "Landing Page" at bounding box center [472, 69] width 125 height 24
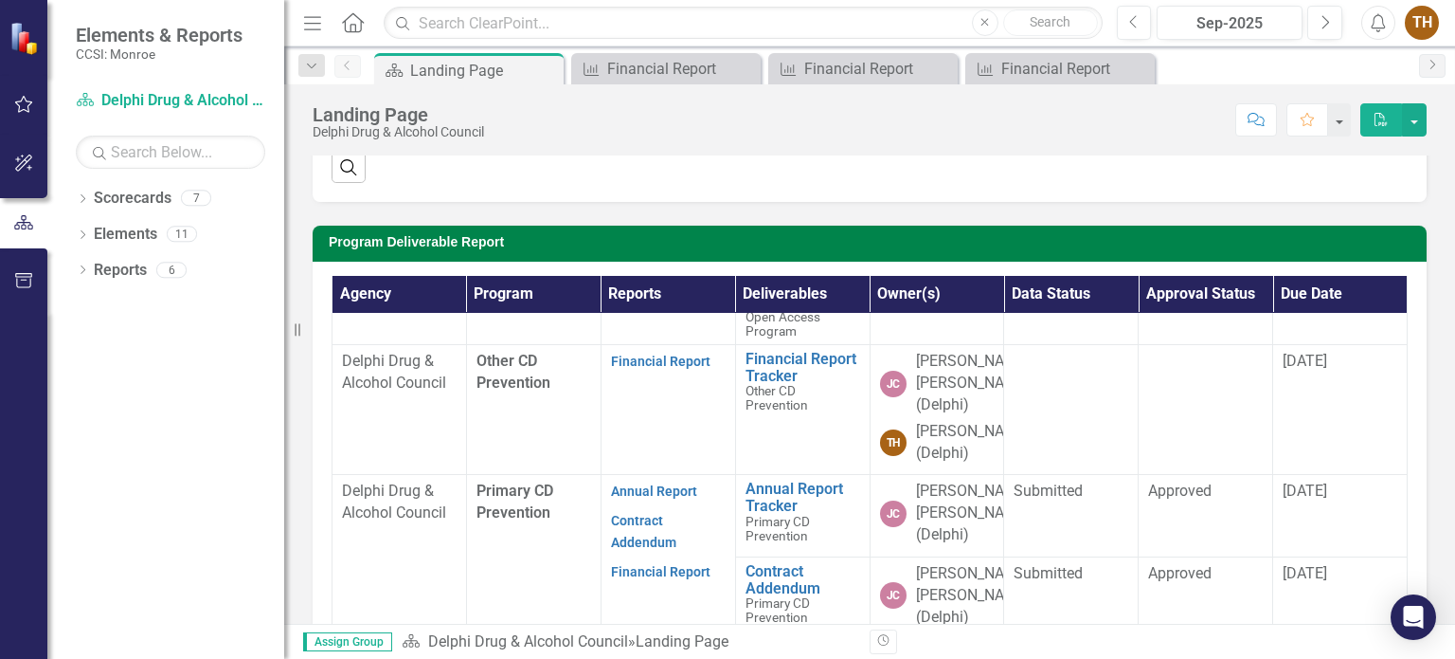
scroll to position [488, 0]
click at [656, 570] on link "Financial Report" at bounding box center [660, 571] width 99 height 15
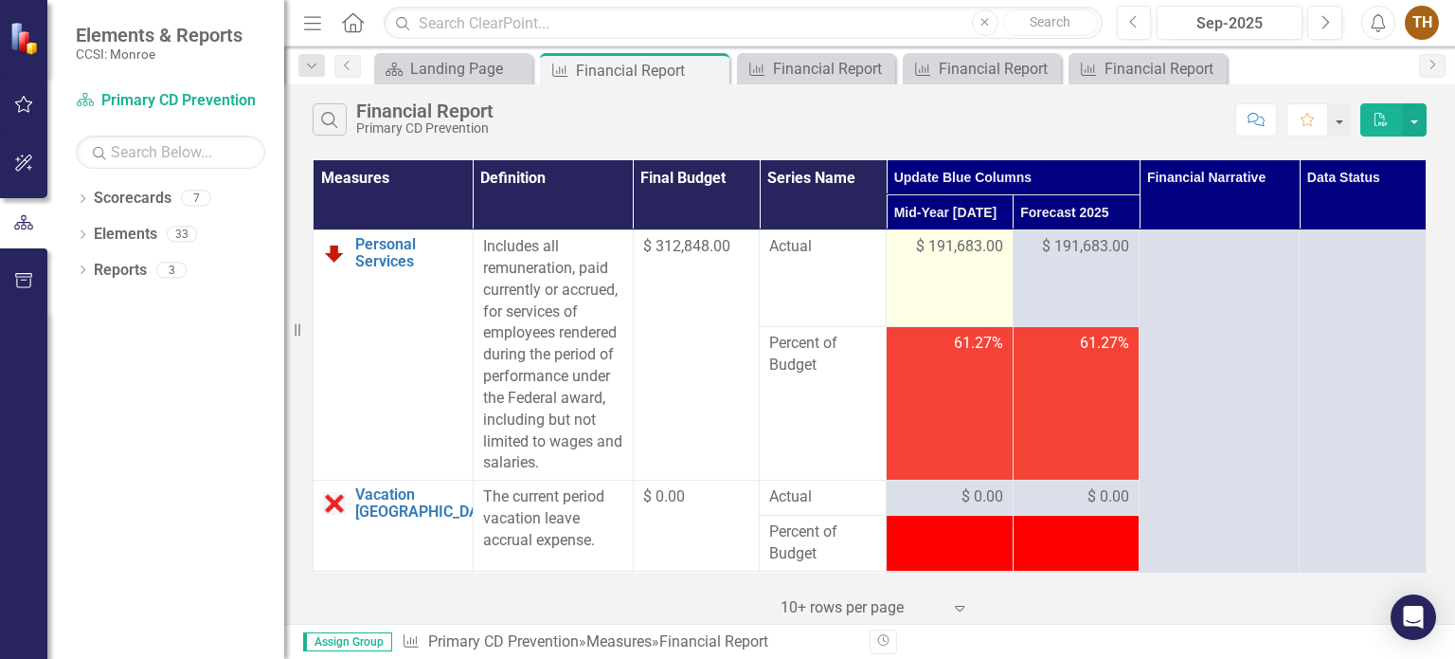
click at [916, 254] on span "$ 191,683.00" at bounding box center [959, 247] width 87 height 22
click at [921, 244] on span "$ 191,683.00" at bounding box center [959, 247] width 87 height 22
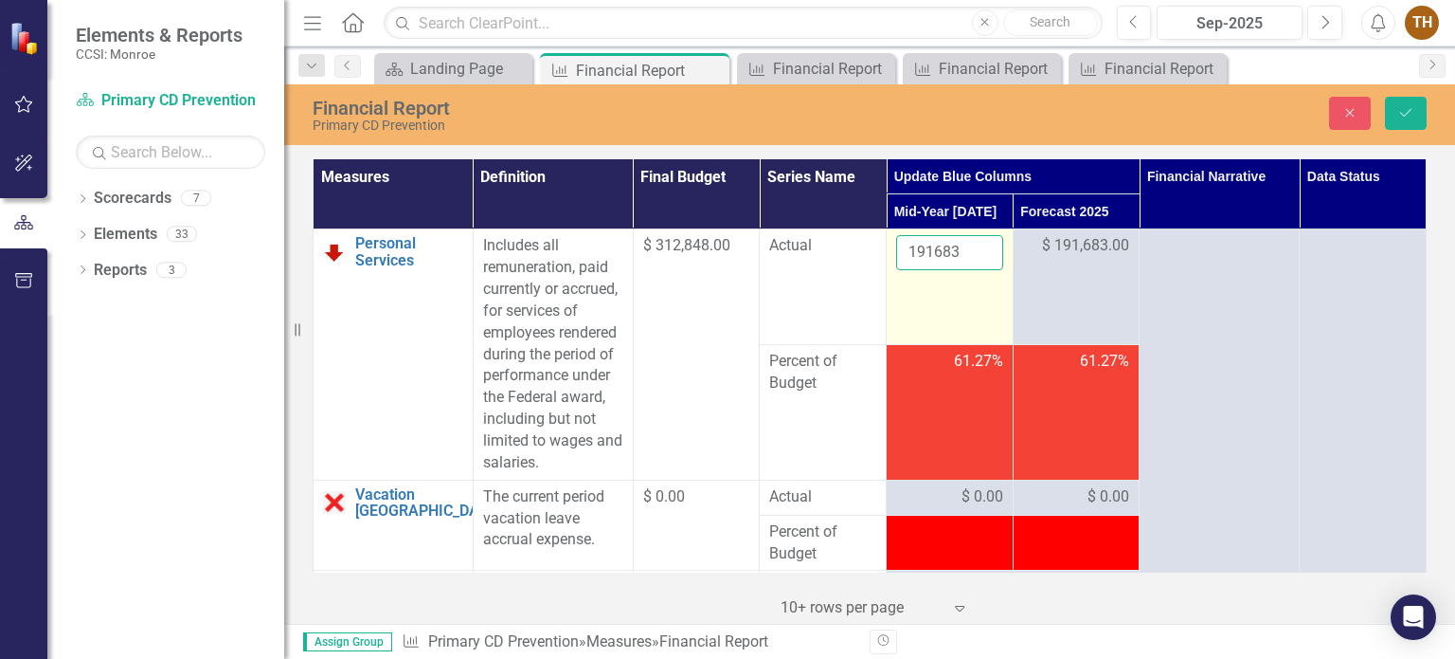
drag, startPoint x: 966, startPoint y: 244, endPoint x: 888, endPoint y: 246, distance: 78.7
click at [888, 246] on td "191683" at bounding box center [950, 286] width 127 height 115
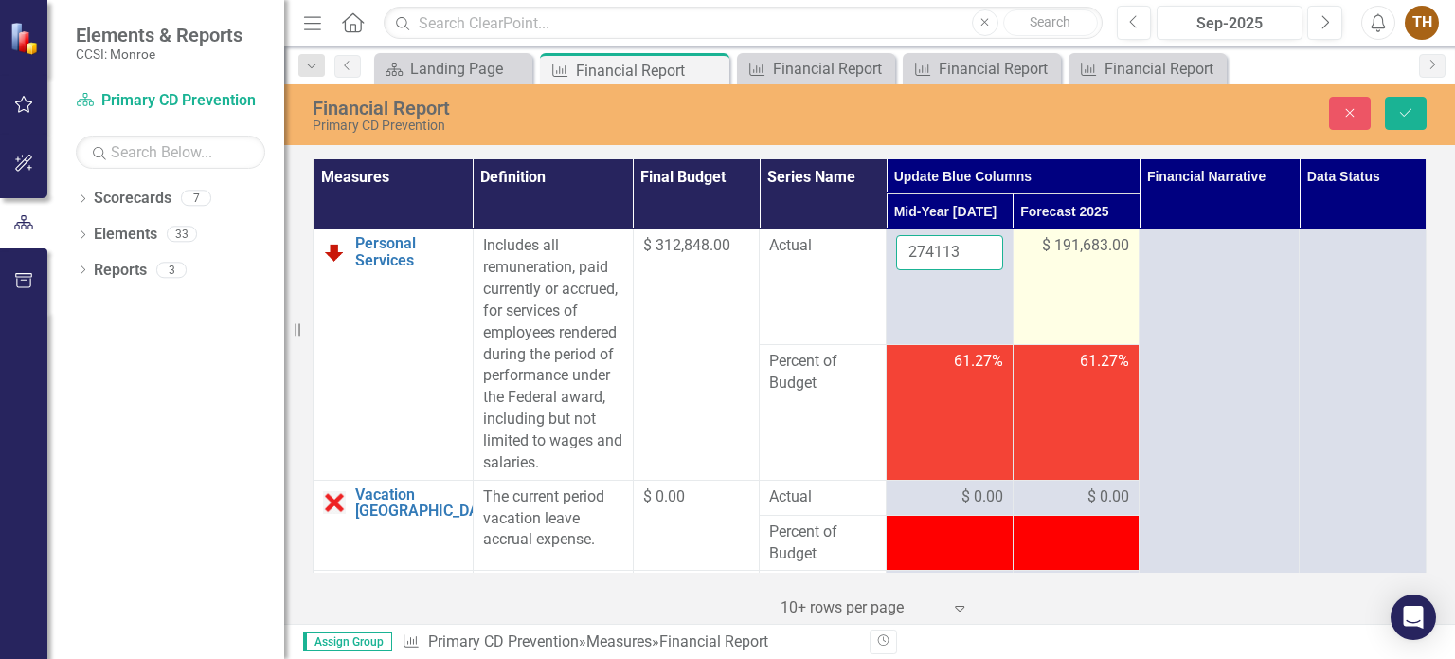
type input "274113"
click at [1072, 243] on span "$ 191,683.00" at bounding box center [1085, 246] width 87 height 22
drag, startPoint x: 1077, startPoint y: 244, endPoint x: 1025, endPoint y: 251, distance: 52.7
click at [1025, 251] on input "191683" at bounding box center [1076, 252] width 107 height 35
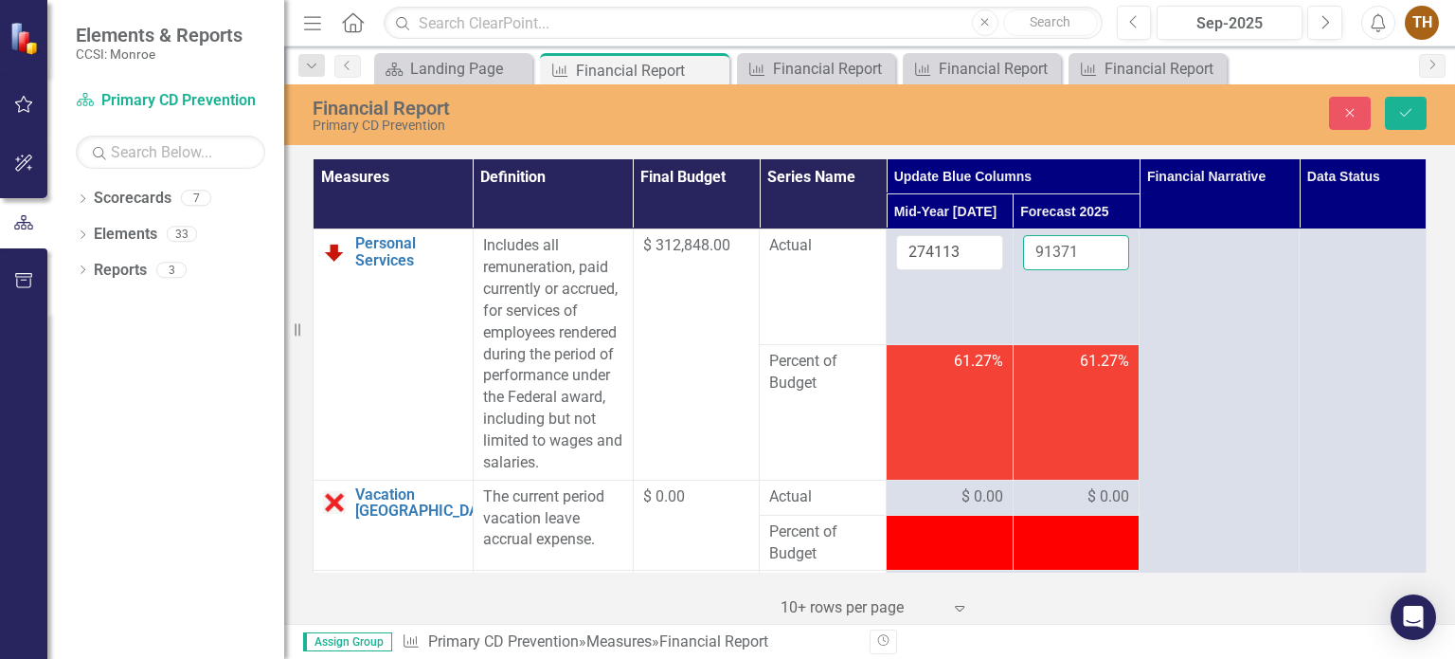
type input "91371"
click at [937, 473] on td "61.27%" at bounding box center [950, 411] width 127 height 135
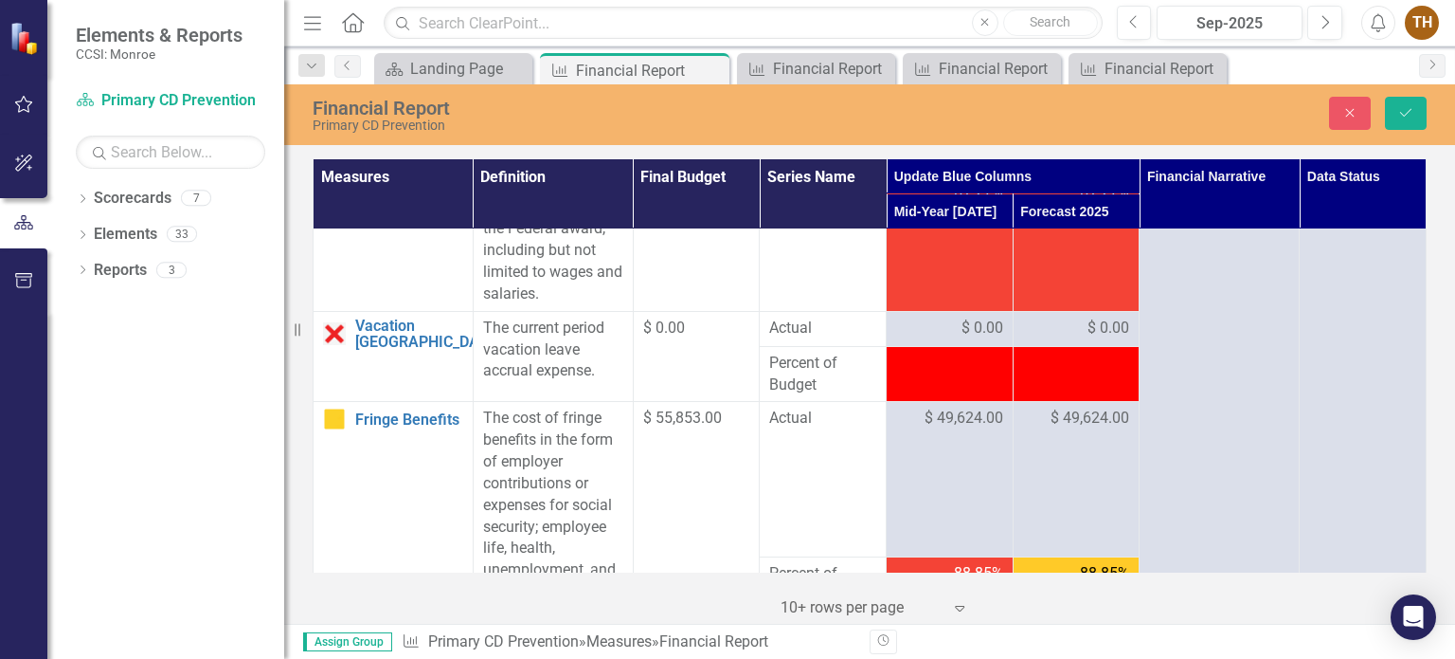
scroll to position [284, 0]
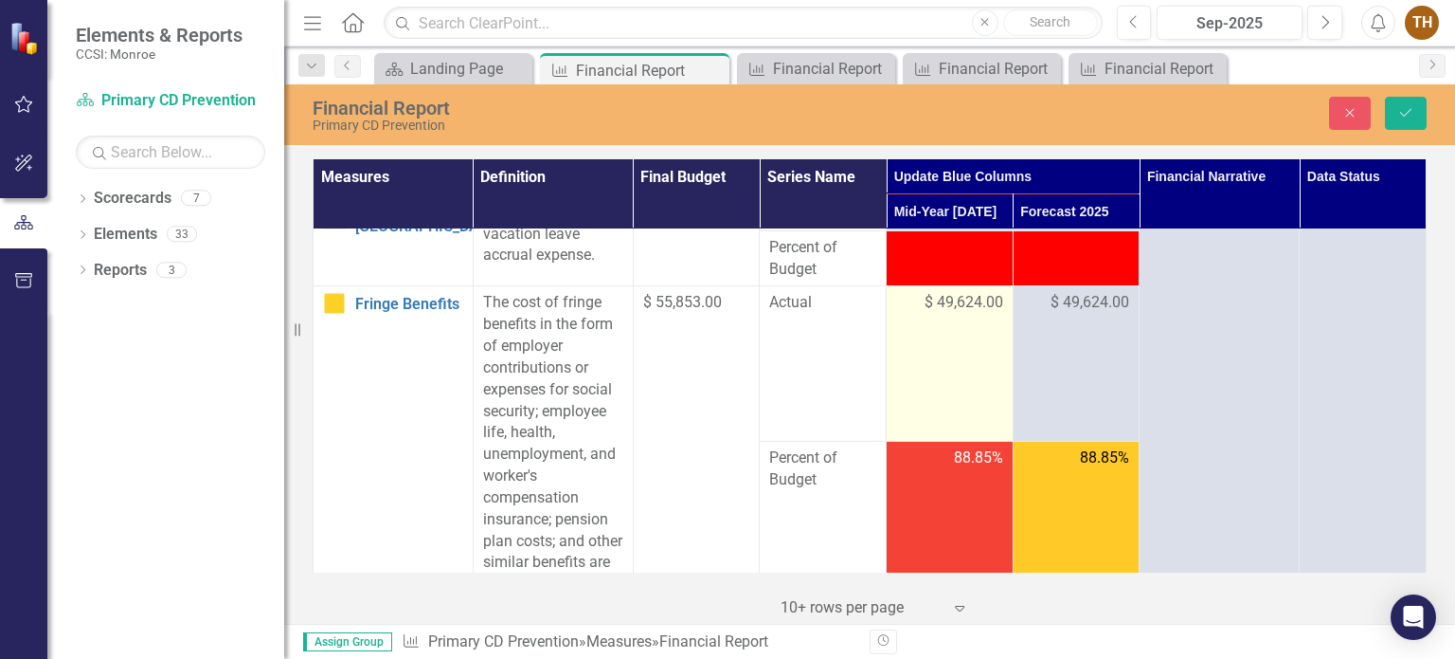
click at [966, 308] on span "$ 49,624.00" at bounding box center [964, 303] width 79 height 22
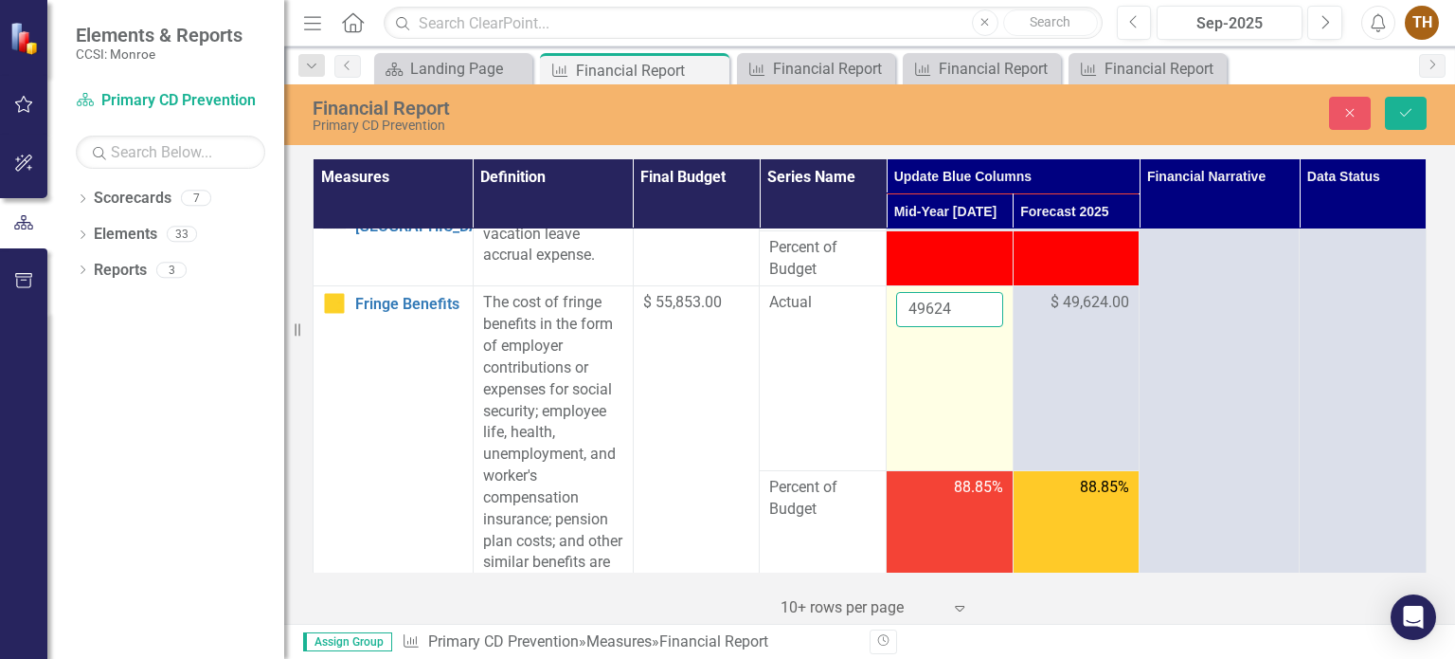
drag, startPoint x: 960, startPoint y: 306, endPoint x: 879, endPoint y: 311, distance: 80.7
click at [887, 311] on td "49624" at bounding box center [950, 378] width 127 height 185
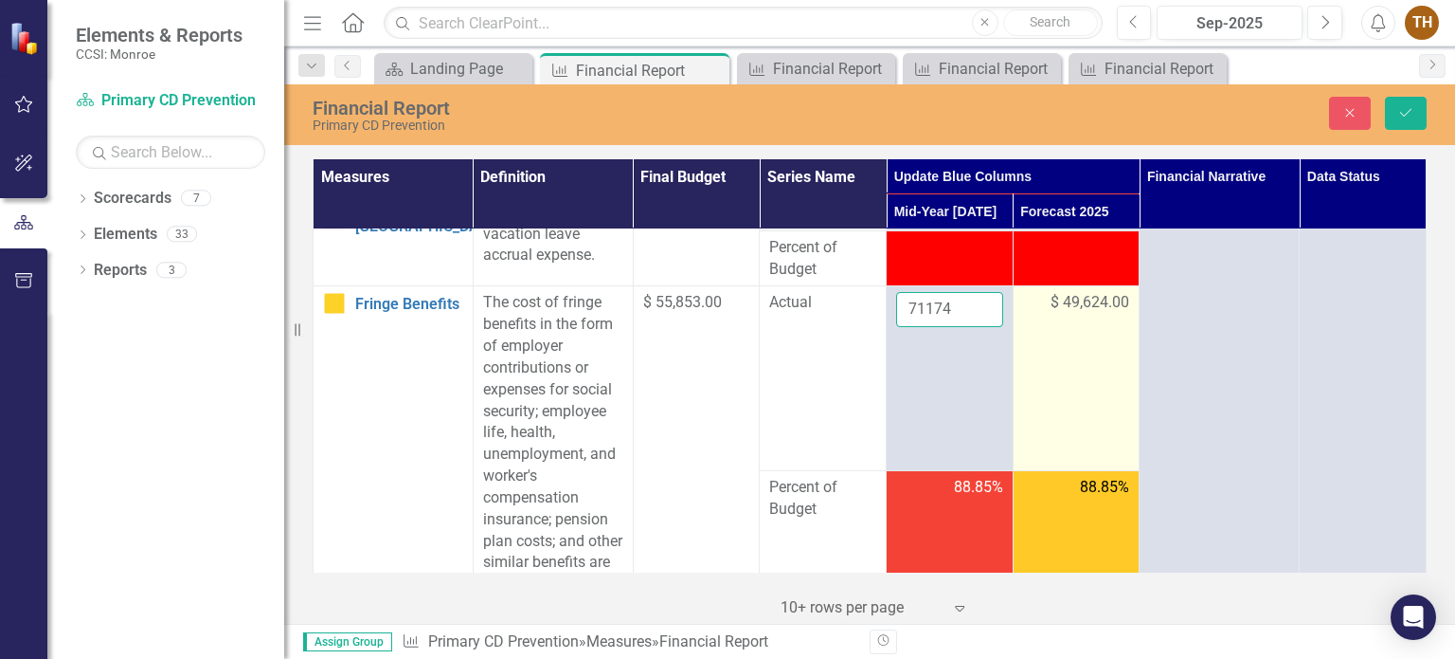
type input "71174"
click at [1056, 303] on span "$ 49,624.00" at bounding box center [1090, 303] width 79 height 22
drag, startPoint x: 1070, startPoint y: 306, endPoint x: 1009, endPoint y: 310, distance: 60.8
click at [1013, 310] on td "49624" at bounding box center [1076, 378] width 127 height 185
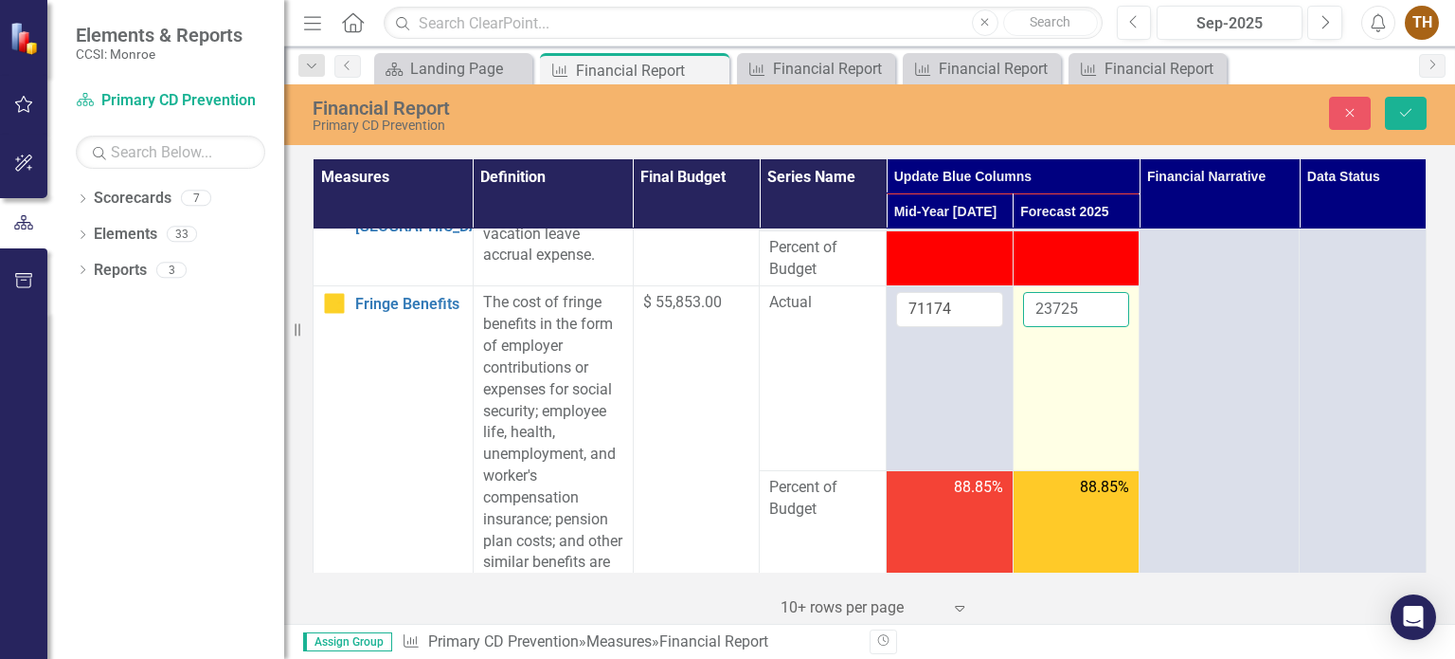
type input "23725"
click at [1039, 362] on td "23725" at bounding box center [1076, 378] width 127 height 185
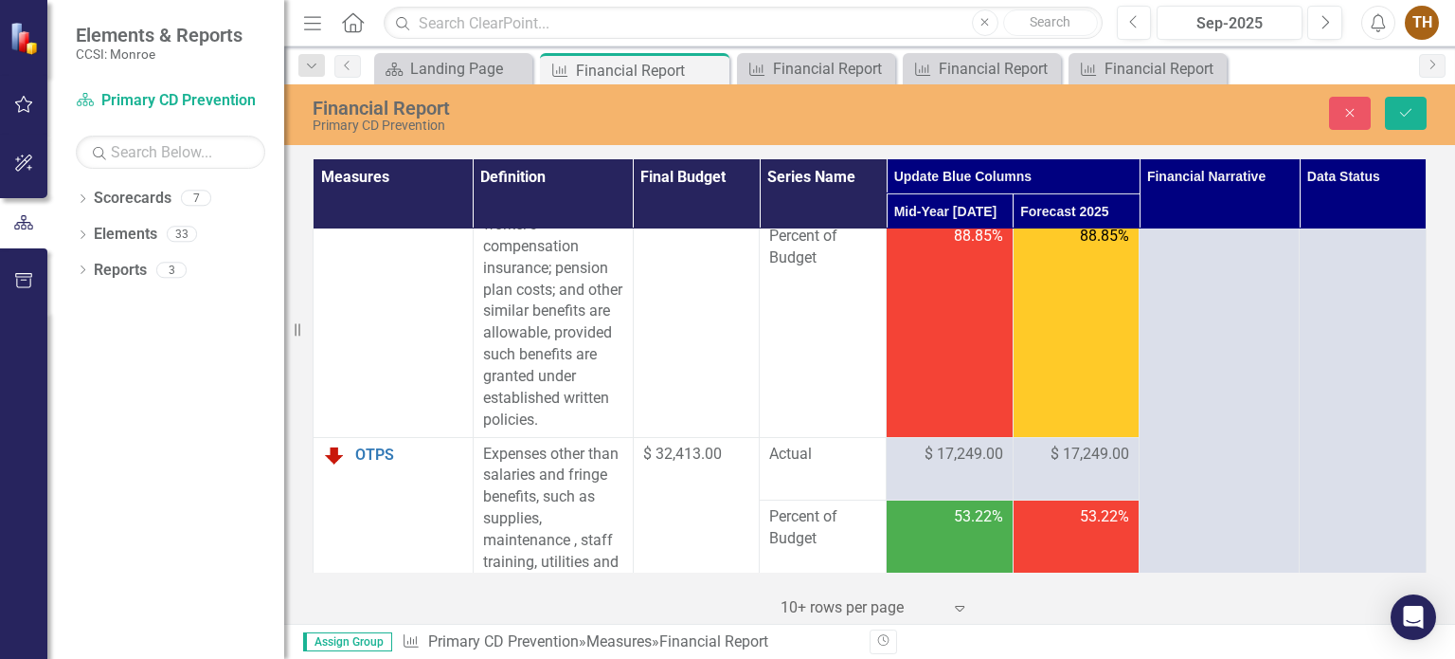
scroll to position [663, 0]
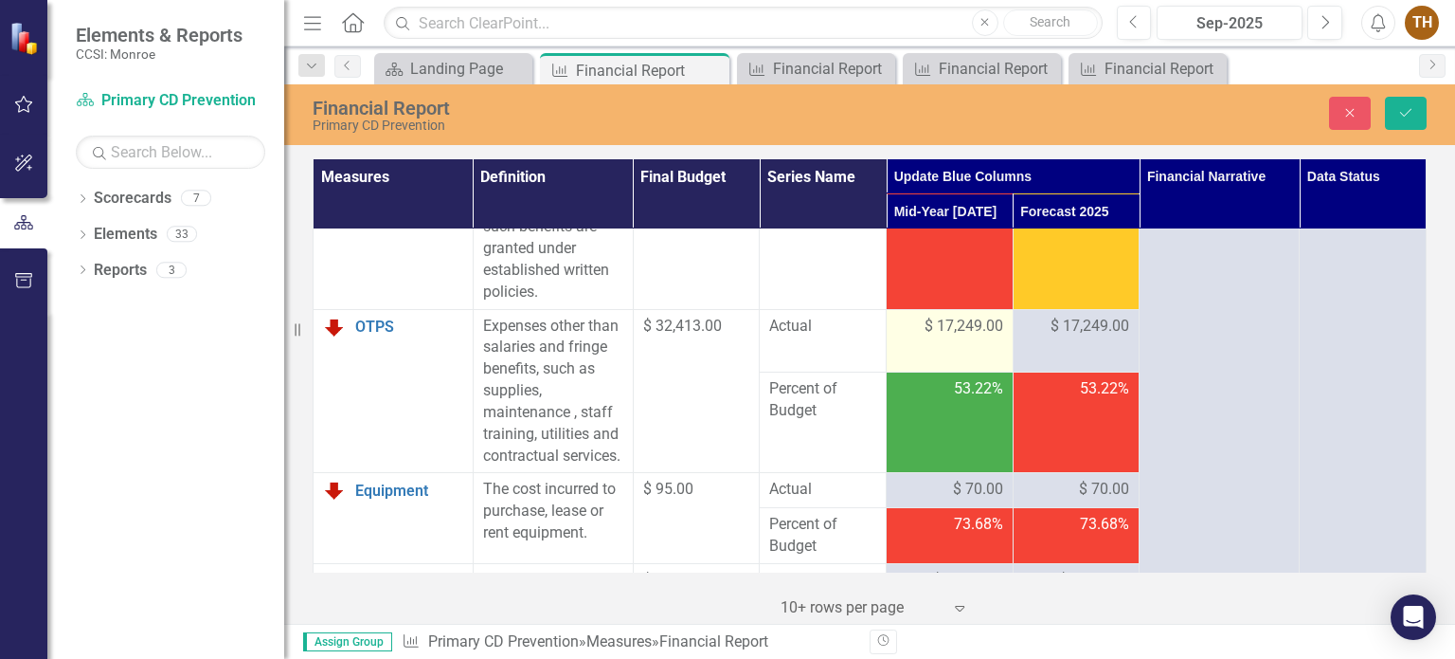
click at [964, 362] on td "$ 17,249.00" at bounding box center [950, 340] width 127 height 63
click at [969, 337] on span "$ 17,249.00" at bounding box center [964, 327] width 79 height 22
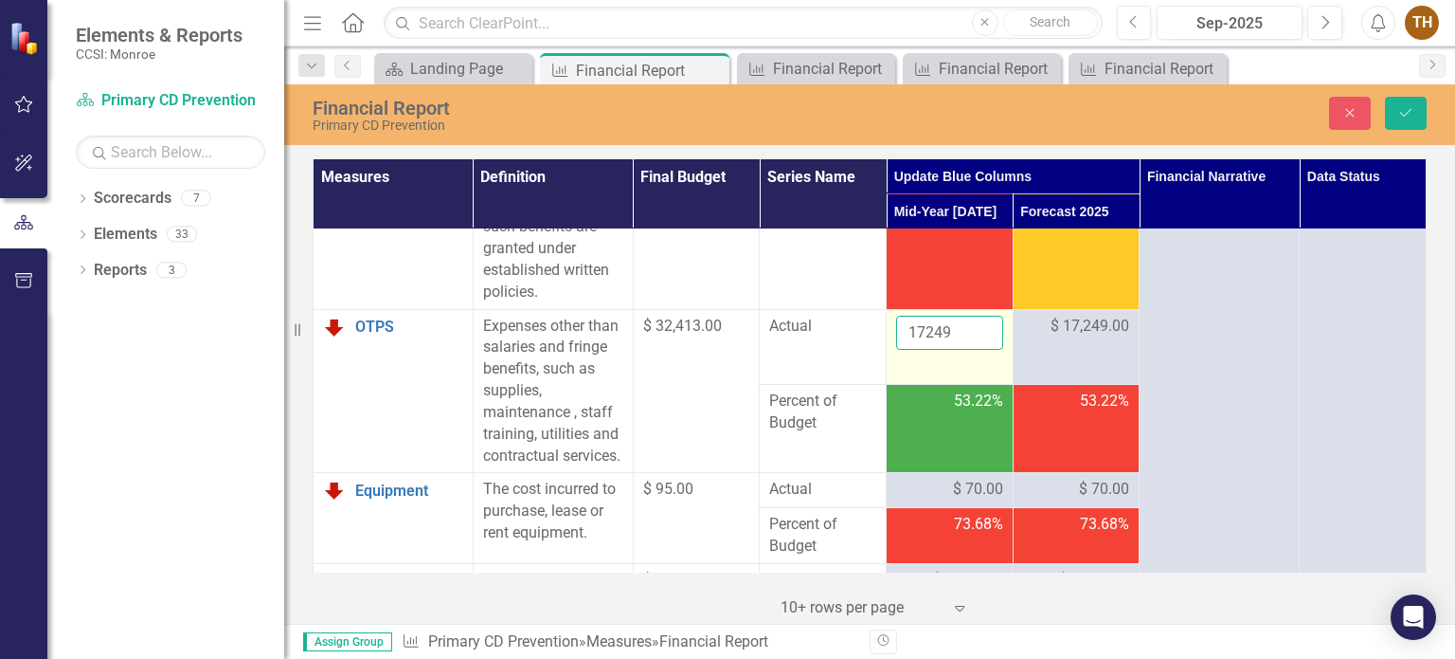
drag, startPoint x: 953, startPoint y: 352, endPoint x: 894, endPoint y: 352, distance: 58.7
click at [896, 351] on input "17249" at bounding box center [949, 333] width 107 height 35
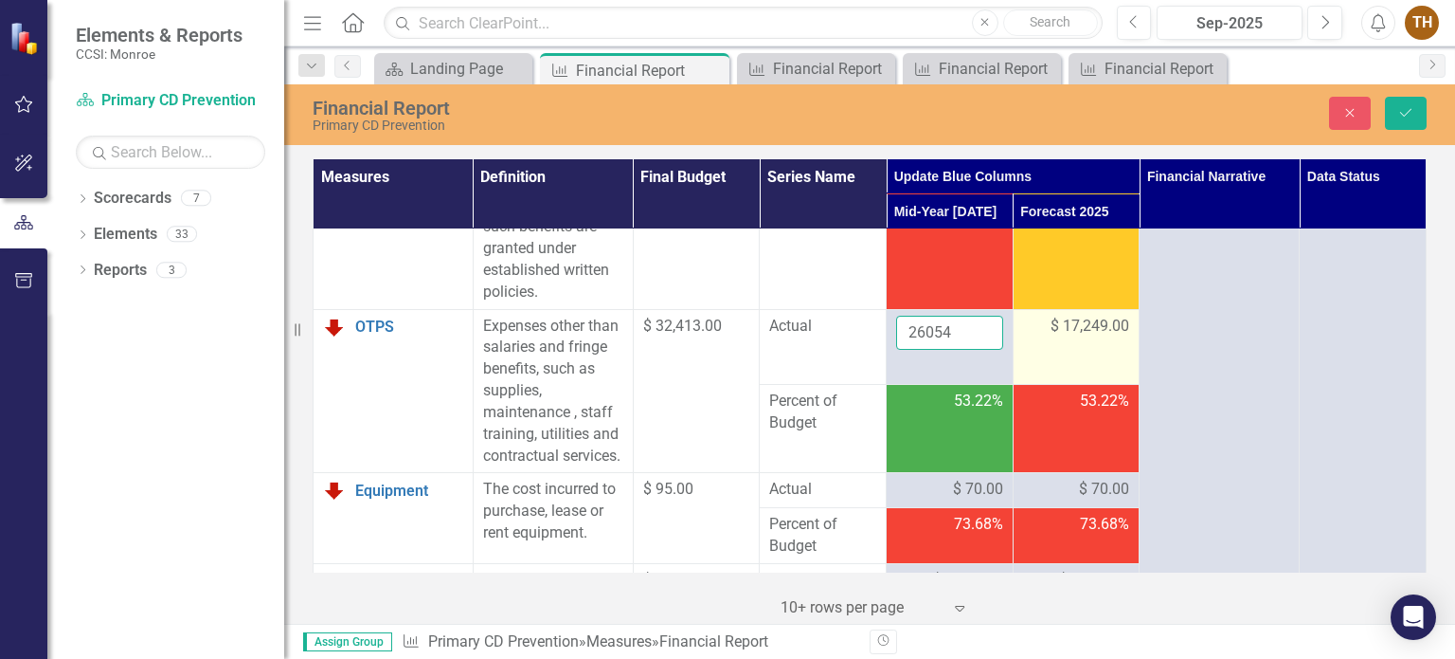
type input "26054"
click at [1074, 337] on span "$ 17,249.00" at bounding box center [1090, 327] width 79 height 22
drag, startPoint x: 1074, startPoint y: 344, endPoint x: 1023, endPoint y: 352, distance: 50.8
click at [1023, 351] on input "17249" at bounding box center [1076, 333] width 107 height 35
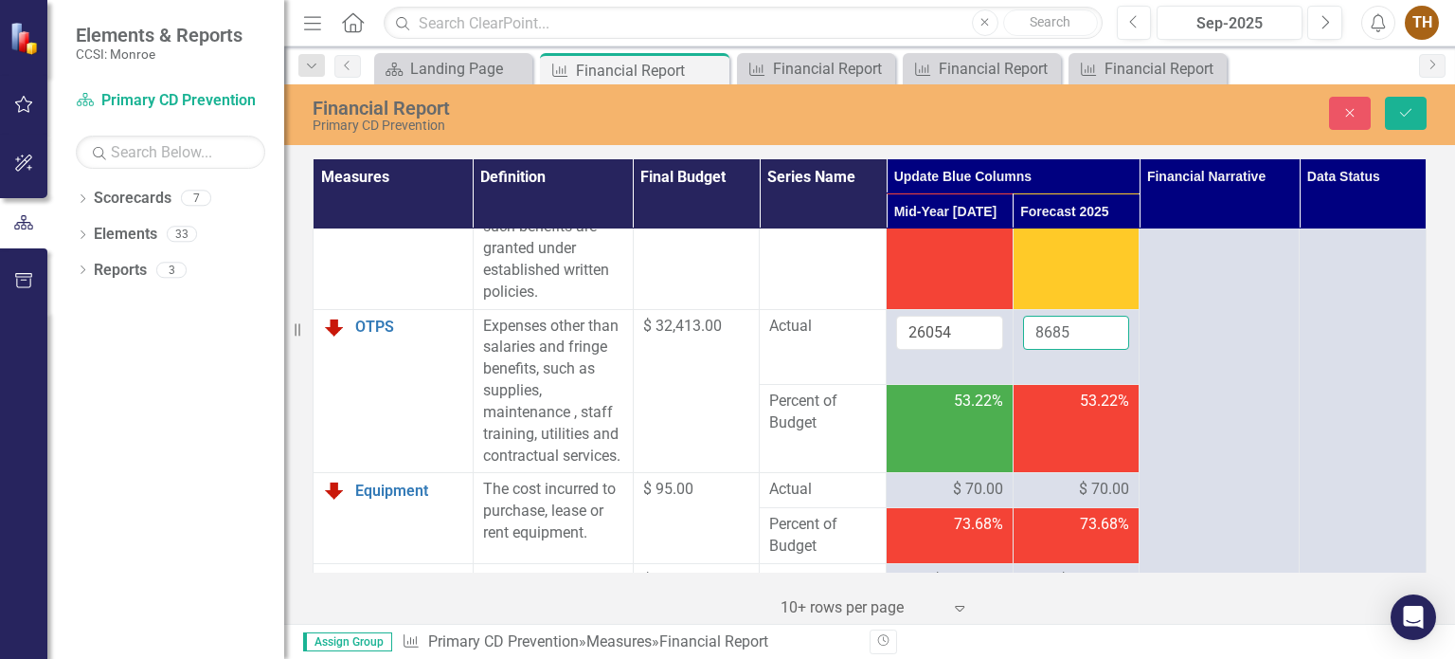
type input "8685"
click at [954, 412] on span "53.22%" at bounding box center [978, 401] width 49 height 22
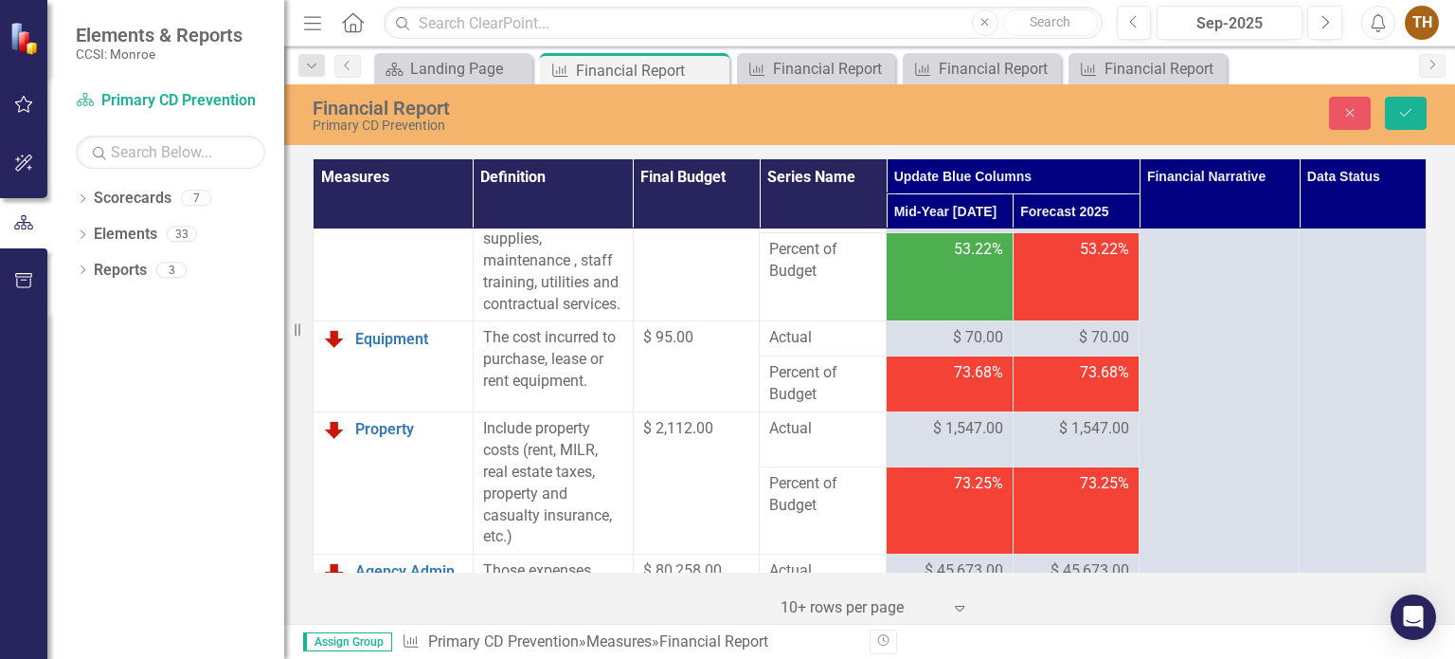
scroll to position [853, 0]
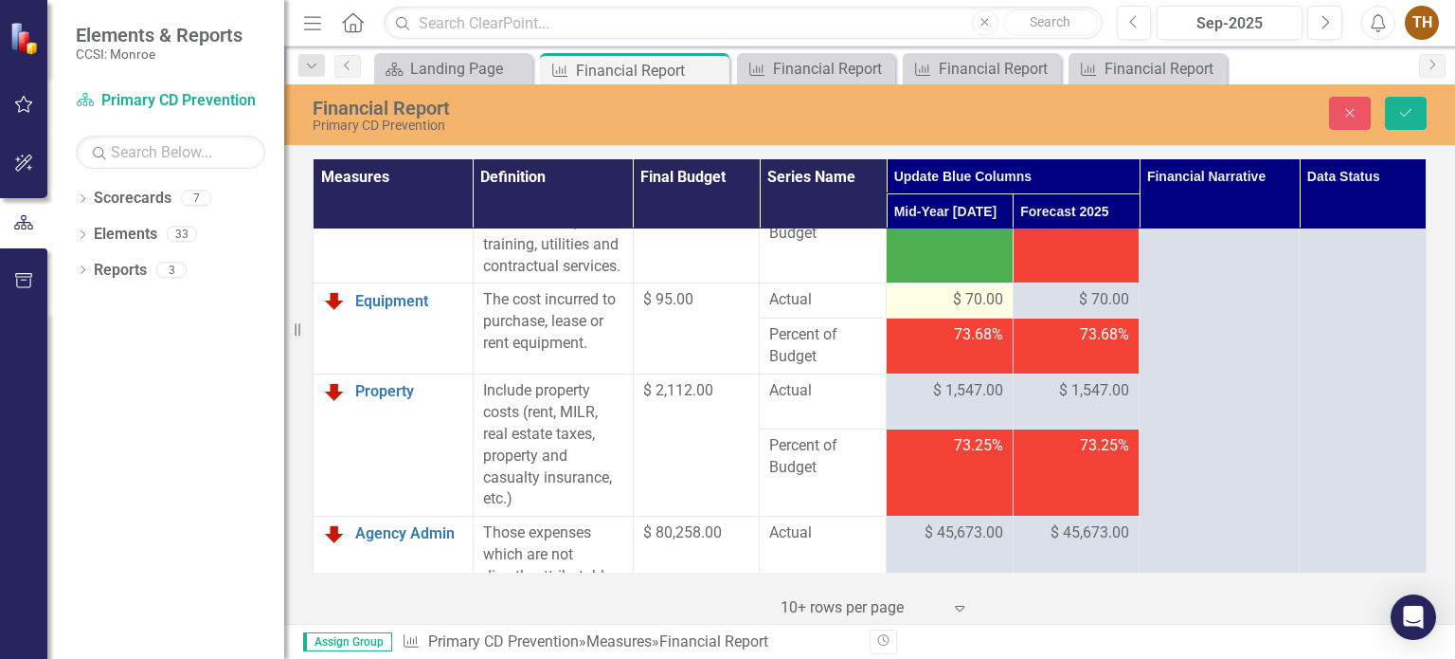
click at [975, 311] on span "$ 70.00" at bounding box center [978, 300] width 50 height 22
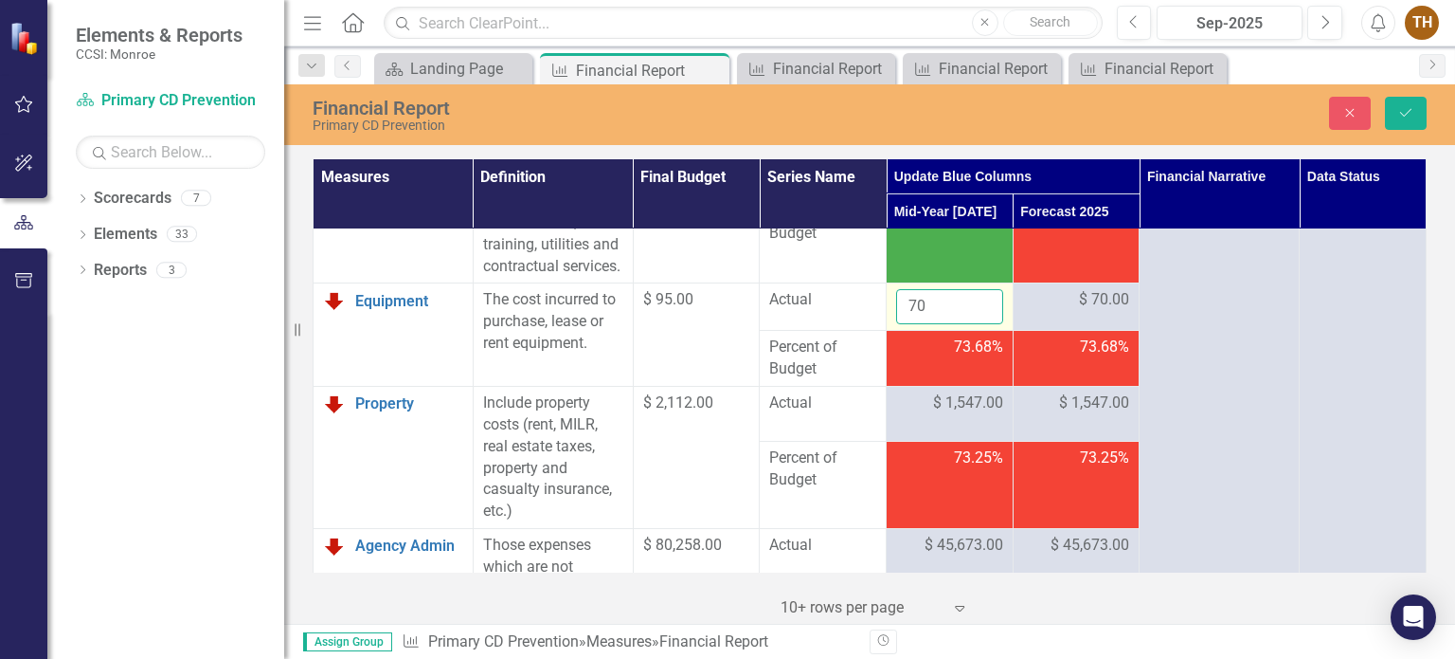
drag, startPoint x: 947, startPoint y: 349, endPoint x: 908, endPoint y: 349, distance: 38.8
click at [908, 324] on input "70" at bounding box center [949, 306] width 107 height 35
type input "7"
type input "103"
click at [1094, 311] on span "$ 70.00" at bounding box center [1104, 300] width 50 height 22
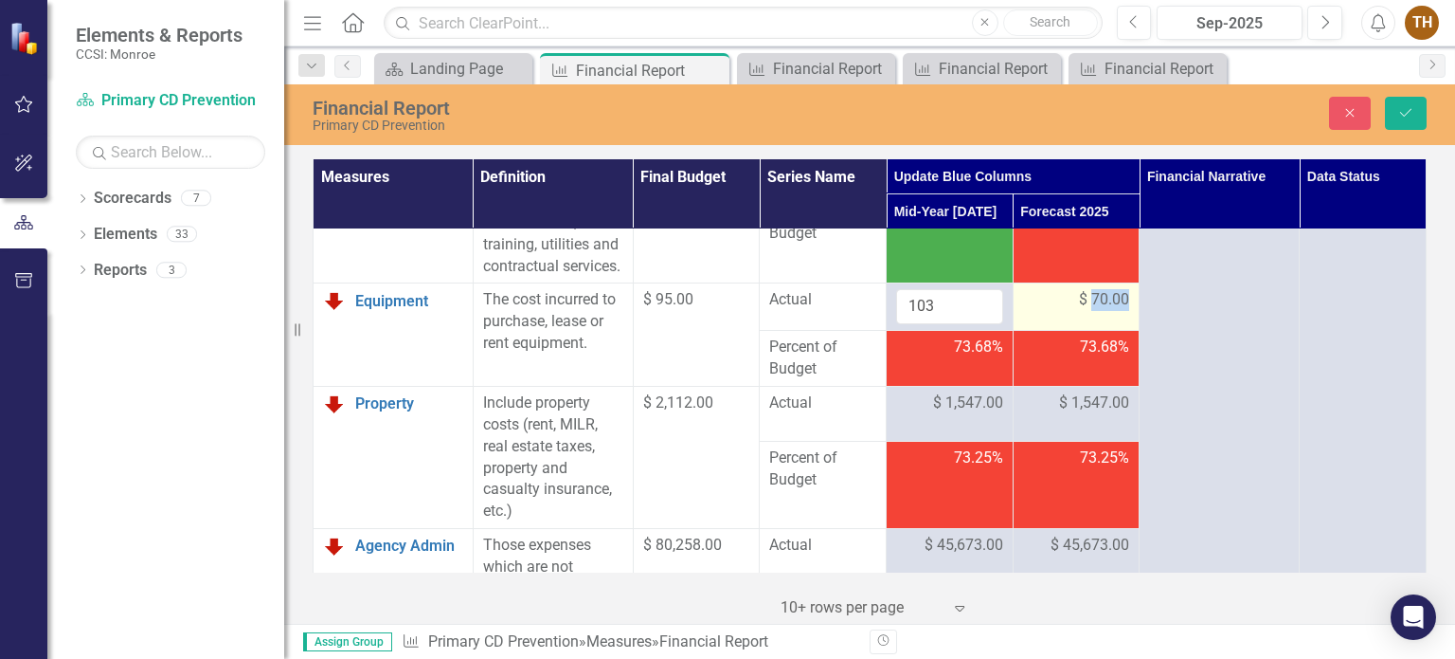
click at [1094, 311] on span "$ 70.00" at bounding box center [1104, 300] width 50 height 22
drag, startPoint x: 1039, startPoint y: 344, endPoint x: 1024, endPoint y: 344, distance: 15.2
click at [1024, 324] on input "70" at bounding box center [1076, 306] width 107 height 35
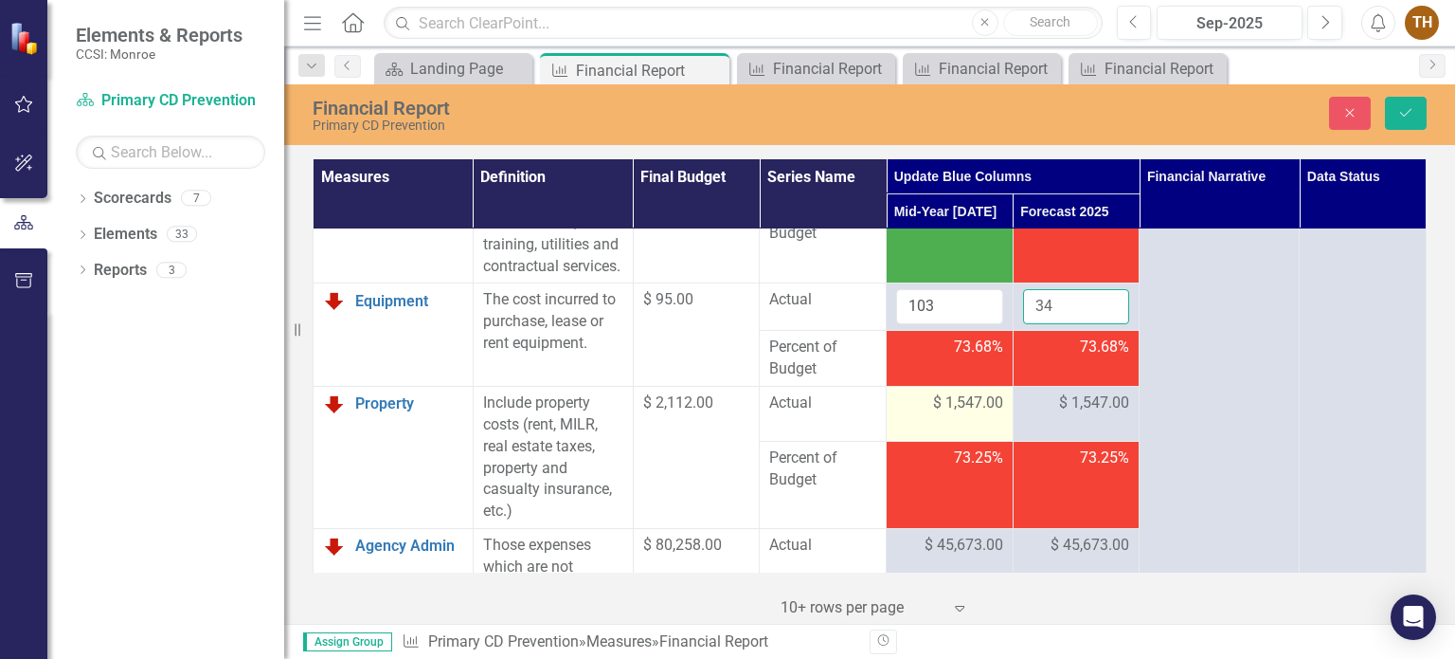
type input "34"
click at [966, 414] on span "$ 1,547.00" at bounding box center [968, 403] width 70 height 22
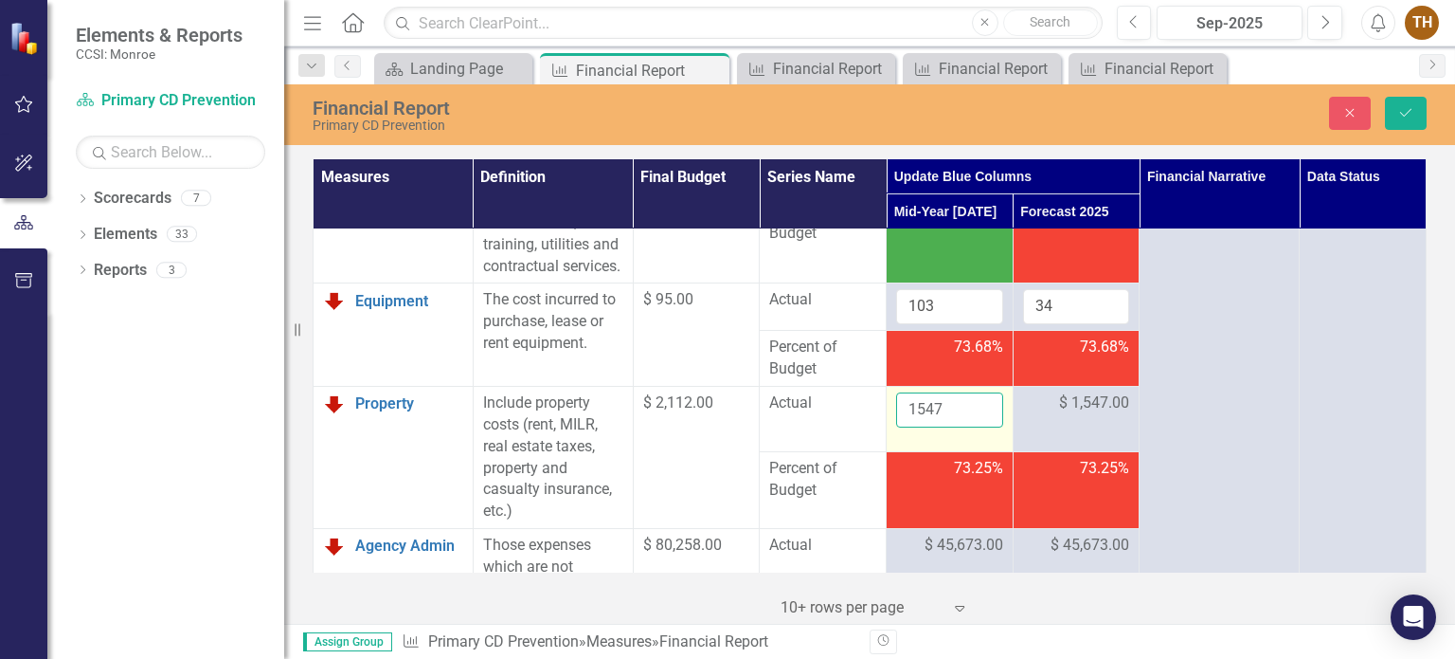
drag, startPoint x: 951, startPoint y: 443, endPoint x: 879, endPoint y: 446, distance: 72.1
click at [887, 446] on td "1547" at bounding box center [950, 418] width 127 height 65
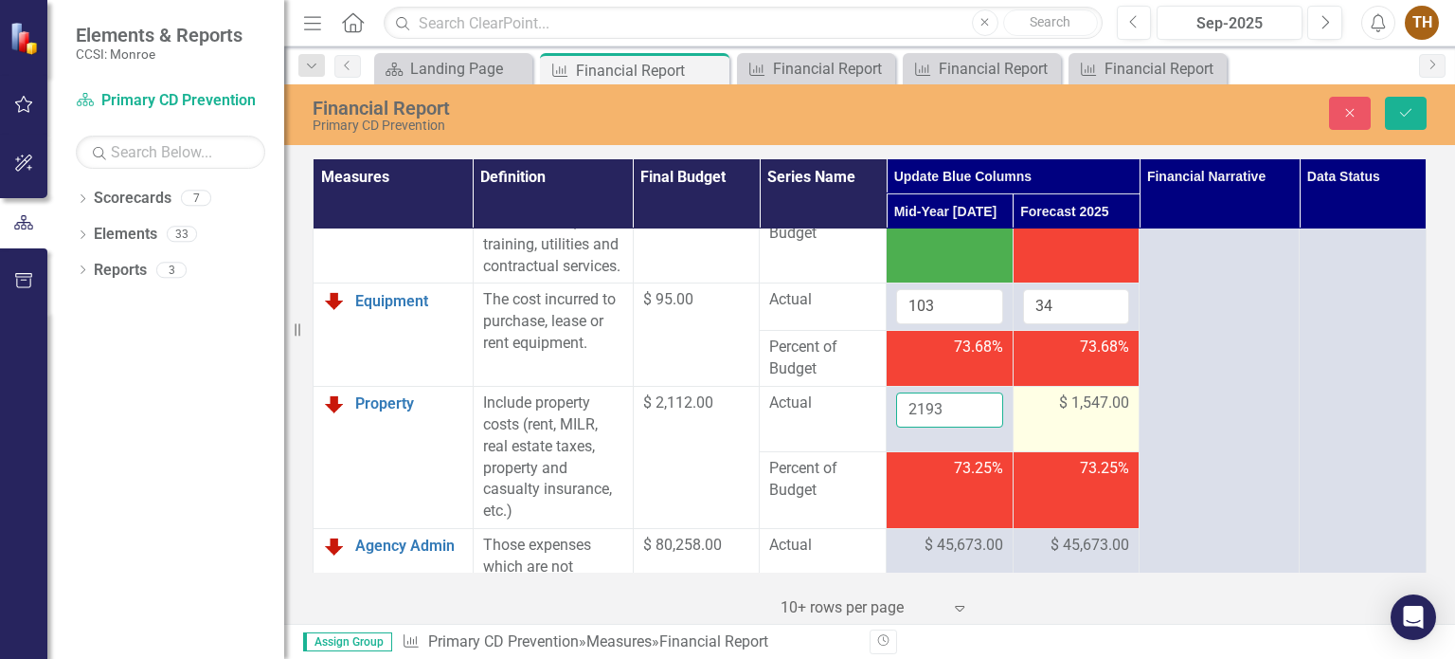
type input "2193"
click at [1116, 414] on span "$ 1,547.00" at bounding box center [1094, 403] width 70 height 22
click at [1104, 414] on span "$ 1,547.00" at bounding box center [1094, 403] width 70 height 22
drag, startPoint x: 1076, startPoint y: 446, endPoint x: 1023, endPoint y: 444, distance: 53.1
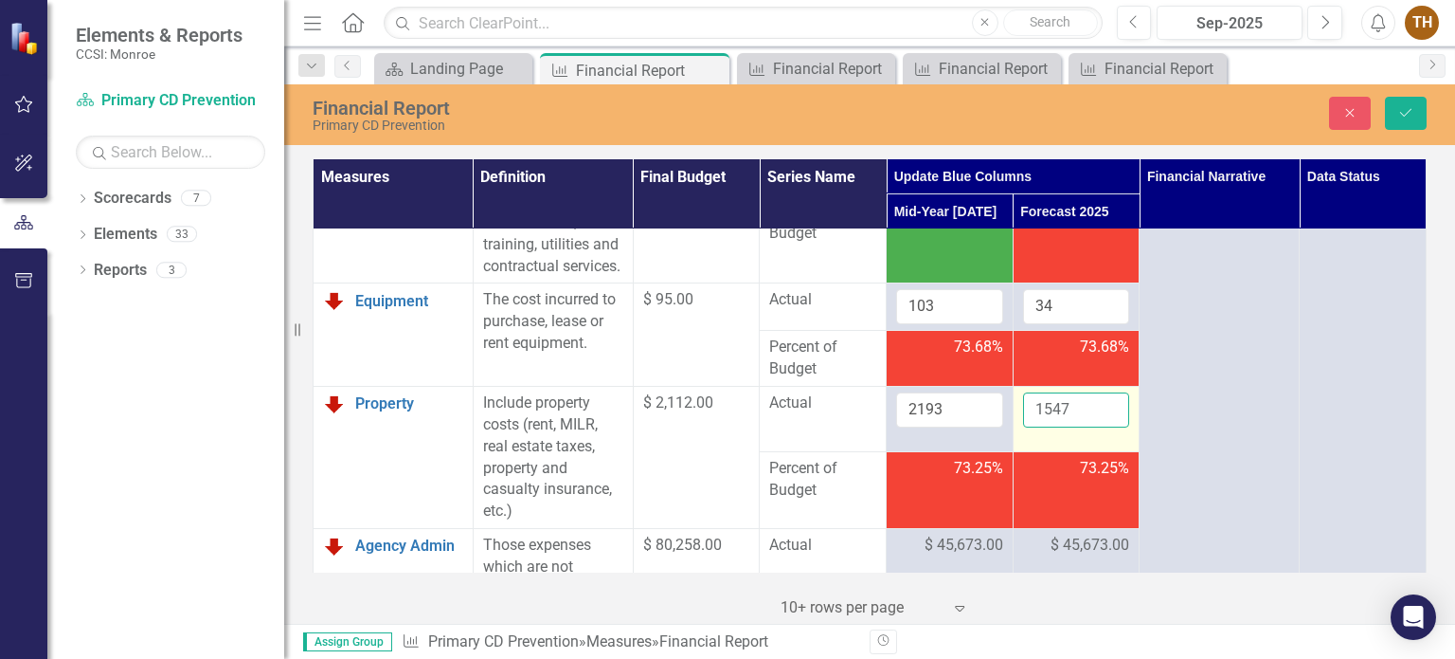
click at [1023, 427] on input "1547" at bounding box center [1076, 409] width 107 height 35
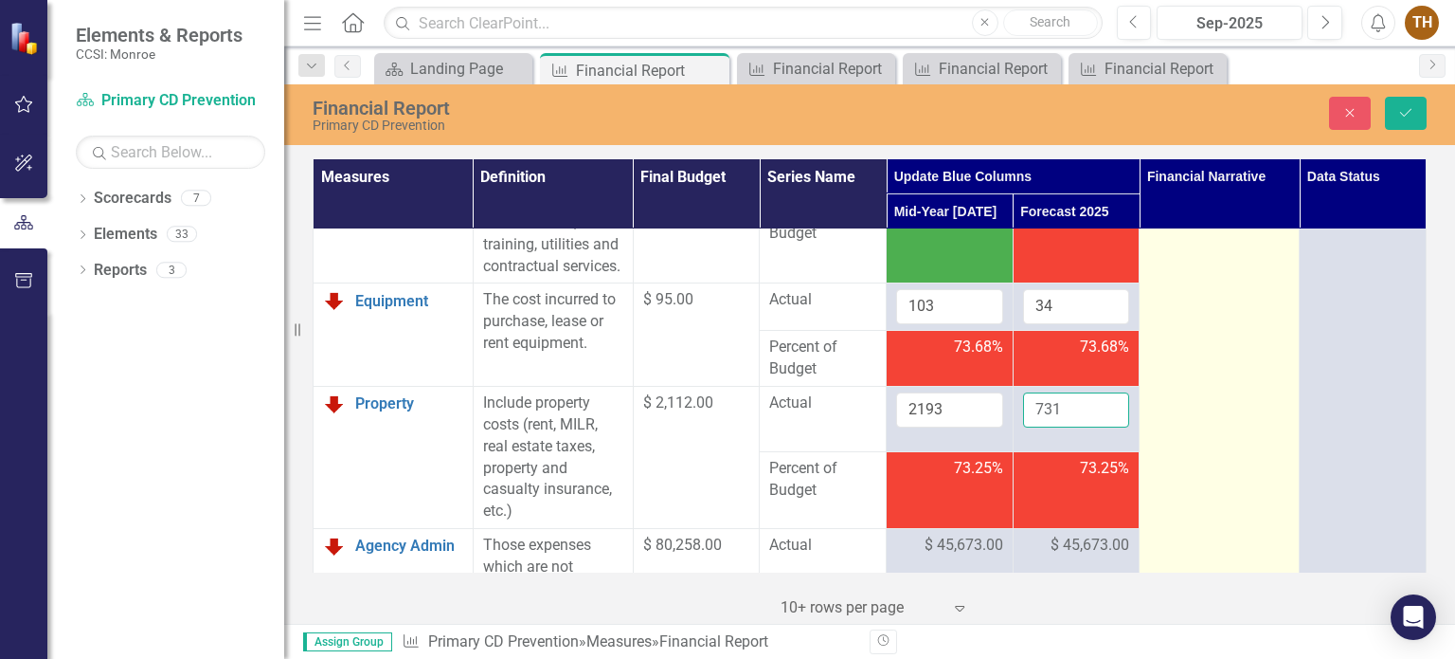
type input "731"
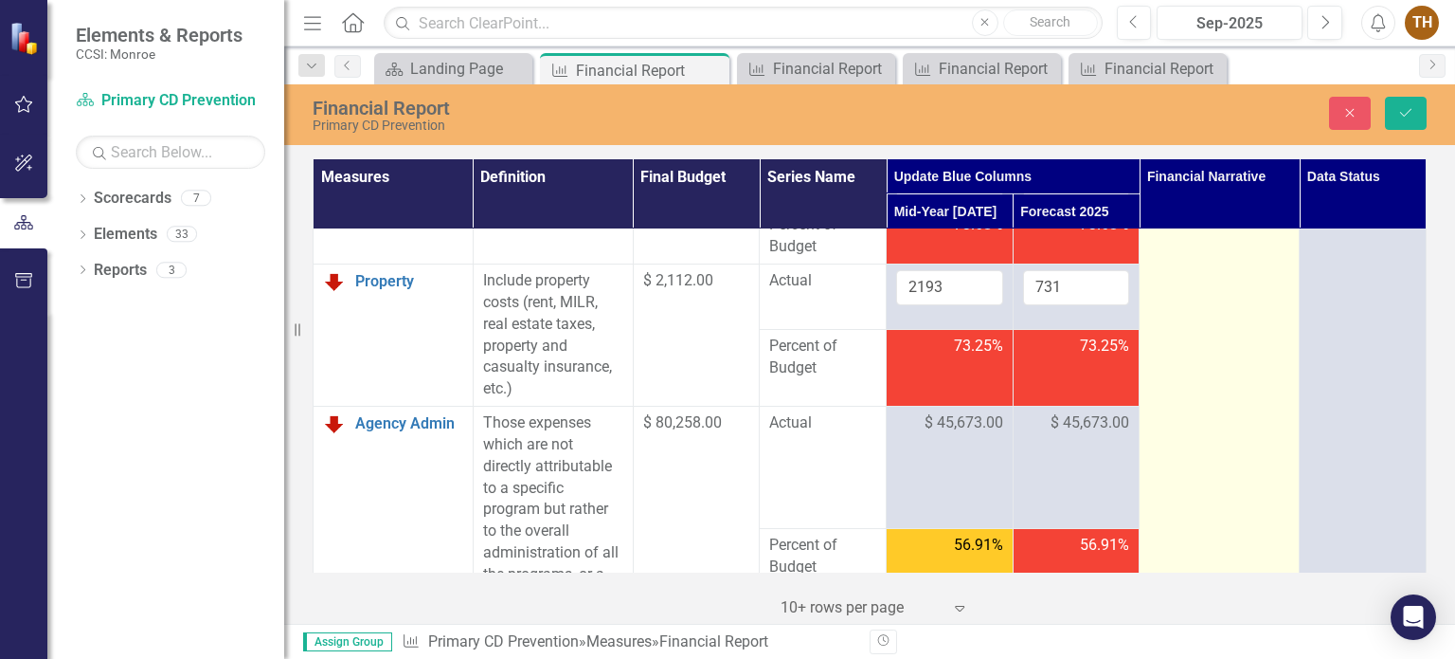
scroll to position [1042, 0]
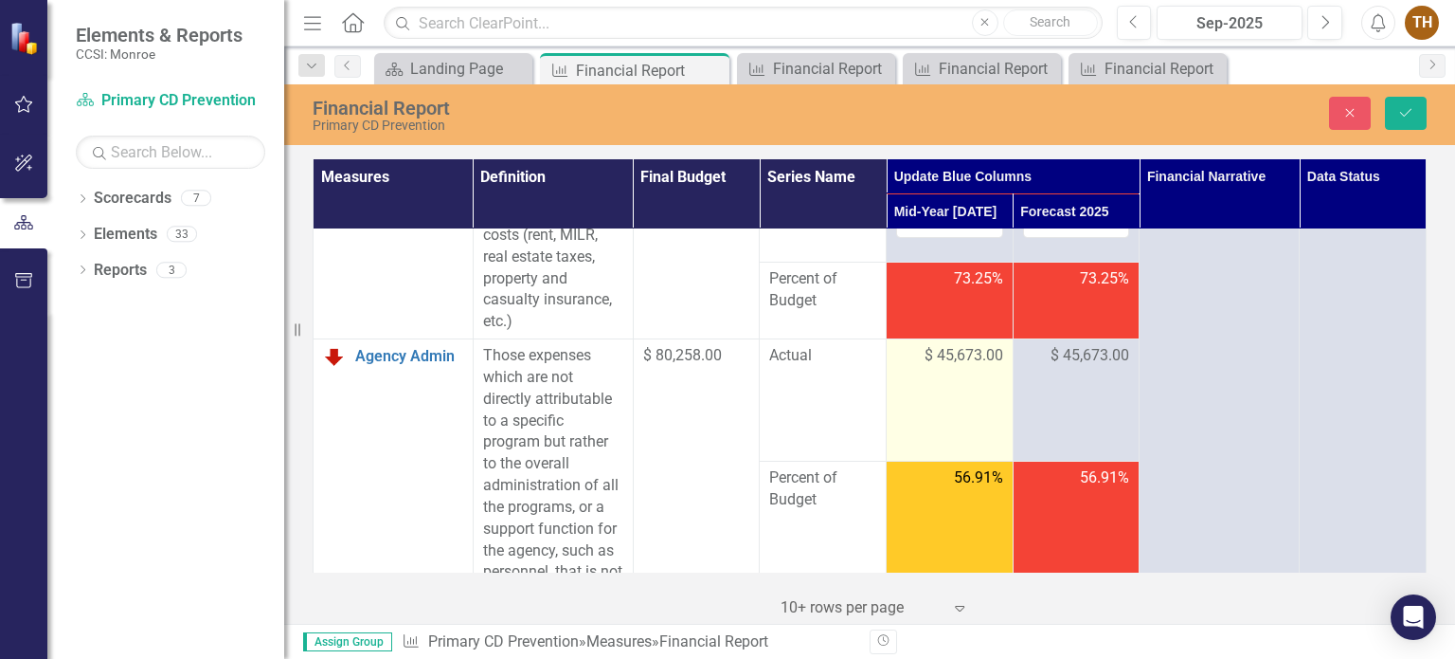
click at [997, 386] on td "$ 45,673.00" at bounding box center [950, 400] width 127 height 122
click at [986, 367] on span "$ 45,673.00" at bounding box center [964, 356] width 79 height 22
click at [982, 367] on span "$ 45,673.00" at bounding box center [964, 356] width 79 height 22
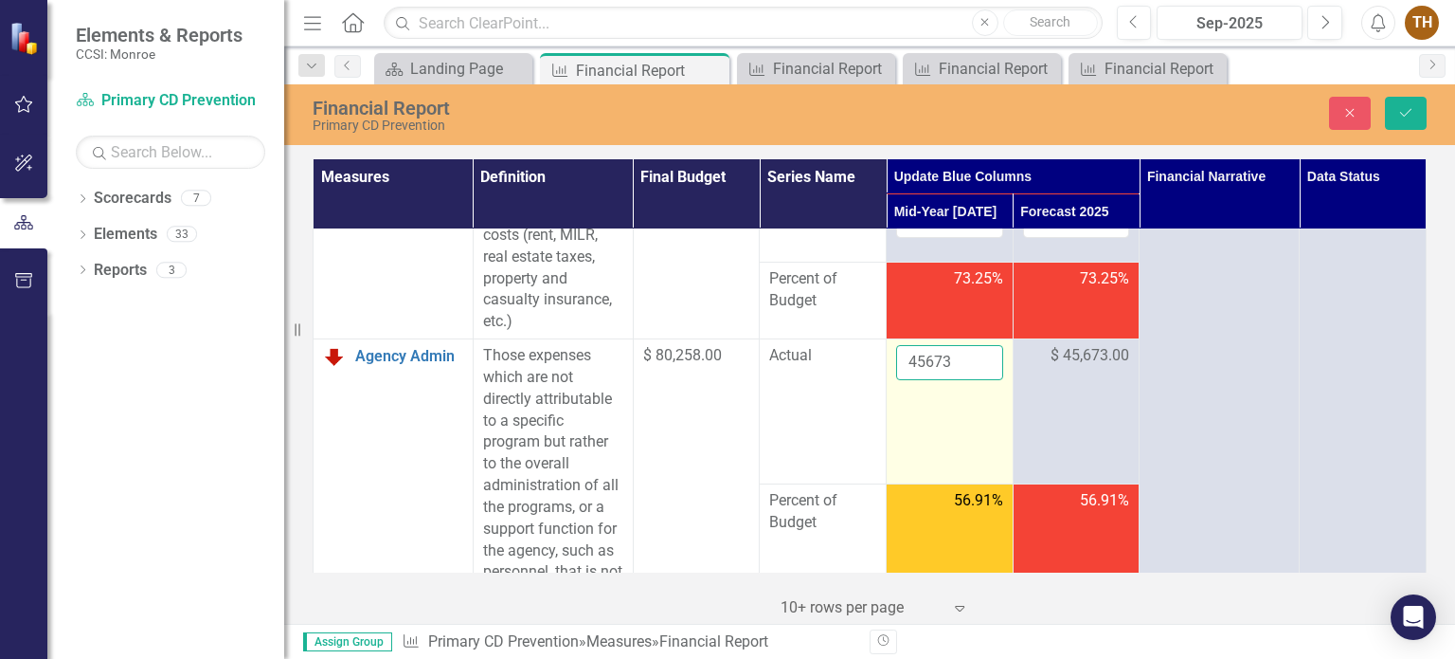
drag, startPoint x: 963, startPoint y: 397, endPoint x: 902, endPoint y: 401, distance: 60.8
click at [902, 380] on input "45673" at bounding box center [949, 362] width 107 height 35
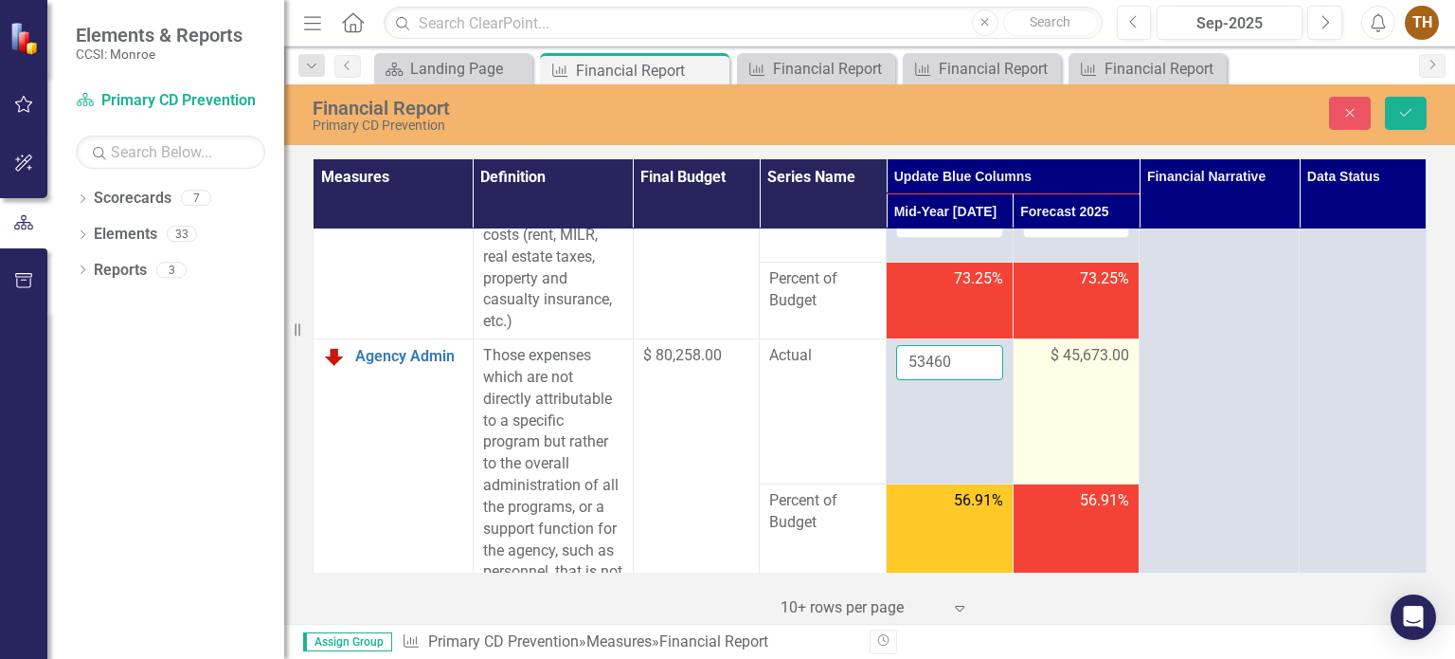
type input "53460"
click at [1077, 367] on span "$ 45,673.00" at bounding box center [1090, 356] width 79 height 22
drag, startPoint x: 1072, startPoint y: 400, endPoint x: 1023, endPoint y: 401, distance: 48.3
click at [1023, 380] on input "45673" at bounding box center [1076, 362] width 107 height 35
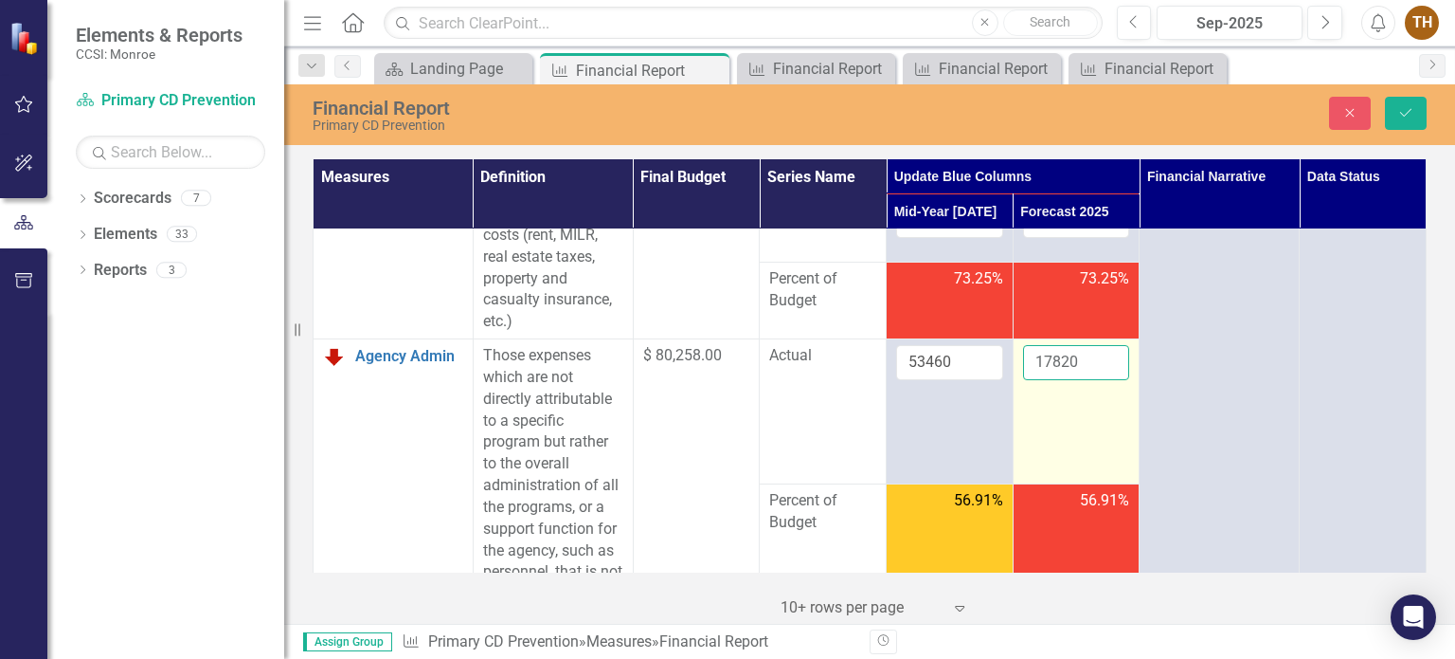
type input "17820"
click at [1069, 439] on td "17820" at bounding box center [1076, 411] width 127 height 145
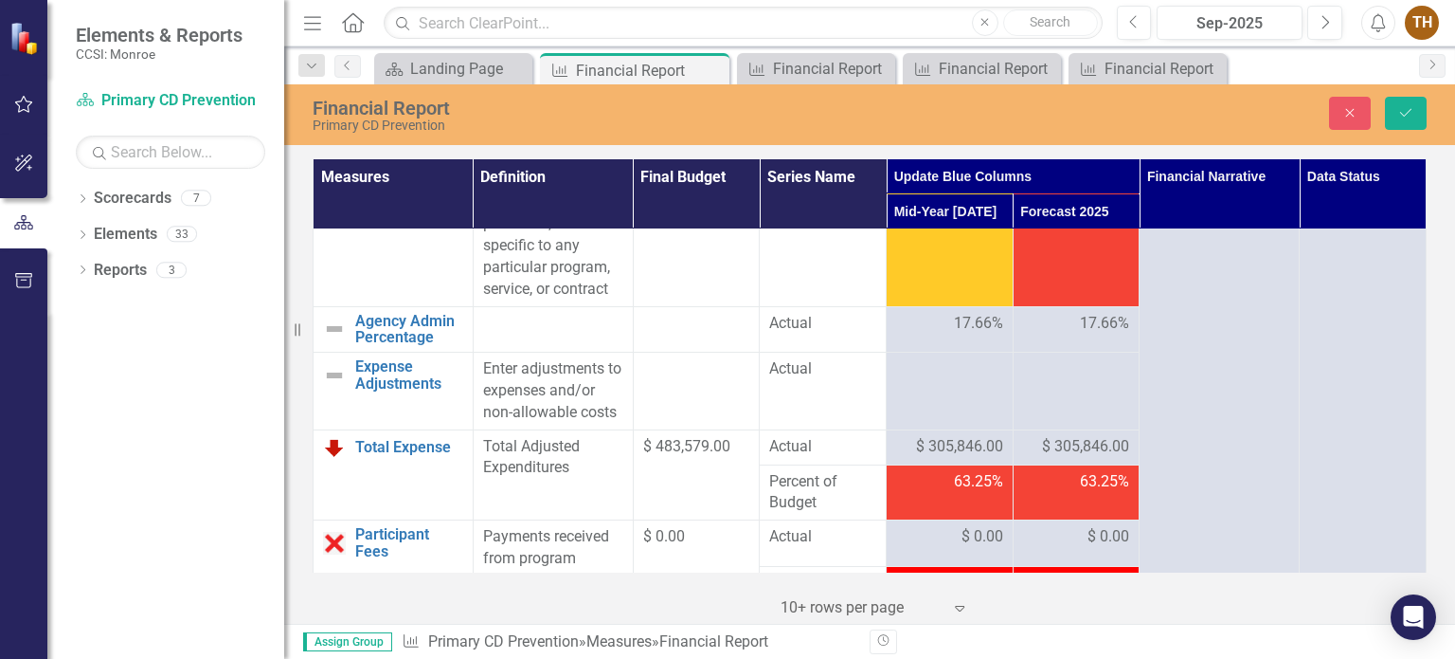
scroll to position [1516, 0]
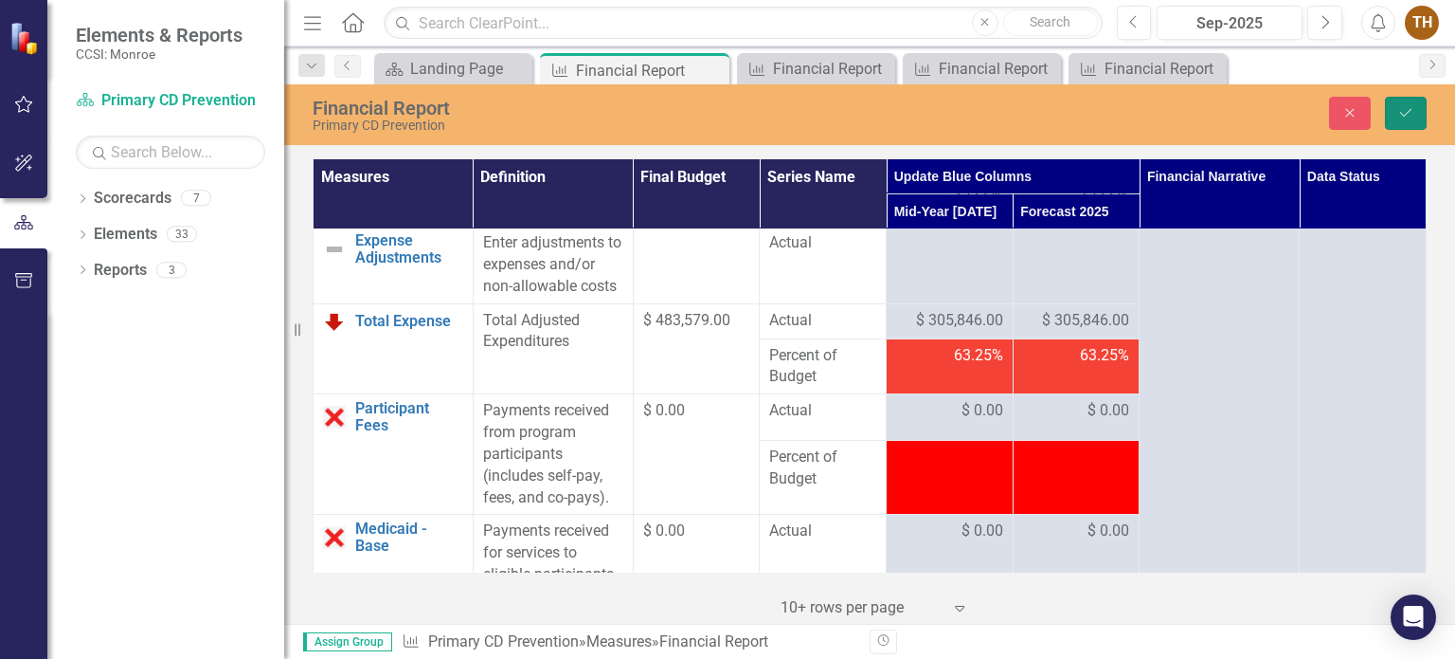
click at [1399, 105] on button "Save" at bounding box center [1406, 113] width 42 height 33
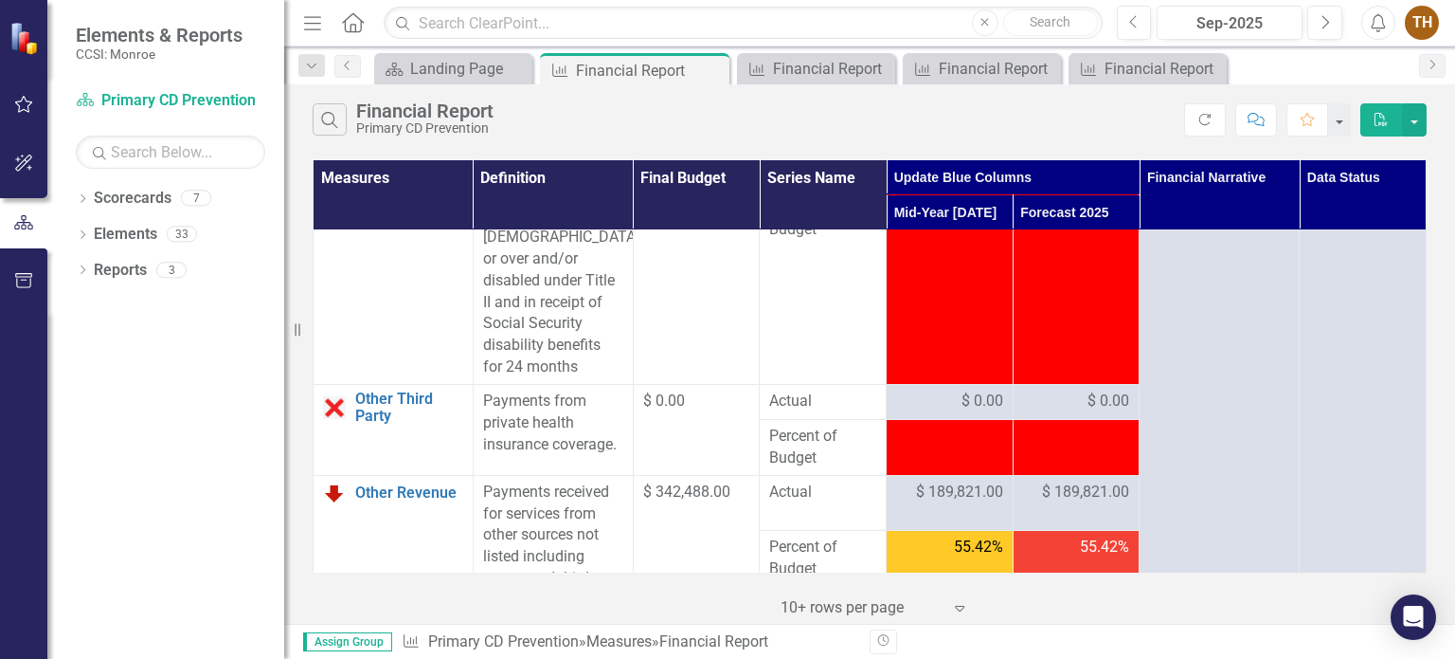
scroll to position [2653, 0]
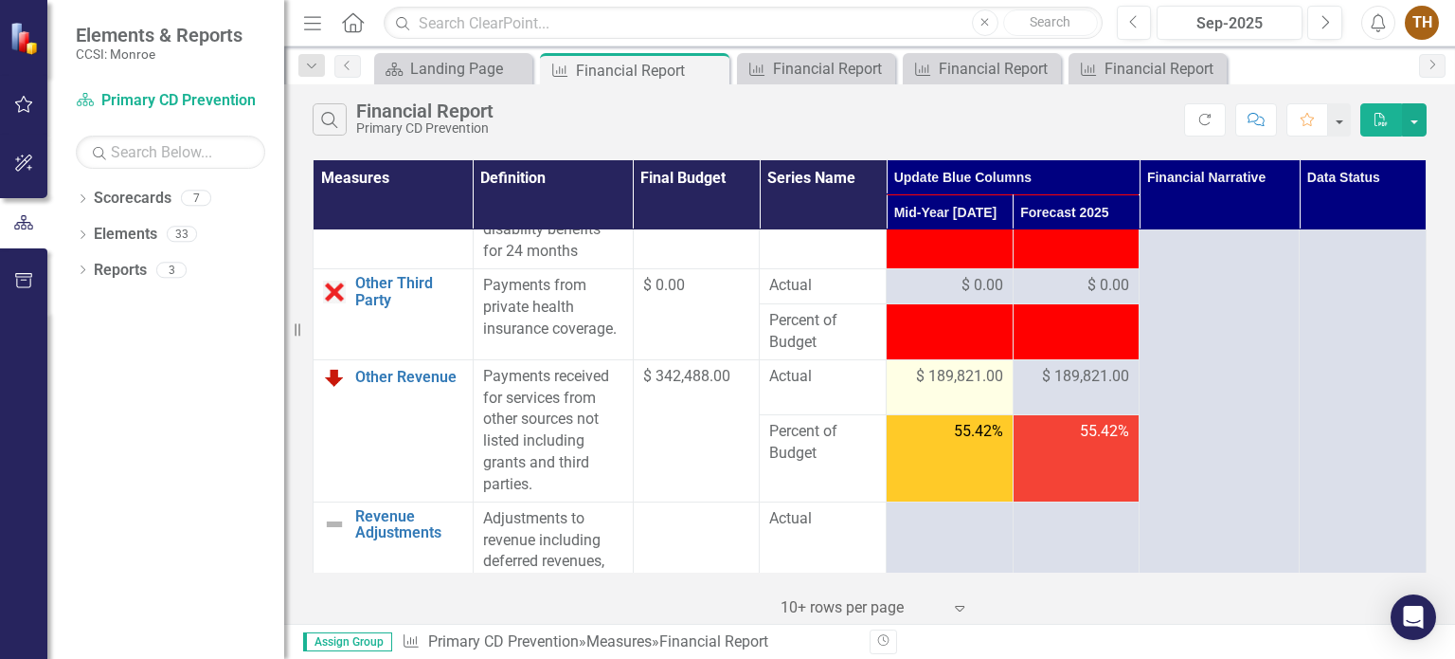
click at [924, 388] on span "$ 189,821.00" at bounding box center [959, 377] width 87 height 22
click at [916, 388] on span "$ 189,821.00" at bounding box center [959, 377] width 87 height 22
click at [951, 388] on span "$ 189,821.00" at bounding box center [959, 377] width 87 height 22
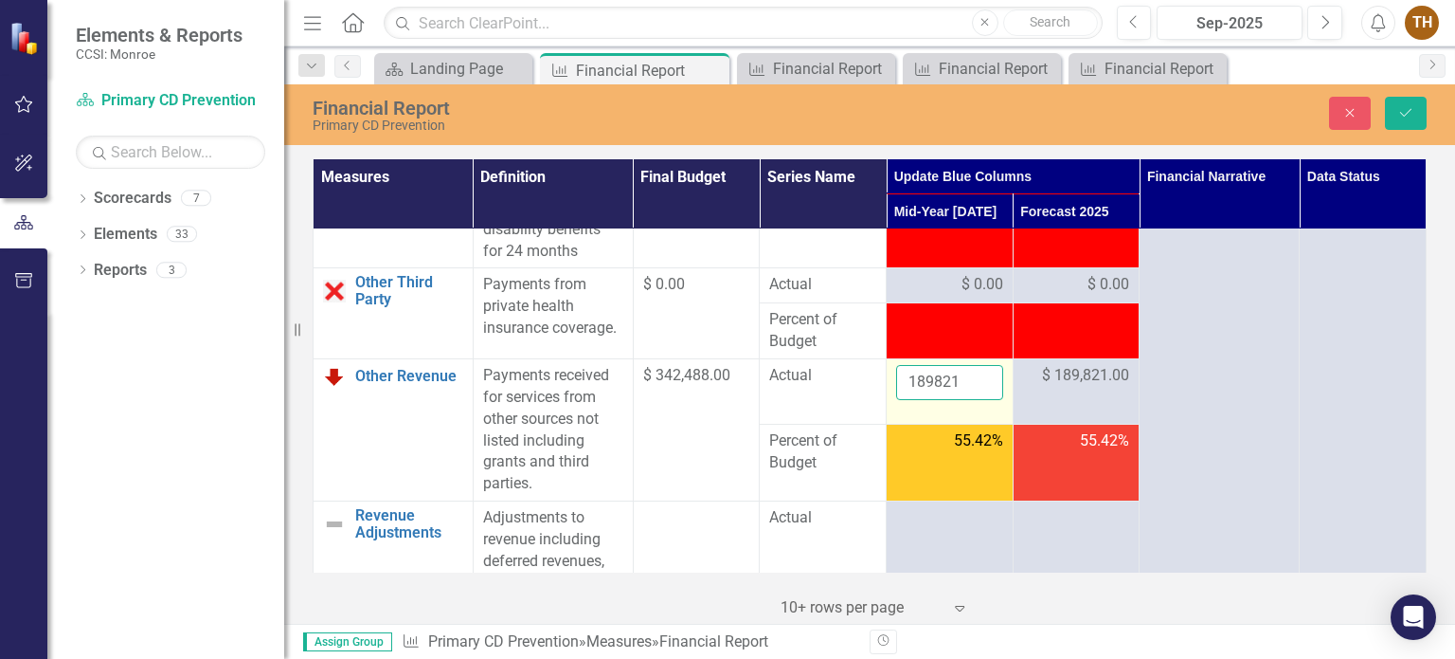
drag, startPoint x: 966, startPoint y: 397, endPoint x: 894, endPoint y: 396, distance: 72.0
click at [896, 396] on input "189821" at bounding box center [949, 382] width 107 height 35
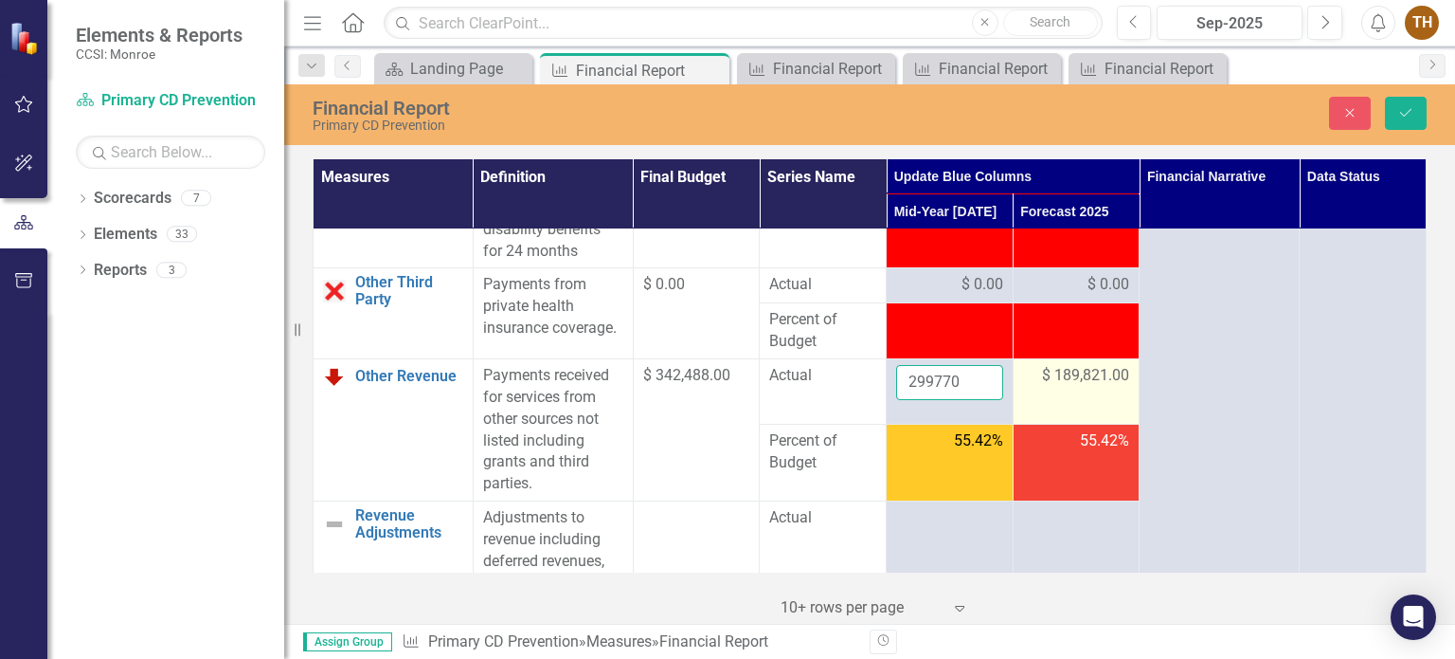
type input "299770"
click at [1097, 387] on span "$ 189,821.00" at bounding box center [1085, 376] width 87 height 22
drag, startPoint x: 1078, startPoint y: 398, endPoint x: 1008, endPoint y: 398, distance: 70.1
click at [1013, 398] on td "189821" at bounding box center [1076, 391] width 127 height 65
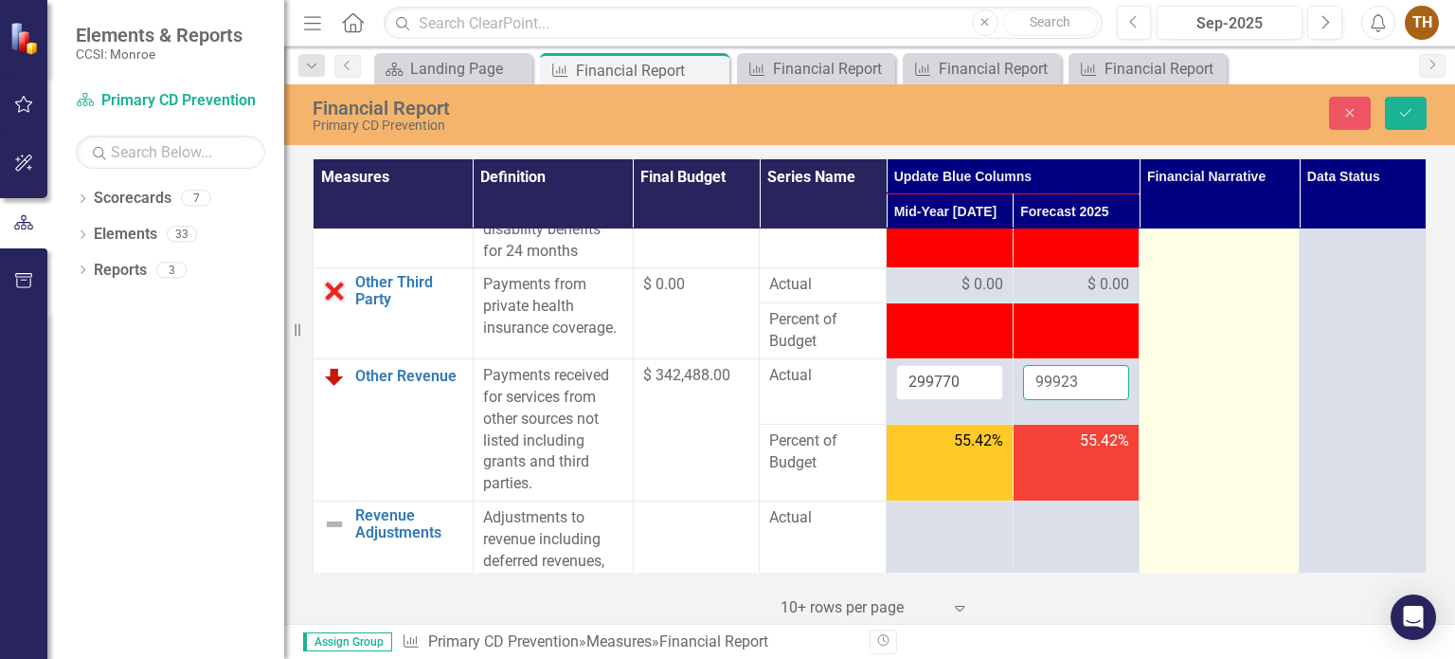
type input "99923"
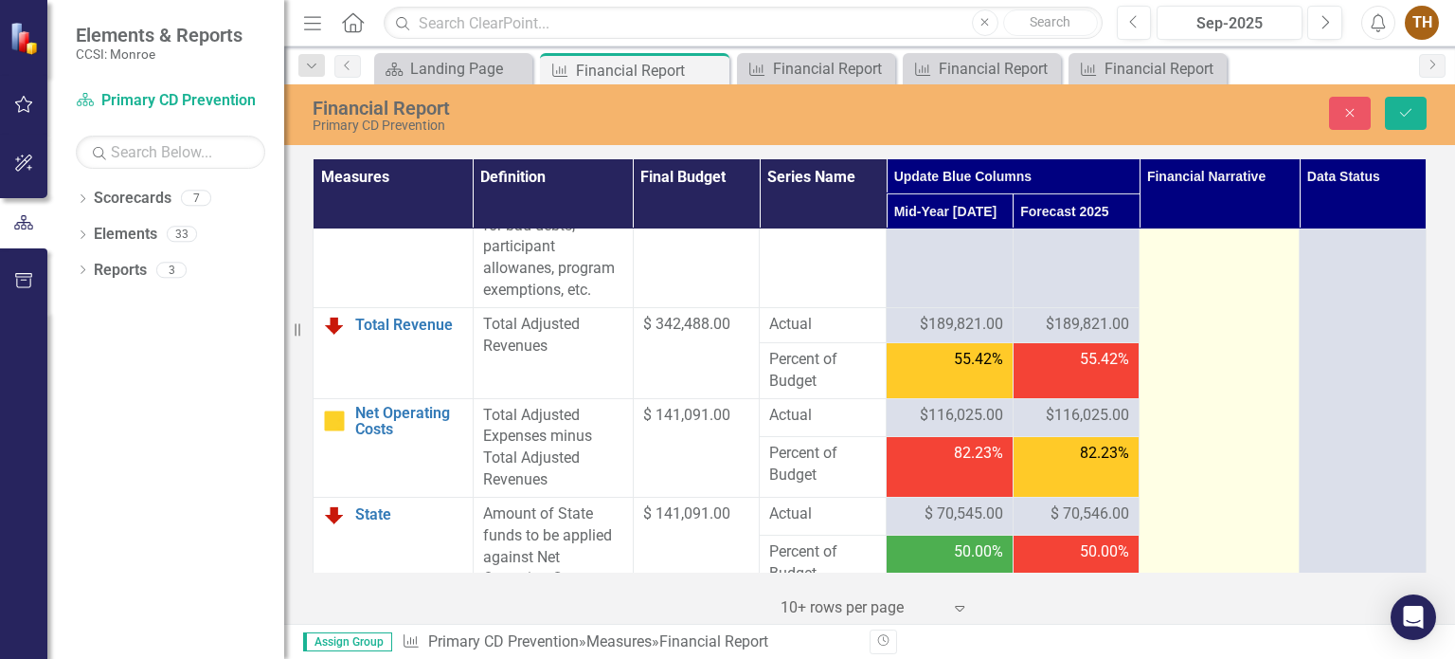
scroll to position [3127, 0]
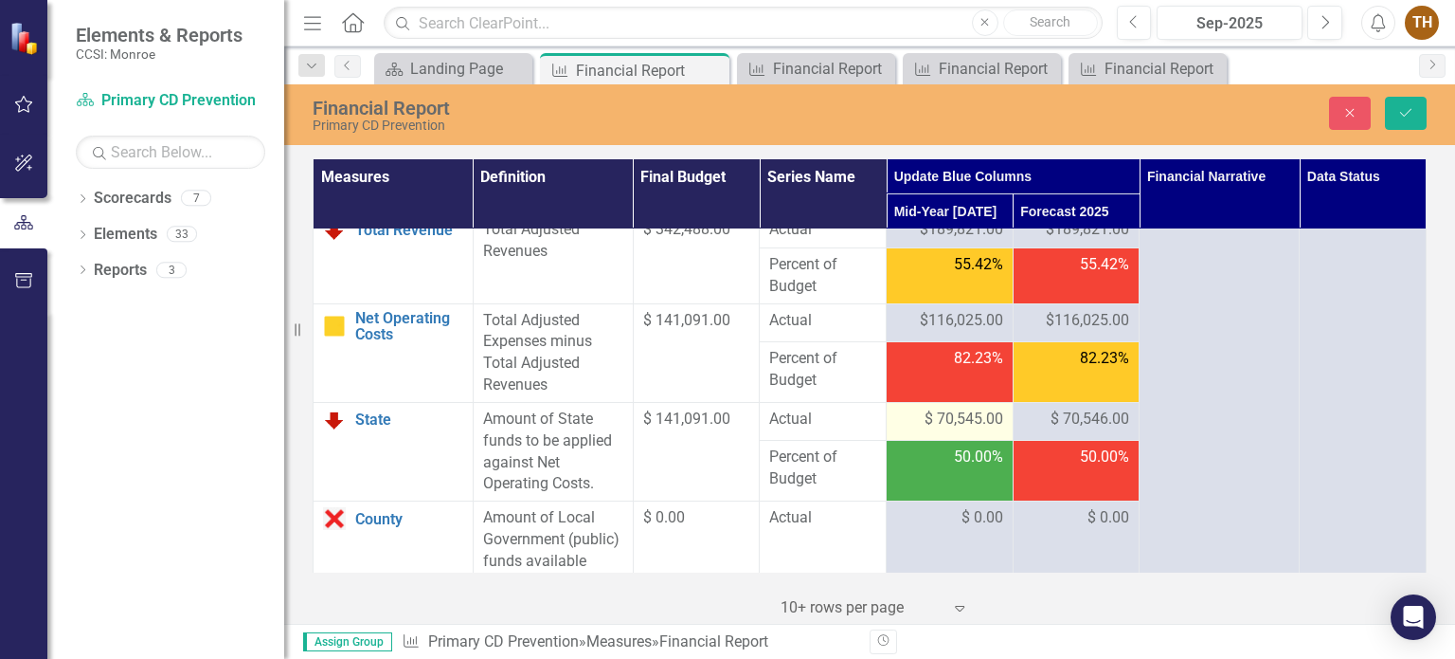
click at [974, 430] on span "$ 70,545.00" at bounding box center [964, 419] width 79 height 22
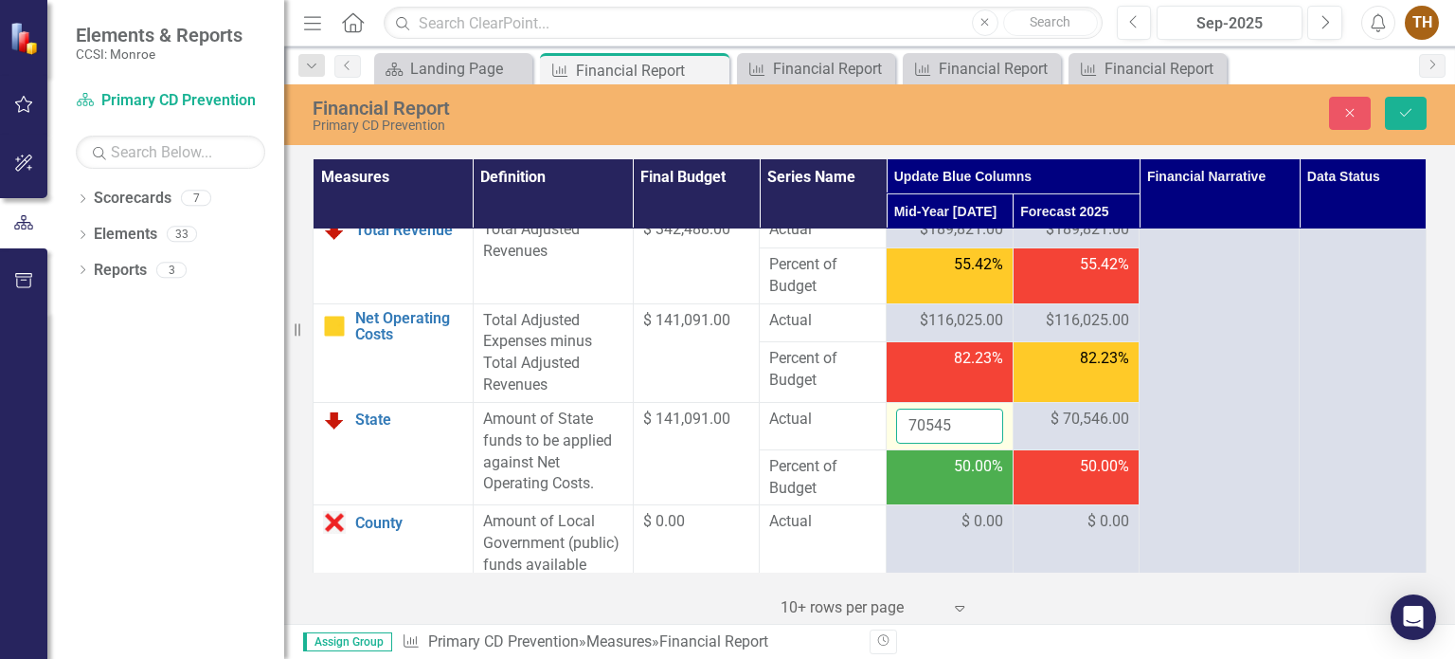
drag, startPoint x: 958, startPoint y: 439, endPoint x: 887, endPoint y: 434, distance: 71.2
click at [887, 434] on td "70545" at bounding box center [950, 425] width 127 height 47
type input "105818"
click at [1114, 429] on span "$ 70,546.00" at bounding box center [1090, 419] width 79 height 22
click at [1061, 430] on span "$ 70,546.00" at bounding box center [1090, 419] width 79 height 22
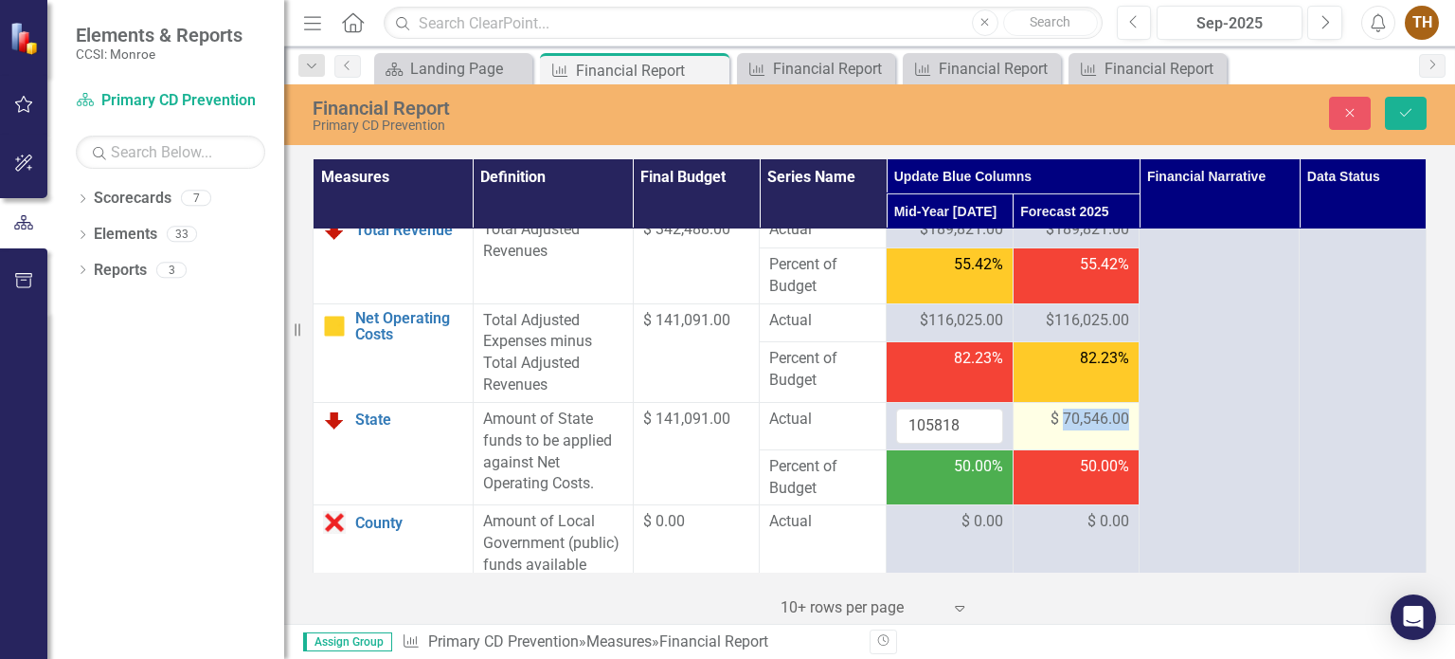
click at [1061, 430] on span "$ 70,546.00" at bounding box center [1090, 419] width 79 height 22
drag, startPoint x: 1066, startPoint y: 441, endPoint x: 1030, endPoint y: 442, distance: 36.1
click at [1030, 442] on input "70546" at bounding box center [1076, 425] width 107 height 35
type input "35273"
click at [1401, 113] on icon "submit" at bounding box center [1405, 113] width 11 height 8
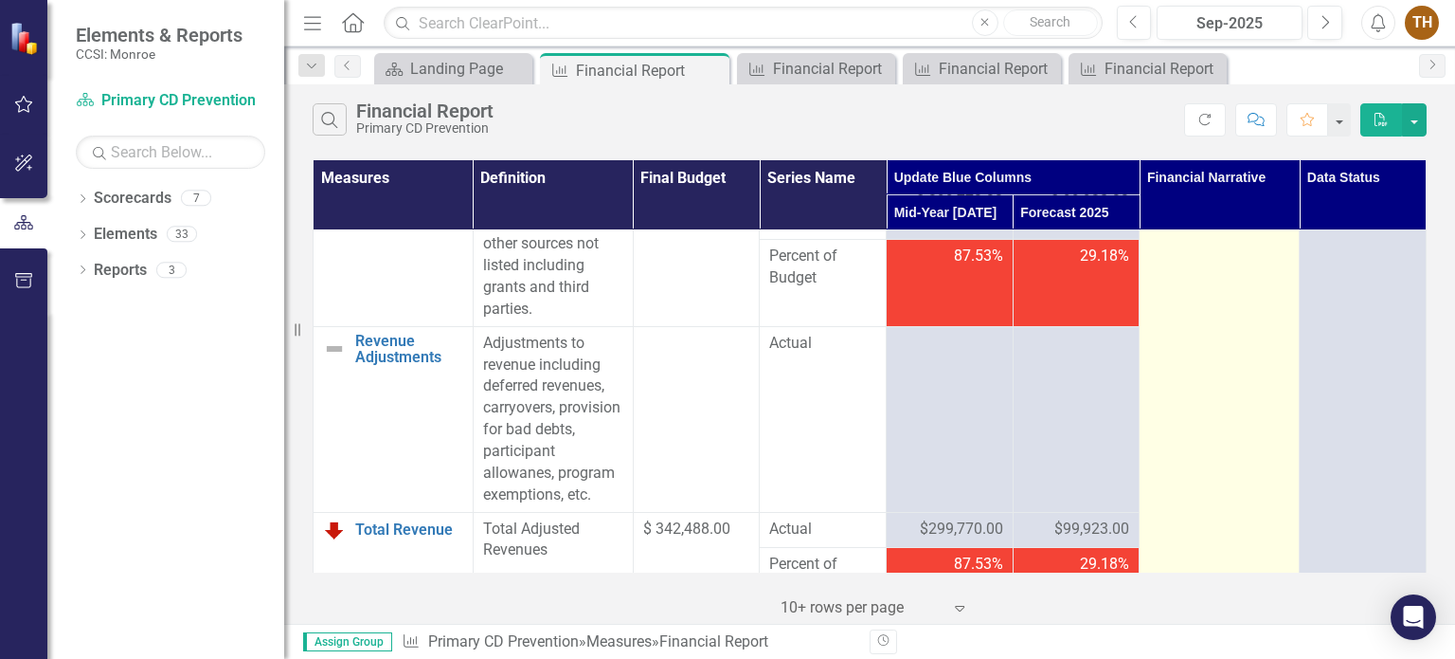
scroll to position [2842, 0]
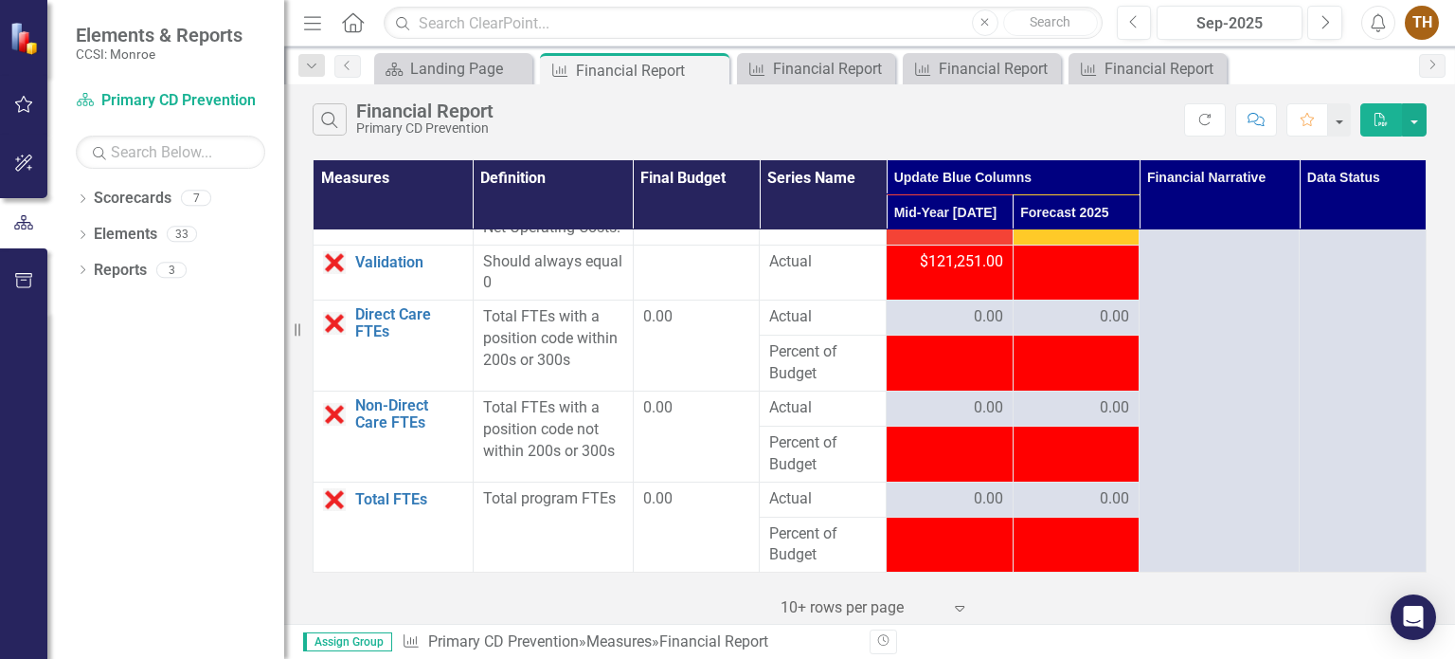
scroll to position [4154, 0]
